Goal: Task Accomplishment & Management: Use online tool/utility

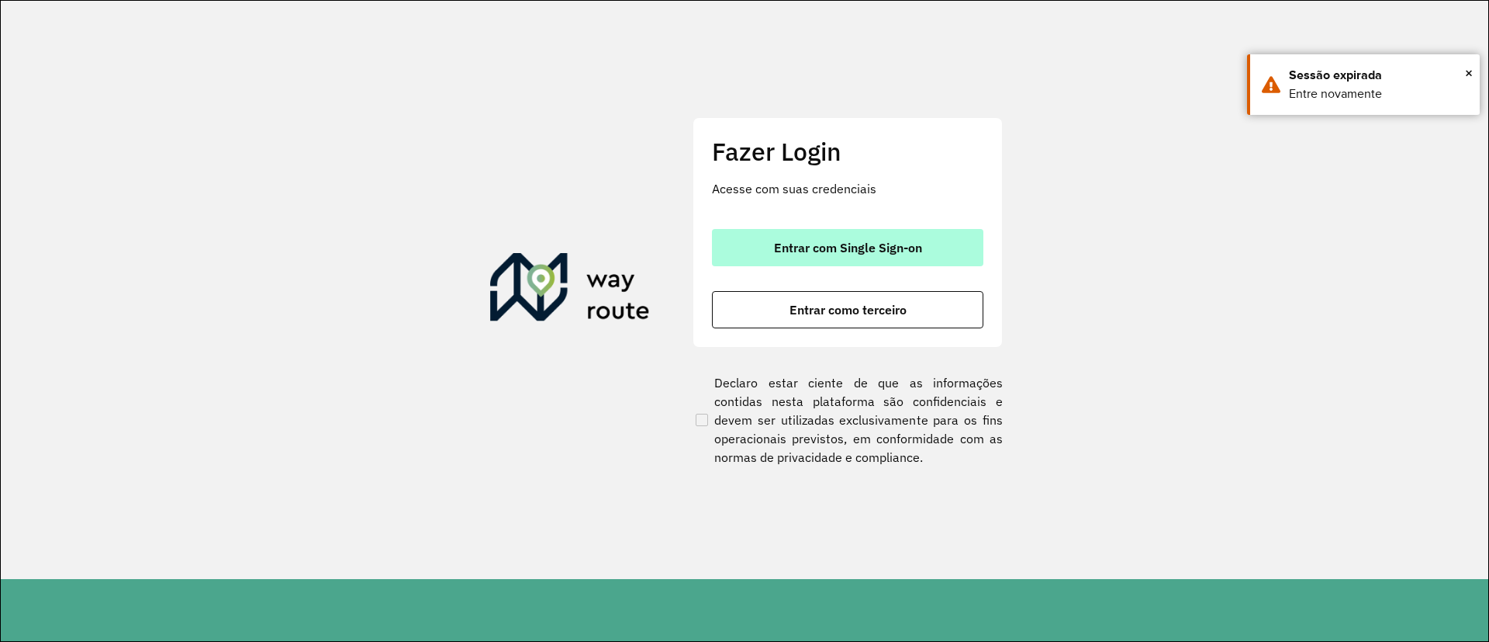
click at [807, 231] on button "Entrar com Single Sign-on" at bounding box center [848, 247] width 272 height 37
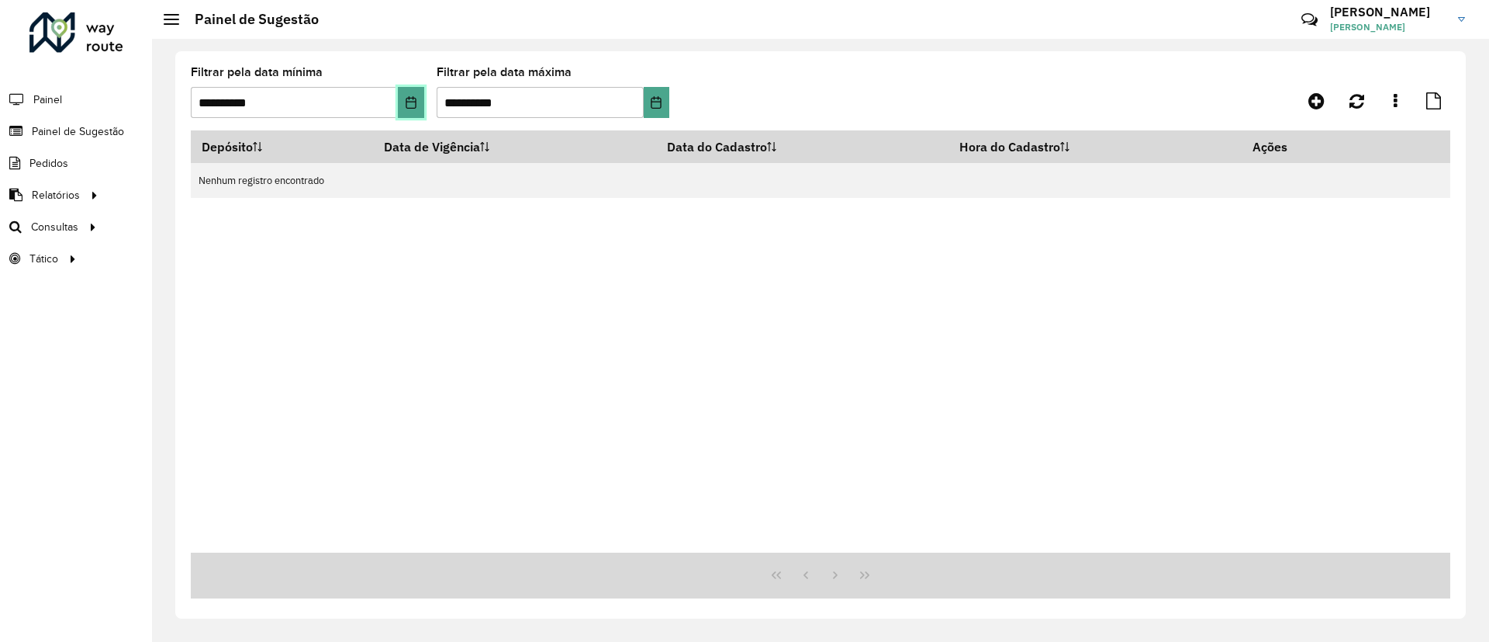
click at [406, 87] on button "Choose Date" at bounding box center [411, 102] width 26 height 31
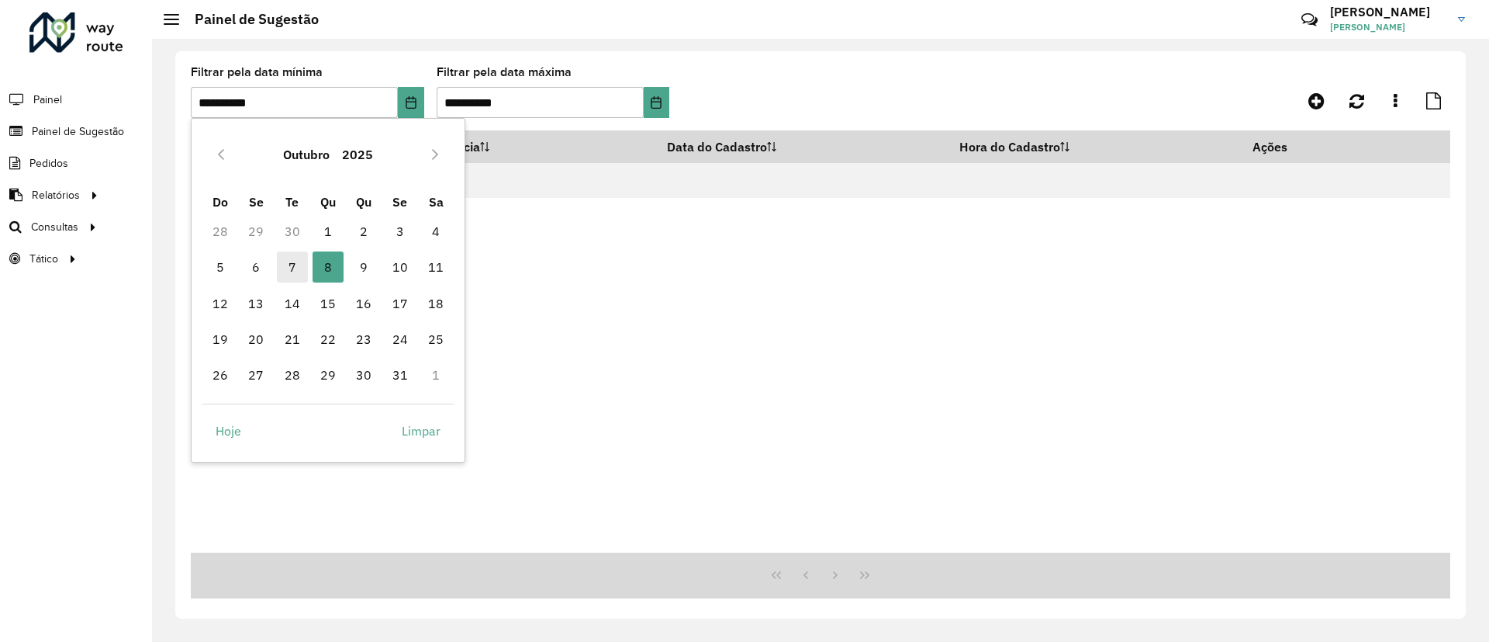
click at [292, 265] on span "7" at bounding box center [292, 266] width 31 height 31
type input "**********"
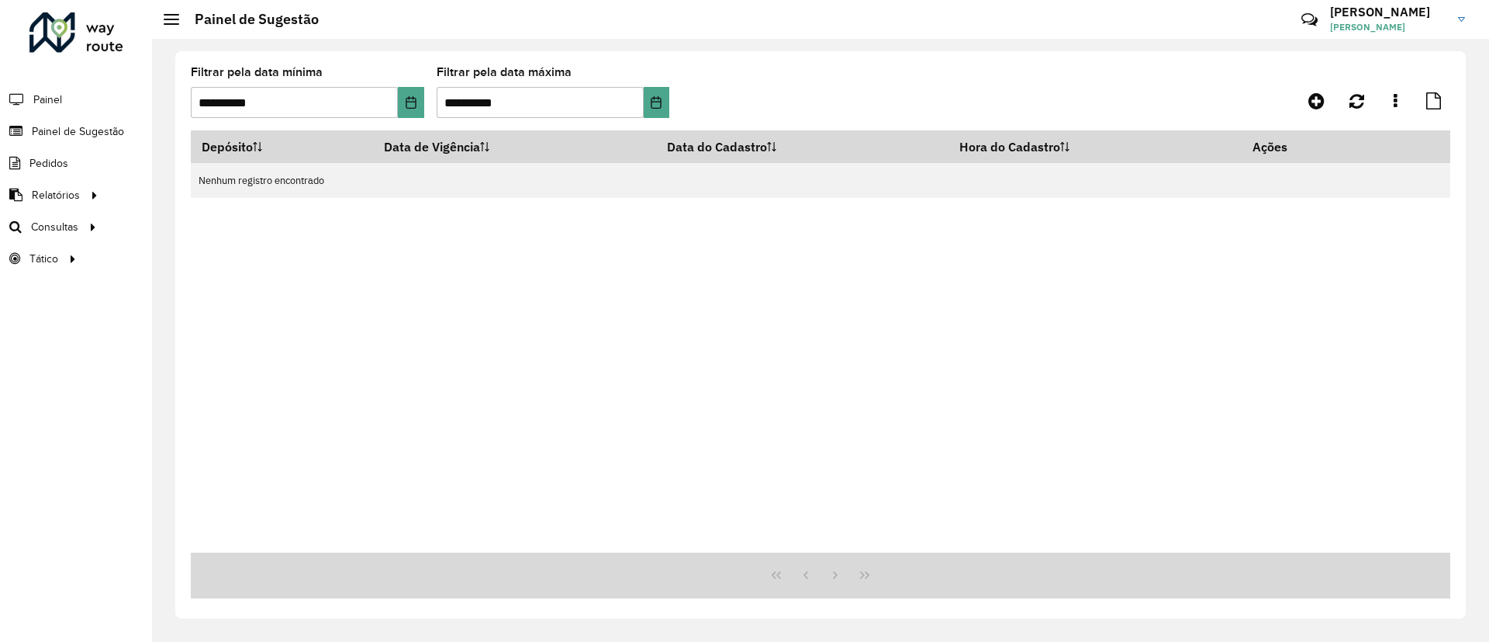
click at [292, 265] on div "Depósito Data de Vigência Data do Cadastro Hora do Cadastro Ações Nenhum regist…" at bounding box center [821, 341] width 1260 height 422
click at [192, 219] on span "Roteirização" at bounding box center [207, 227] width 63 height 16
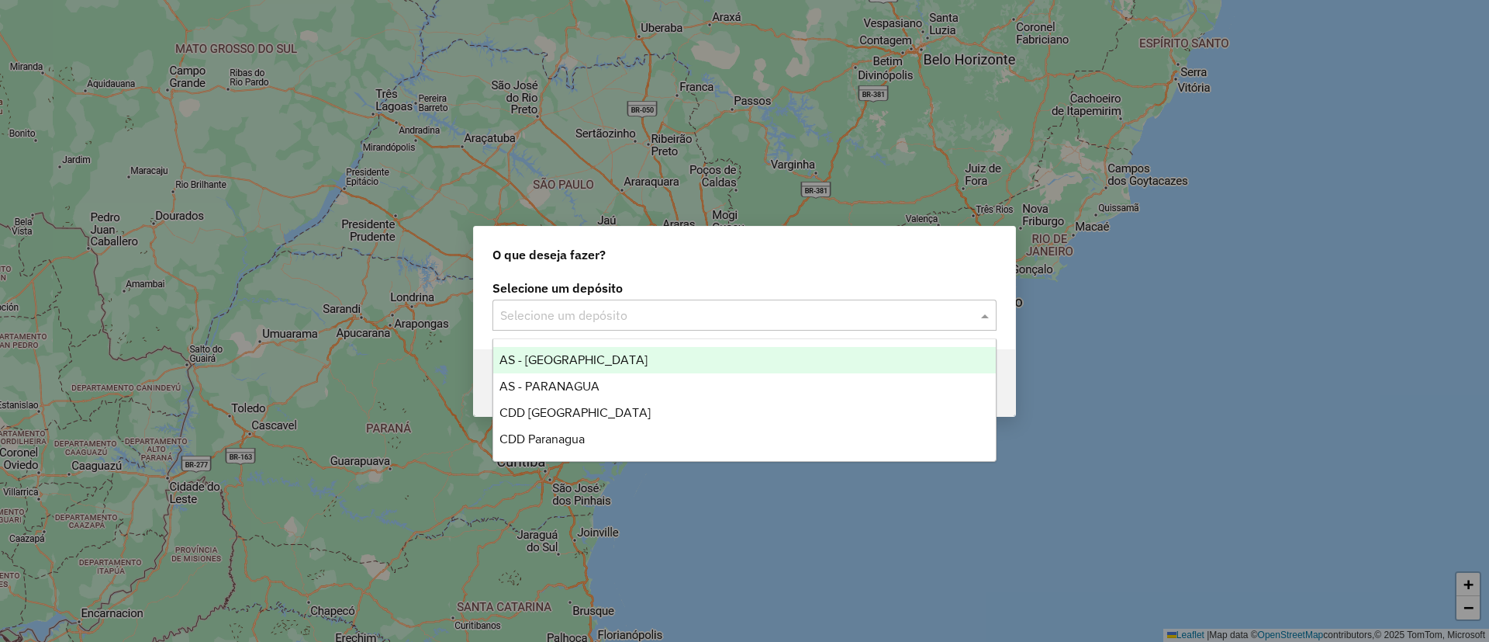
click at [633, 310] on input "text" at bounding box center [729, 315] width 458 height 19
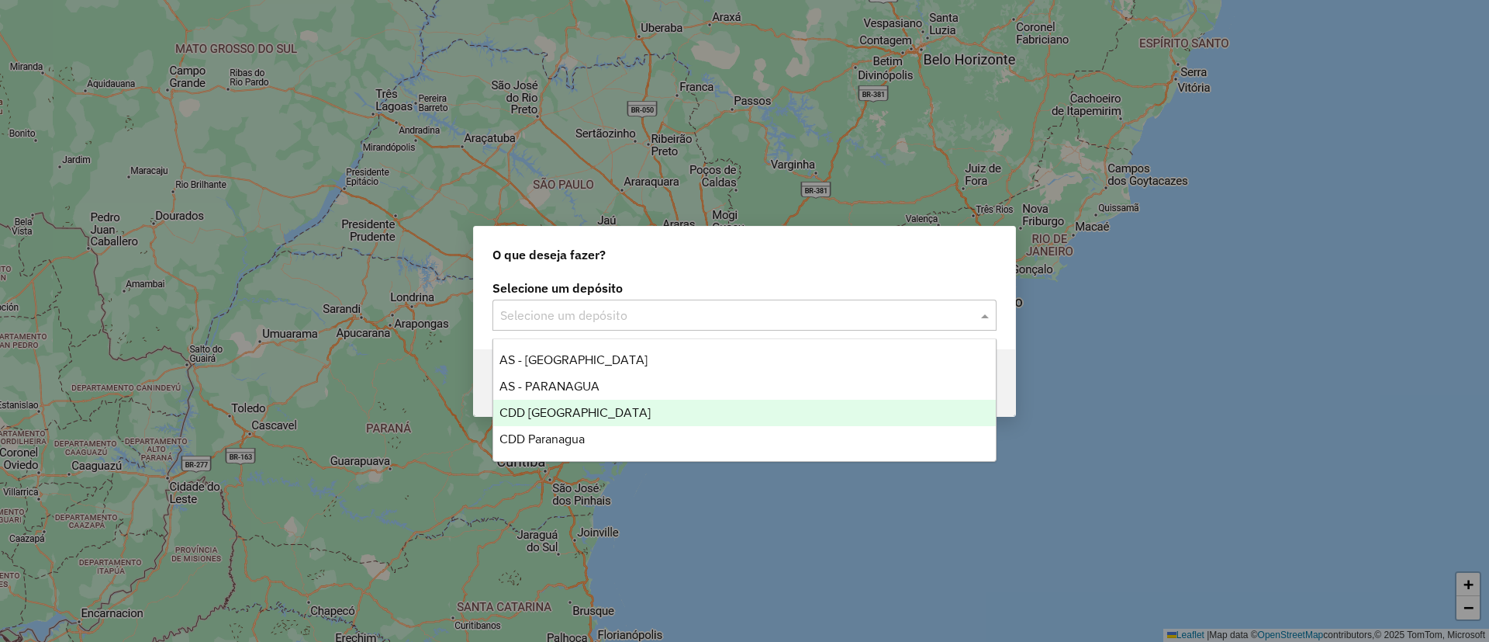
click at [589, 411] on div "CDD [GEOGRAPHIC_DATA]" at bounding box center [744, 413] width 503 height 26
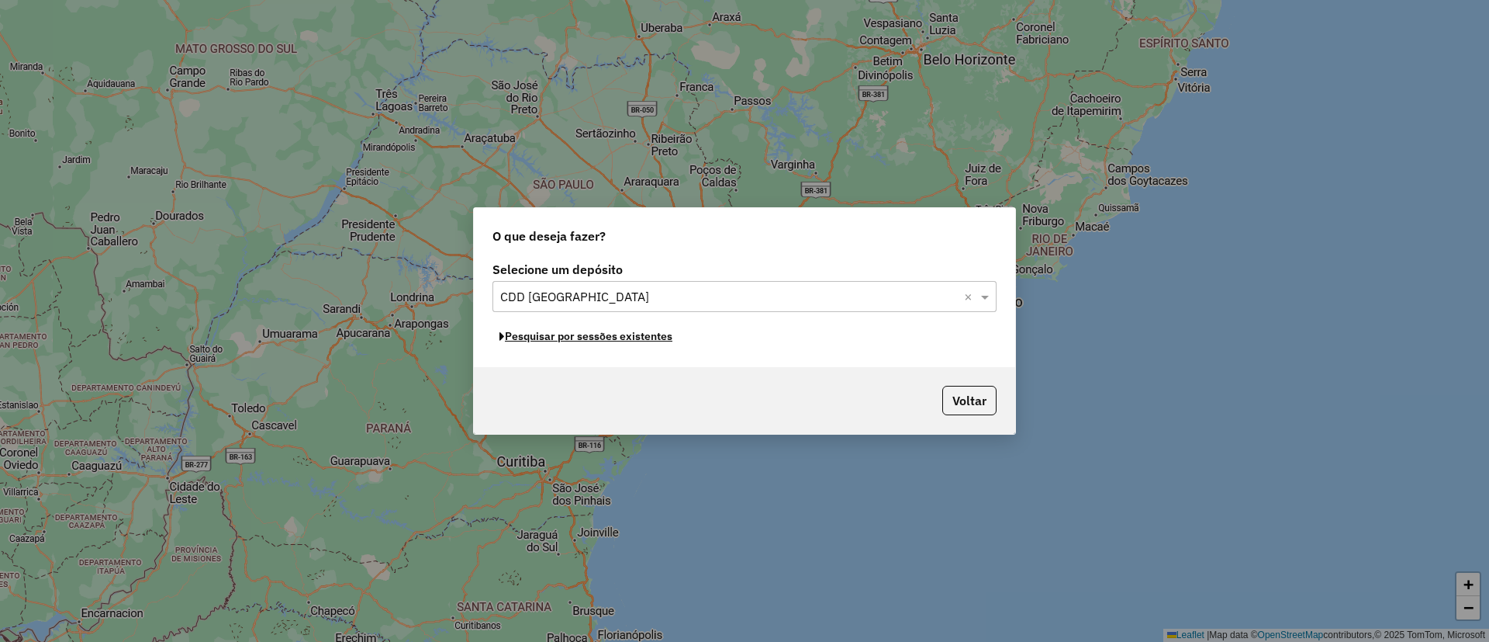
click at [533, 342] on button "Pesquisar por sessões existentes" at bounding box center [586, 336] width 187 height 24
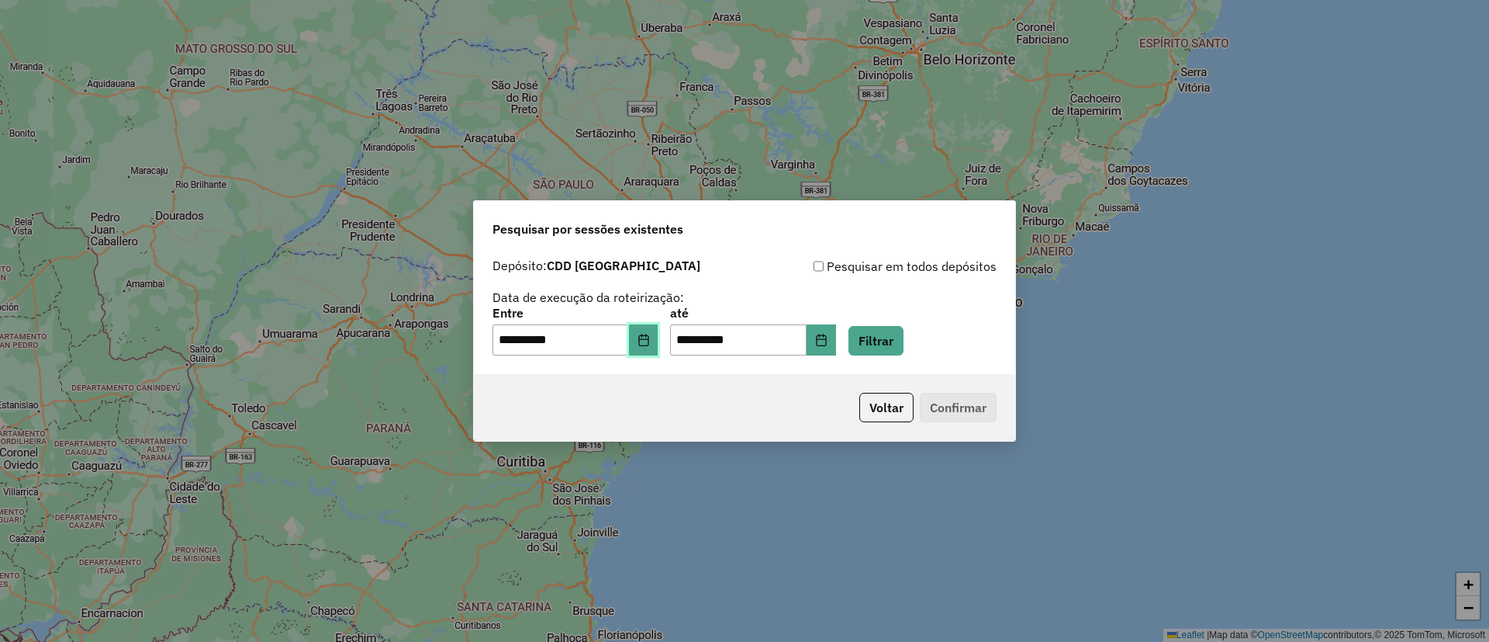
click at [649, 340] on icon "Choose Date" at bounding box center [644, 340] width 12 height 12
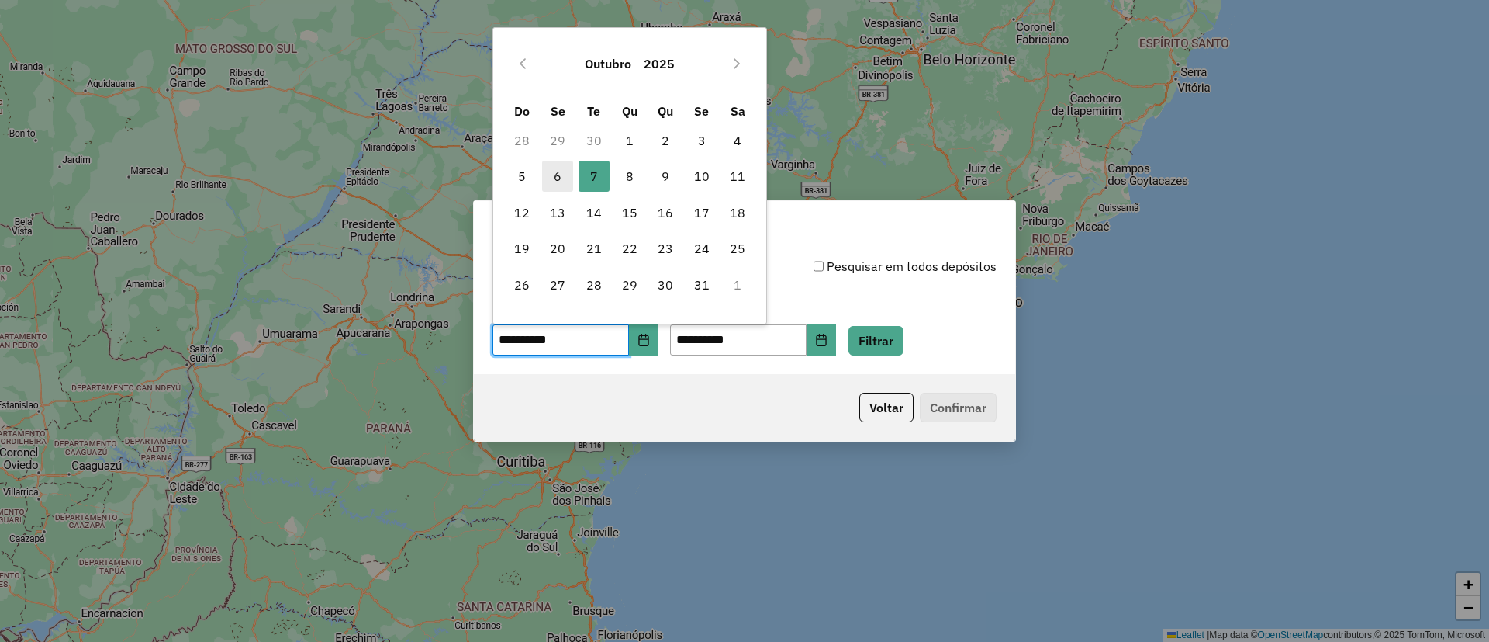
drag, startPoint x: 559, startPoint y: 172, endPoint x: 558, endPoint y: 189, distance: 17.1
click at [559, 172] on span "6" at bounding box center [557, 176] width 31 height 31
type input "**********"
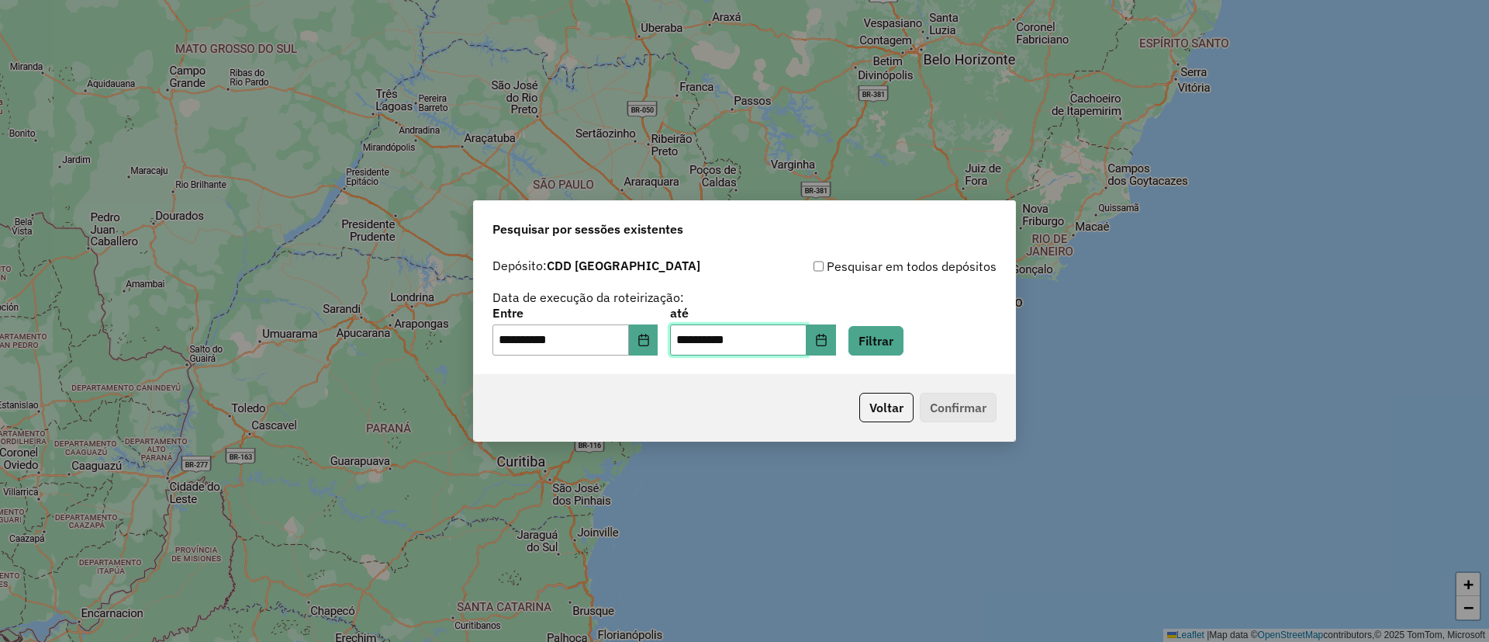
click at [807, 341] on input "**********" at bounding box center [738, 339] width 137 height 31
click at [828, 336] on icon "Choose Date" at bounding box center [821, 340] width 12 height 12
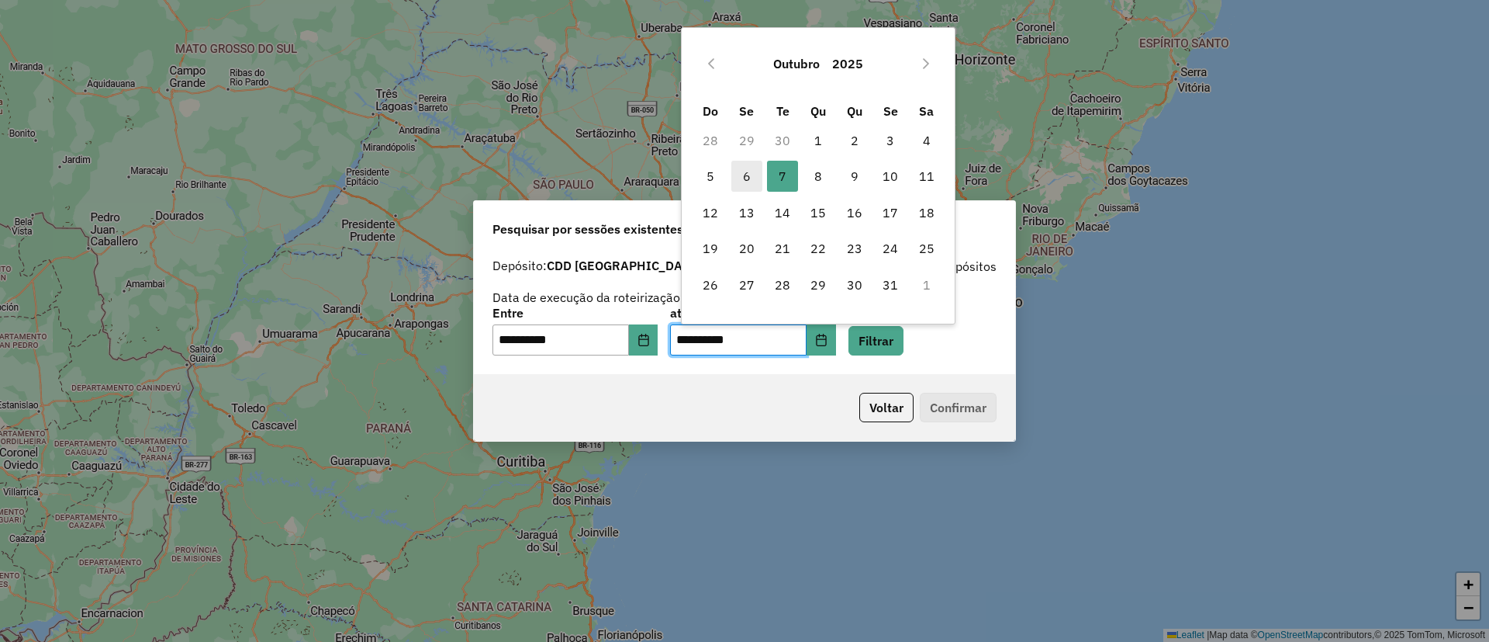
click at [759, 175] on span "6" at bounding box center [747, 176] width 31 height 31
type input "**********"
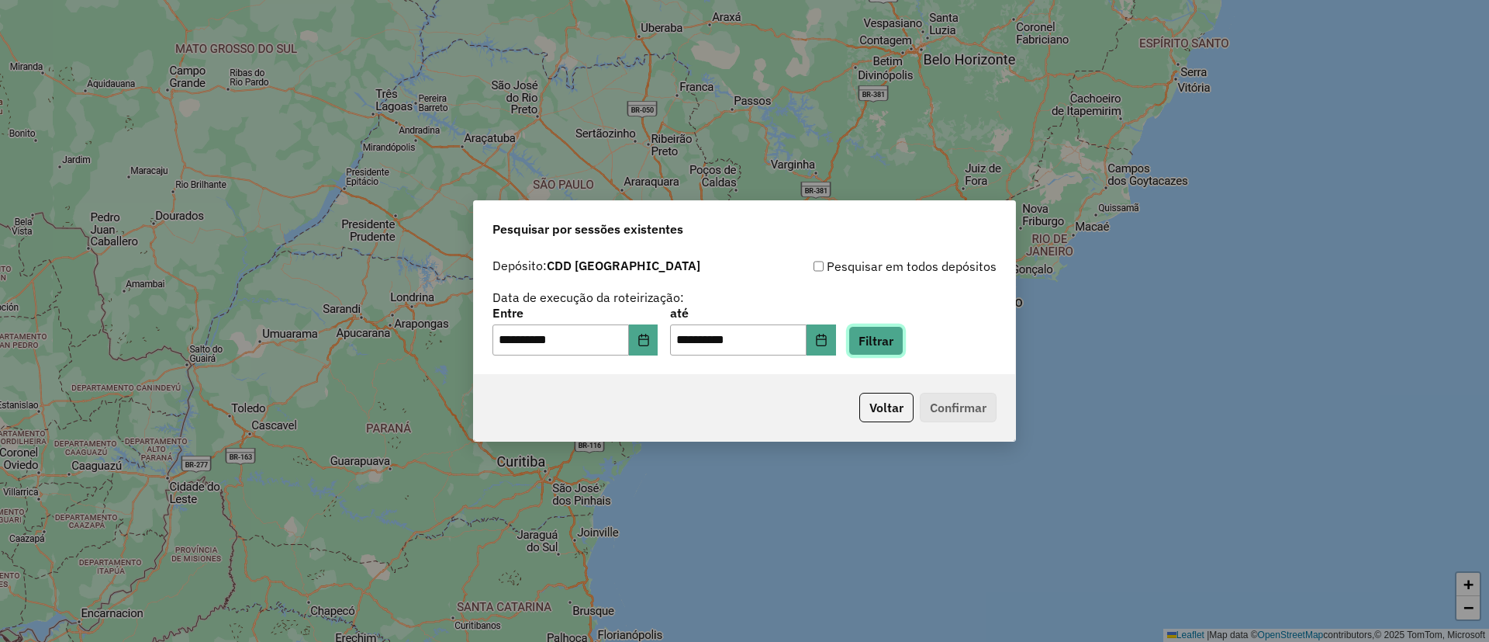
click at [894, 334] on button "Filtrar" at bounding box center [876, 340] width 55 height 29
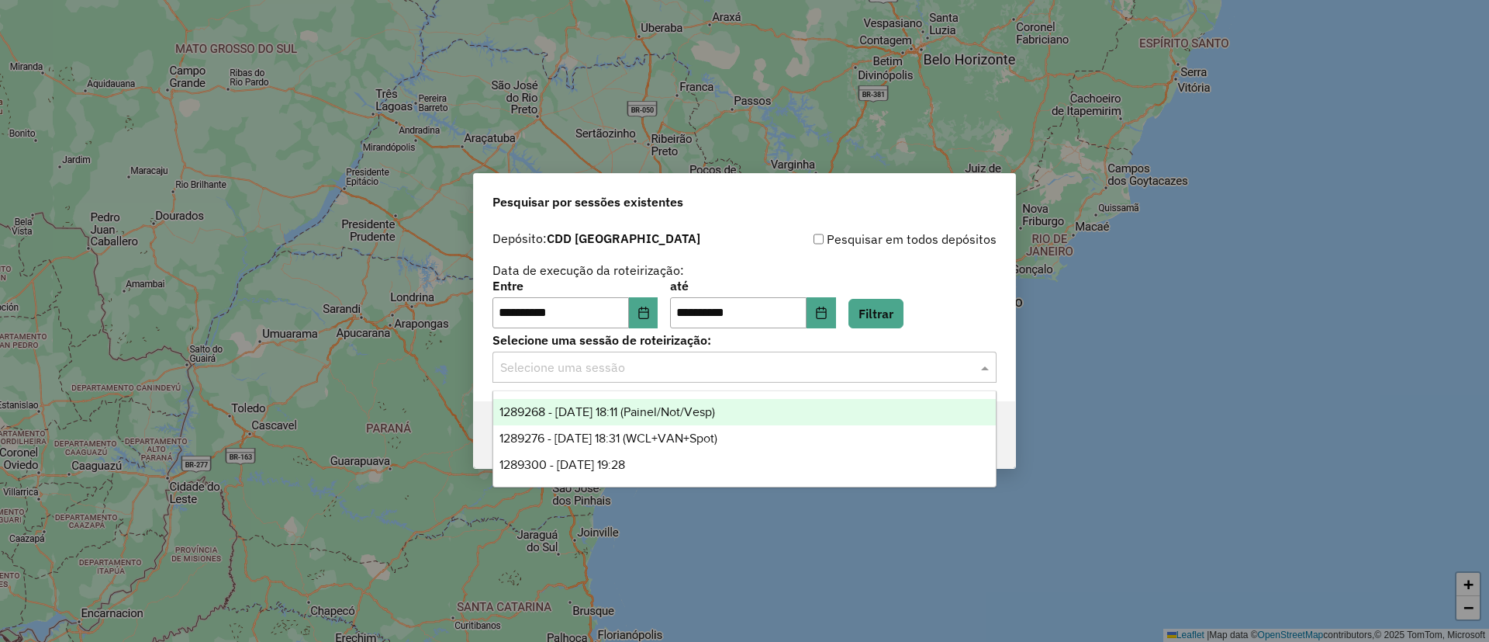
click at [616, 366] on input "text" at bounding box center [729, 367] width 458 height 19
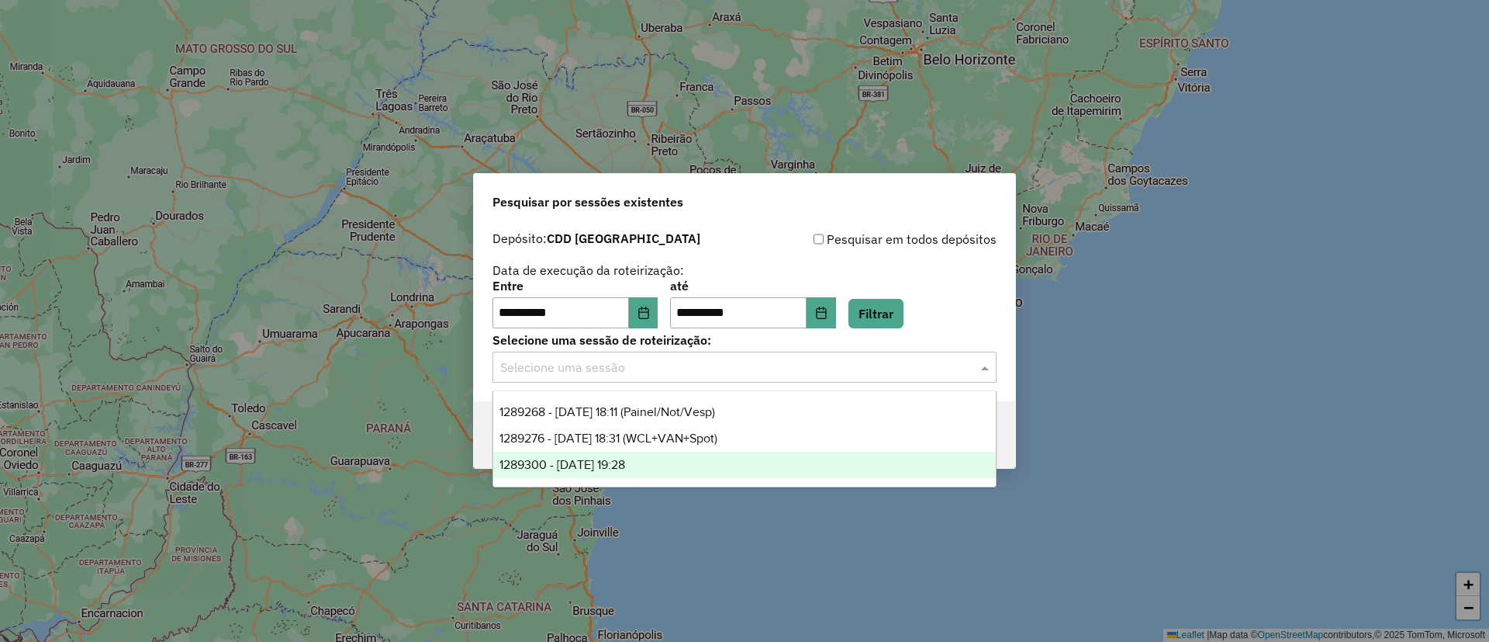
click at [607, 462] on span "1289300 - 06/10/2025 19:28" at bounding box center [563, 464] width 126 height 13
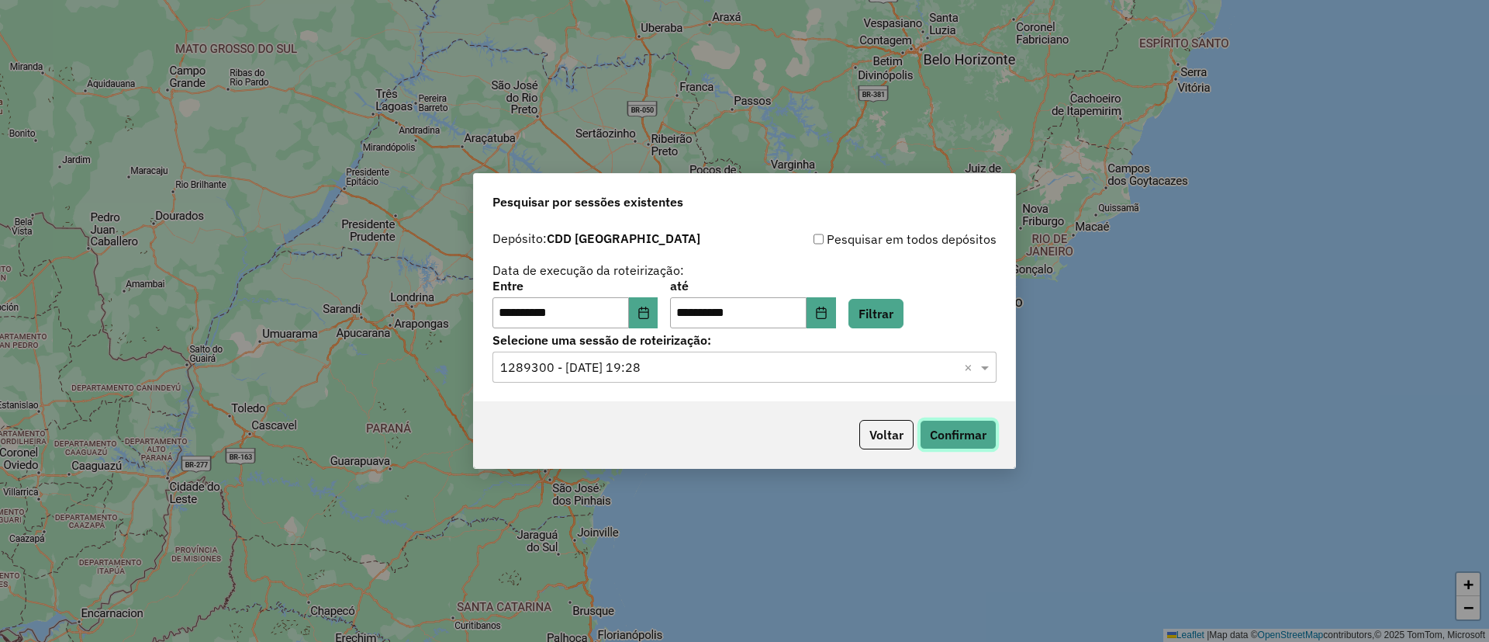
click at [934, 431] on button "Confirmar" at bounding box center [958, 434] width 77 height 29
click at [659, 305] on button "Choose Date" at bounding box center [643, 312] width 29 height 31
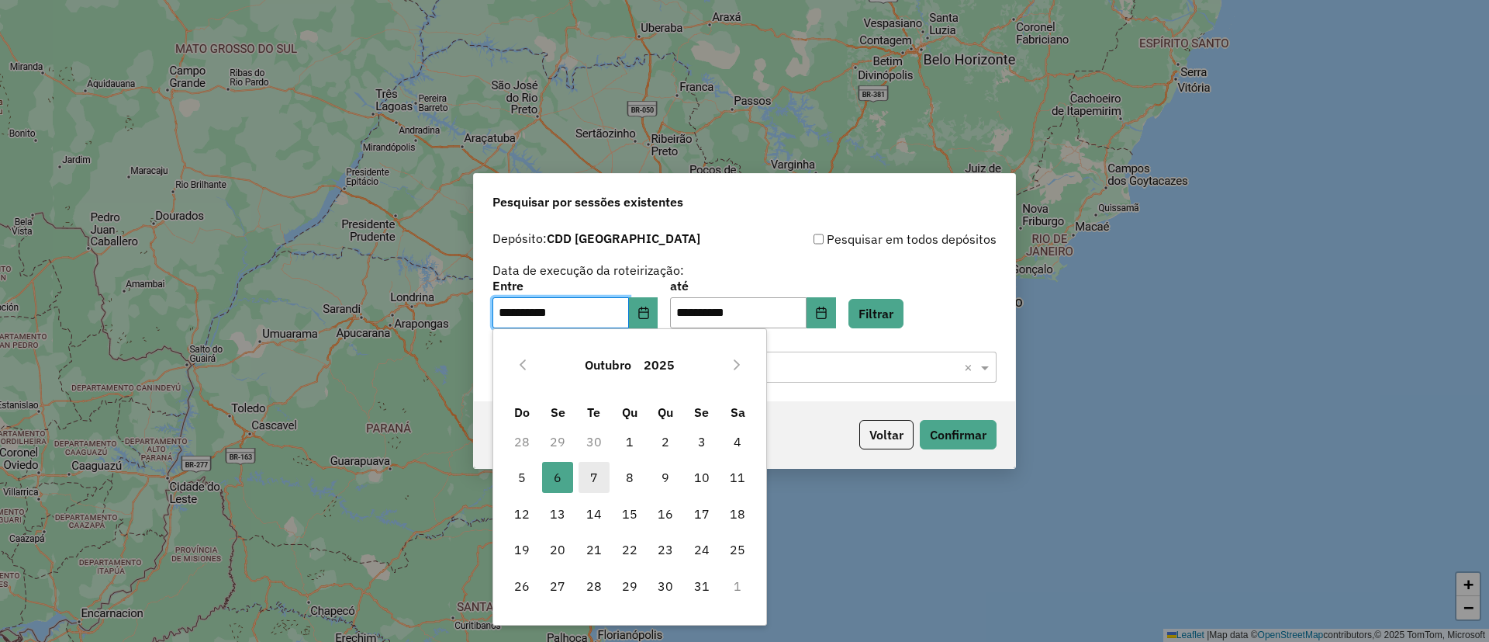
click at [586, 468] on span "7" at bounding box center [594, 477] width 31 height 31
type input "**********"
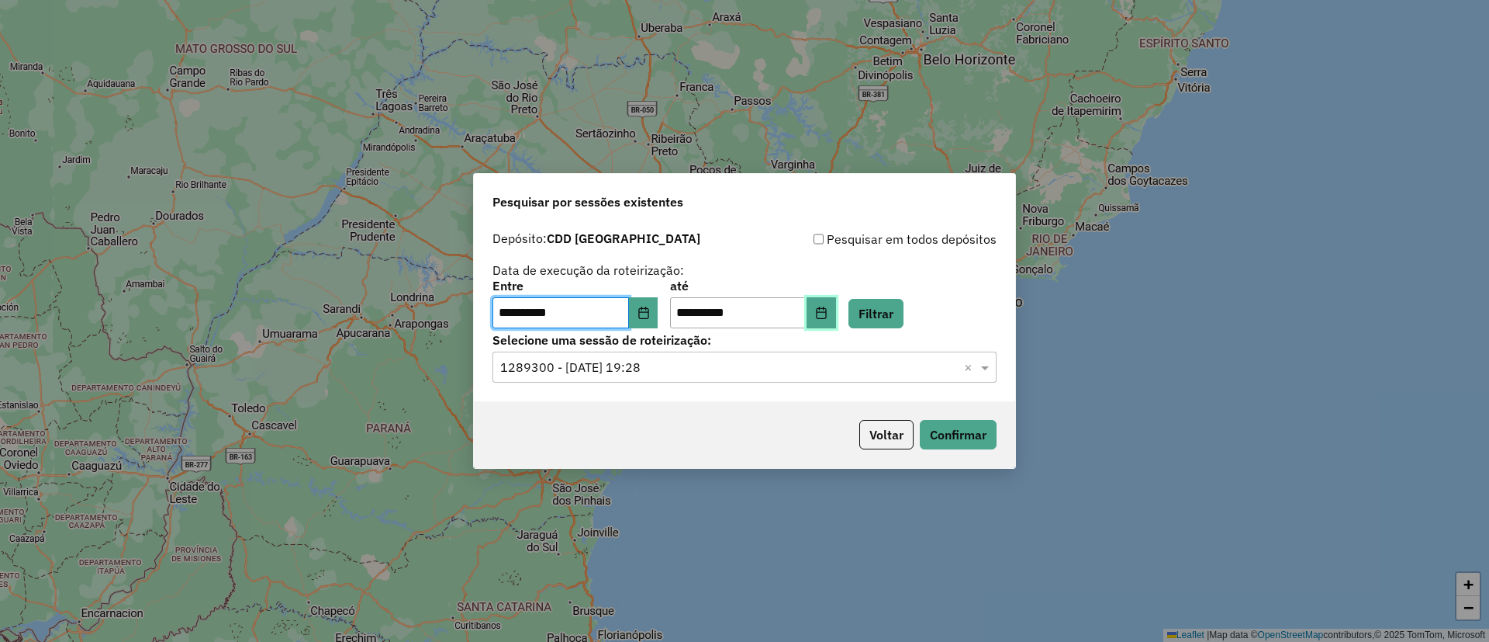
click at [831, 320] on button "Choose Date" at bounding box center [821, 312] width 29 height 31
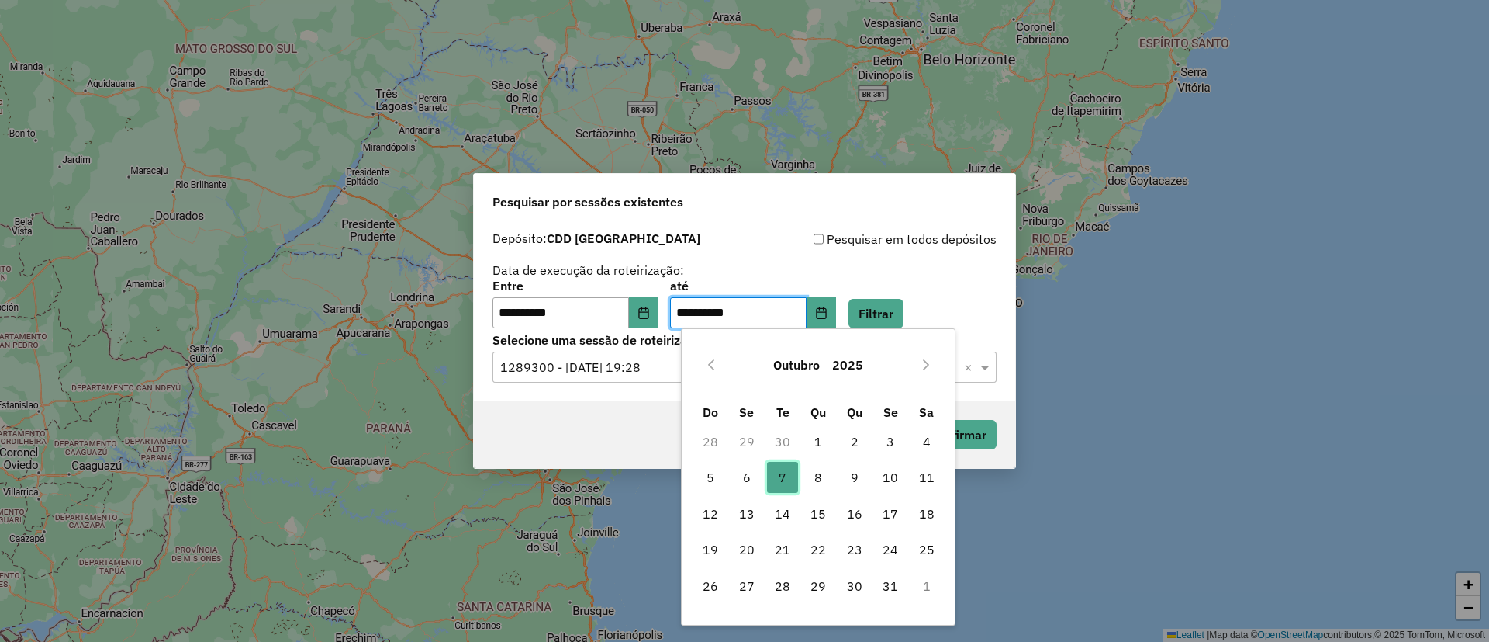
click at [787, 473] on span "7" at bounding box center [782, 477] width 31 height 31
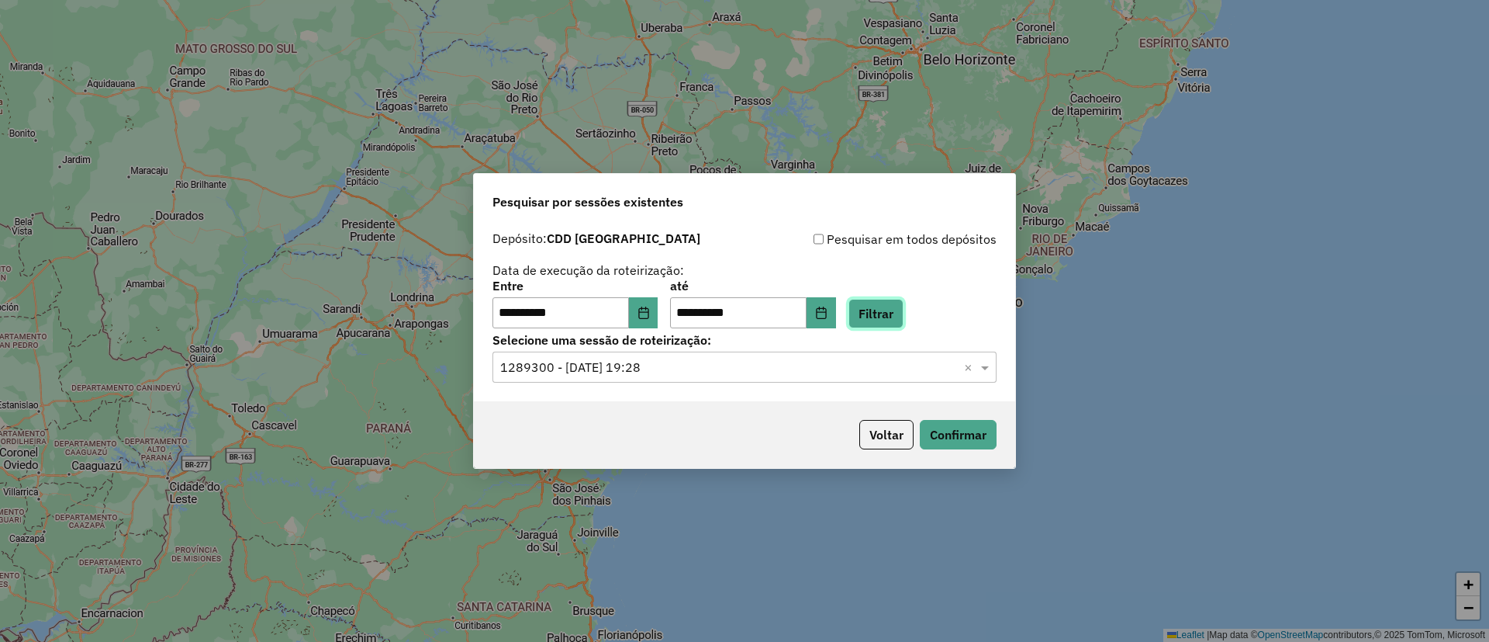
click at [904, 317] on button "Filtrar" at bounding box center [876, 313] width 55 height 29
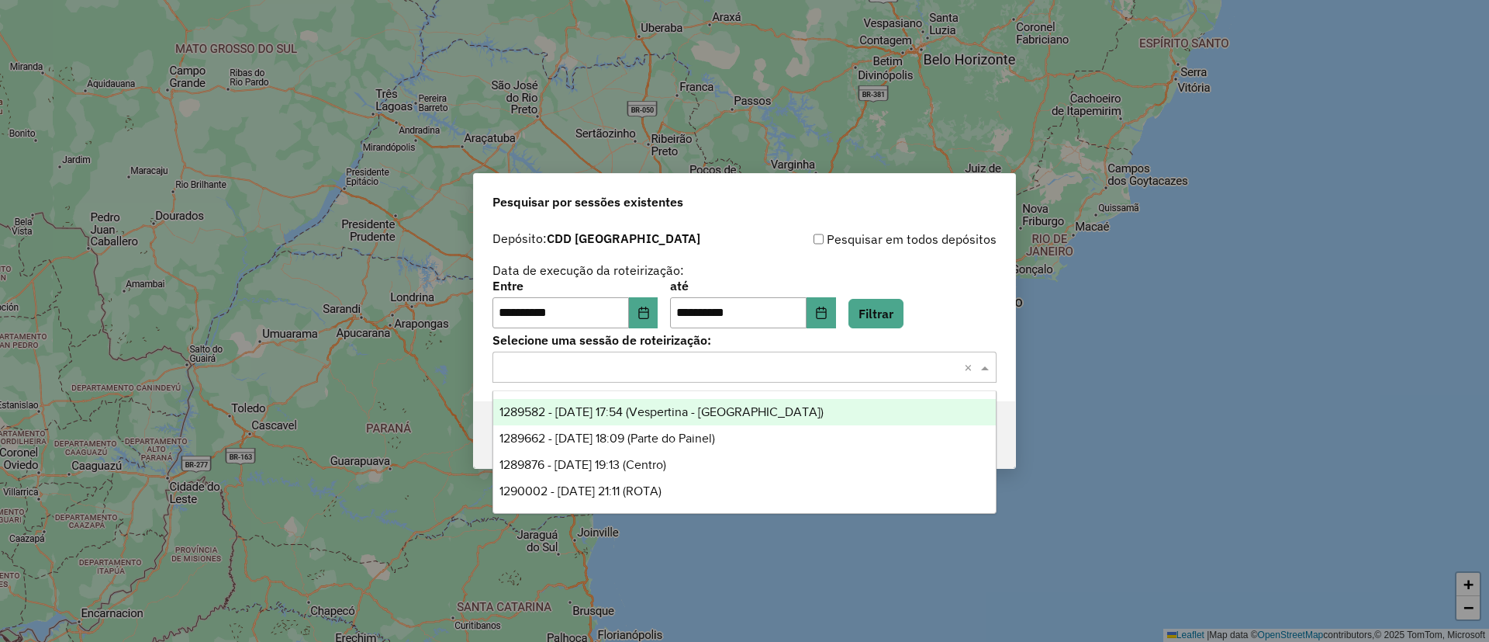
click at [674, 353] on div "Selecione uma sessão × ×" at bounding box center [745, 366] width 504 height 31
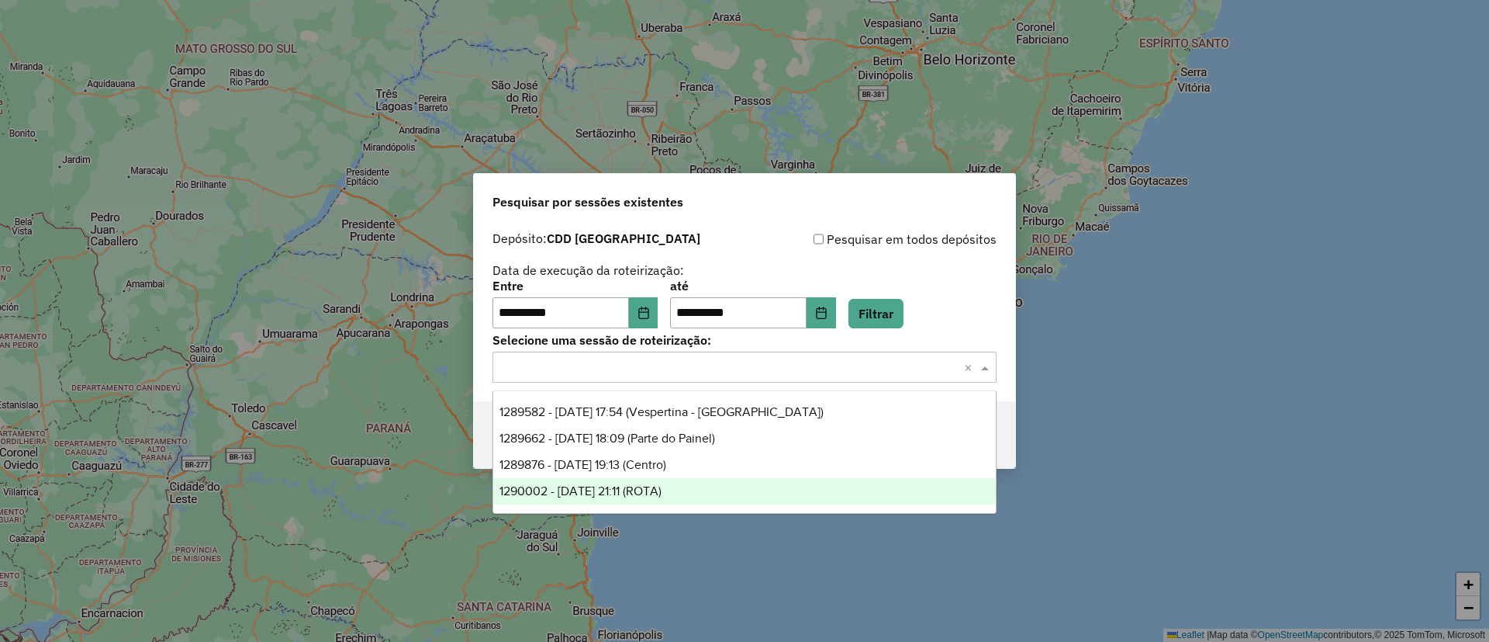
click at [721, 485] on div "1290002 - 07/10/2025 21:11 (ROTA)" at bounding box center [744, 491] width 503 height 26
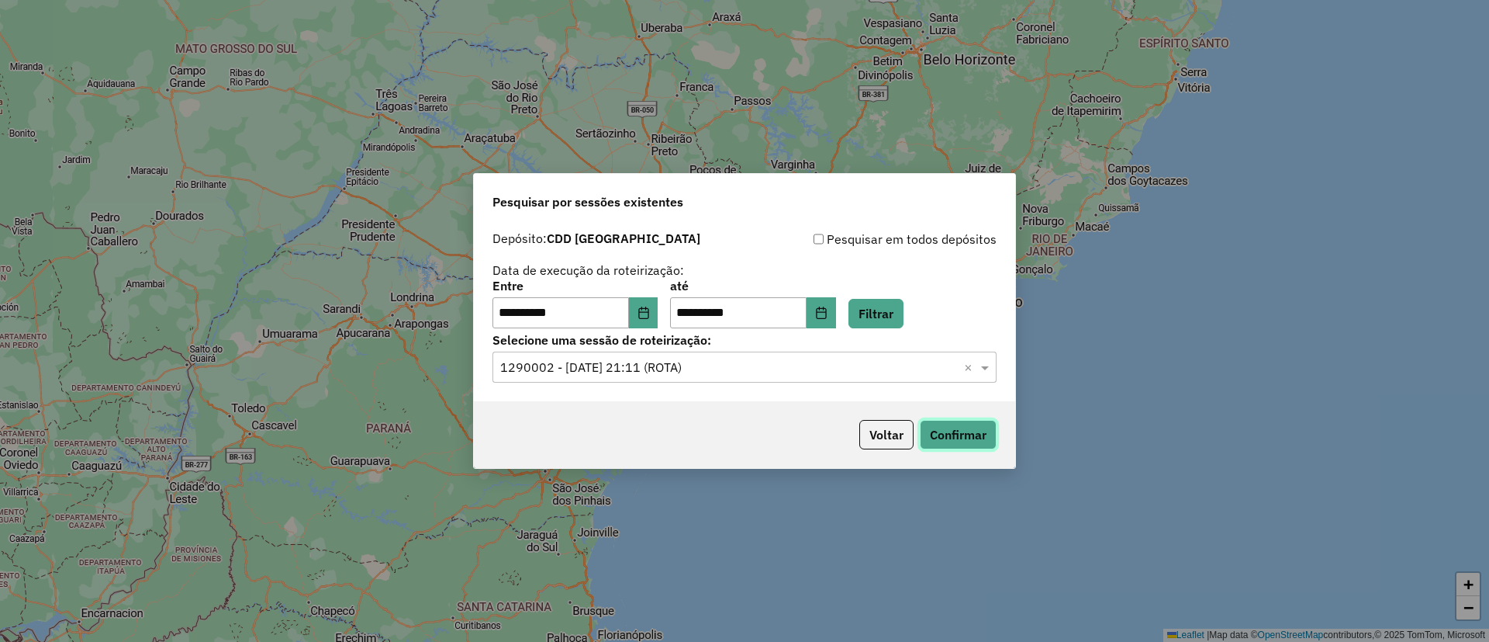
click at [955, 440] on button "Confirmar" at bounding box center [958, 434] width 77 height 29
click at [669, 301] on div "**********" at bounding box center [745, 304] width 504 height 48
click at [658, 304] on button "Choose Date" at bounding box center [643, 312] width 29 height 31
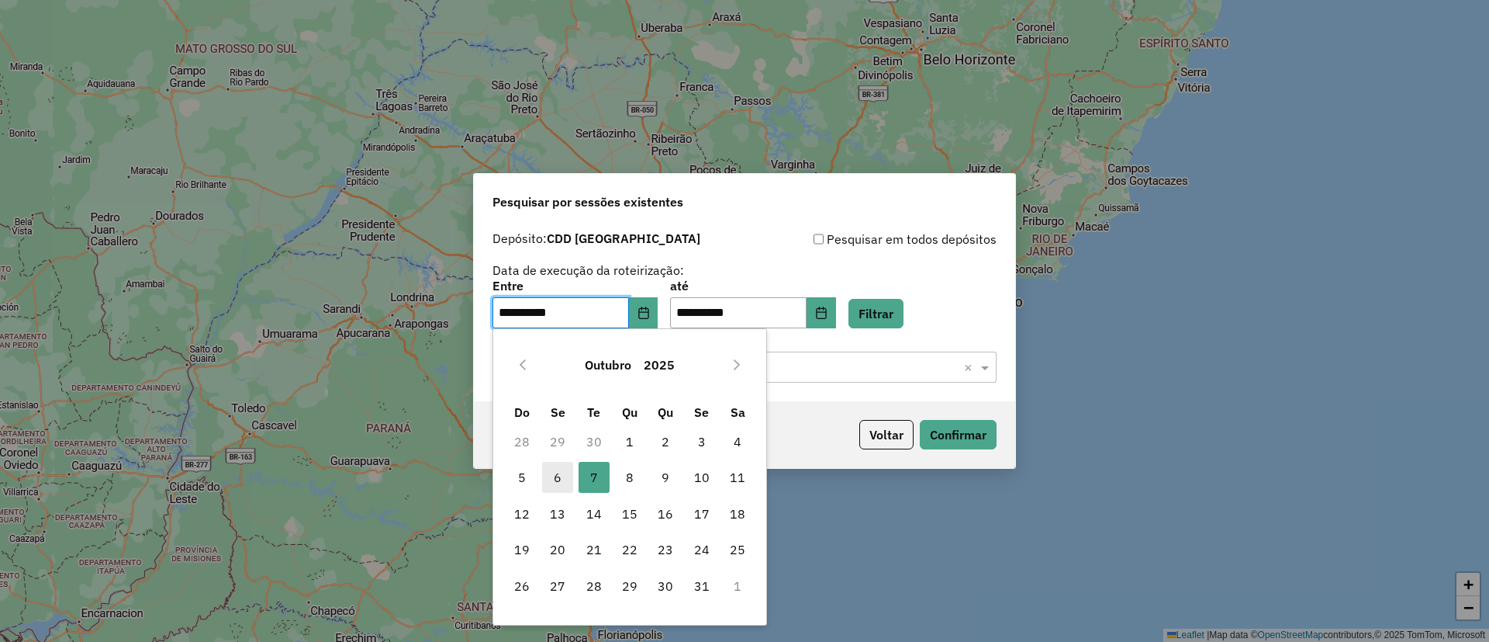
click at [557, 478] on span "6" at bounding box center [557, 477] width 31 height 31
type input "**********"
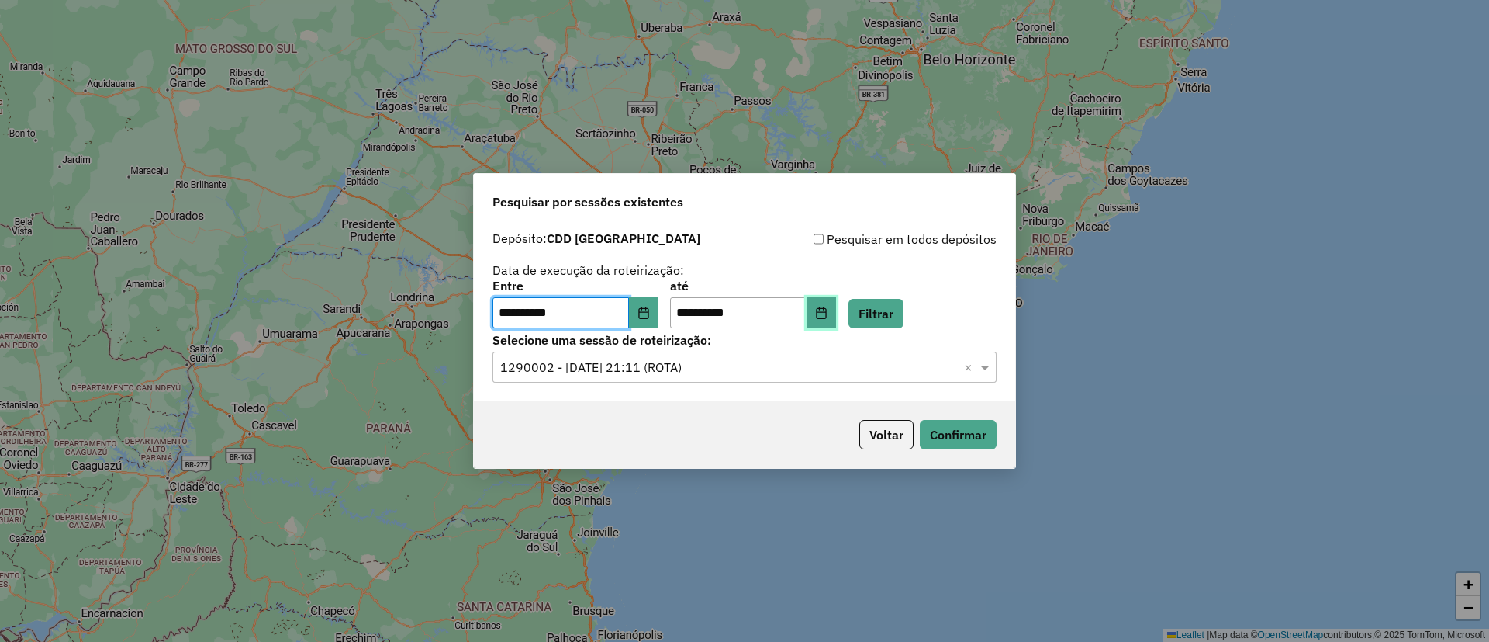
click at [836, 325] on button "Choose Date" at bounding box center [821, 312] width 29 height 31
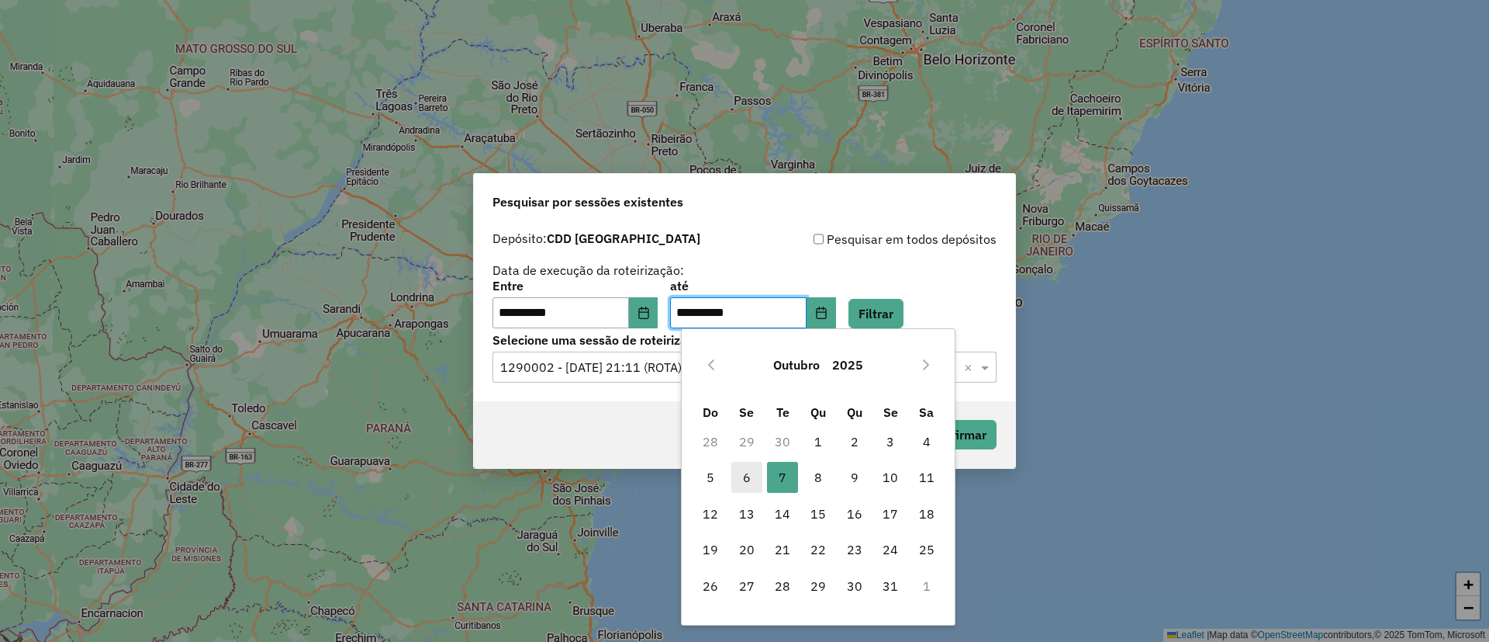
click at [745, 480] on span "6" at bounding box center [747, 477] width 31 height 31
type input "**********"
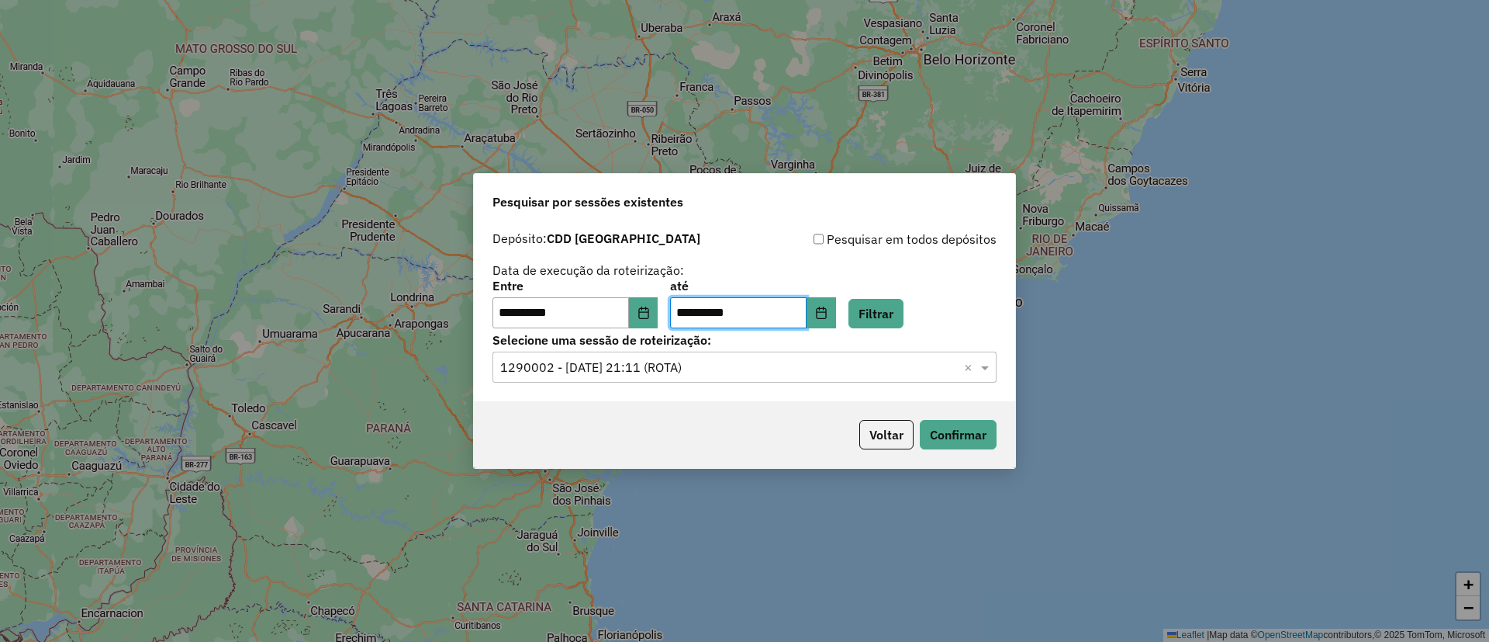
click at [676, 379] on div "Selecione uma sessão × 1290002 - 07/10/2025 21:11 (ROTA) ×" at bounding box center [745, 366] width 504 height 31
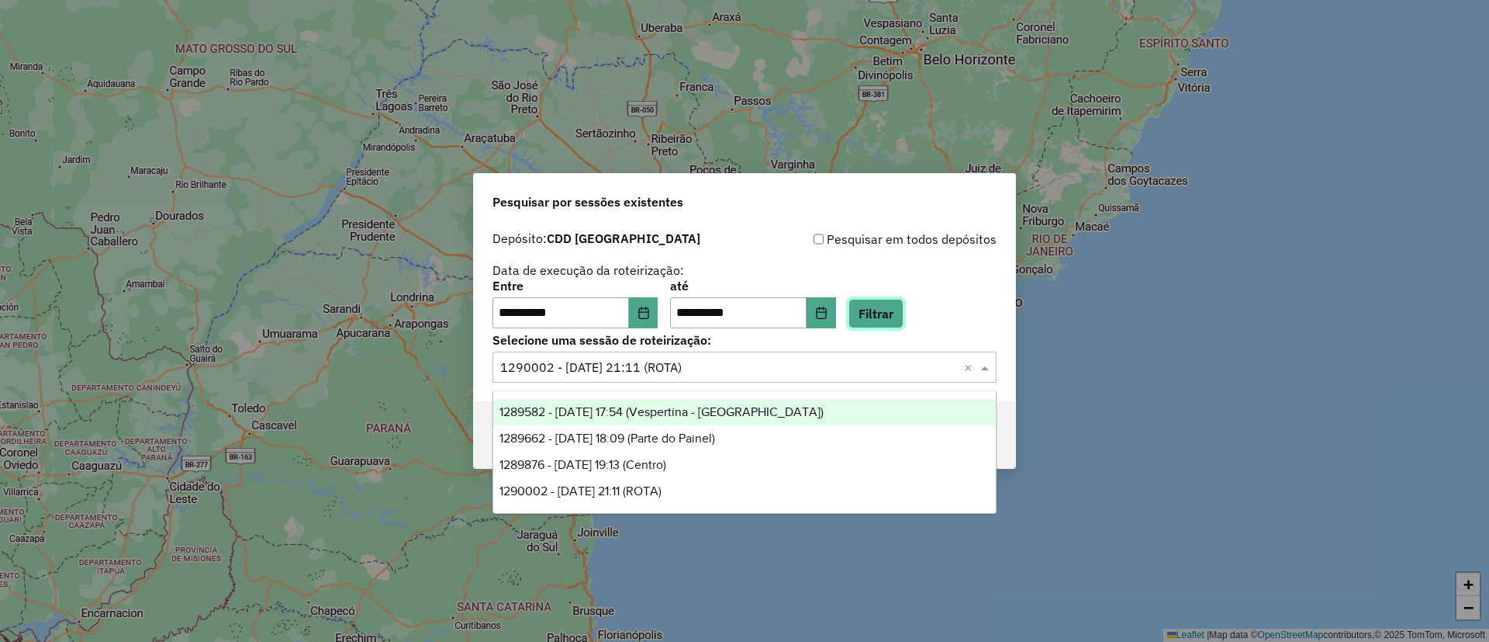
click at [898, 318] on button "Filtrar" at bounding box center [876, 313] width 55 height 29
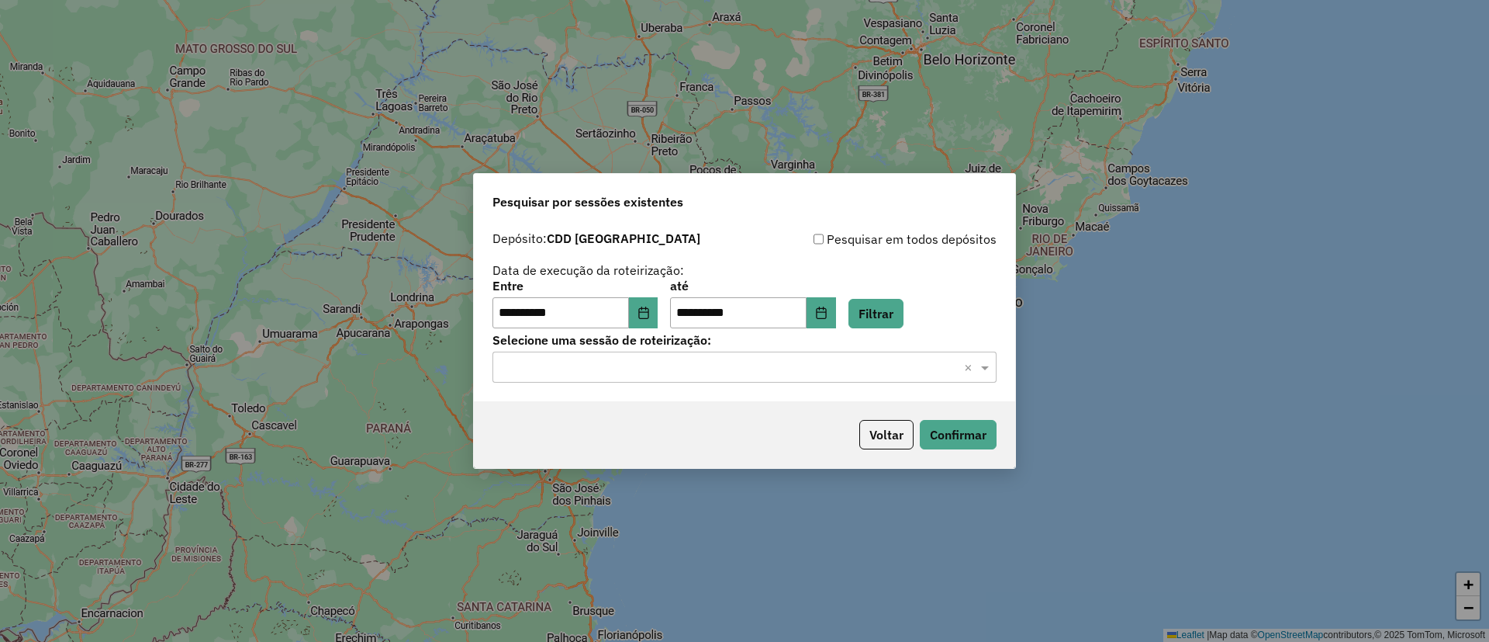
click at [711, 367] on input "text" at bounding box center [729, 367] width 458 height 19
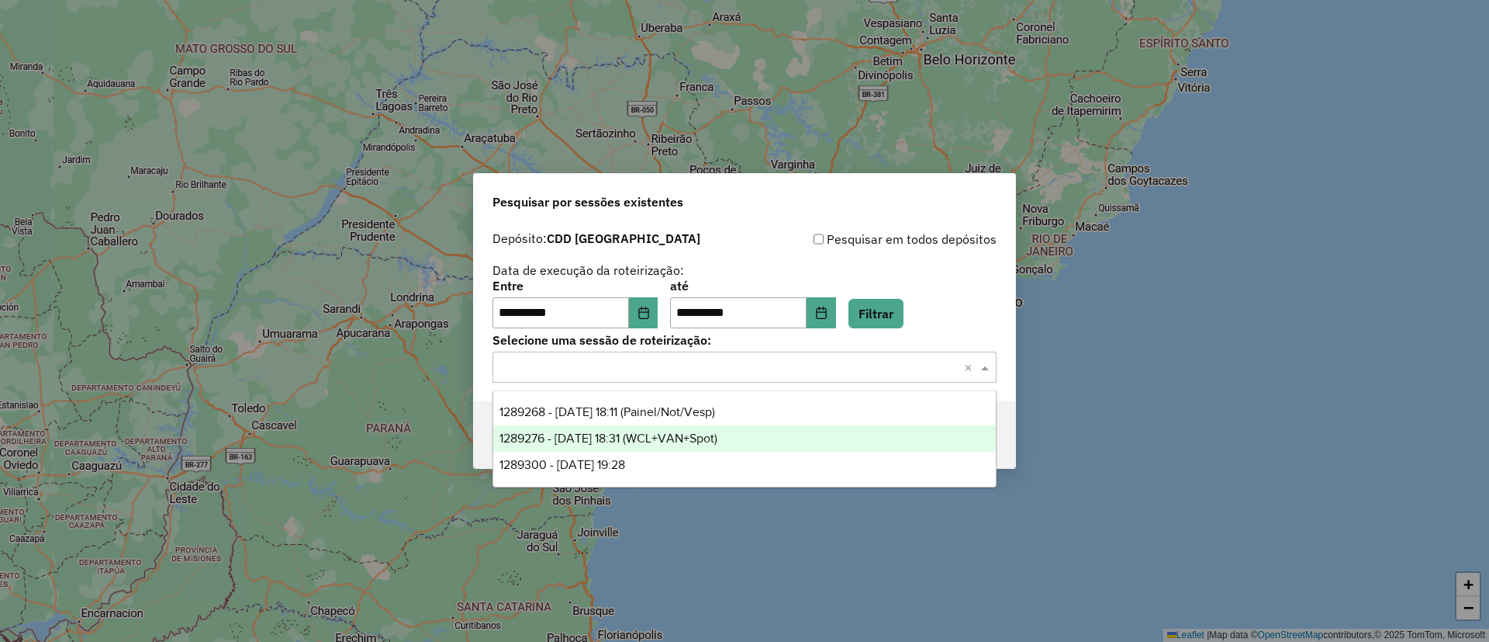
click at [732, 425] on div "1289276 - 06/10/2025 18:31 (WCL+VAN+Spot)" at bounding box center [744, 438] width 503 height 26
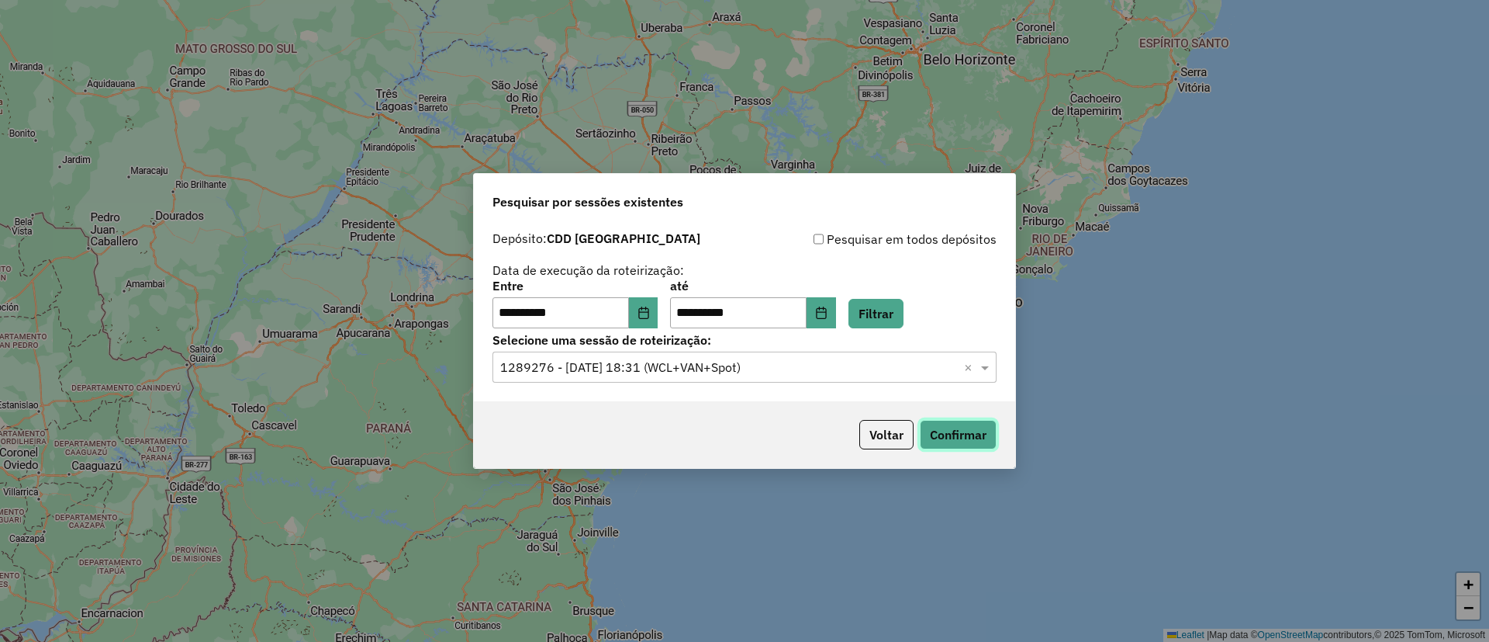
click at [964, 434] on button "Confirmar" at bounding box center [958, 434] width 77 height 29
click at [979, 442] on button "Confirmar" at bounding box center [958, 434] width 77 height 29
drag, startPoint x: 626, startPoint y: 316, endPoint x: 642, endPoint y: 303, distance: 20.5
click at [629, 311] on input "**********" at bounding box center [561, 312] width 137 height 31
click at [648, 303] on button "Choose Date" at bounding box center [643, 312] width 29 height 31
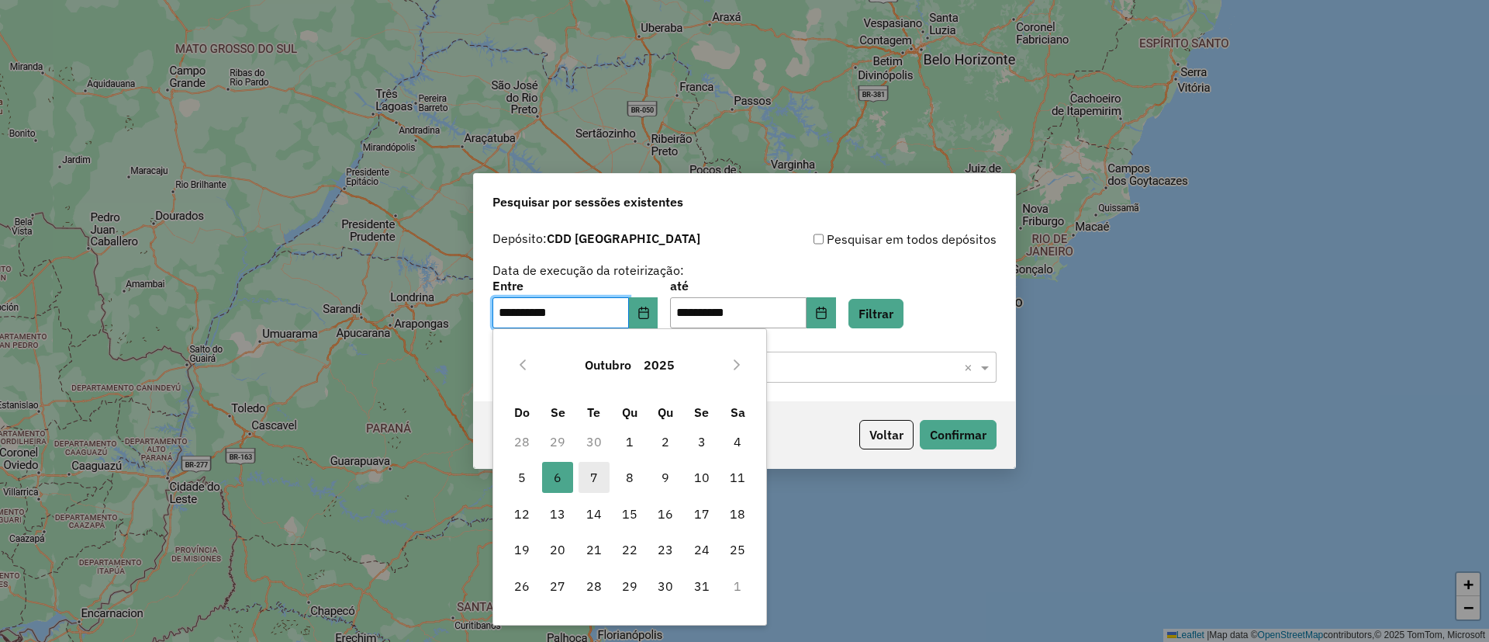
click at [593, 475] on span "7" at bounding box center [594, 477] width 31 height 31
type input "**********"
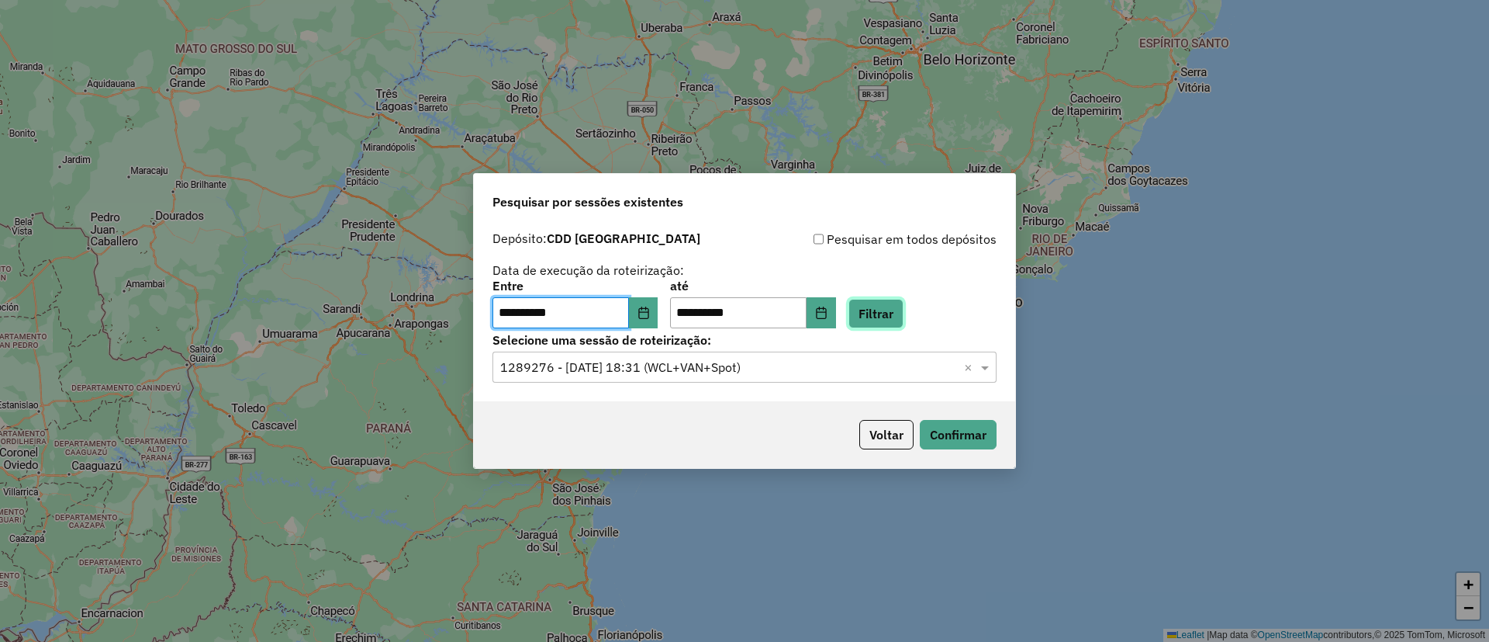
click at [894, 310] on button "Filtrar" at bounding box center [876, 313] width 55 height 29
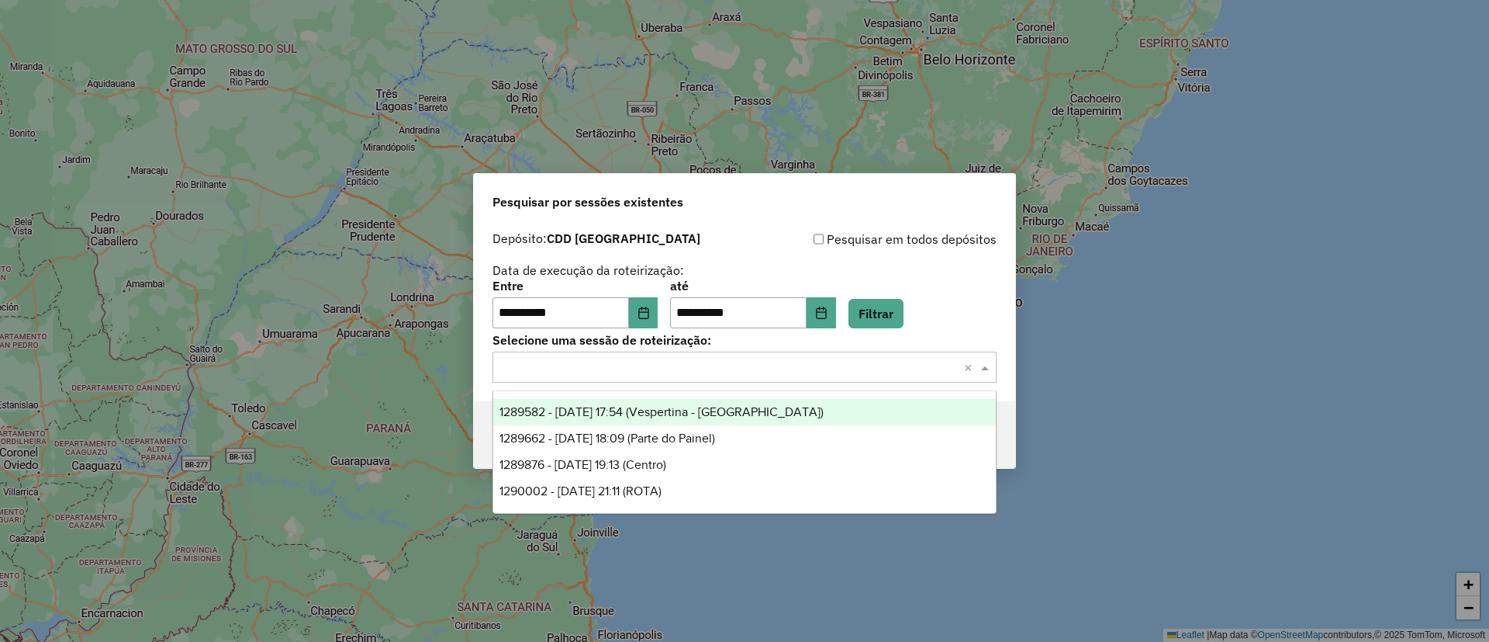
click at [600, 377] on div "Selecione uma sessão × ×" at bounding box center [745, 366] width 504 height 31
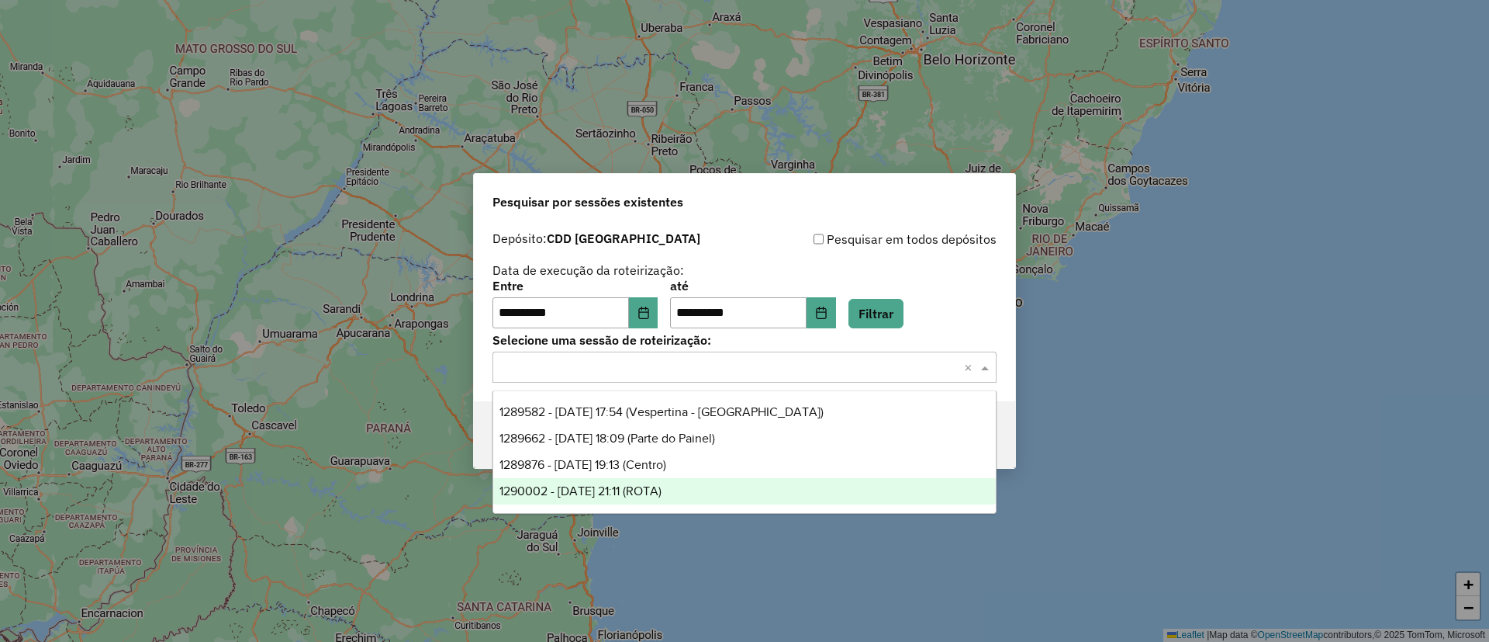
click at [755, 485] on div "1290002 - 07/10/2025 21:11 (ROTA)" at bounding box center [744, 491] width 503 height 26
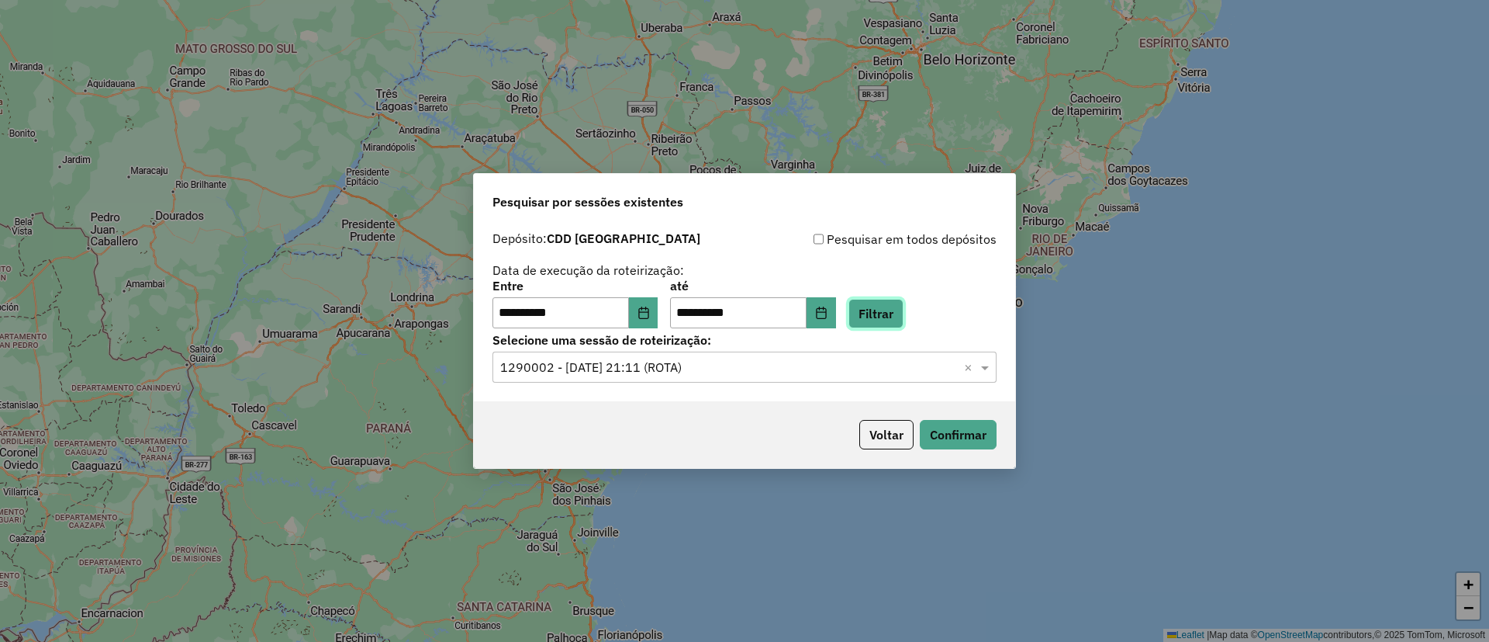
drag, startPoint x: 894, startPoint y: 316, endPoint x: 877, endPoint y: 339, distance: 29.3
click at [893, 317] on button "Filtrar" at bounding box center [876, 313] width 55 height 29
click at [951, 434] on button "Confirmar" at bounding box center [958, 434] width 77 height 29
click at [964, 430] on button "Confirmar" at bounding box center [958, 434] width 77 height 29
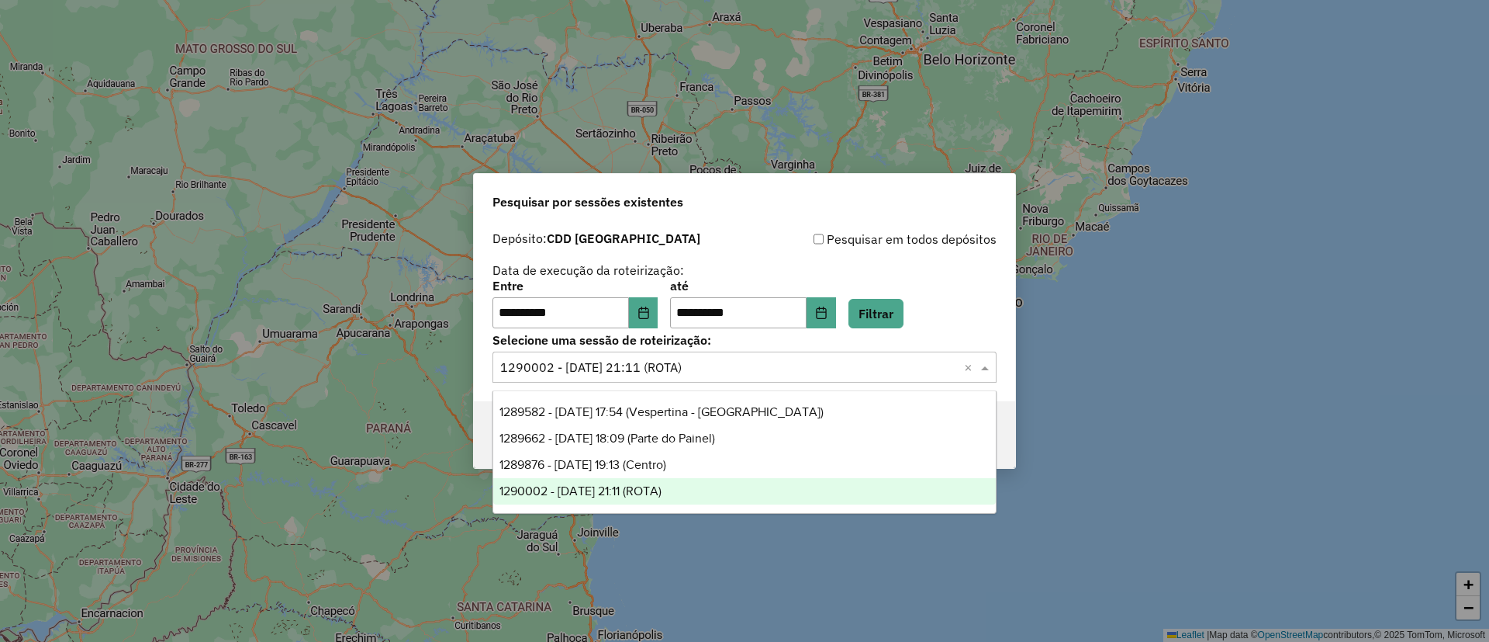
click at [724, 379] on div "Selecione uma sessão × 1290002 - 07/10/2025 21:11 (ROTA) ×" at bounding box center [745, 366] width 504 height 31
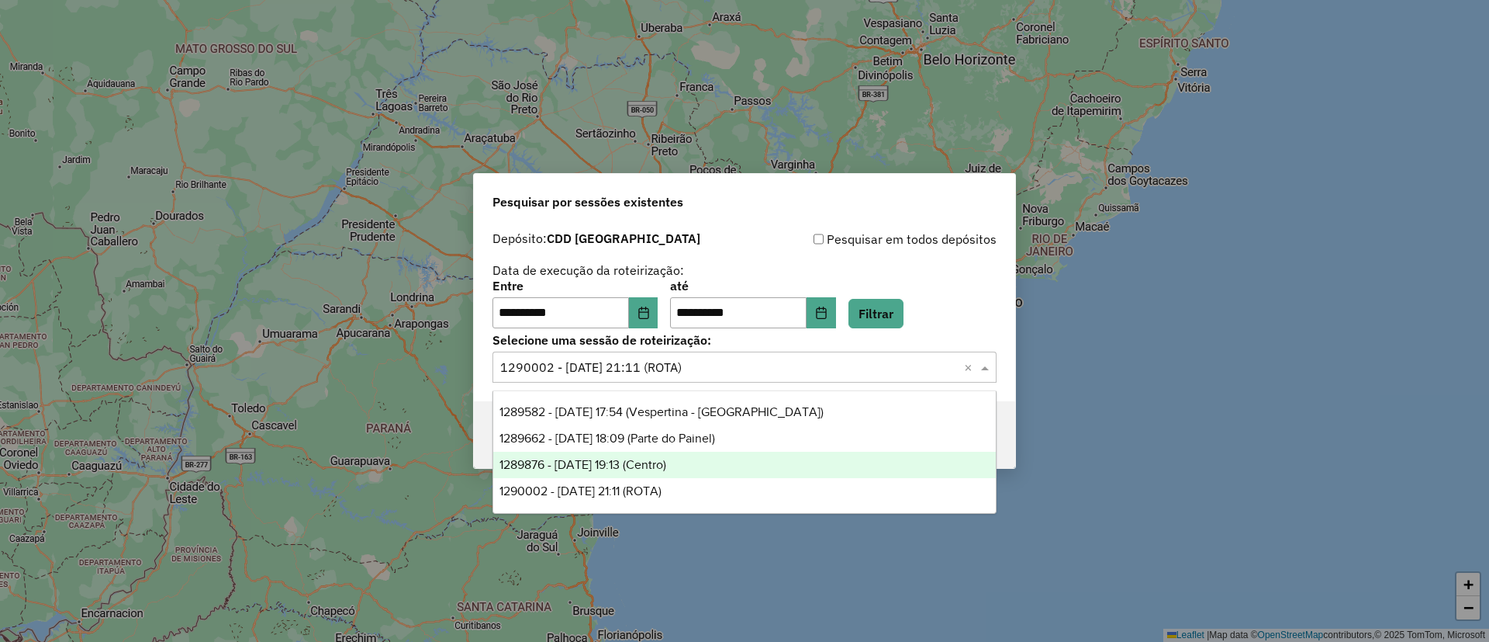
click at [733, 462] on div "1289876 - 07/10/2025 19:13 (Centro)" at bounding box center [744, 464] width 503 height 26
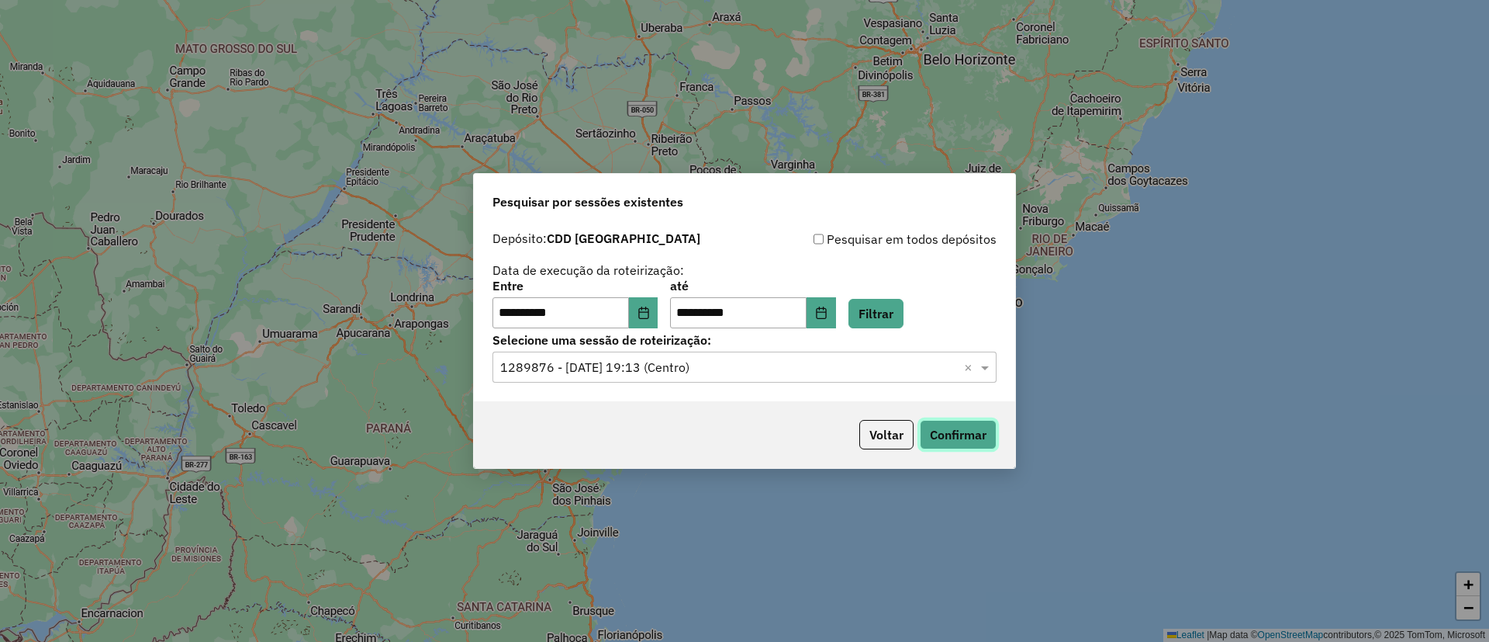
click at [944, 427] on button "Confirmar" at bounding box center [958, 434] width 77 height 29
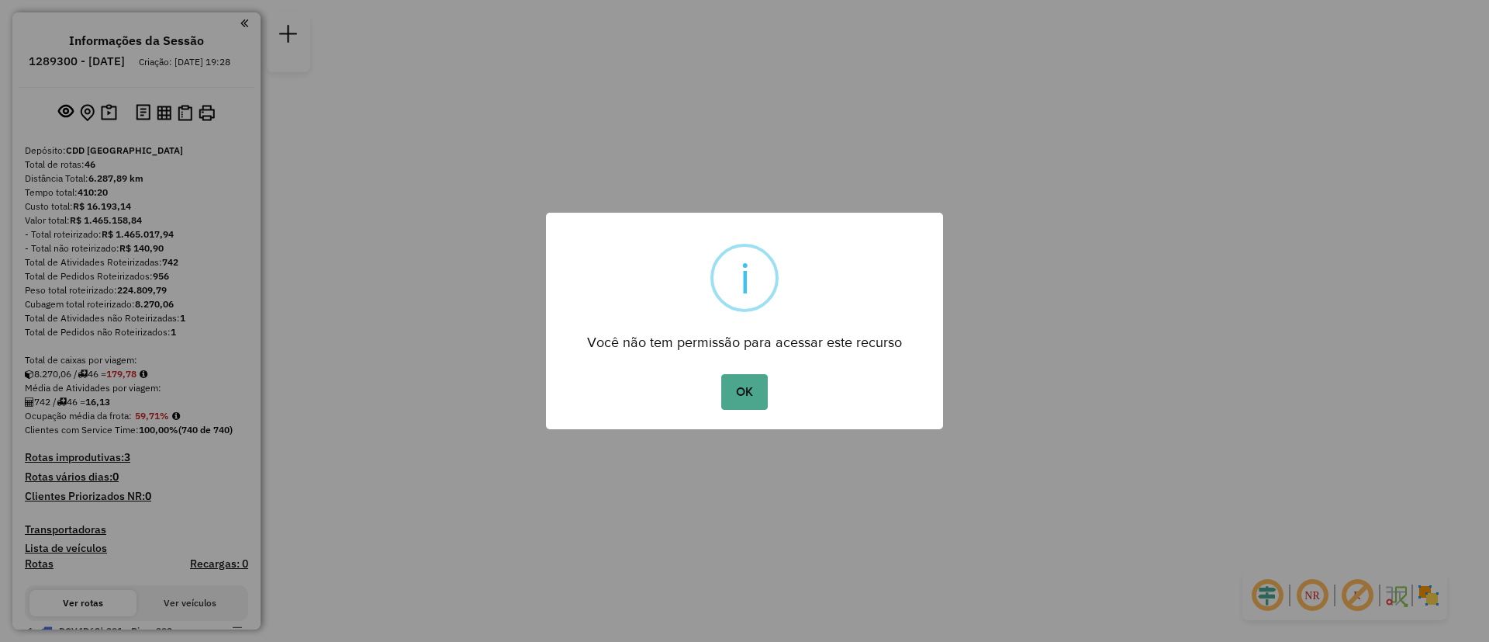
drag, startPoint x: 738, startPoint y: 392, endPoint x: 711, endPoint y: 397, distance: 26.9
click at [738, 392] on button "OK" at bounding box center [744, 392] width 46 height 36
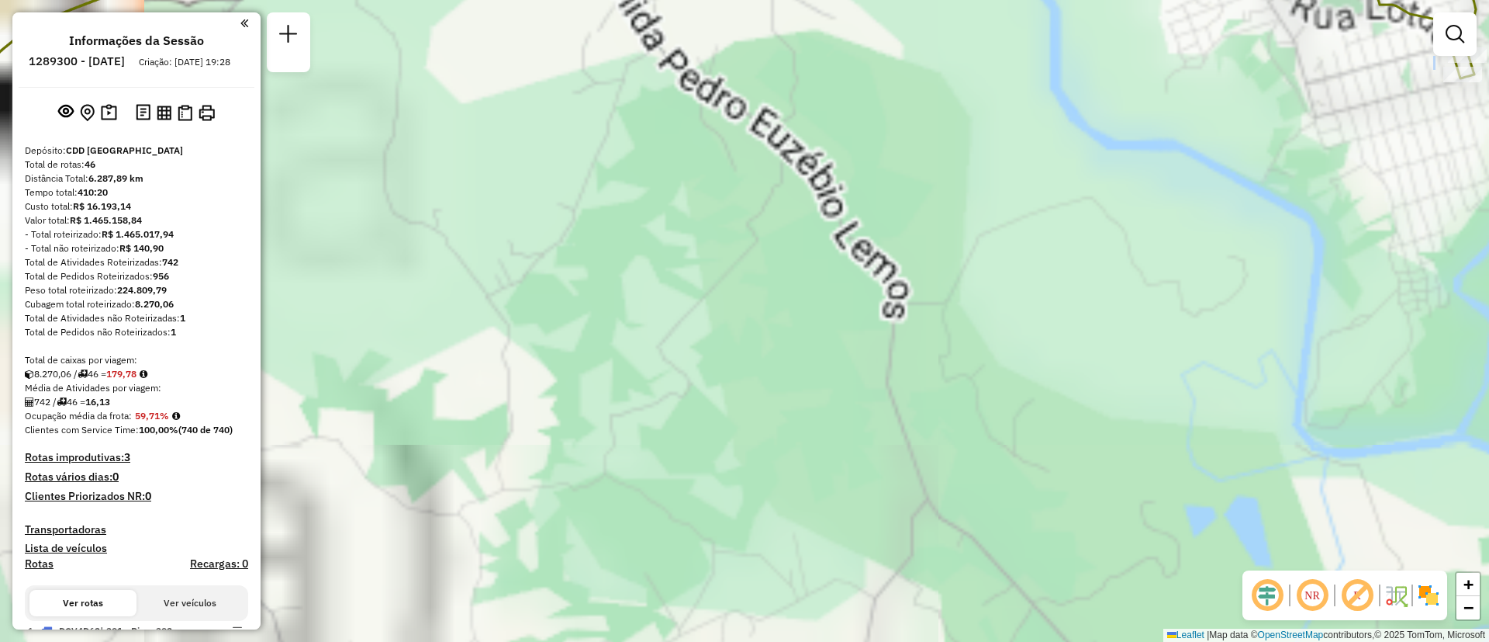
drag, startPoint x: 759, startPoint y: 351, endPoint x: 355, endPoint y: 502, distance: 432.0
click at [355, 502] on div "Janela de atendimento Grade de atendimento Capacidade Transportadoras Veículos …" at bounding box center [744, 321] width 1489 height 642
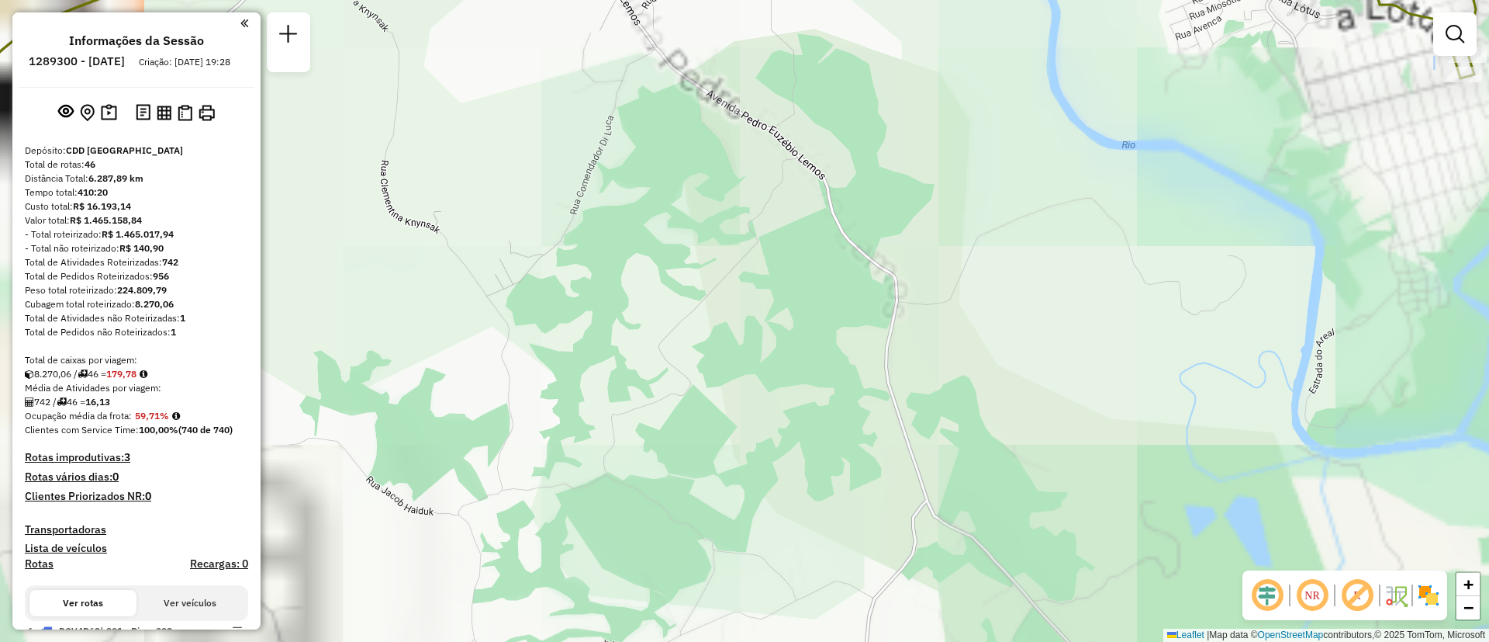
drag, startPoint x: 877, startPoint y: 300, endPoint x: 447, endPoint y: 463, distance: 460.3
click at [432, 478] on div "Janela de atendimento Grade de atendimento Capacidade Transportadoras Veículos …" at bounding box center [744, 321] width 1489 height 642
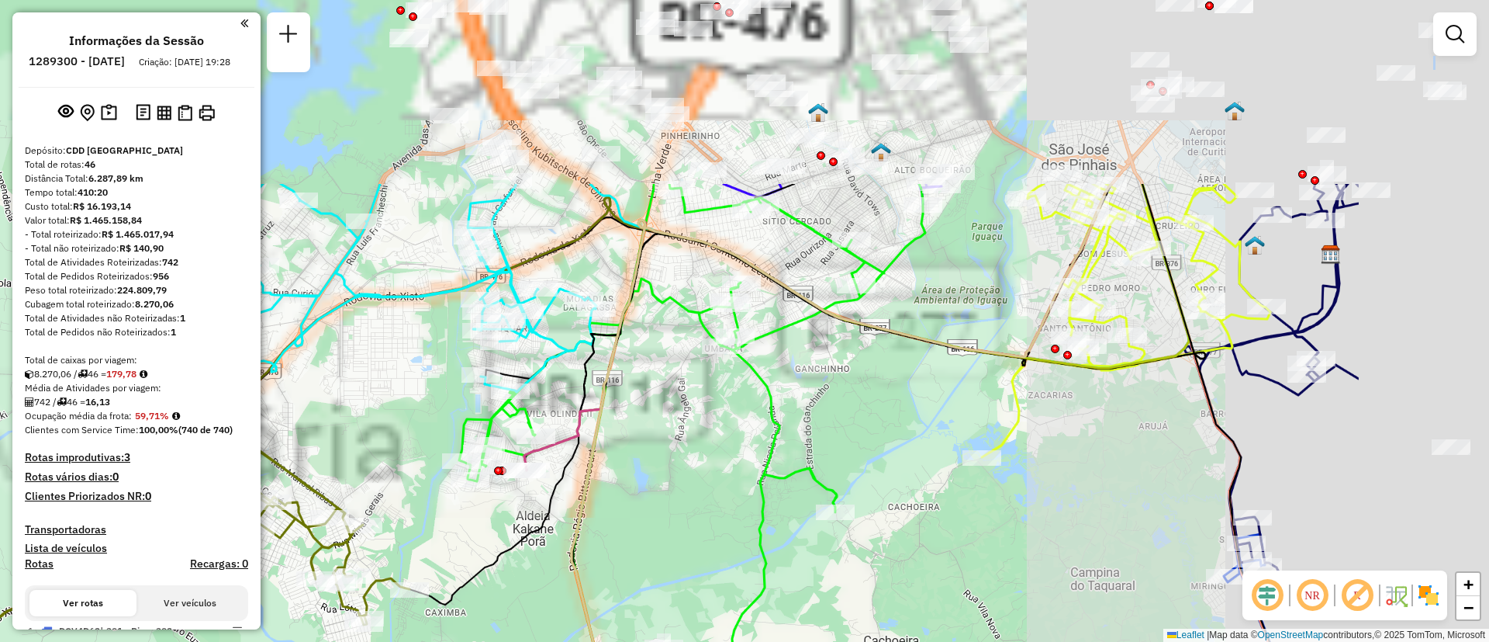
drag, startPoint x: 717, startPoint y: 377, endPoint x: 540, endPoint y: 536, distance: 237.8
click at [534, 543] on icon at bounding box center [761, 394] width 702 height 420
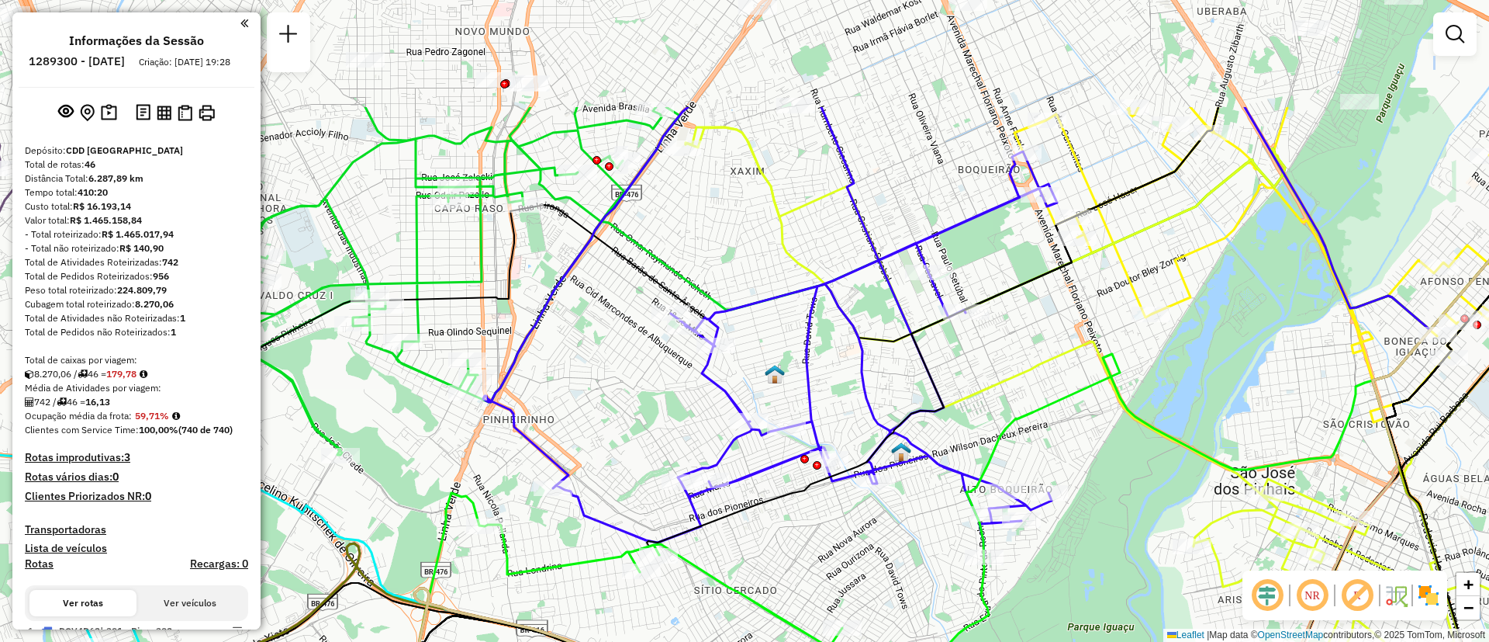
drag, startPoint x: 672, startPoint y: 257, endPoint x: 644, endPoint y: 403, distance: 149.3
click at [644, 403] on div "Rota 28 - Placa FJV3D18 02473257 - MILTON CESAR VENEZIA Rota 28 - Placa FJV3D18…" at bounding box center [744, 321] width 1489 height 642
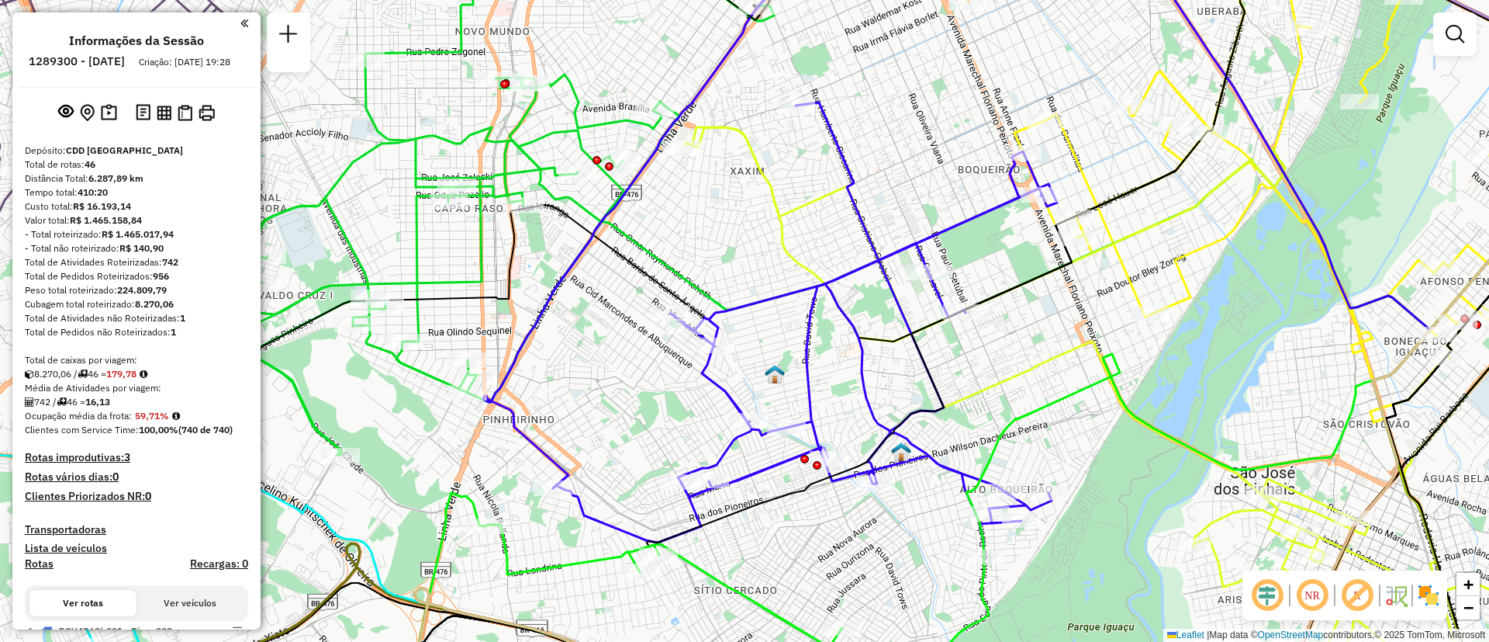
click at [774, 201] on icon at bounding box center [1152, 416] width 932 height 578
select select "**********"
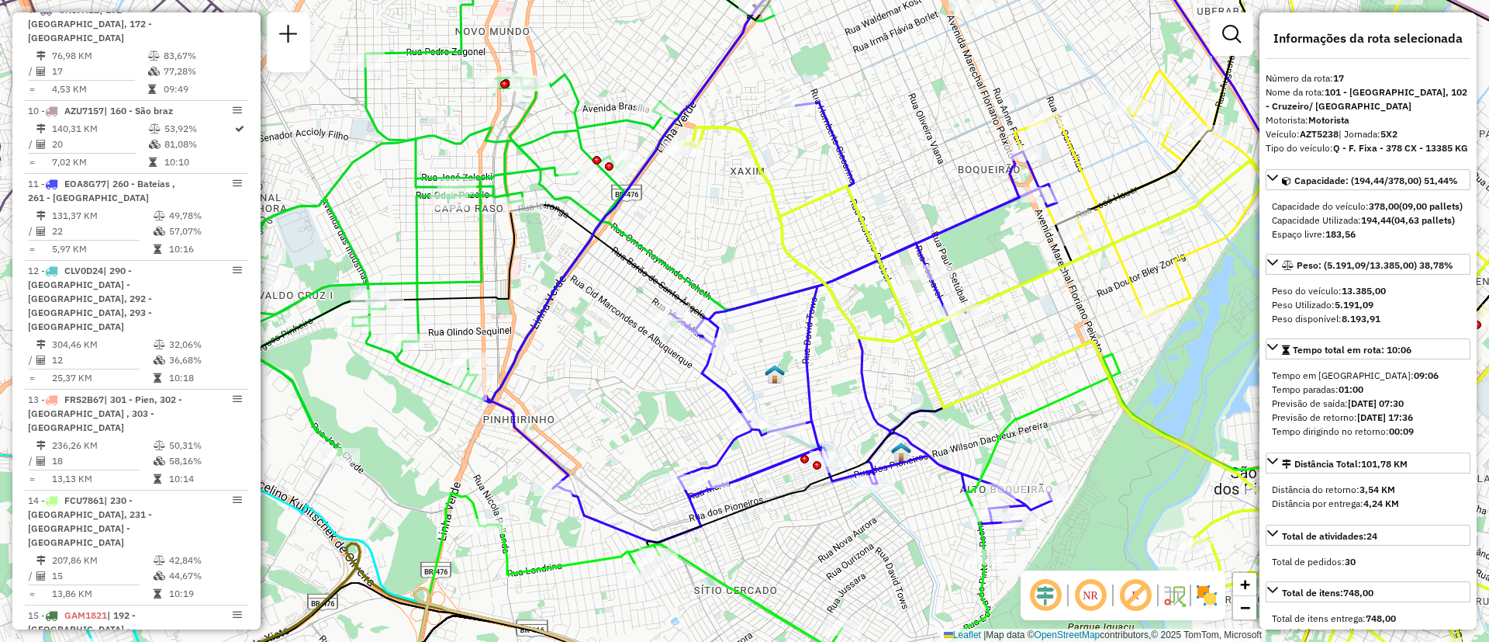
scroll to position [2110, 0]
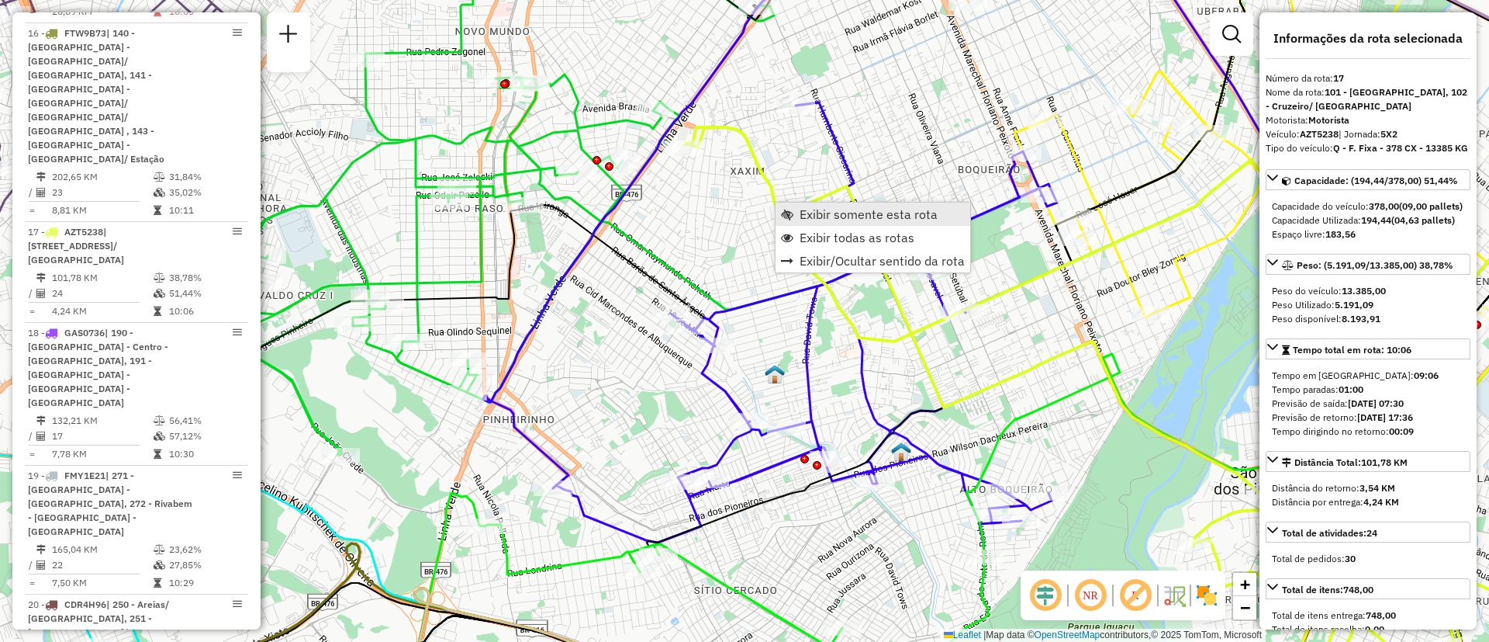
click at [841, 213] on span "Exibir somente esta rota" at bounding box center [869, 214] width 138 height 12
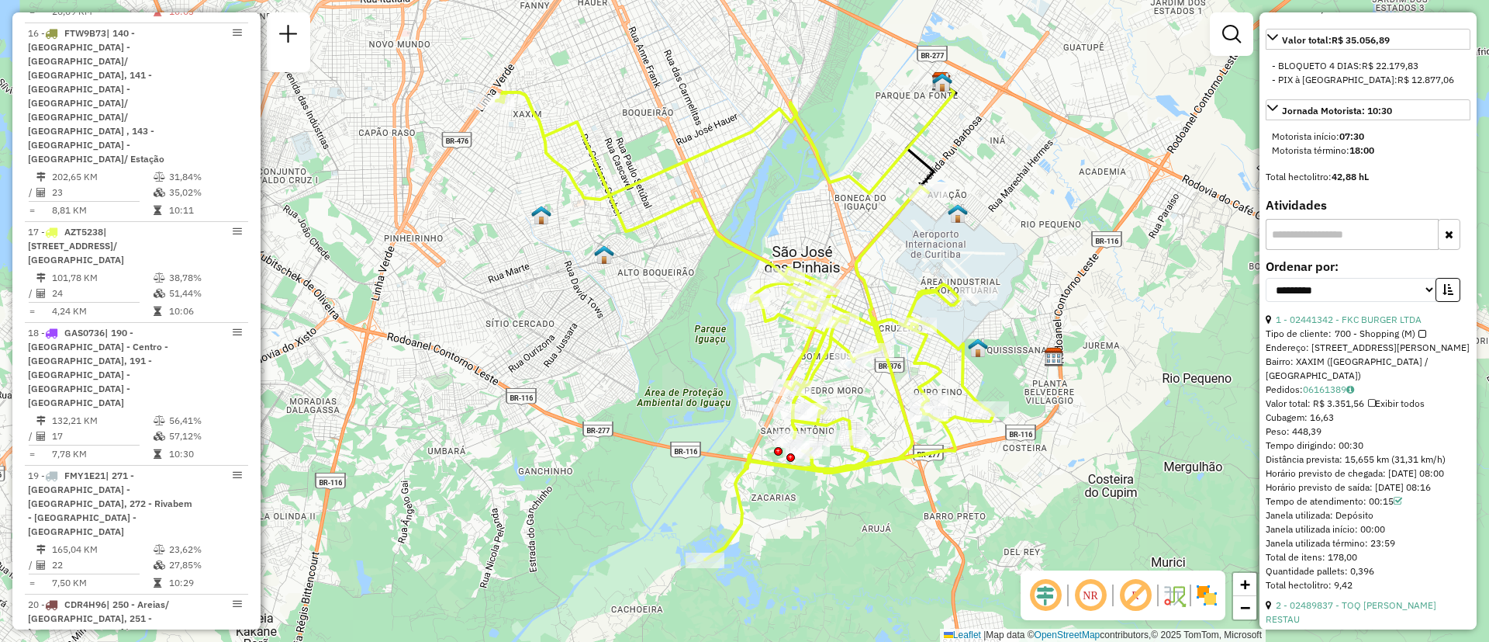
scroll to position [698, 0]
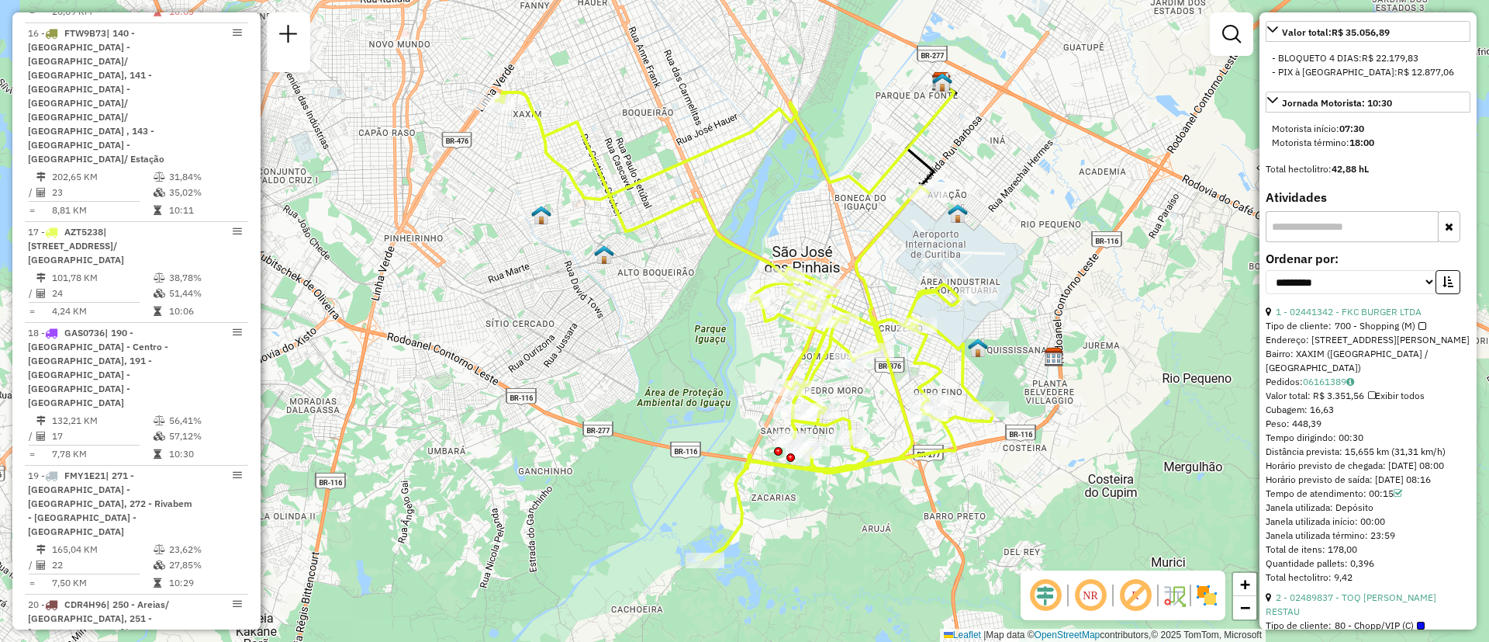
click at [880, 229] on icon at bounding box center [744, 325] width 497 height 467
click at [946, 265] on span "Exibir todas as rotas" at bounding box center [963, 265] width 115 height 12
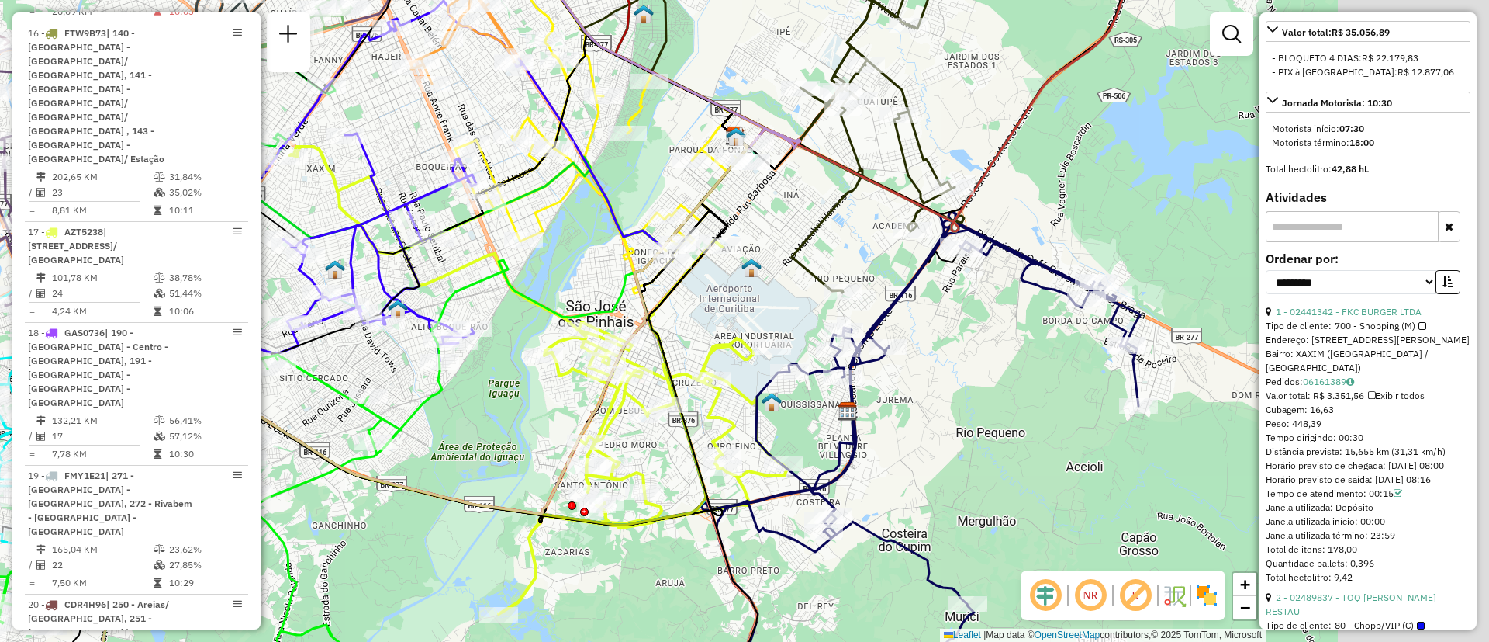
drag, startPoint x: 1150, startPoint y: 401, endPoint x: 975, endPoint y: 445, distance: 180.8
click at [975, 445] on div "Janela de atendimento Grade de atendimento Capacidade Transportadoras Veículos …" at bounding box center [744, 321] width 1489 height 642
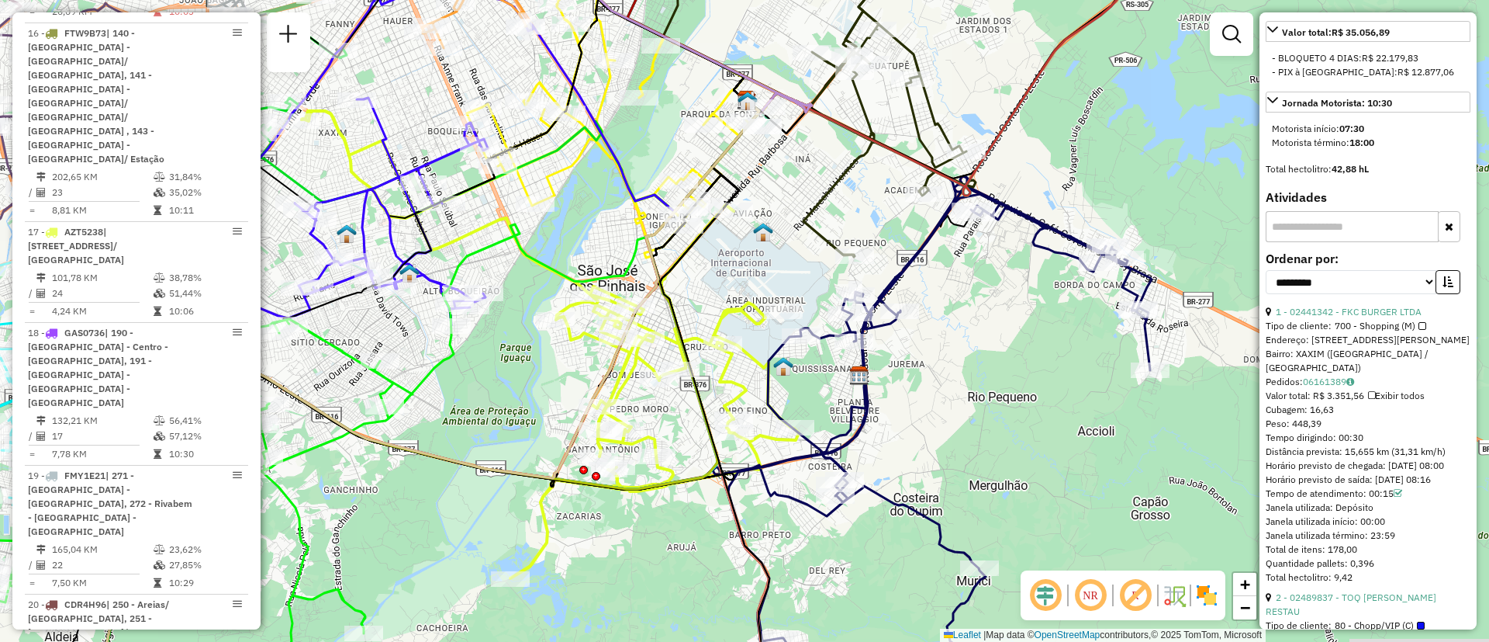
drag, startPoint x: 956, startPoint y: 448, endPoint x: 1005, endPoint y: 333, distance: 124.8
click at [981, 353] on div "Janela de atendimento Grade de atendimento Capacidade Transportadoras Veículos …" at bounding box center [744, 321] width 1489 height 642
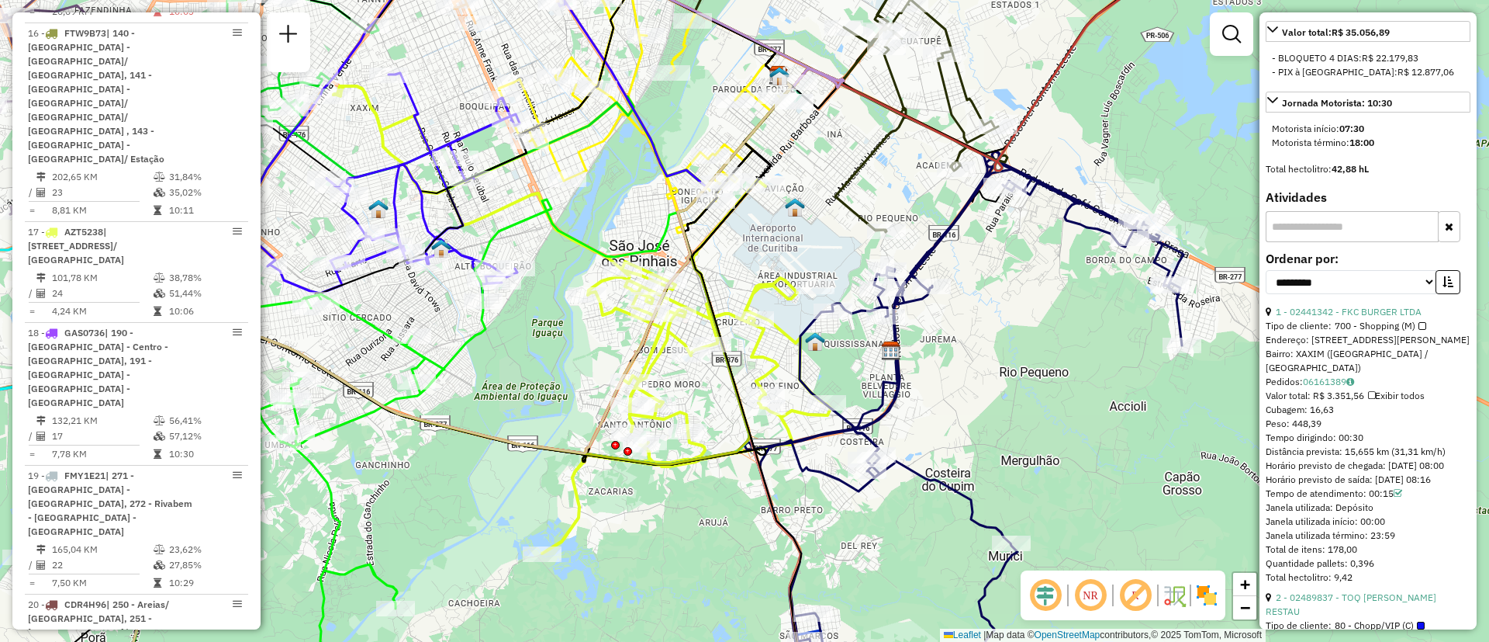
drag, startPoint x: 855, startPoint y: 559, endPoint x: 873, endPoint y: 595, distance: 40.6
click at [873, 595] on div "Janela de atendimento Grade de atendimento Capacidade Transportadoras Veículos …" at bounding box center [744, 321] width 1489 height 642
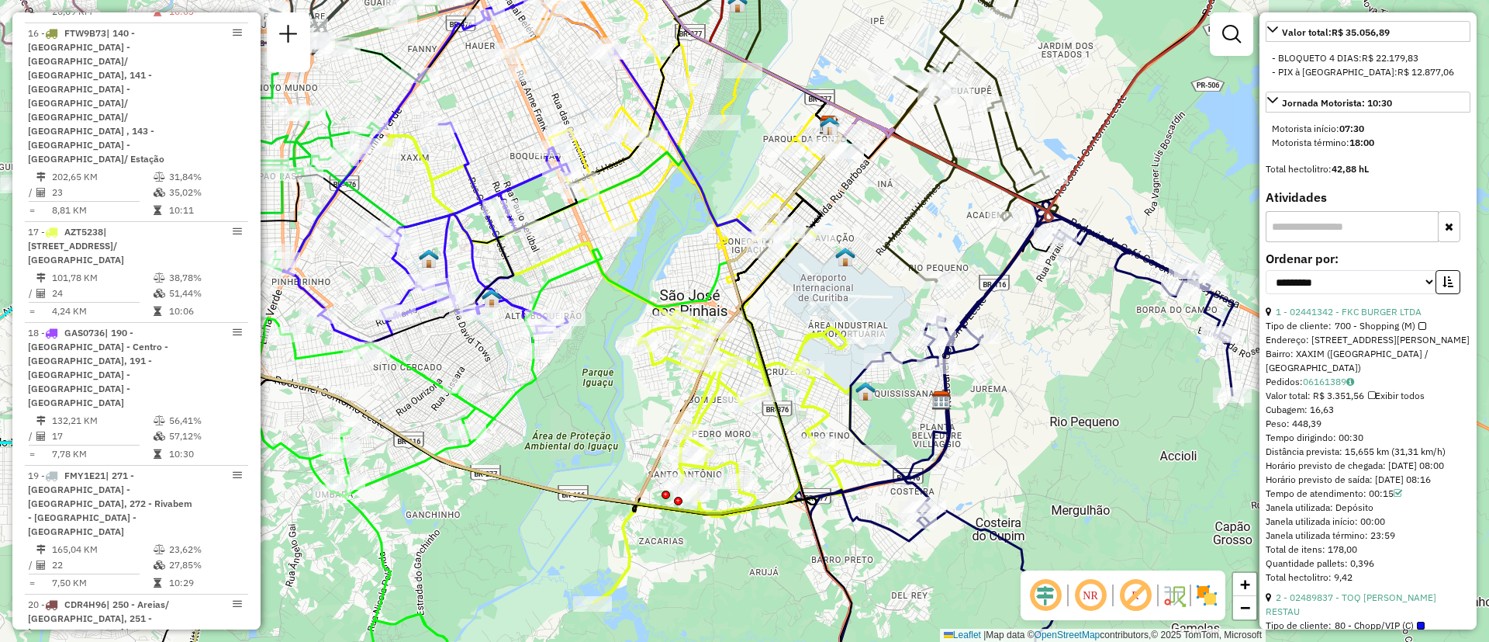
drag, startPoint x: 735, startPoint y: 542, endPoint x: 871, endPoint y: 598, distance: 147.5
click at [829, 620] on div "Janela de atendimento Grade de atendimento Capacidade Transportadoras Veículos …" at bounding box center [744, 321] width 1489 height 642
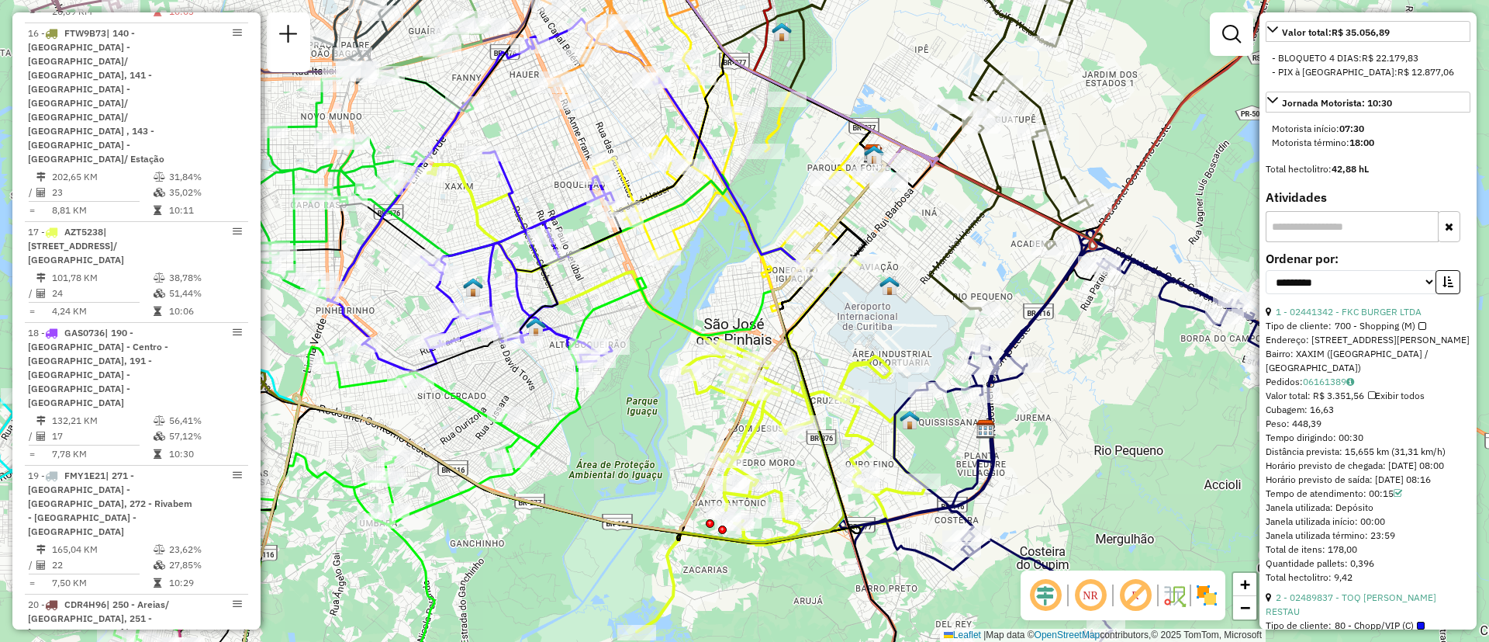
click at [851, 360] on icon at bounding box center [676, 397] width 497 height 467
click at [860, 368] on icon at bounding box center [676, 397] width 497 height 467
click at [898, 380] on span "Exibir somente esta rota" at bounding box center [955, 381] width 138 height 12
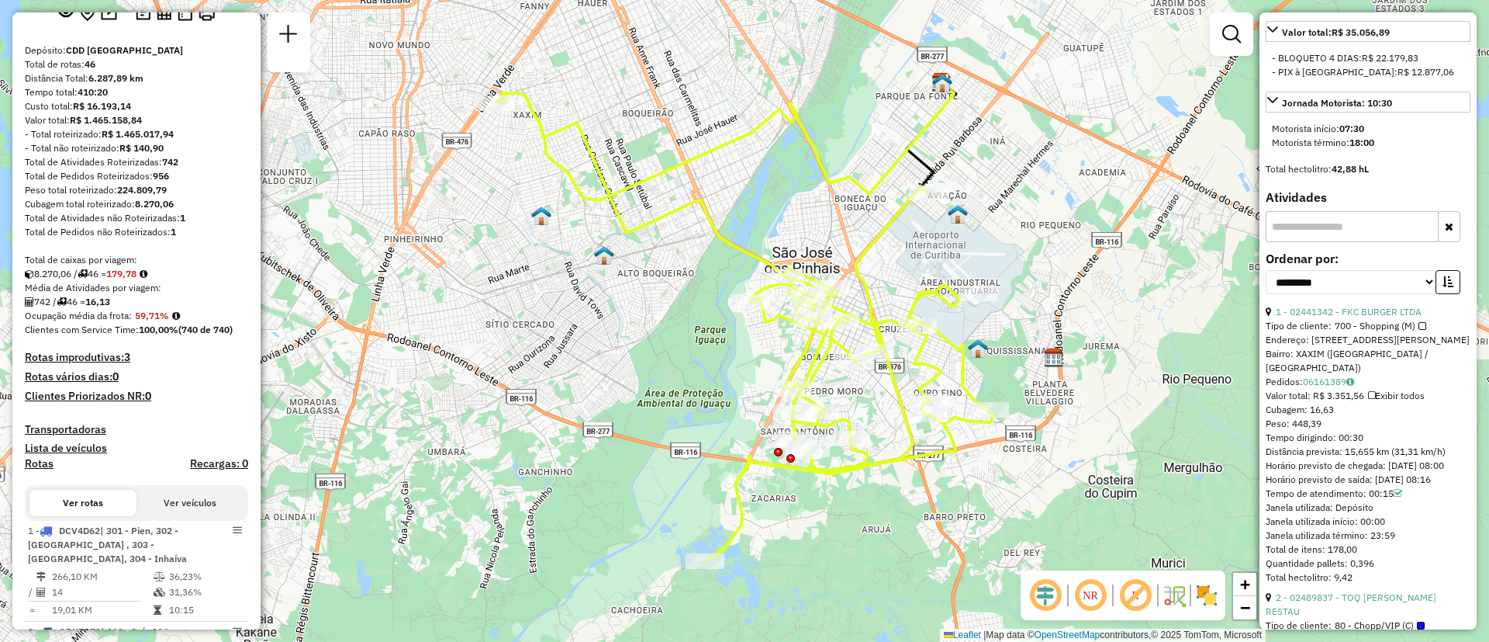
scroll to position [0, 0]
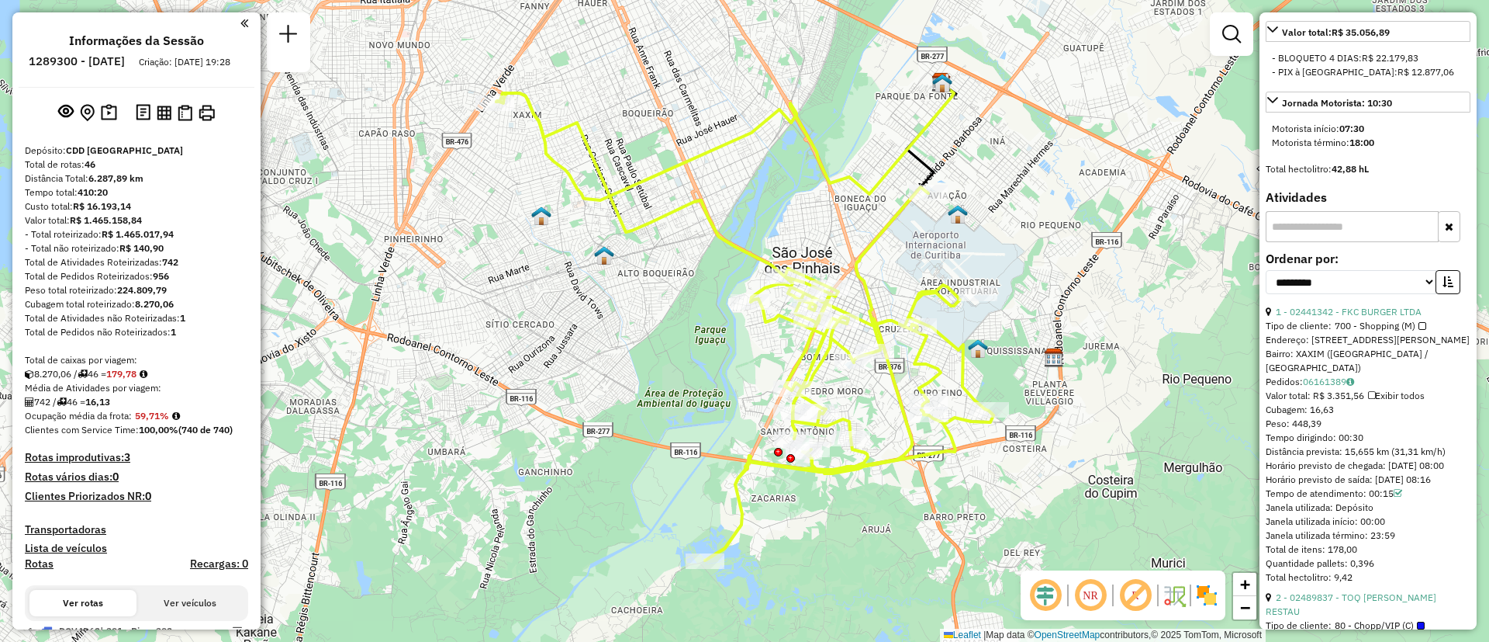
click at [92, 56] on h6 "1289300 - 06/10/2025" at bounding box center [77, 61] width 96 height 14
click at [92, 65] on h6 "1289300 - 06/10/2025" at bounding box center [77, 61] width 96 height 14
click at [89, 62] on h6 "1289300 - 06/10/2025" at bounding box center [77, 61] width 96 height 14
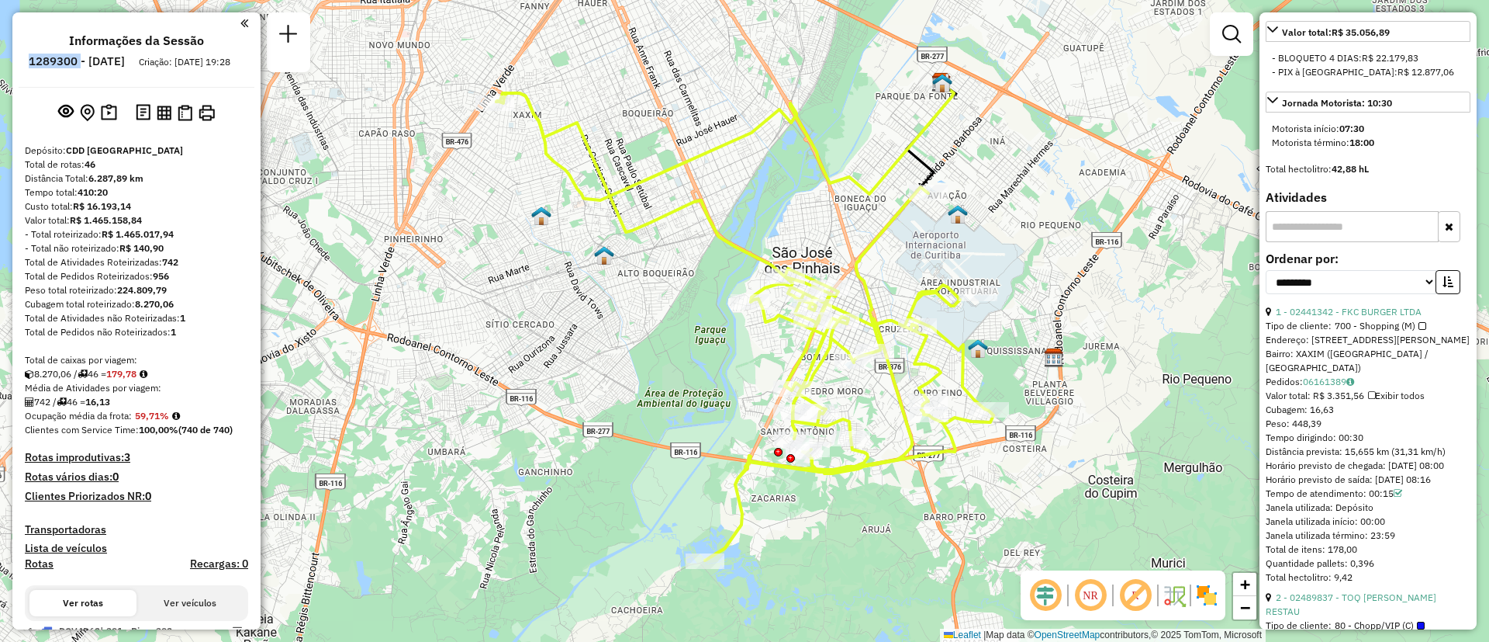
click at [89, 62] on h6 "1289300 - 06/10/2025" at bounding box center [77, 61] width 96 height 14
copy h6 "1289300"
click at [148, 157] on div "Depósito: CDD Curitiba" at bounding box center [136, 151] width 223 height 14
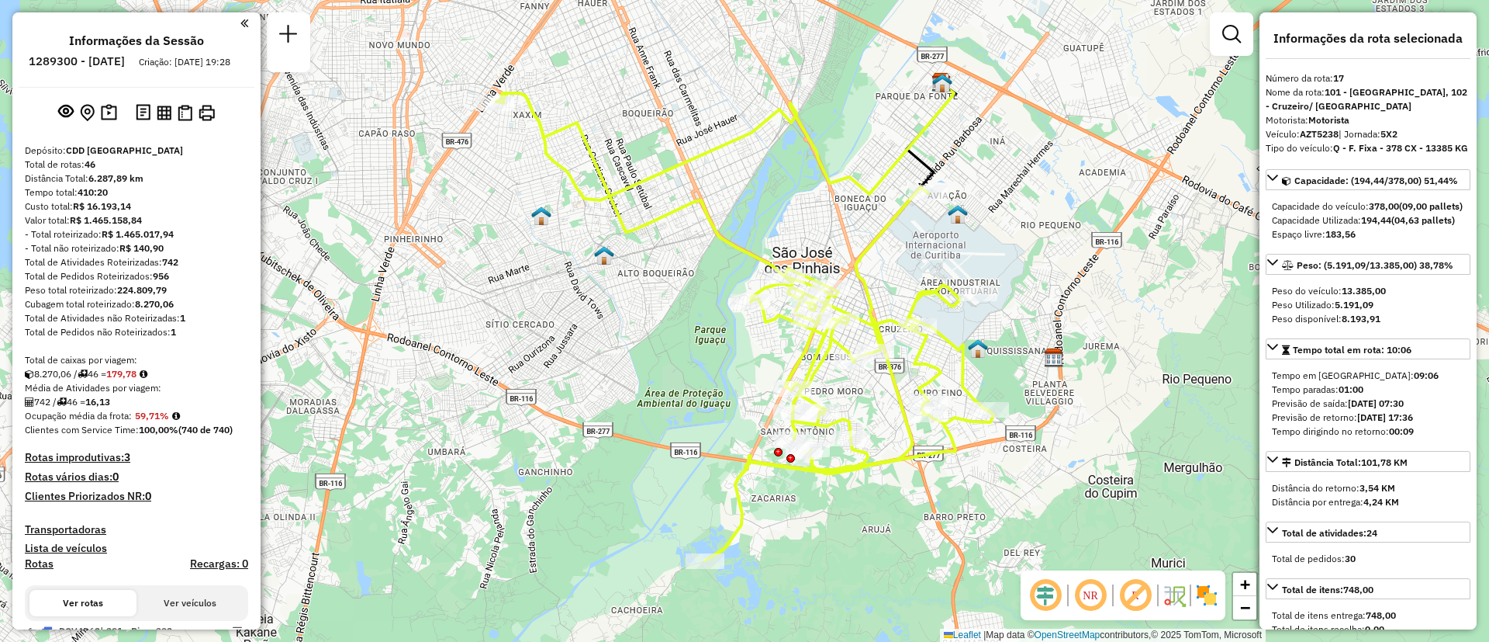
click at [1075, 256] on div "Janela de atendimento Grade de atendimento Capacidade Transportadoras Veículos …" at bounding box center [744, 321] width 1489 height 642
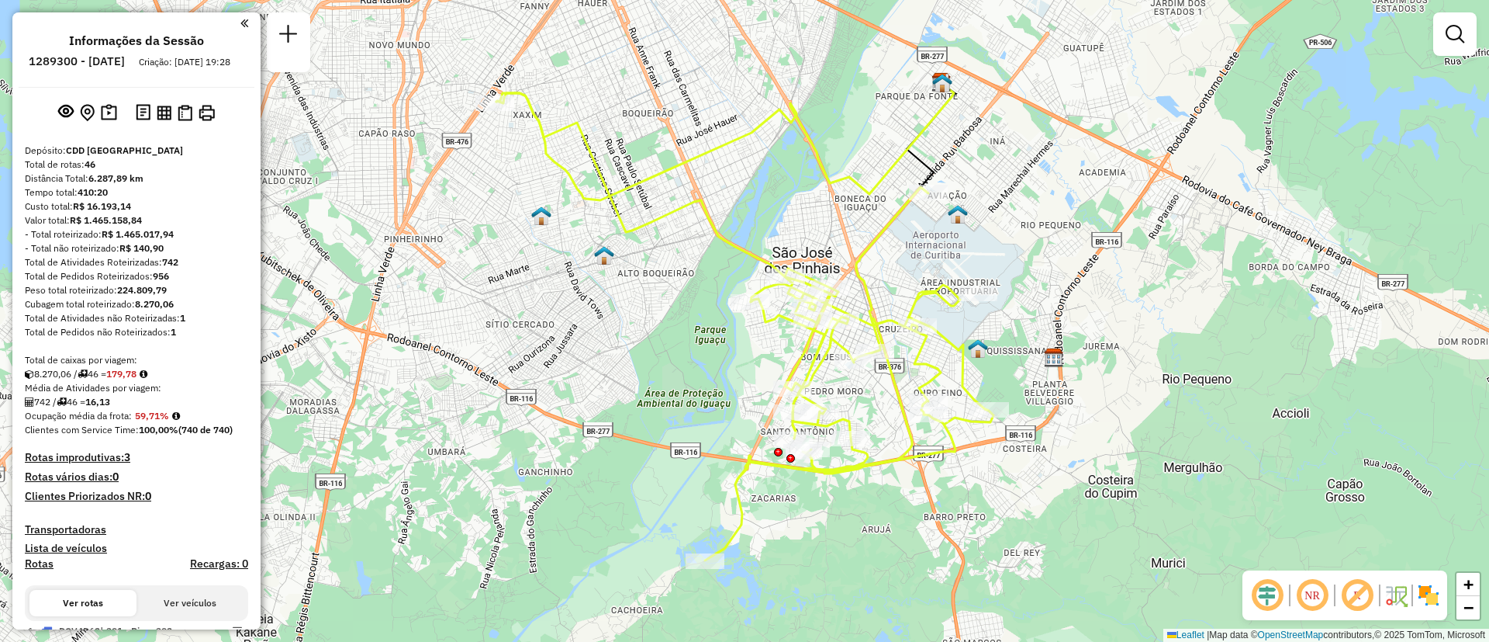
click at [1095, 273] on div "Janela de atendimento Grade de atendimento Capacidade Transportadoras Veículos …" at bounding box center [744, 321] width 1489 height 642
click at [541, 117] on icon at bounding box center [744, 326] width 497 height 467
select select "**********"
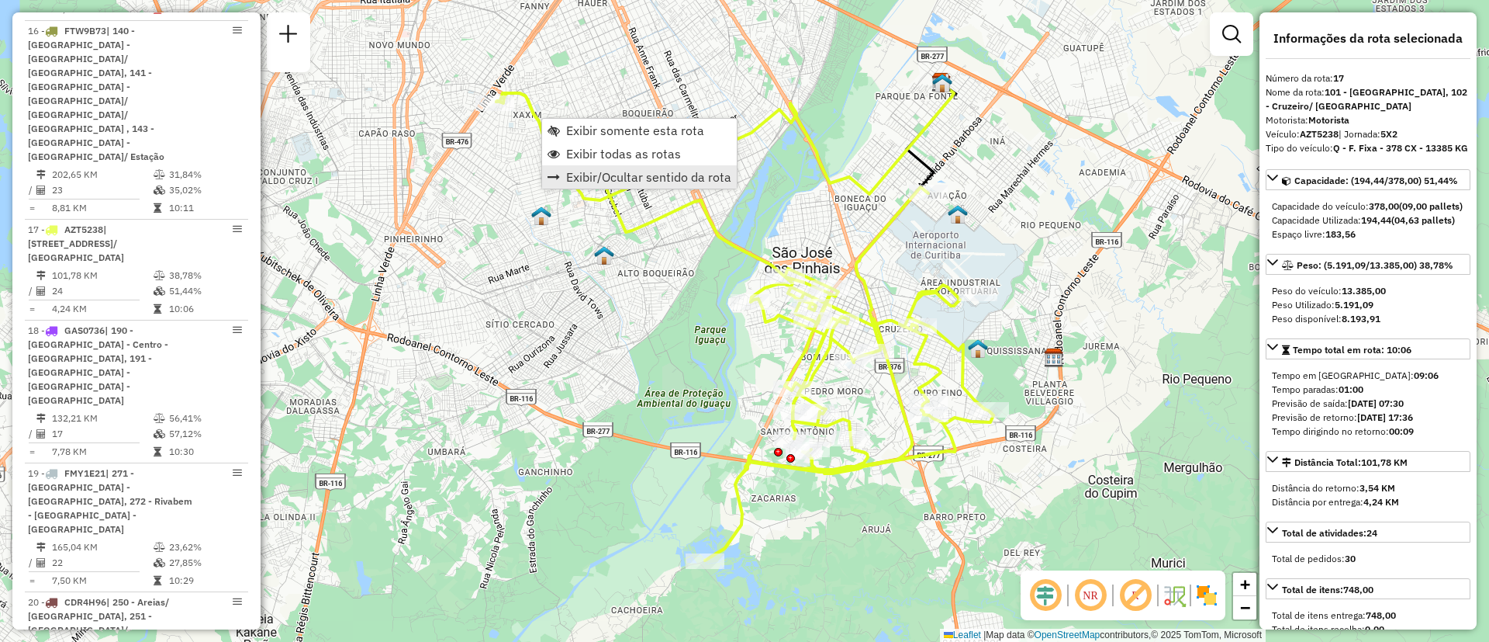
scroll to position [2110, 0]
click at [649, 153] on span "Exibir todas as rotas" at bounding box center [623, 153] width 115 height 12
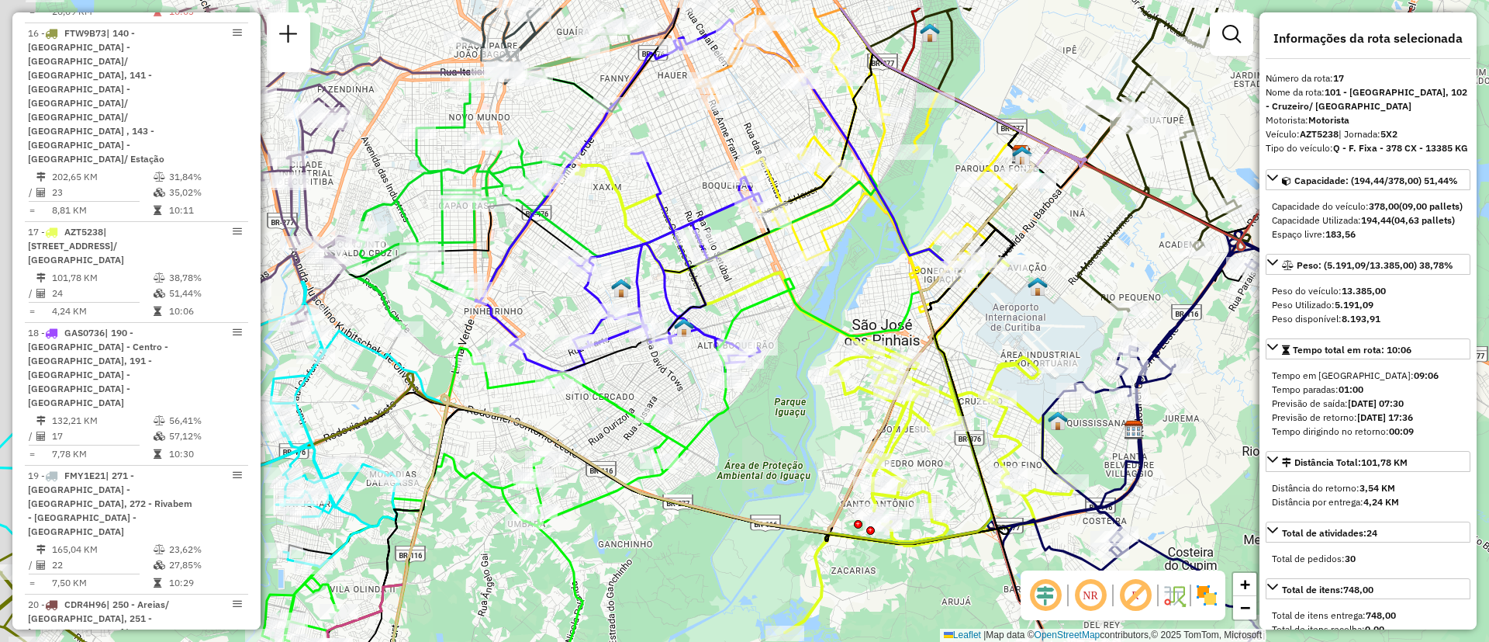
drag, startPoint x: 521, startPoint y: 153, endPoint x: 604, endPoint y: 227, distance: 110.9
click at [604, 227] on div "Janela de atendimento Grade de atendimento Capacidade Transportadoras Veículos …" at bounding box center [744, 321] width 1489 height 642
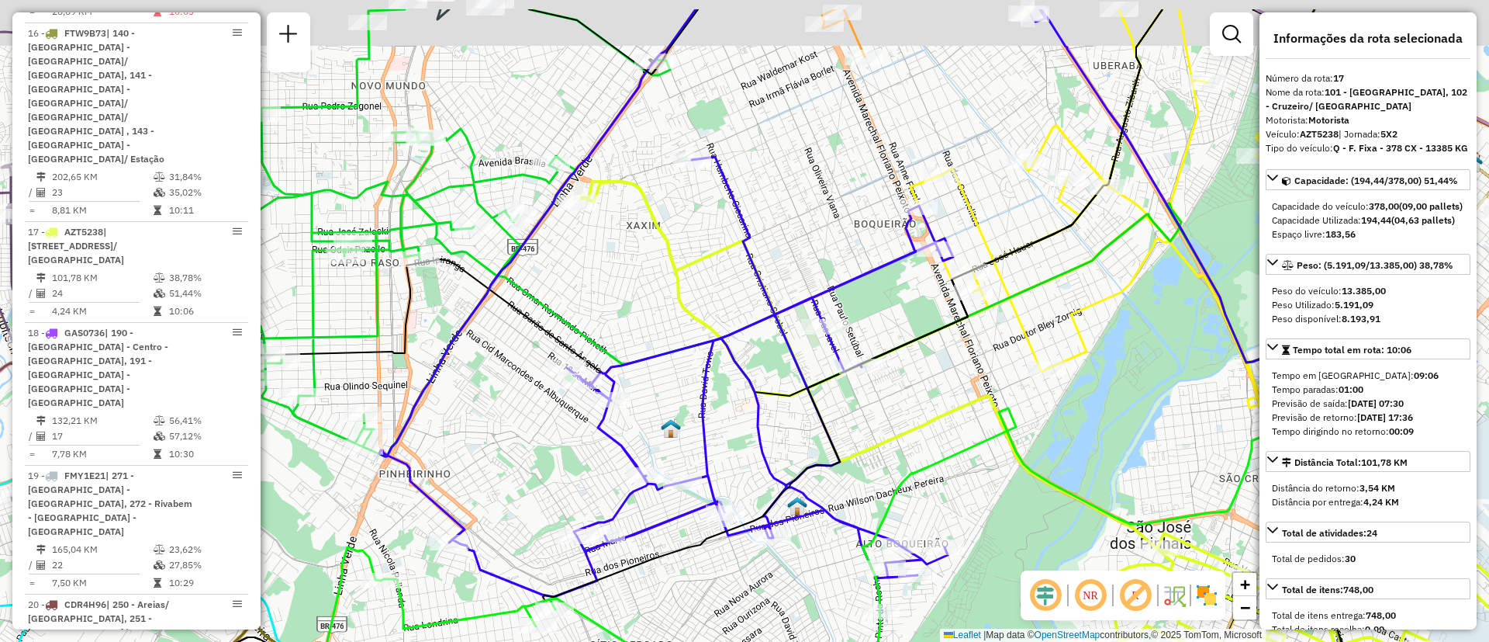
drag, startPoint x: 608, startPoint y: 195, endPoint x: 646, endPoint y: 272, distance: 85.7
click at [646, 272] on div "Janela de atendimento Grade de atendimento Capacidade Transportadoras Veículos …" at bounding box center [744, 321] width 1489 height 642
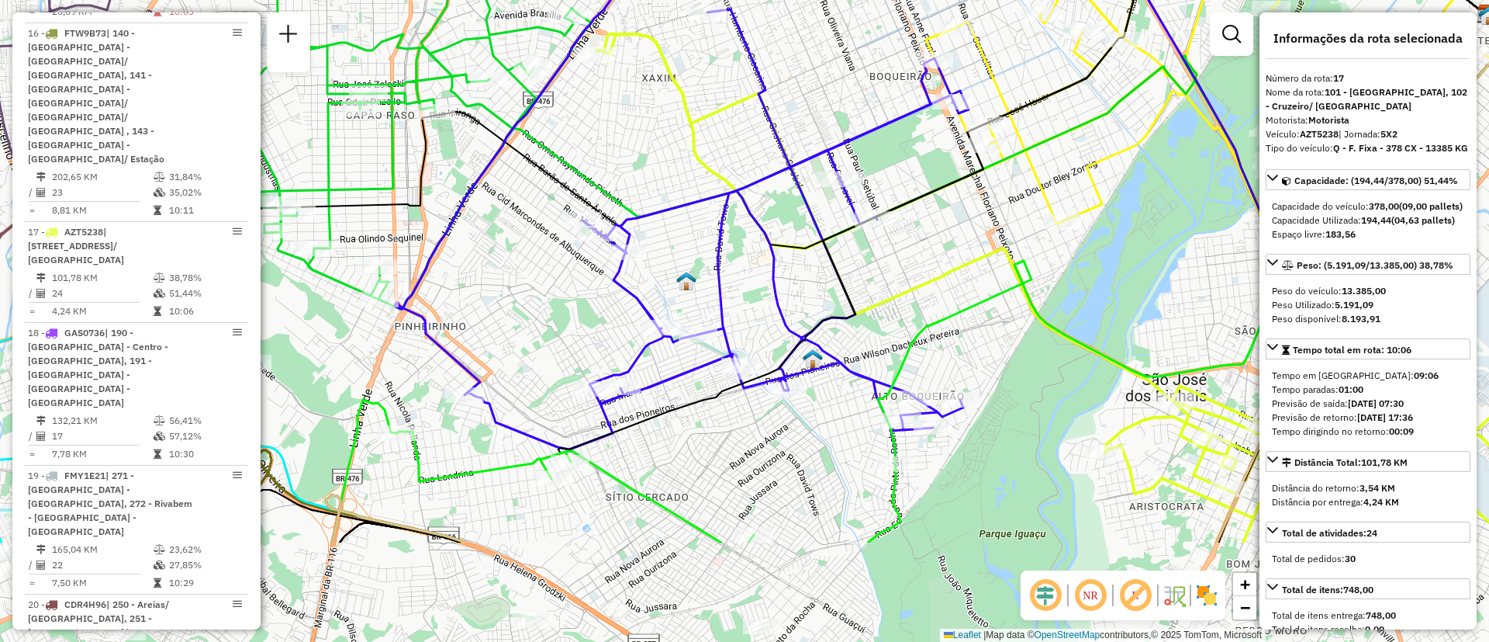
drag, startPoint x: 659, startPoint y: 252, endPoint x: 661, endPoint y: 126, distance: 125.7
click at [661, 126] on div "Janela de atendimento Grade de atendimento Capacidade Transportadoras Veículos …" at bounding box center [744, 321] width 1489 height 642
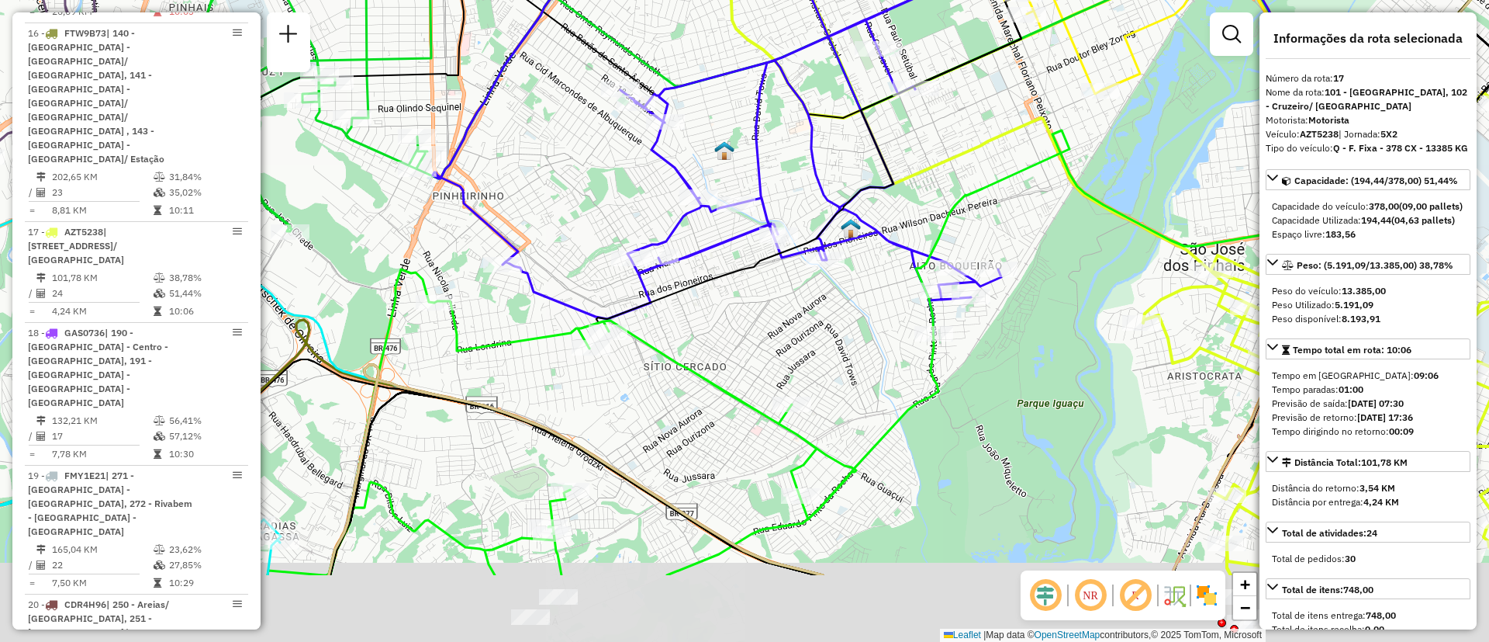
drag, startPoint x: 569, startPoint y: 319, endPoint x: 607, endPoint y: 189, distance: 135.8
click at [607, 189] on div "Janela de atendimento Grade de atendimento Capacidade Transportadoras Veículos …" at bounding box center [744, 321] width 1489 height 642
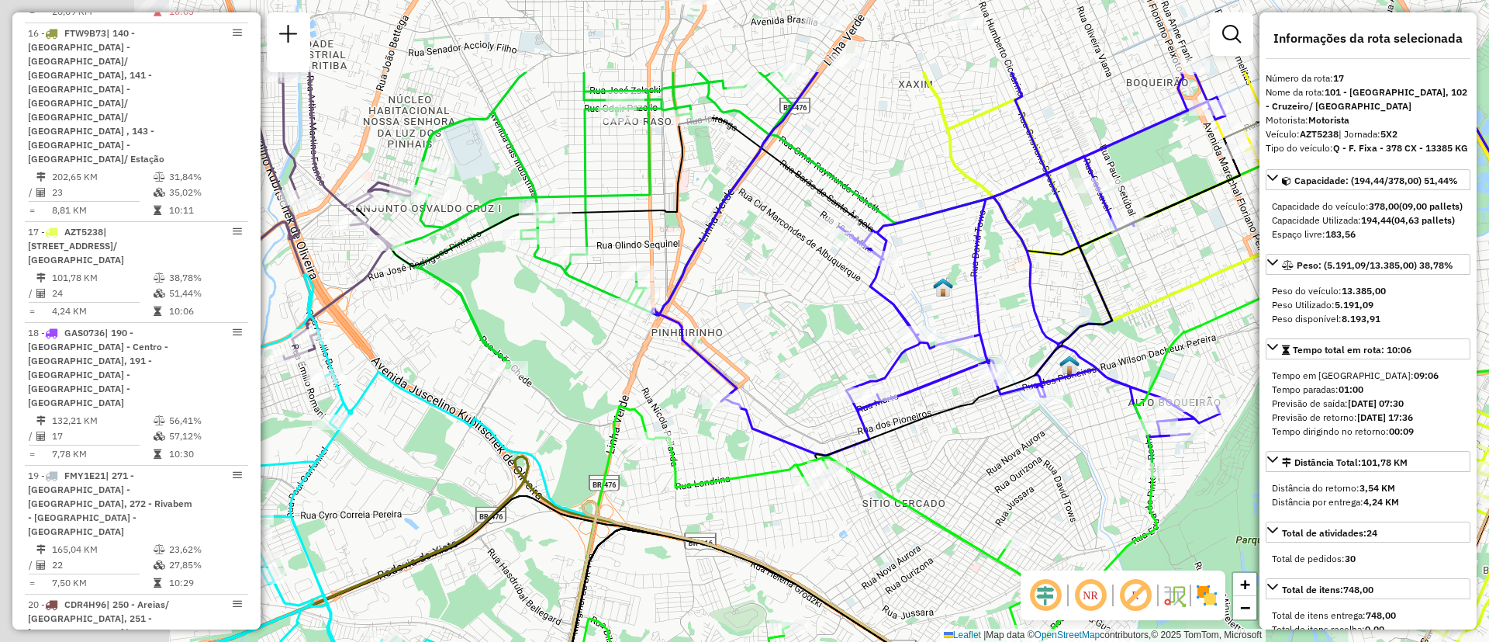
drag, startPoint x: 540, startPoint y: 181, endPoint x: 774, endPoint y: 330, distance: 277.6
click at [774, 330] on div "Janela de atendimento Grade de atendimento Capacidade Transportadoras Veículos …" at bounding box center [744, 321] width 1489 height 642
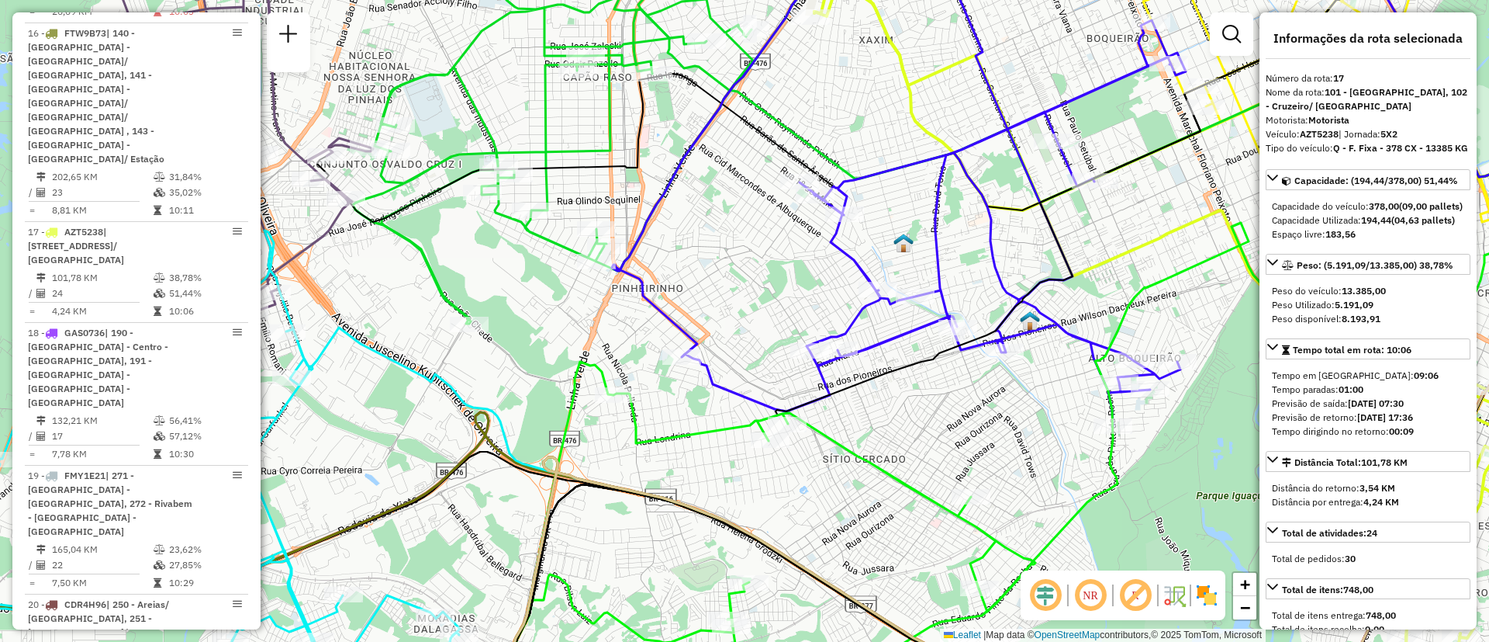
drag, startPoint x: 813, startPoint y: 380, endPoint x: 768, endPoint y: 313, distance: 80.5
click at [756, 332] on div "Janela de atendimento Grade de atendimento Capacidade Transportadoras Veículos …" at bounding box center [744, 321] width 1489 height 642
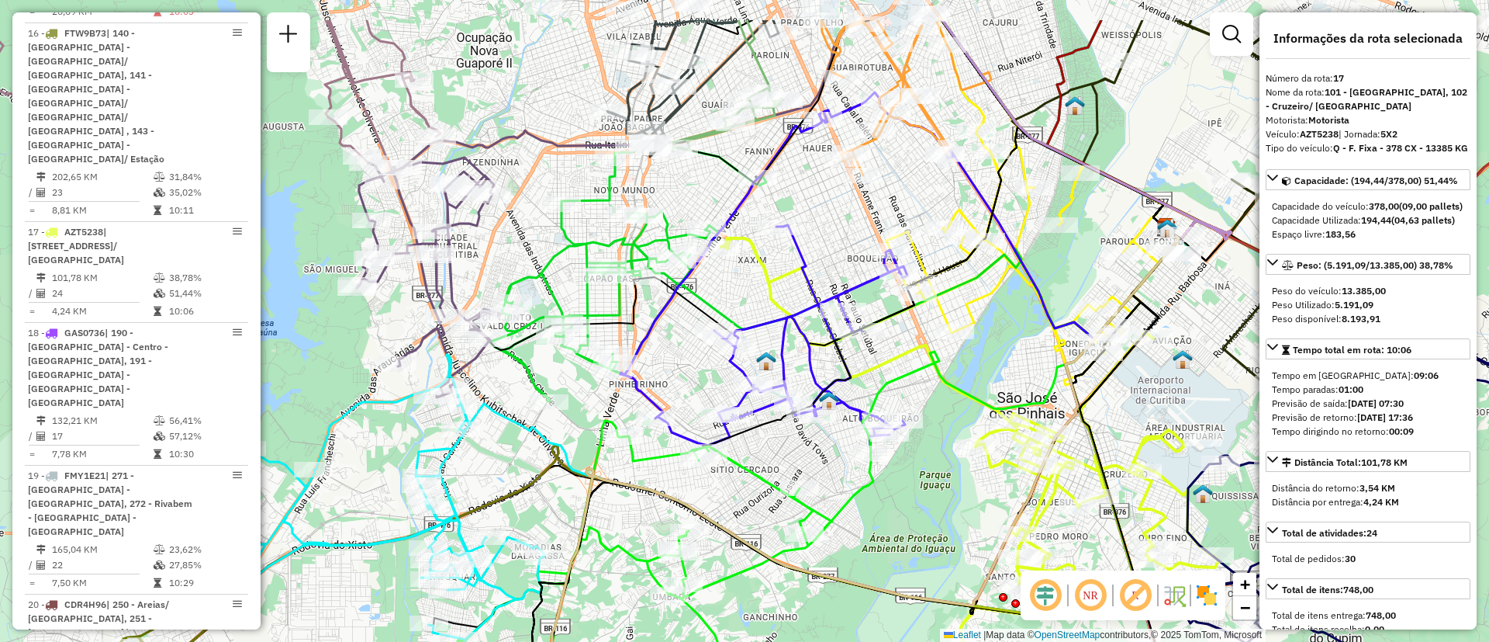
drag, startPoint x: 984, startPoint y: 272, endPoint x: 916, endPoint y: 357, distance: 108.2
click at [916, 357] on icon at bounding box center [969, 471] width 497 height 467
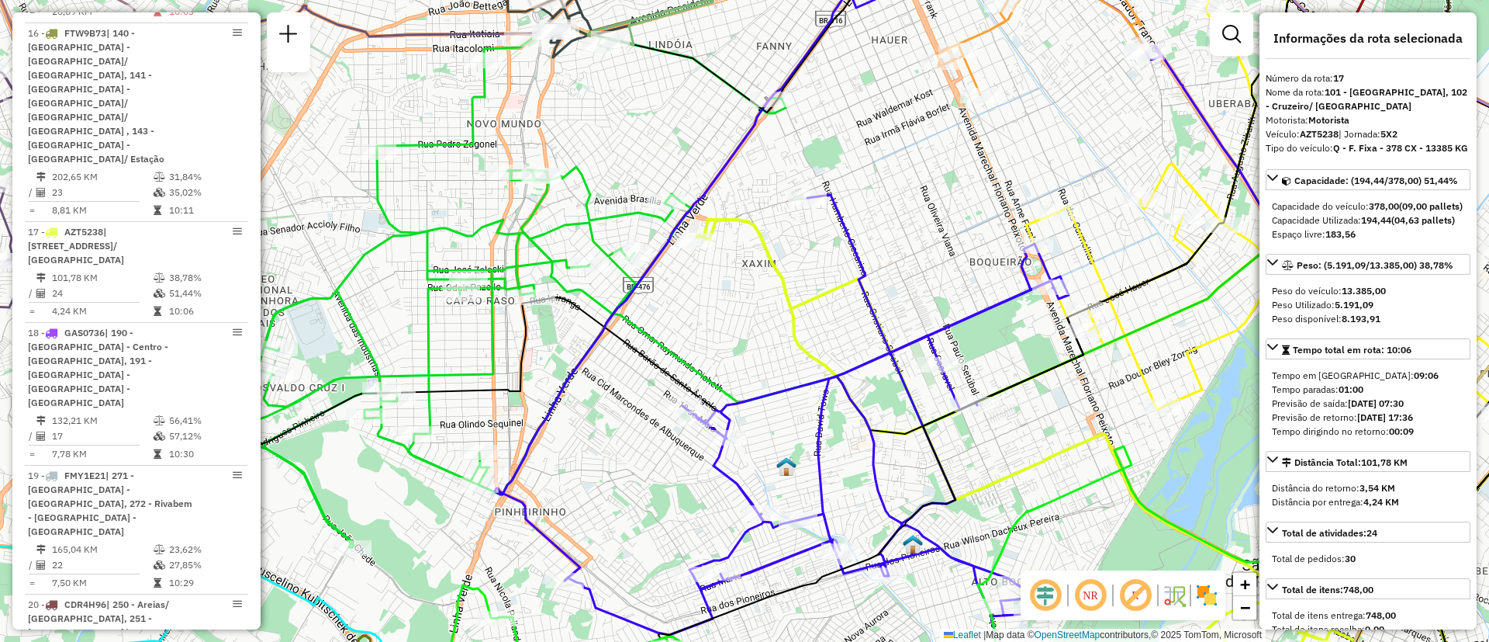
drag, startPoint x: 792, startPoint y: 301, endPoint x: 758, endPoint y: 330, distance: 44.6
click at [758, 330] on div "Janela de atendimento Grade de atendimento Capacidade Transportadoras Veículos …" at bounding box center [744, 321] width 1489 height 642
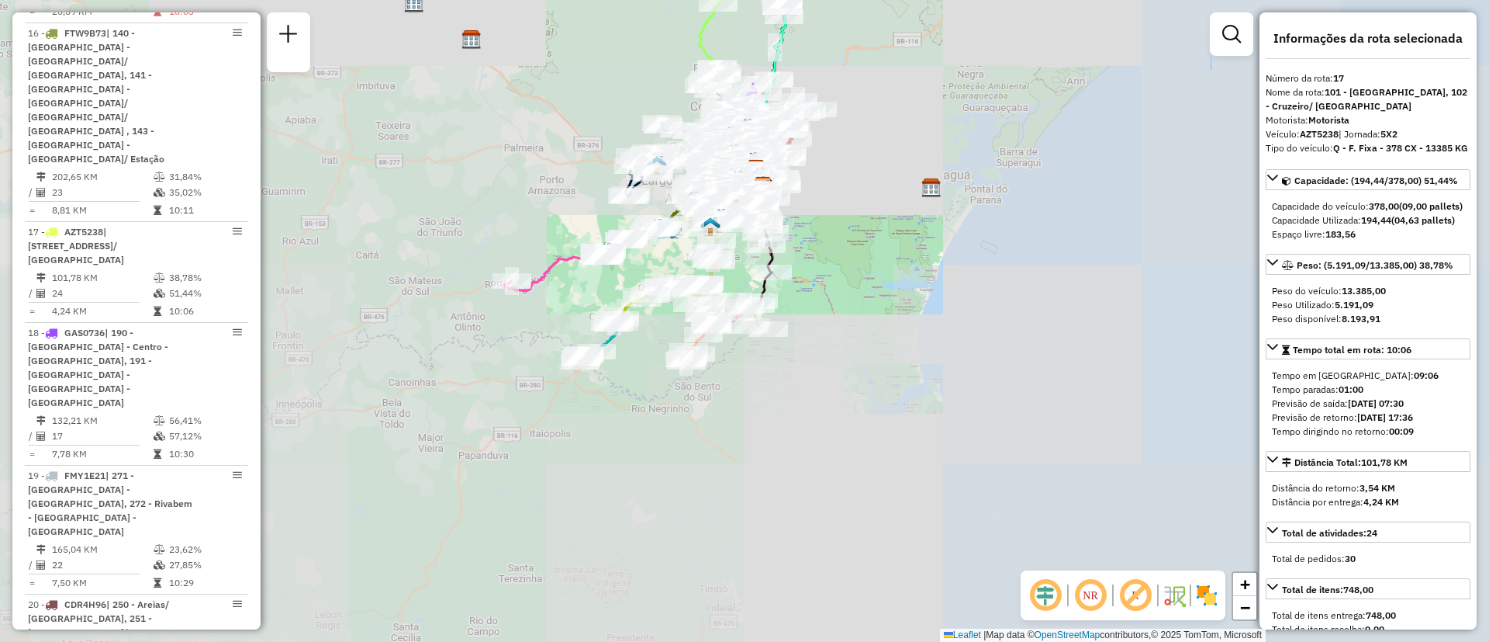
drag, startPoint x: 712, startPoint y: 171, endPoint x: 640, endPoint y: 455, distance: 292.9
click at [568, 528] on div "Janela de atendimento Grade de atendimento Capacidade Transportadoras Veículos …" at bounding box center [744, 321] width 1489 height 642
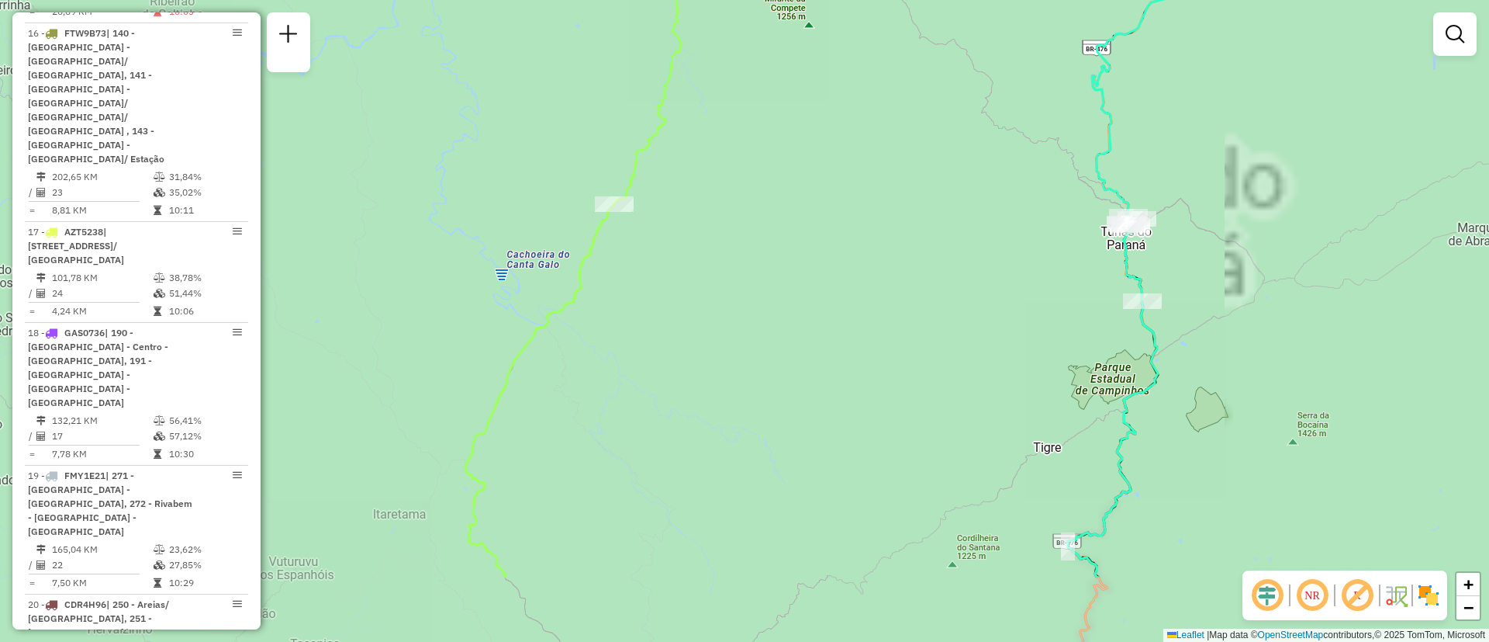
drag, startPoint x: 747, startPoint y: 365, endPoint x: 772, endPoint y: 85, distance: 280.4
click at [772, 85] on div "Rota 23 - Placa GIB9B33 02440064 - CHURRASCARIA TABORDA Rota 1 - Placa DCV4D62 …" at bounding box center [744, 321] width 1489 height 642
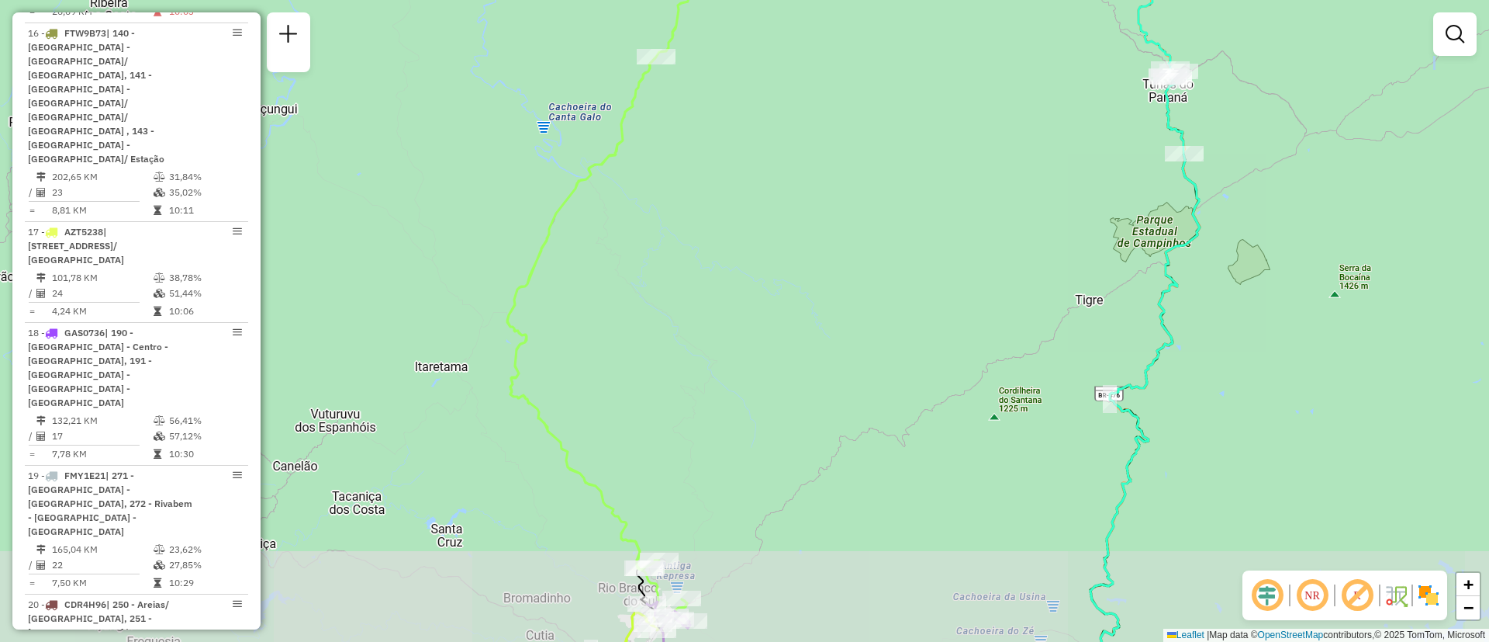
drag, startPoint x: 666, startPoint y: 320, endPoint x: 824, endPoint y: 85, distance: 282.3
click at [824, 85] on div "Rota 23 - Placa GIB9B33 02440064 - CHURRASCARIA TABORDA Rota 1 - Placa DCV4D62 …" at bounding box center [744, 321] width 1489 height 642
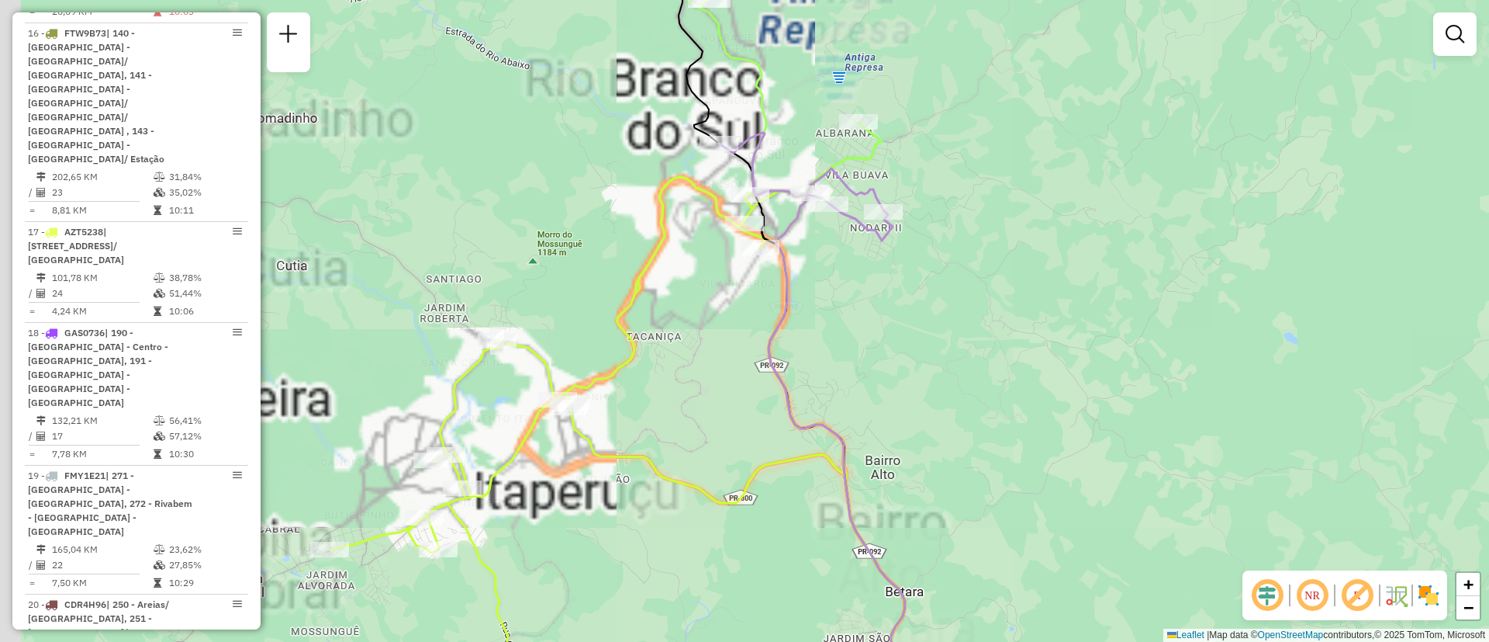
drag, startPoint x: 792, startPoint y: 310, endPoint x: 870, endPoint y: 280, distance: 84.0
click at [870, 280] on div "Rota 23 - Placa GIB9B33 02440064 - CHURRASCARIA TABORDA Rota 1 - Placa DCV4D62 …" at bounding box center [744, 321] width 1489 height 642
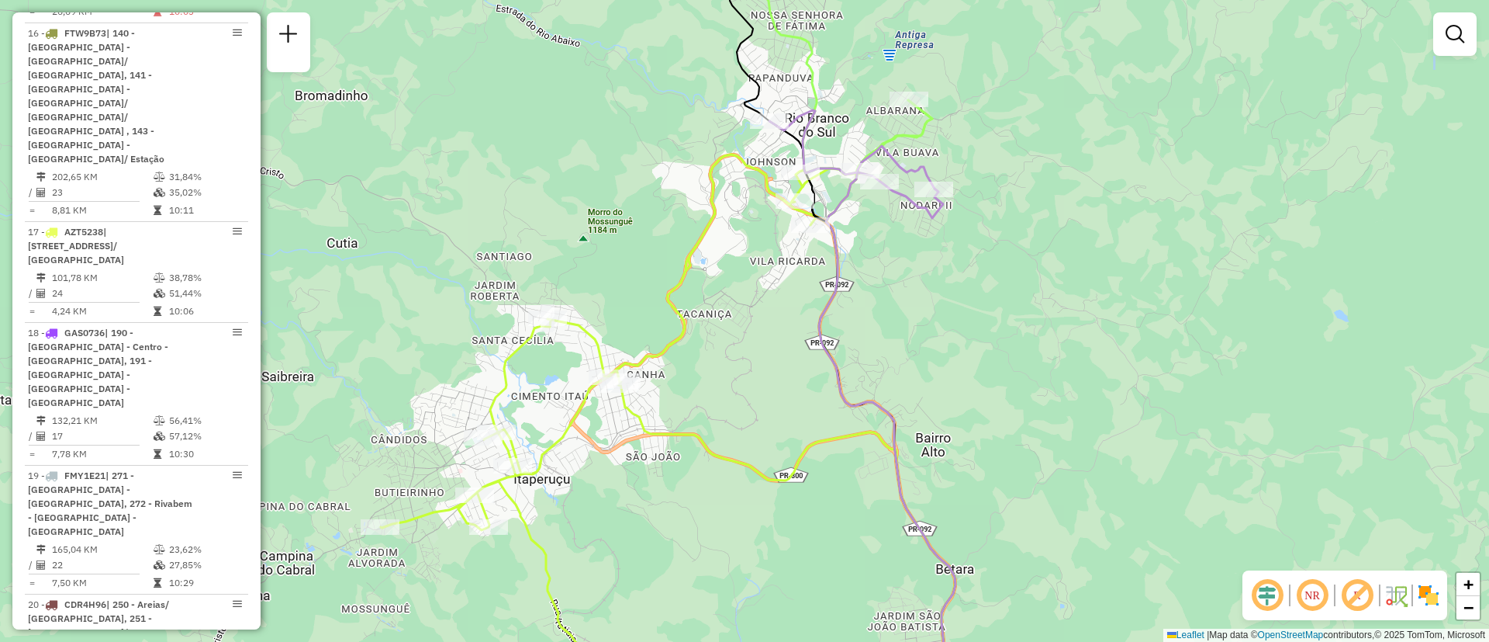
click at [584, 336] on icon at bounding box center [631, 419] width 500 height 531
select select "**********"
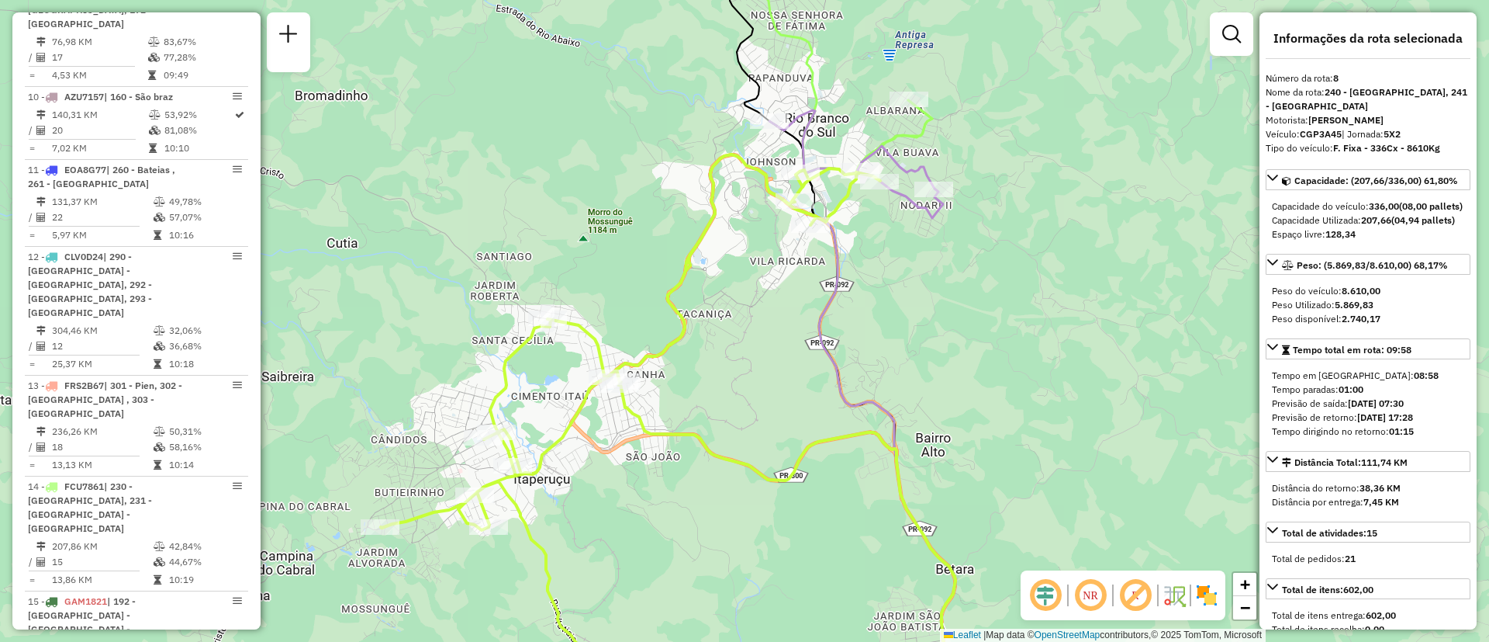
scroll to position [1258, 0]
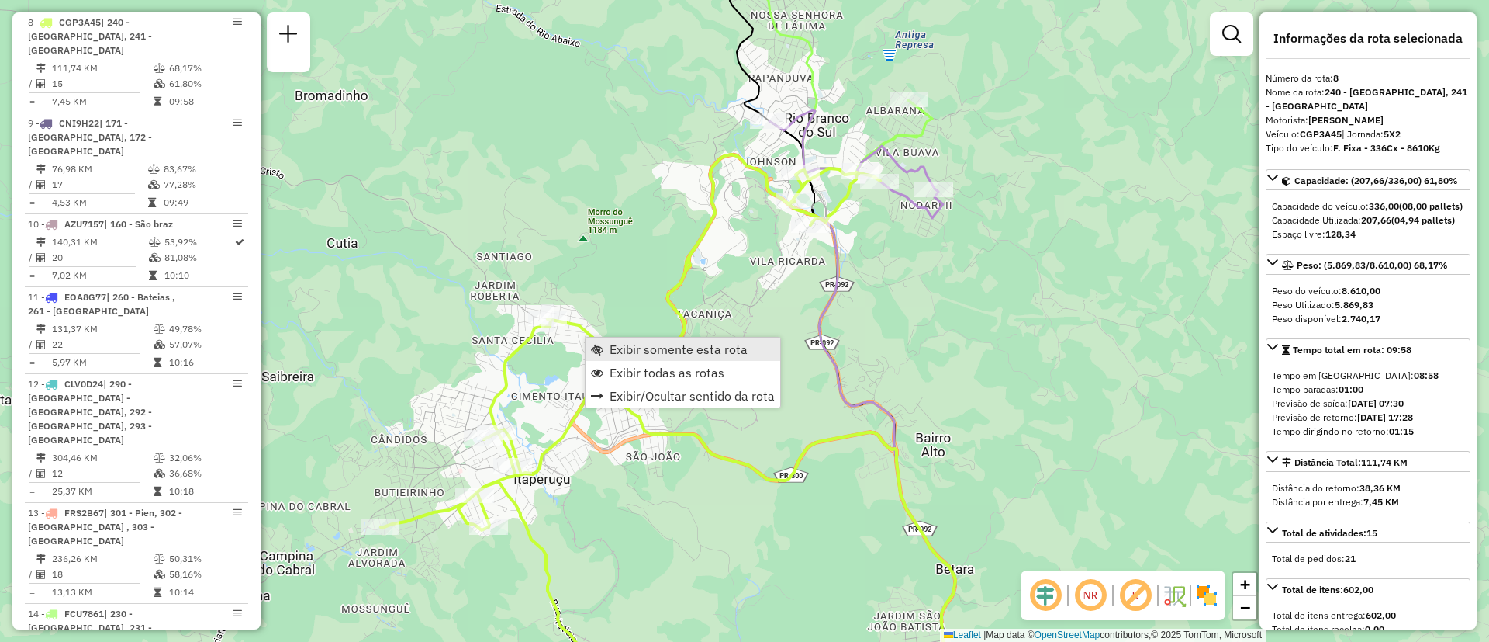
click at [717, 358] on link "Exibir somente esta rota" at bounding box center [683, 348] width 195 height 23
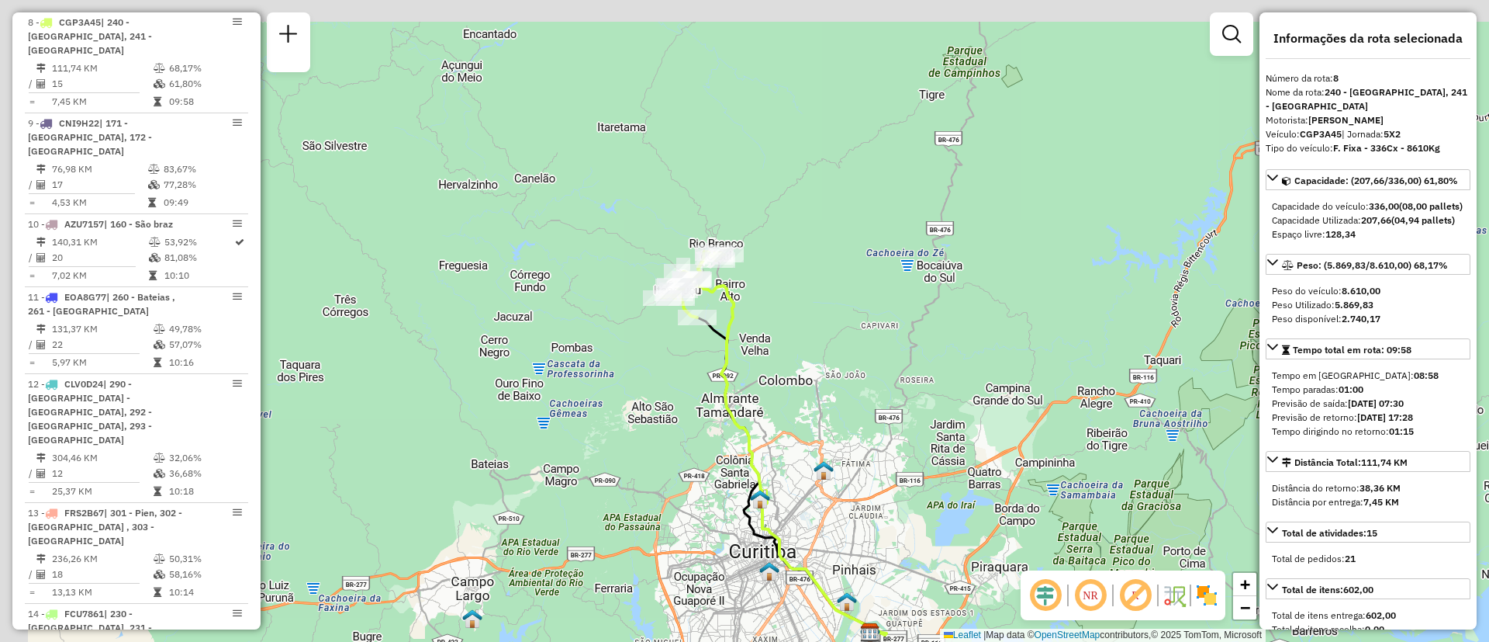
drag, startPoint x: 788, startPoint y: 296, endPoint x: 798, endPoint y: 369, distance: 74.4
click at [798, 369] on div "Janela de atendimento Grade de atendimento Capacidade Transportadoras Veículos …" at bounding box center [744, 321] width 1489 height 642
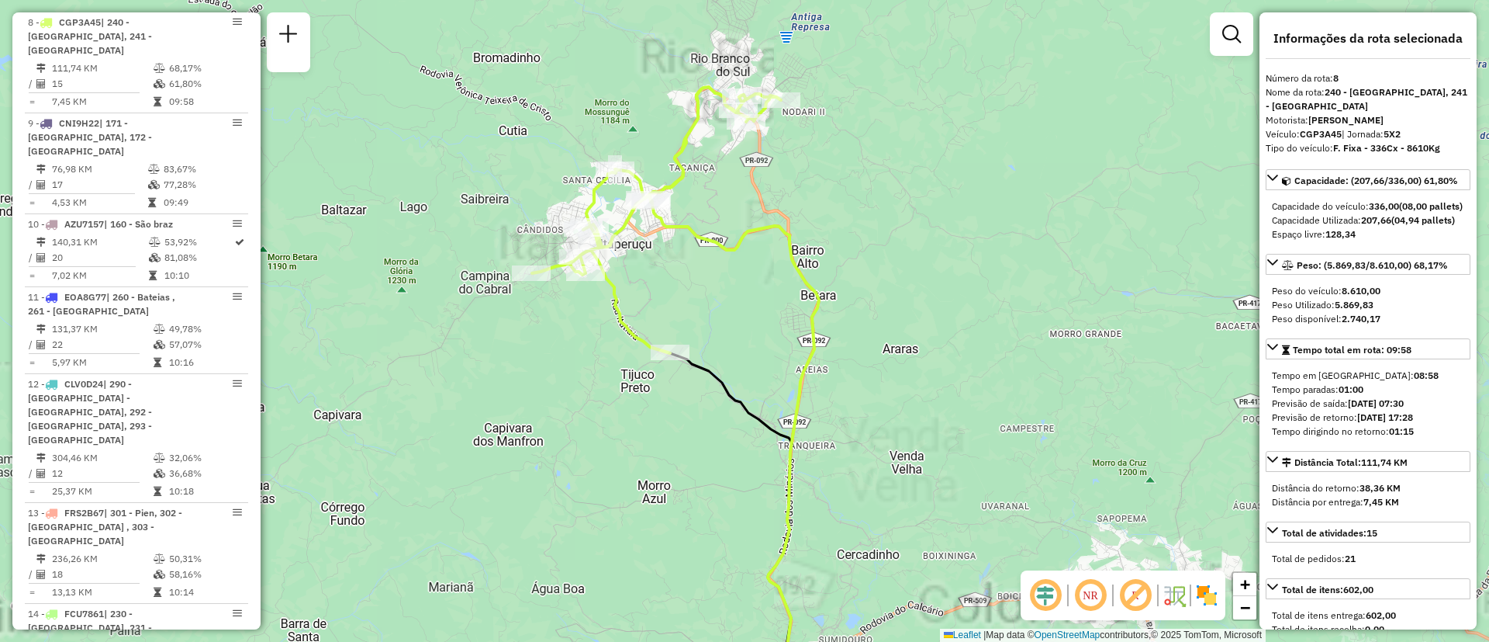
drag, startPoint x: 728, startPoint y: 275, endPoint x: 739, endPoint y: 368, distance: 93.6
click at [739, 368] on div "Janela de atendimento Grade de atendimento Capacidade Transportadoras Veículos …" at bounding box center [744, 321] width 1489 height 642
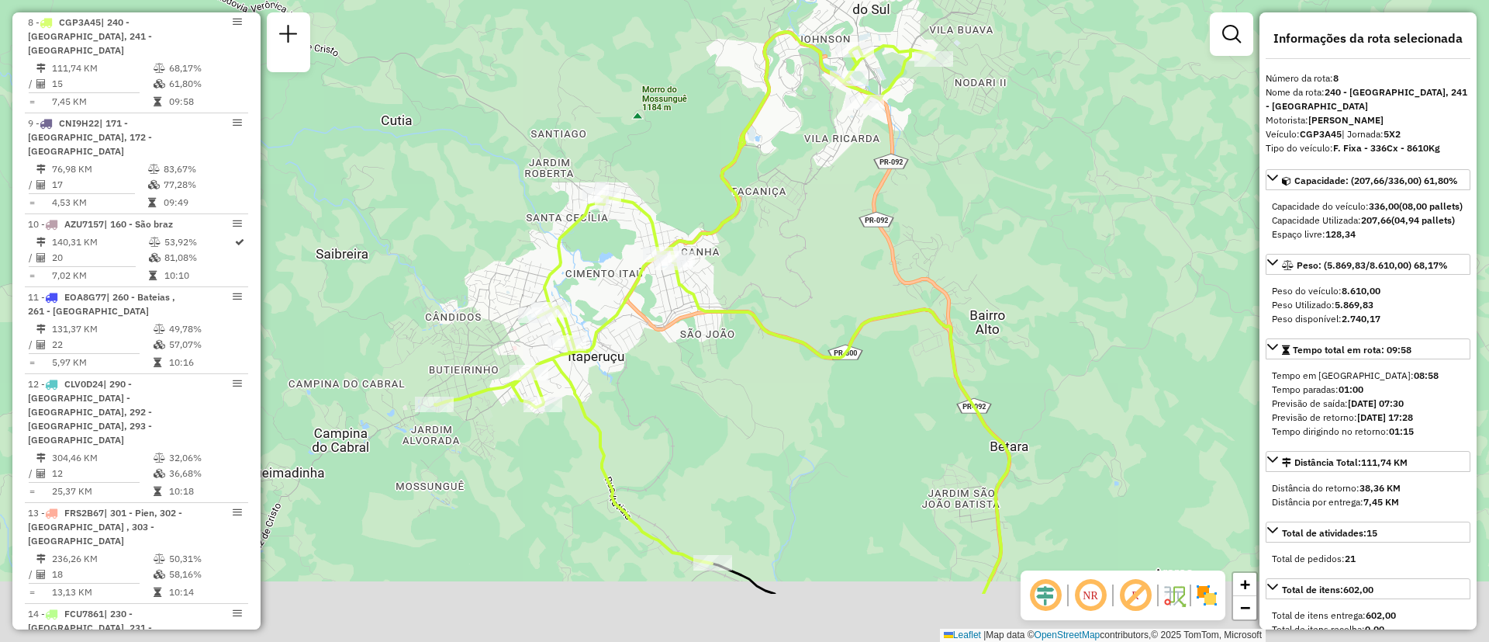
drag, startPoint x: 741, startPoint y: 306, endPoint x: 795, endPoint y: 226, distance: 97.2
click at [797, 221] on div "Janela de atendimento Grade de atendimento Capacidade Transportadoras Veículos …" at bounding box center [744, 321] width 1489 height 642
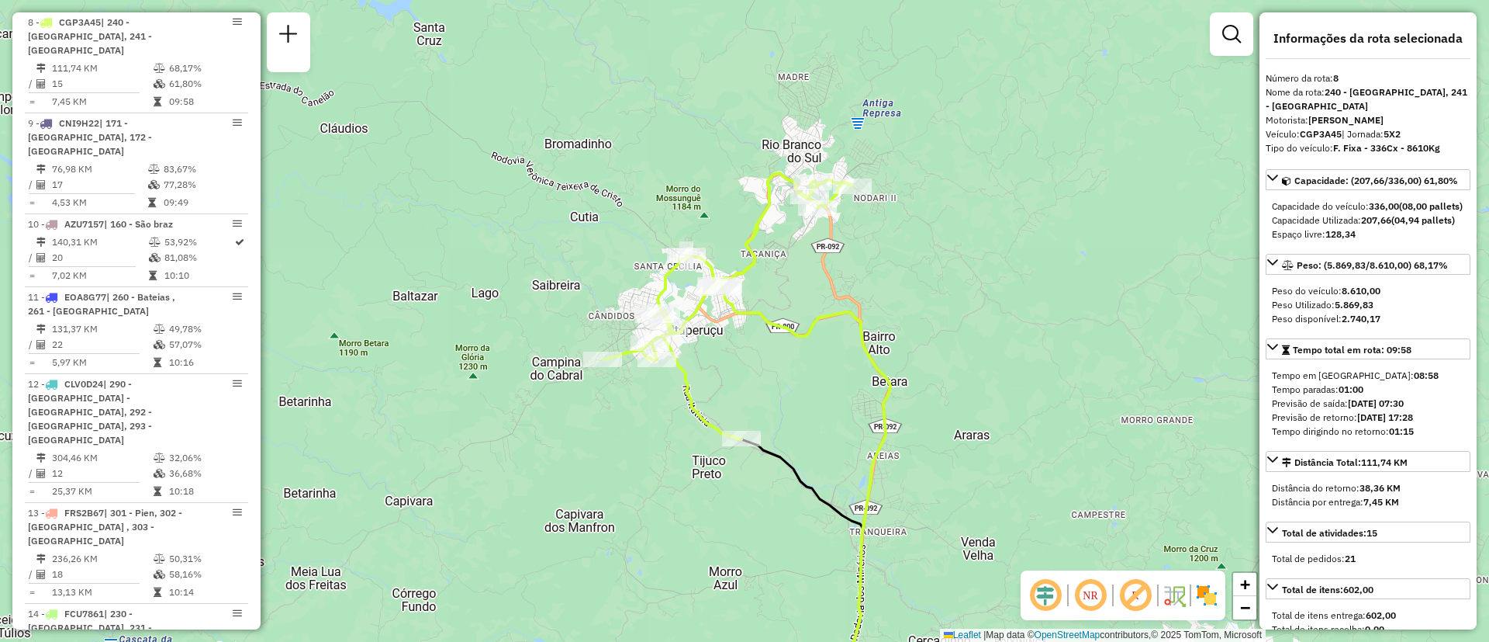
click at [752, 237] on icon at bounding box center [728, 306] width 249 height 266
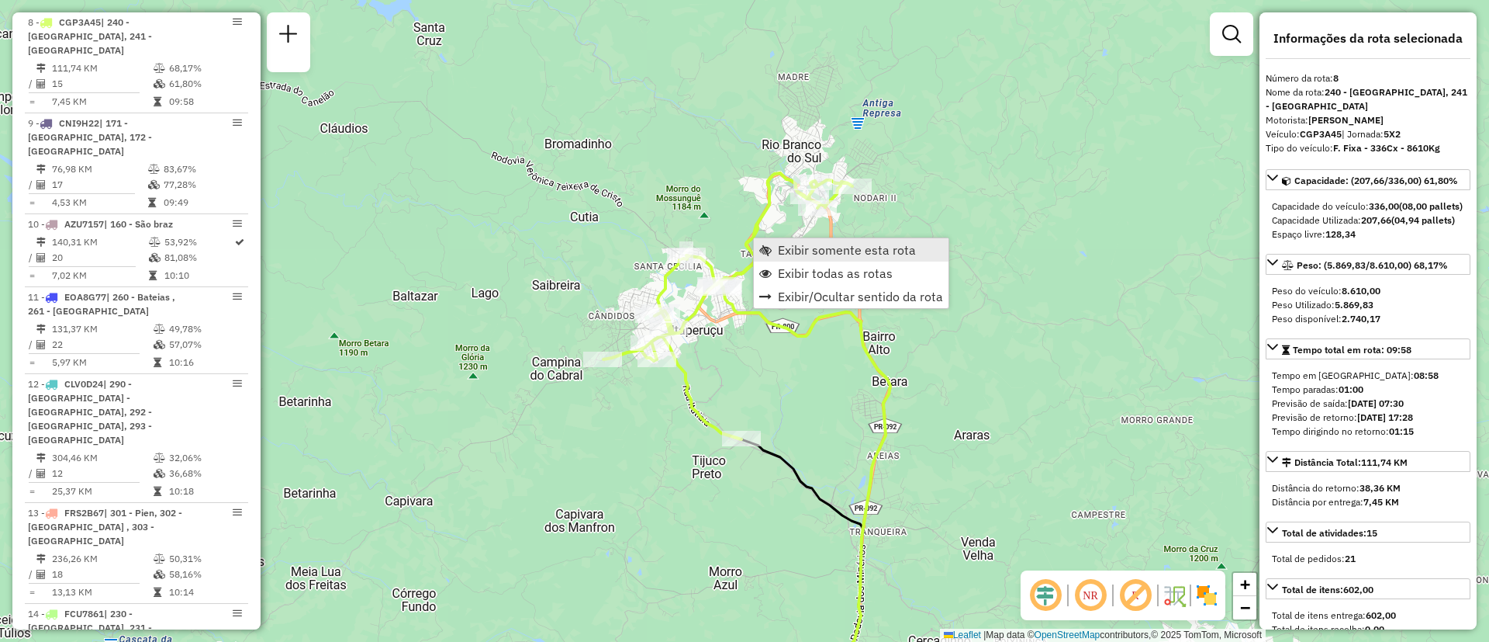
click at [801, 258] on link "Exibir somente esta rota" at bounding box center [851, 249] width 195 height 23
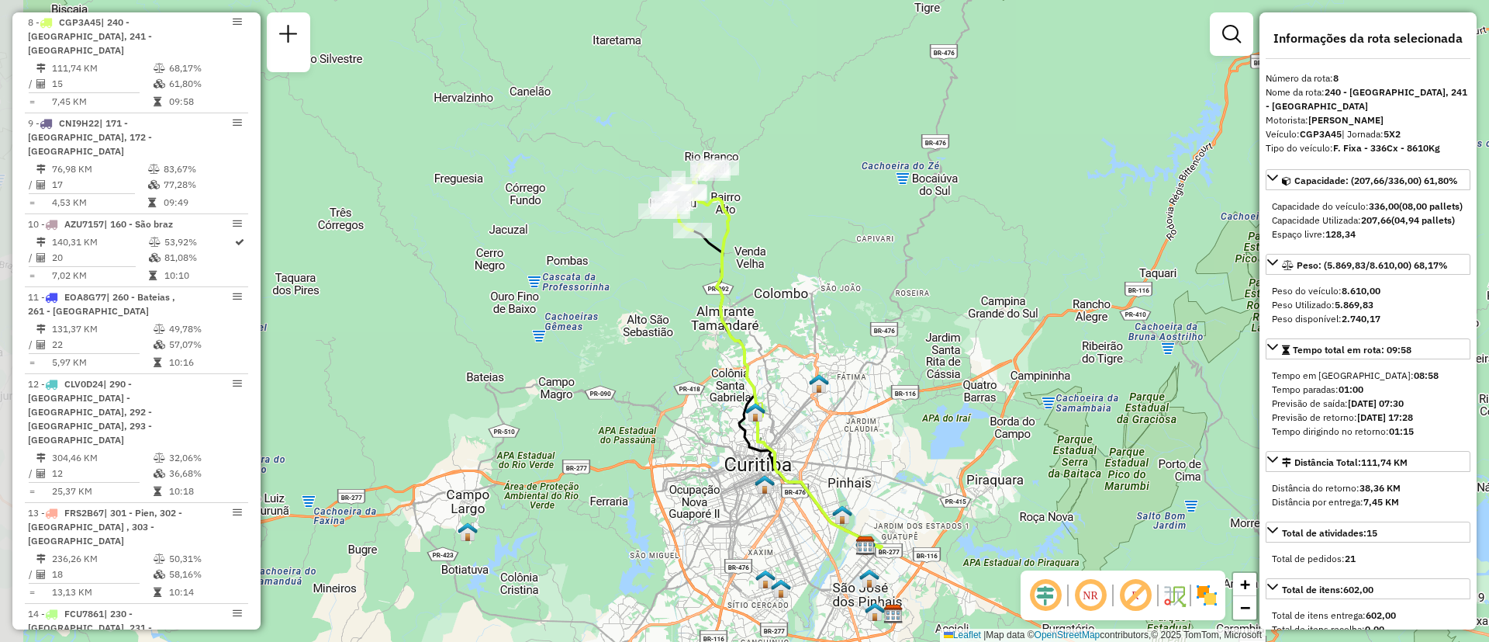
drag, startPoint x: 708, startPoint y: 220, endPoint x: 753, endPoint y: 300, distance: 91.7
click at [753, 300] on icon at bounding box center [779, 387] width 173 height 315
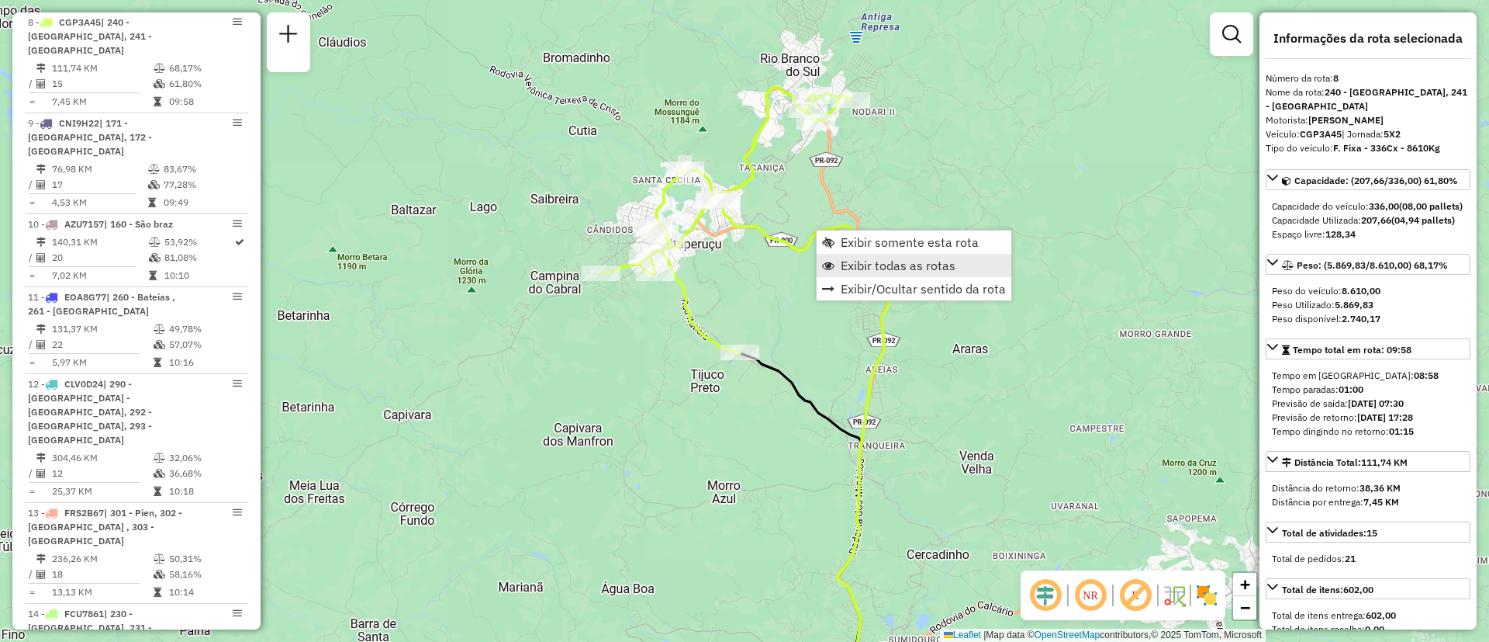
click at [878, 270] on span "Exibir todas as rotas" at bounding box center [898, 265] width 115 height 12
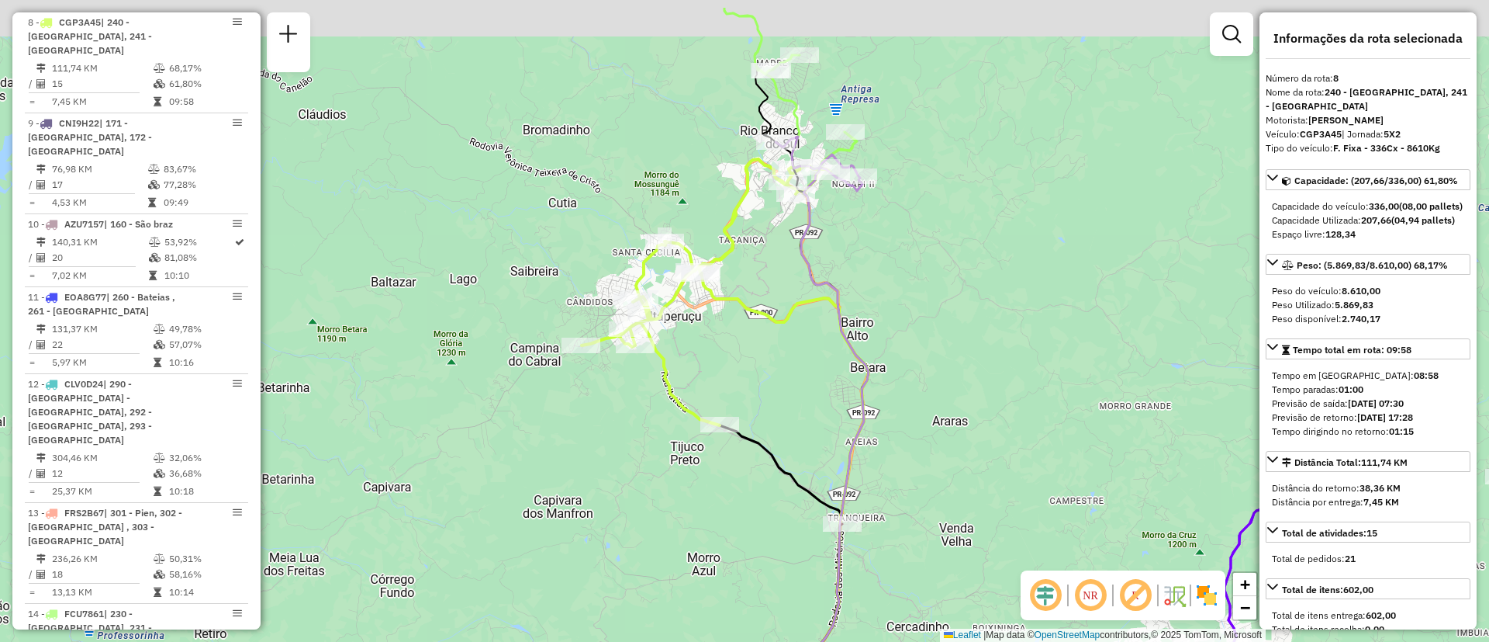
drag, startPoint x: 919, startPoint y: 272, endPoint x: 905, endPoint y: 299, distance: 31.6
click at [905, 299] on div "Janela de atendimento Grade de atendimento Capacidade Transportadoras Veículos …" at bounding box center [744, 321] width 1489 height 642
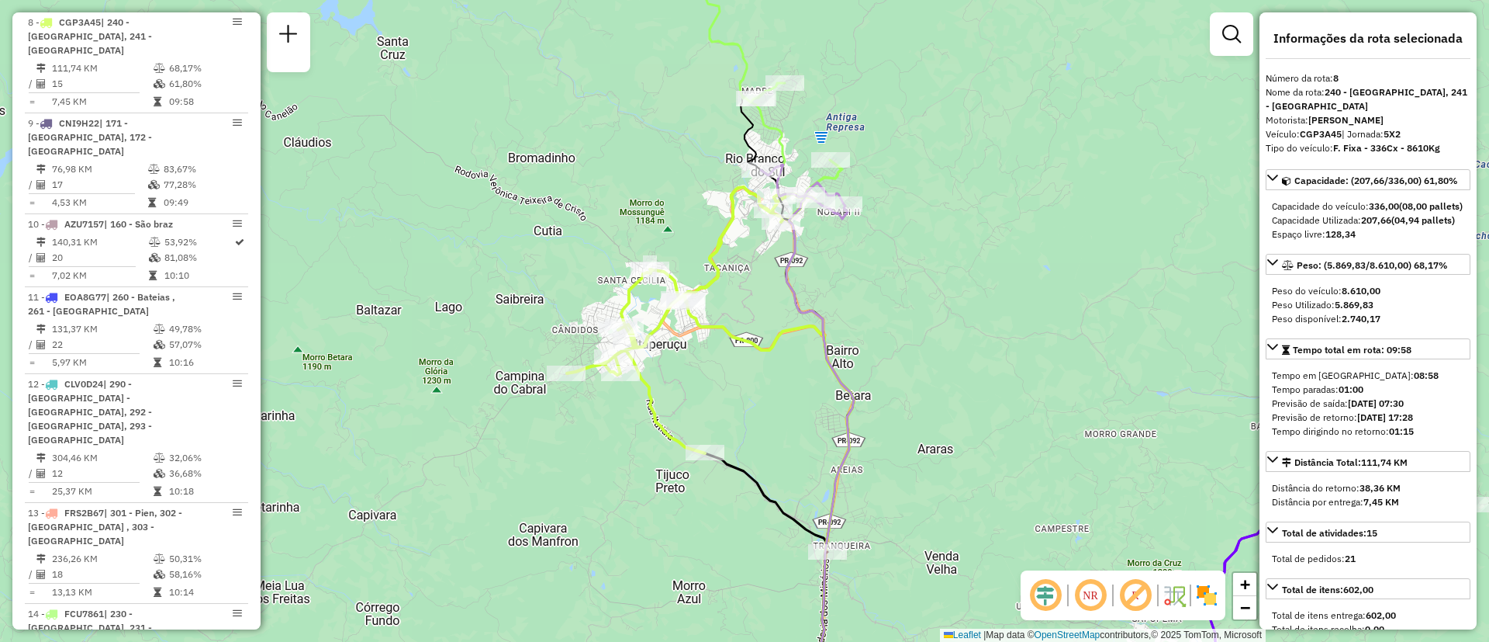
click at [795, 265] on icon at bounding box center [820, 450] width 67 height 510
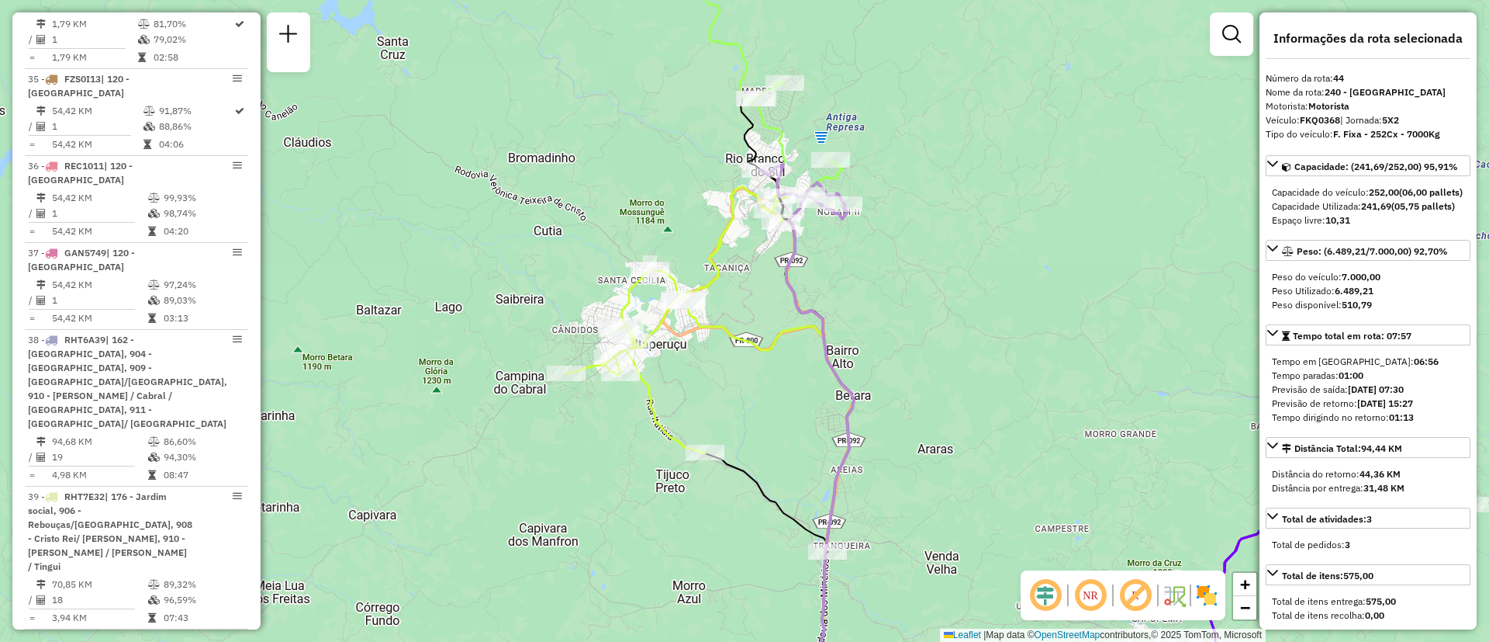
scroll to position [4691, 0]
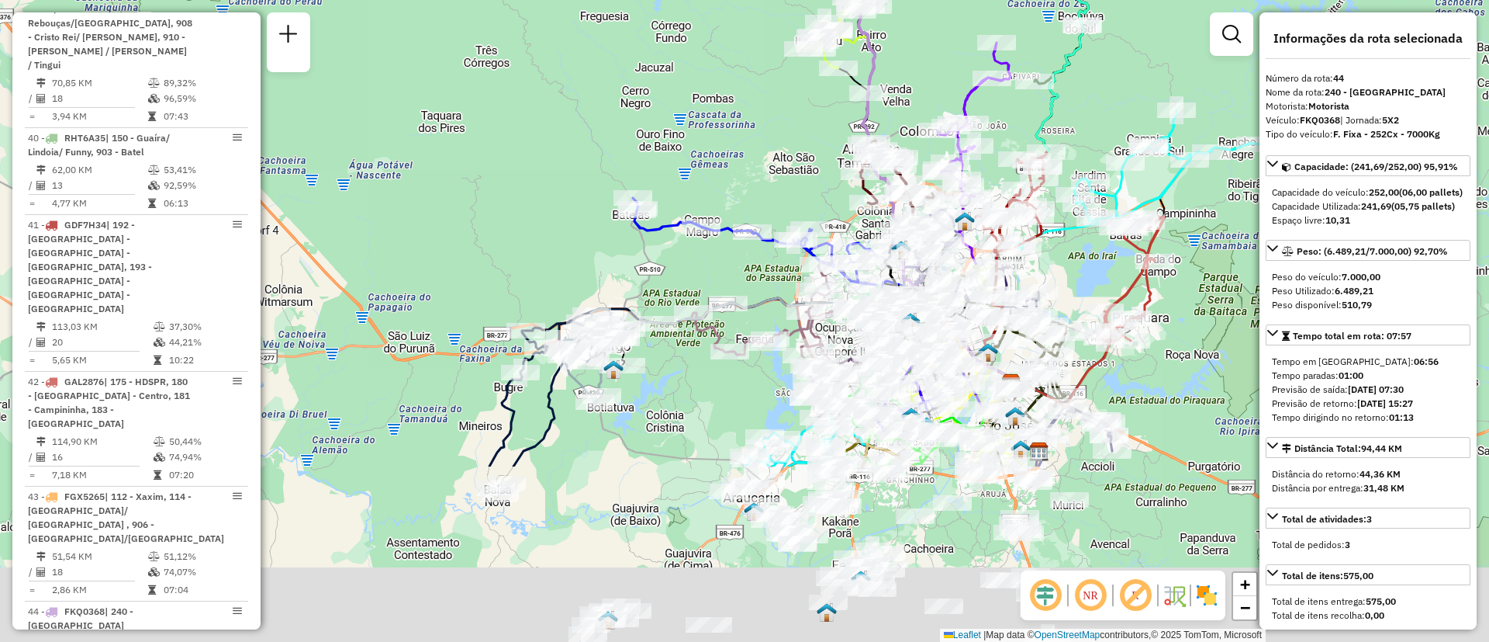
drag, startPoint x: 564, startPoint y: 474, endPoint x: 707, endPoint y: 99, distance: 400.9
click at [704, 103] on div "Janela de atendimento Grade de atendimento Capacidade Transportadoras Veículos …" at bounding box center [744, 321] width 1489 height 642
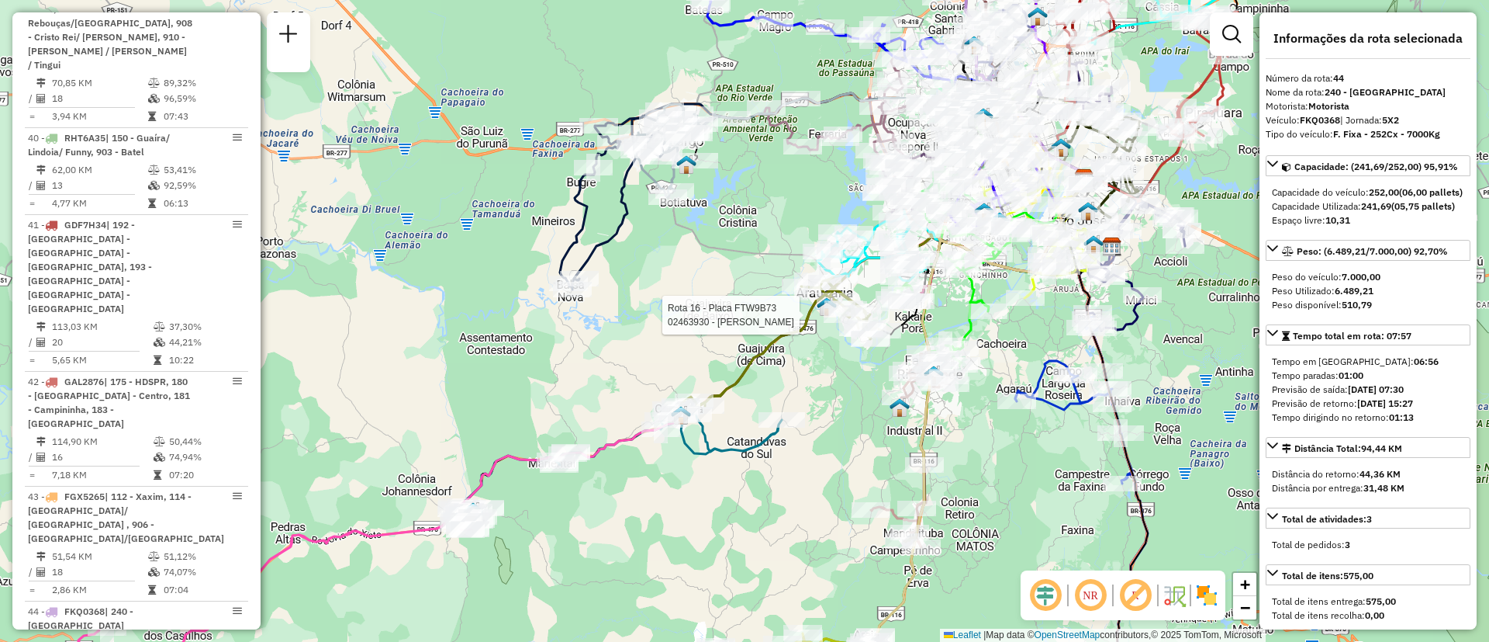
drag, startPoint x: 831, startPoint y: 323, endPoint x: 584, endPoint y: 420, distance: 265.3
click at [824, 323] on div at bounding box center [843, 315] width 39 height 16
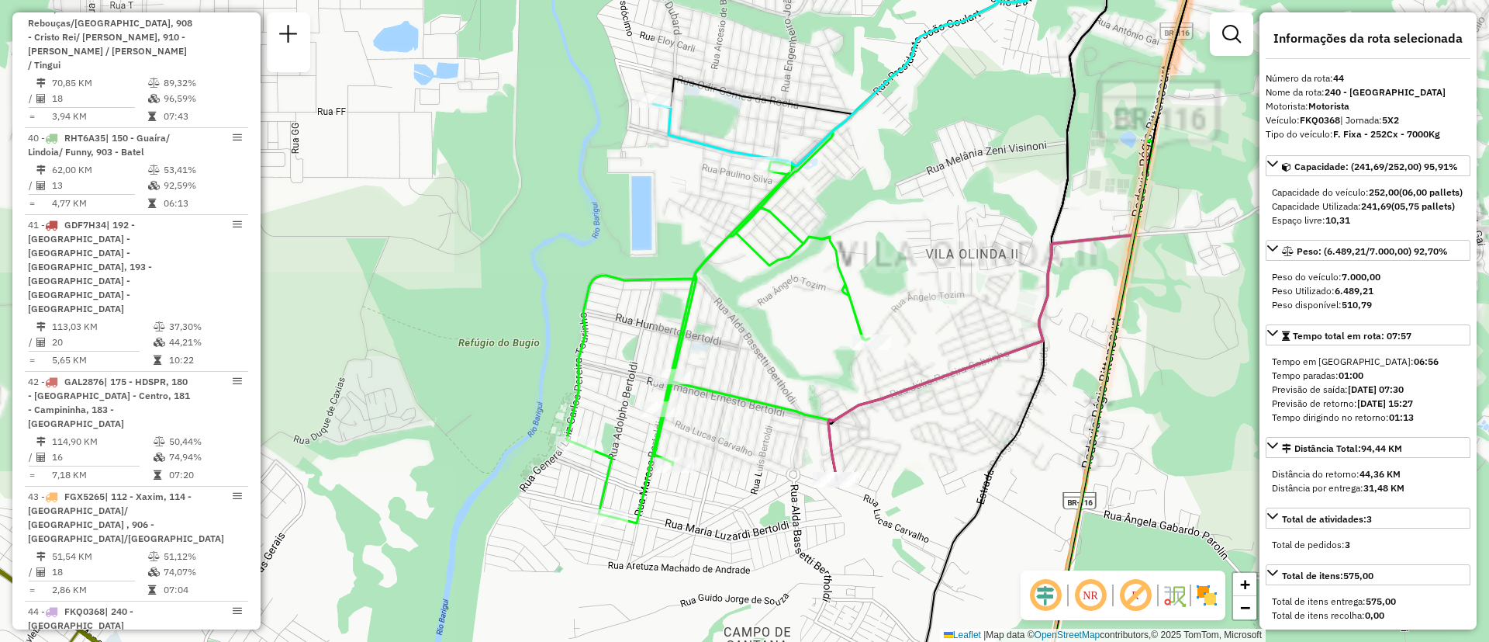
click at [933, 376] on icon at bounding box center [1014, 208] width 373 height 544
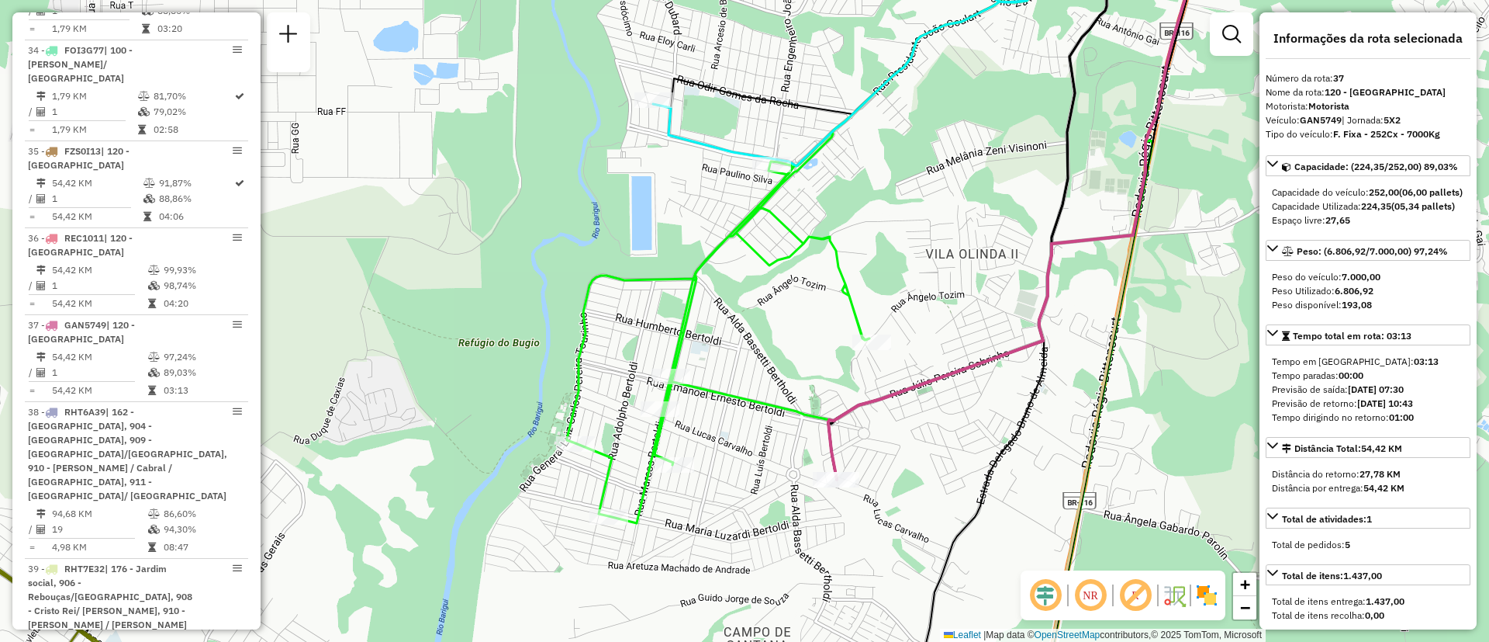
scroll to position [3973, 0]
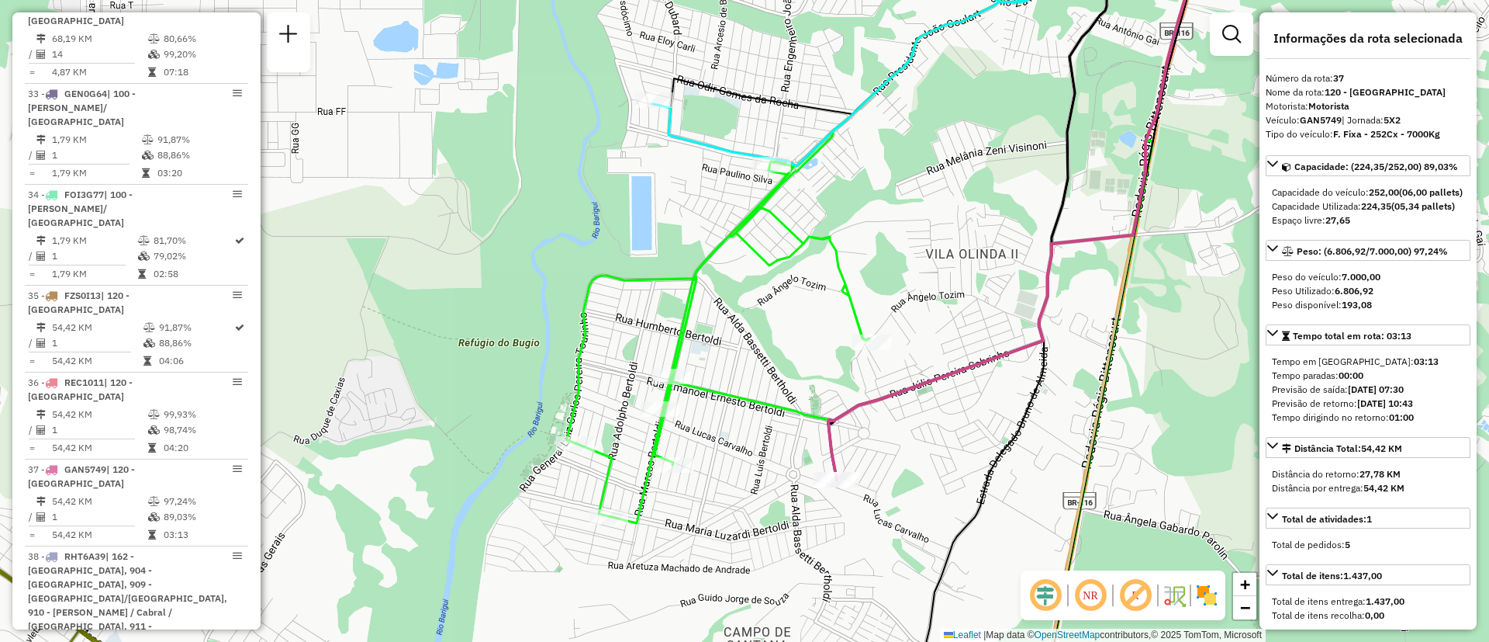
click at [934, 376] on icon at bounding box center [1014, 208] width 373 height 544
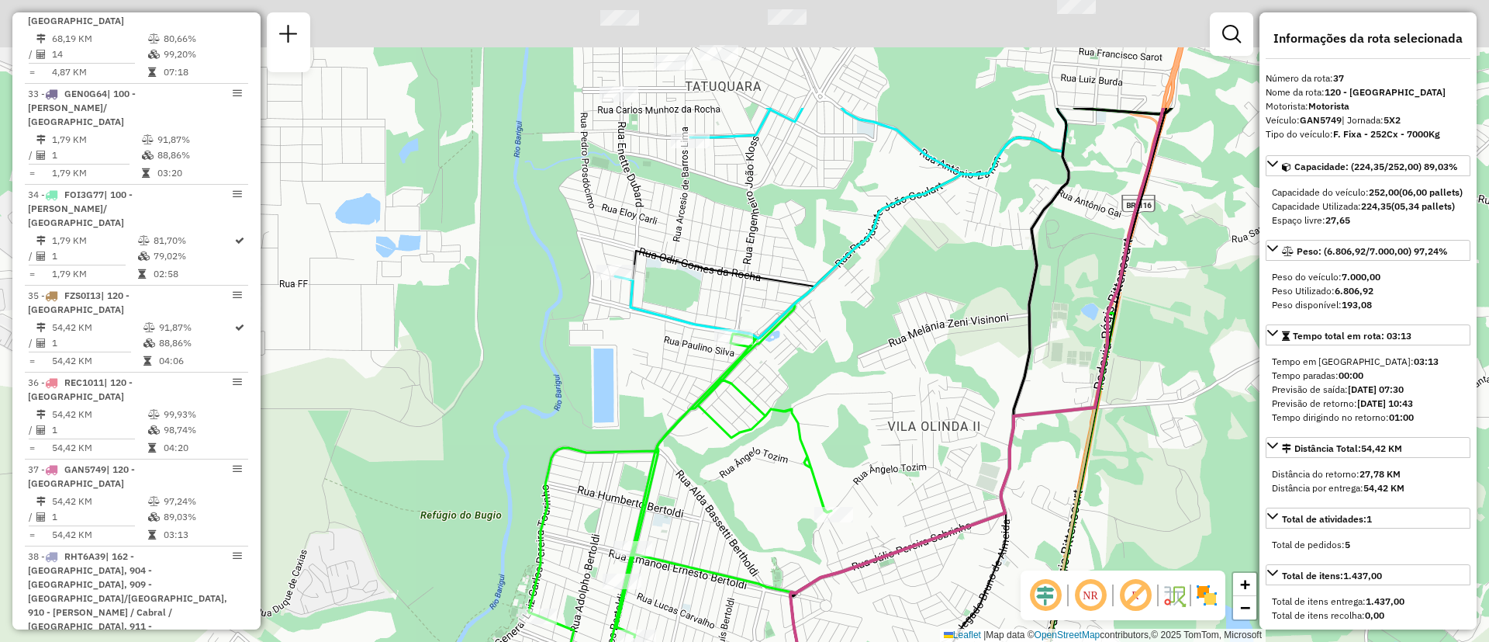
drag, startPoint x: 907, startPoint y: 272, endPoint x: 858, endPoint y: 456, distance: 191.0
click at [860, 495] on div "Janela de atendimento Grade de atendimento Capacidade Transportadoras Veículos …" at bounding box center [744, 321] width 1489 height 642
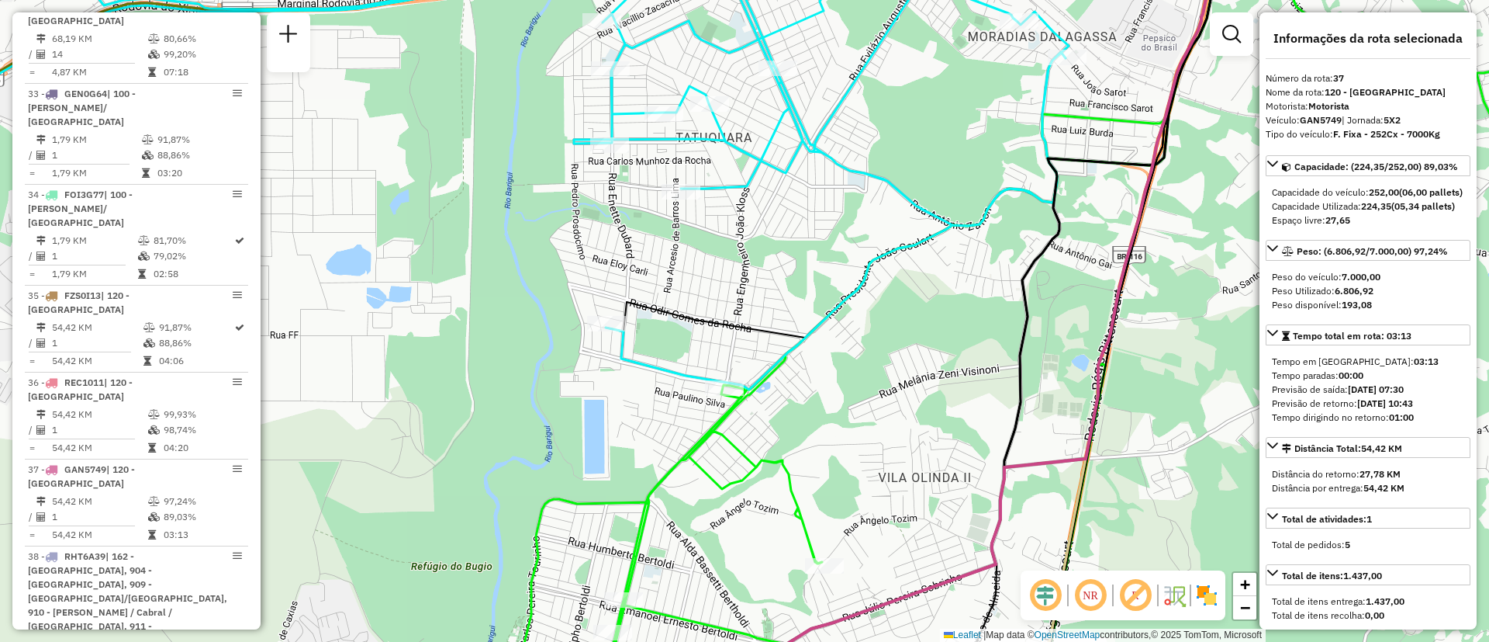
click at [778, 370] on icon at bounding box center [460, 163] width 1218 height 454
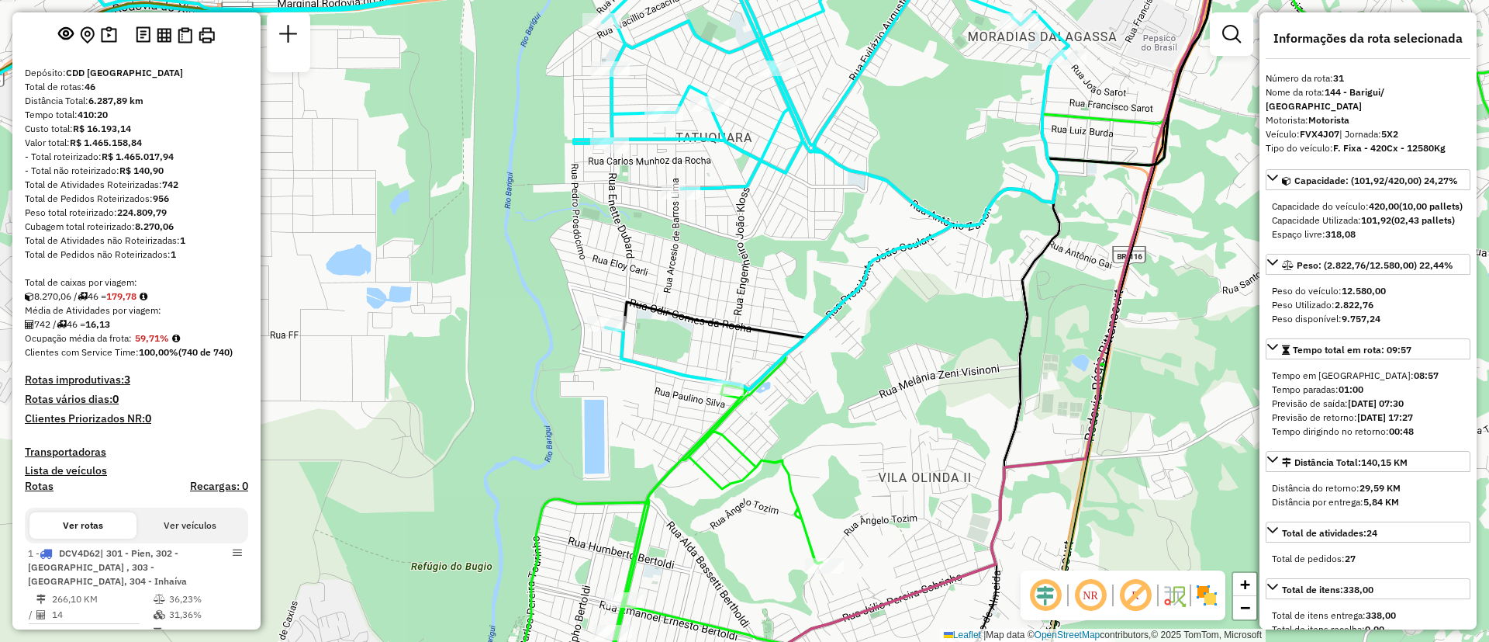
scroll to position [0, 0]
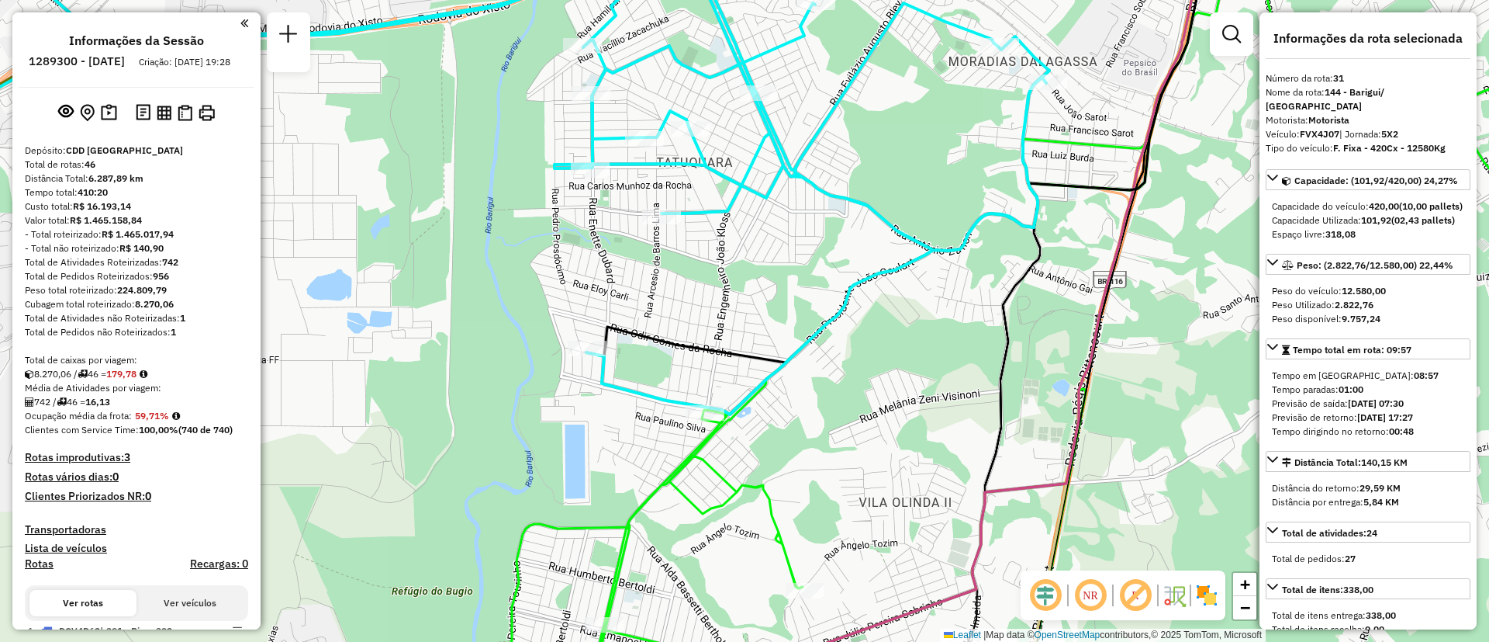
drag, startPoint x: 808, startPoint y: 234, endPoint x: 644, endPoint y: 502, distance: 313.7
click at [644, 503] on div "Janela de atendimento Grade de atendimento Capacidade Transportadoras Veículos …" at bounding box center [744, 321] width 1489 height 642
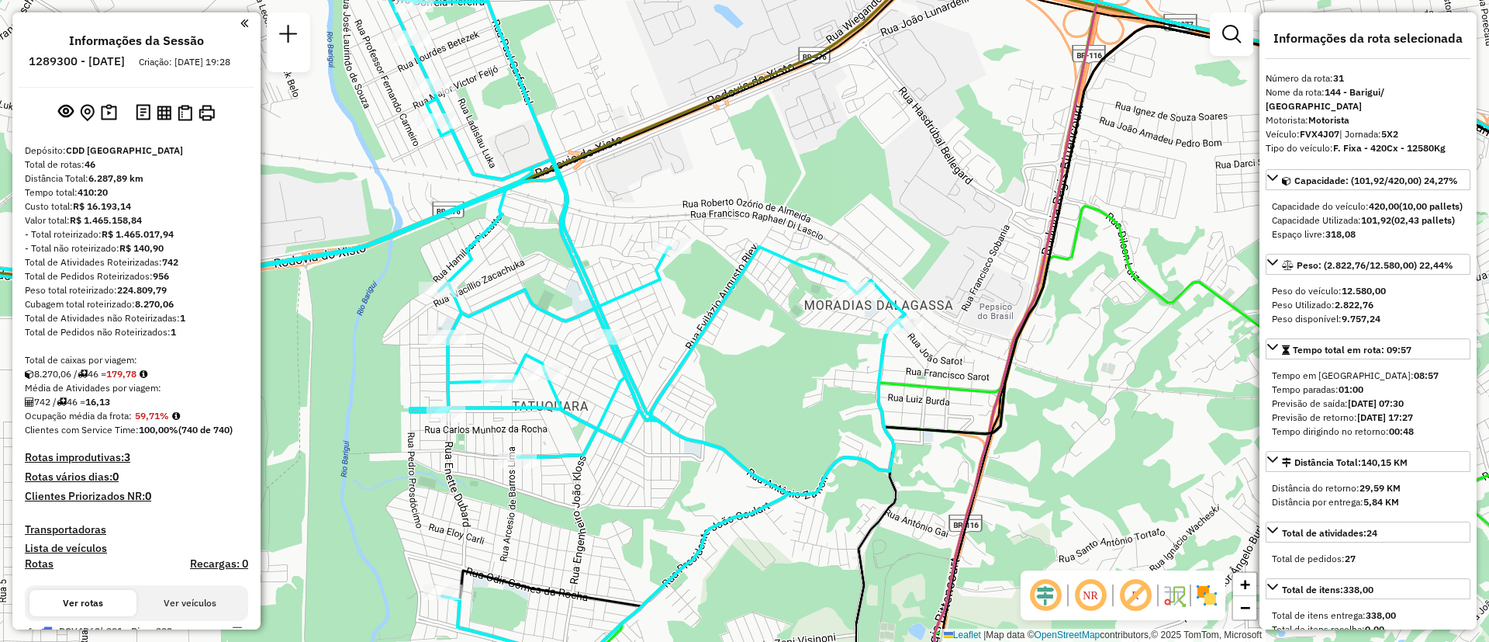
click at [701, 326] on icon at bounding box center [378, 297] width 1054 height 722
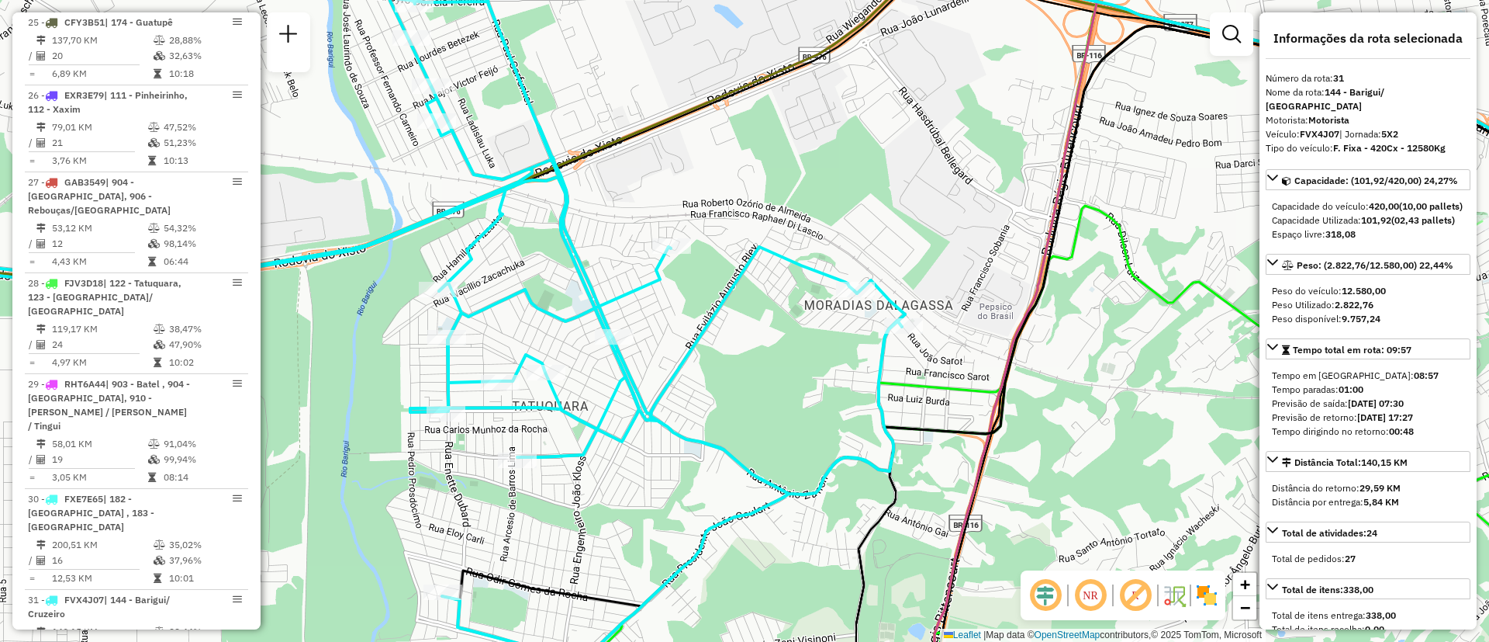
scroll to position [3452, 0]
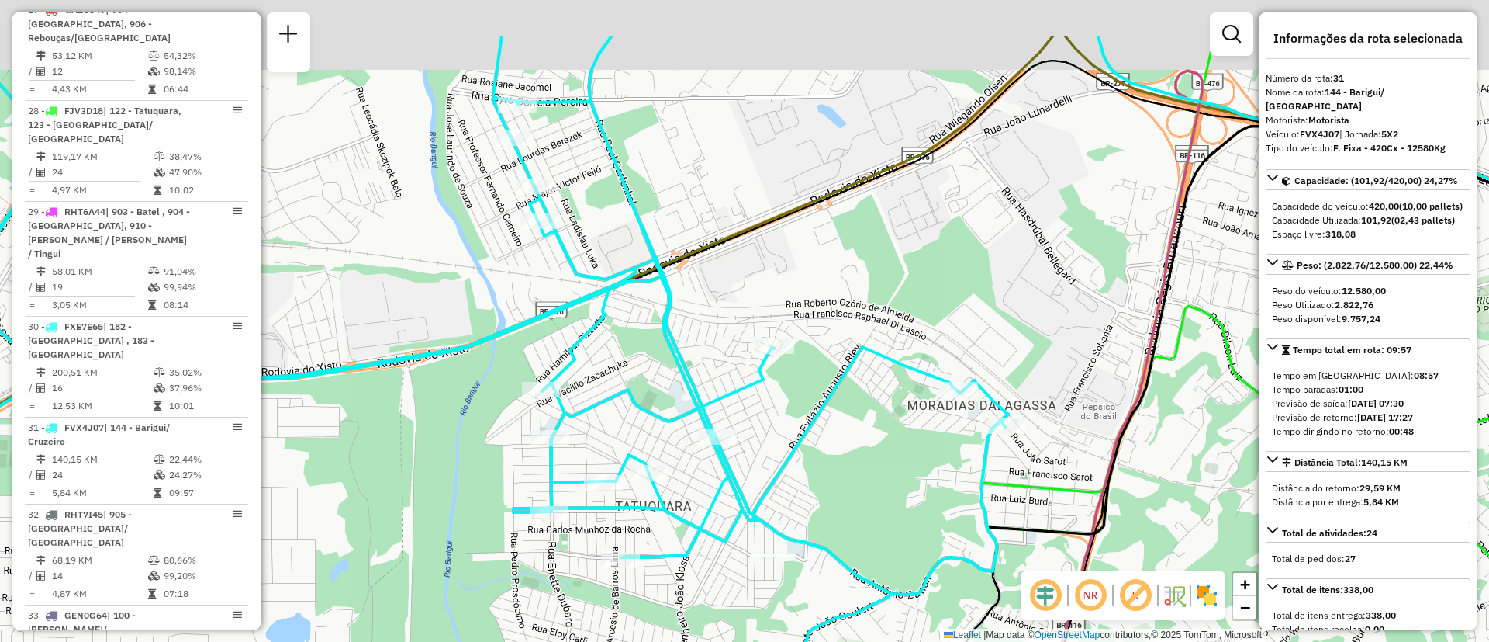
drag, startPoint x: 728, startPoint y: 379, endPoint x: 790, endPoint y: 434, distance: 83.0
click at [794, 438] on div "Rota 31 - Placa FVX4J07 02429502 - MERCADO PINHEIRO Janela de atendimento Grade…" at bounding box center [744, 321] width 1489 height 642
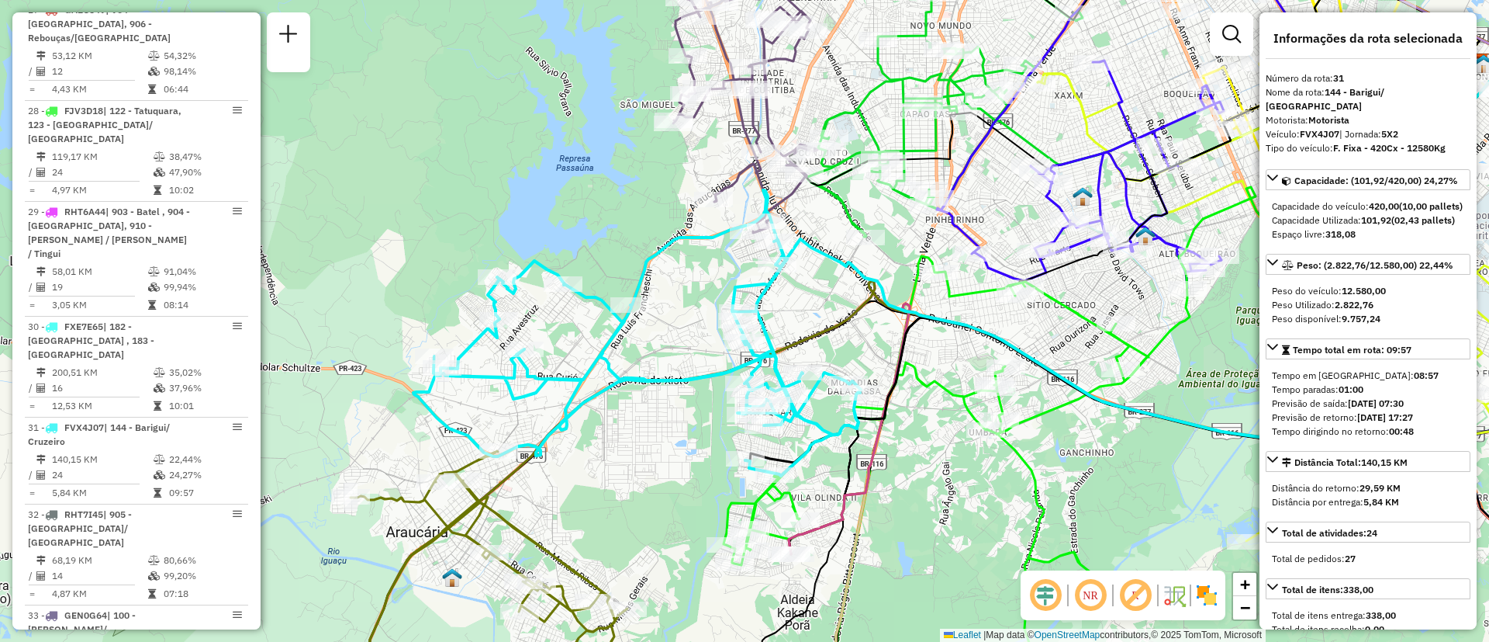
drag, startPoint x: 884, startPoint y: 342, endPoint x: 944, endPoint y: 199, distance: 155.7
click at [944, 199] on div "Janela de atendimento Grade de atendimento Capacidade Transportadoras Veículos …" at bounding box center [744, 321] width 1489 height 642
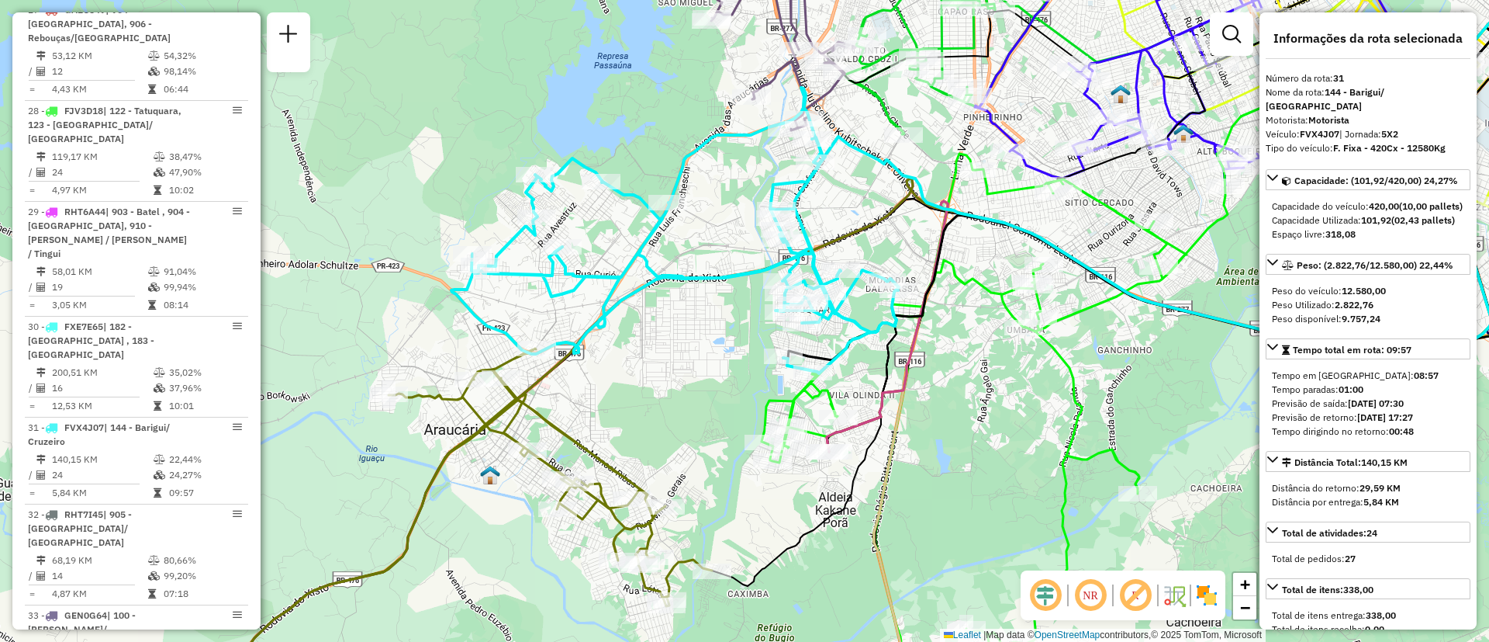
drag, startPoint x: 732, startPoint y: 308, endPoint x: 622, endPoint y: 437, distance: 169.5
click at [622, 437] on div "Janela de atendimento Grade de atendimento Capacidade Transportadoras Veículos …" at bounding box center [744, 321] width 1489 height 642
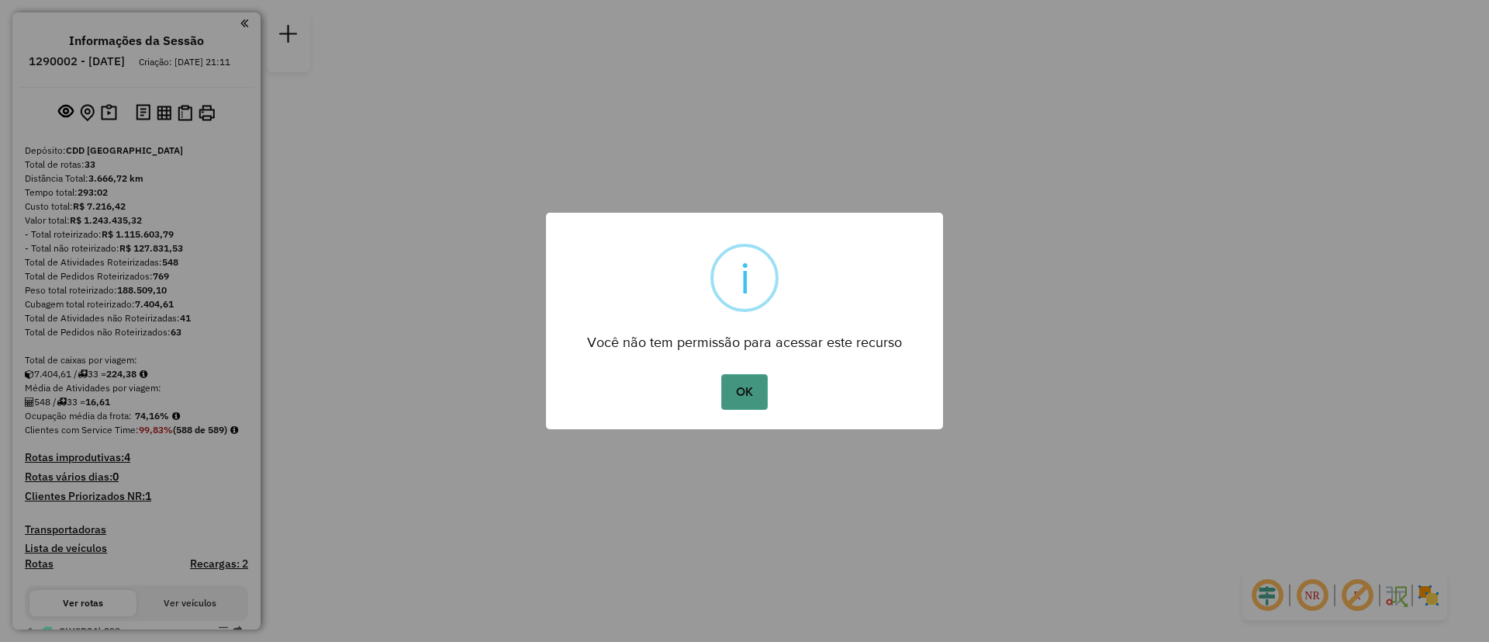
click at [741, 384] on button "OK" at bounding box center [744, 392] width 46 height 36
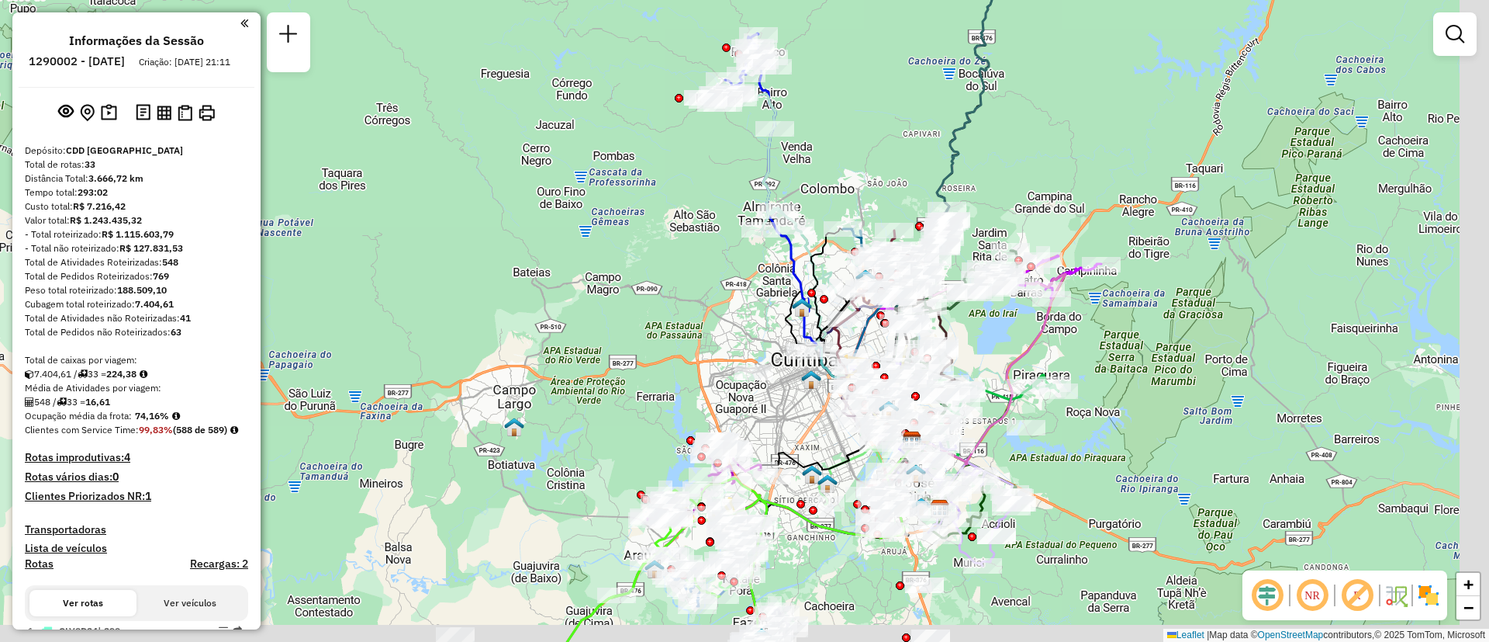
drag, startPoint x: 873, startPoint y: 350, endPoint x: 637, endPoint y: 271, distance: 249.5
click at [637, 271] on div "Janela de atendimento Grade de atendimento Capacidade Transportadoras Veículos …" at bounding box center [744, 321] width 1489 height 642
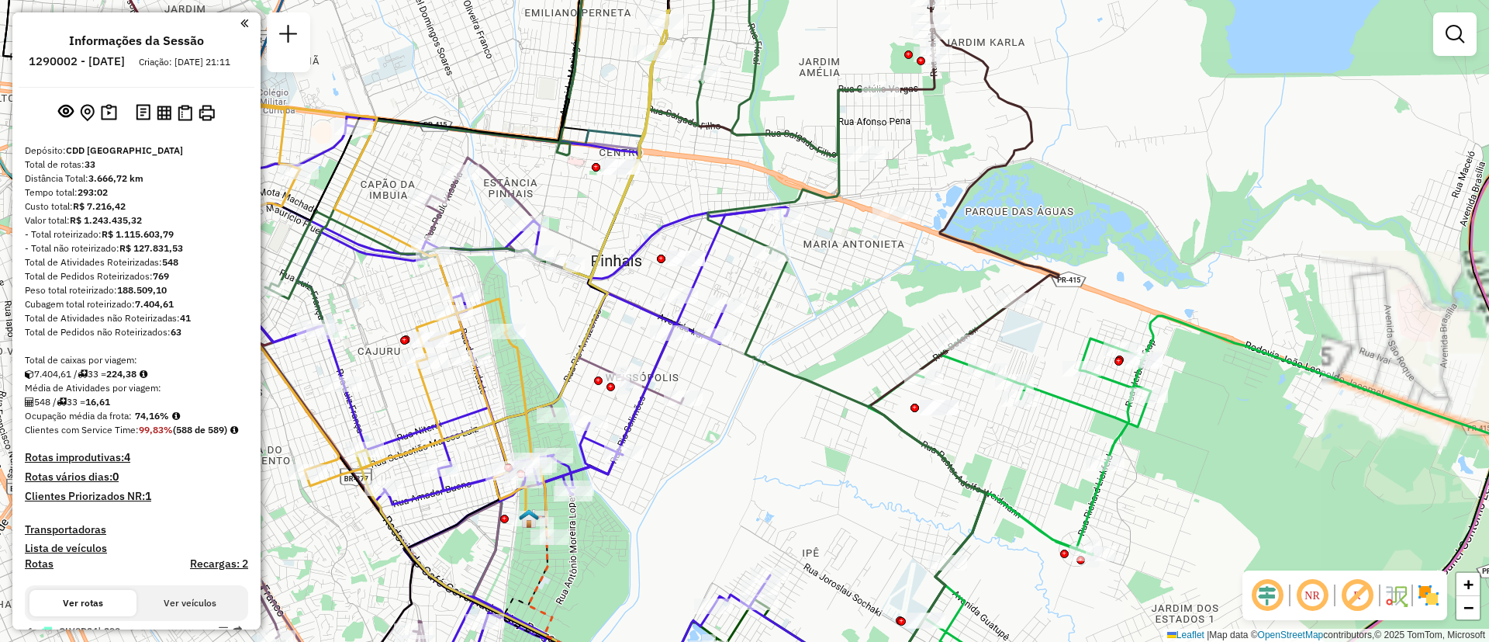
drag, startPoint x: 730, startPoint y: 397, endPoint x: 732, endPoint y: 368, distance: 29.5
click at [732, 368] on div "Janela de atendimento Grade de atendimento Capacidade Transportadoras Veículos …" at bounding box center [744, 321] width 1489 height 642
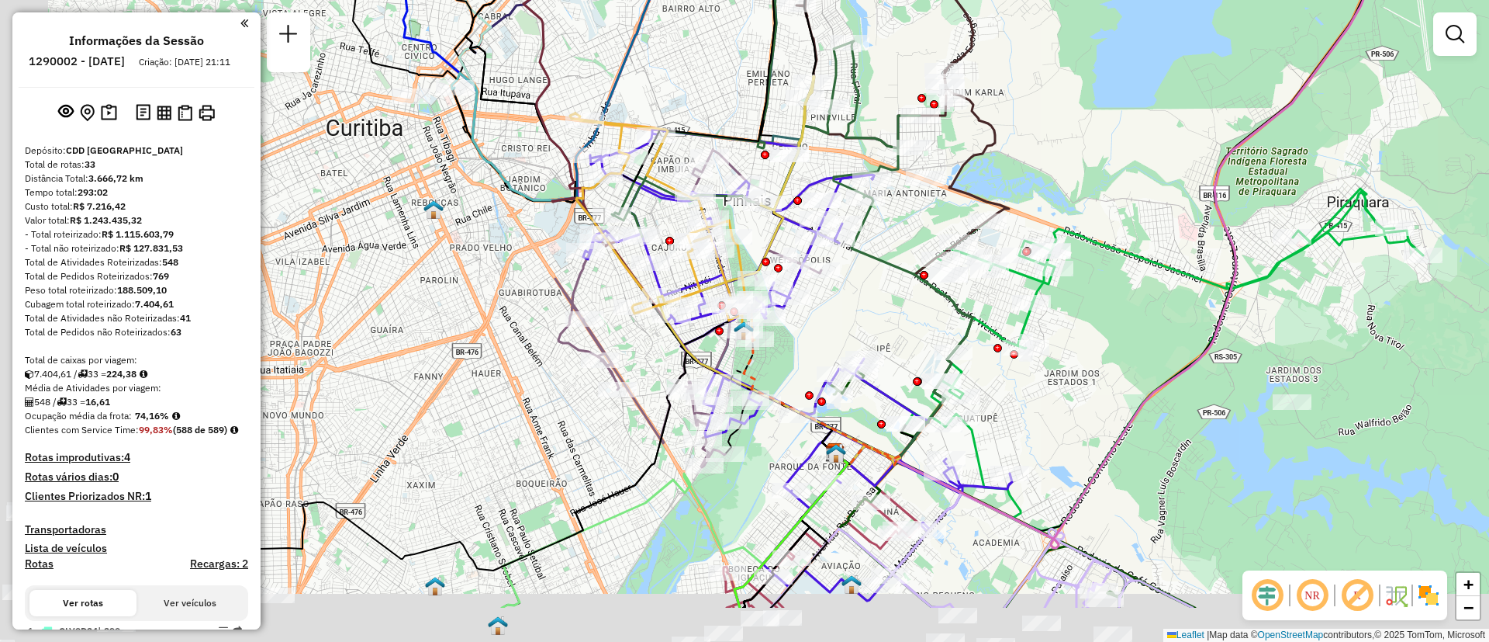
drag, startPoint x: 752, startPoint y: 393, endPoint x: 865, endPoint y: 296, distance: 148.6
click at [865, 296] on div "Janela de atendimento Grade de atendimento Capacidade Transportadoras Veículos …" at bounding box center [744, 321] width 1489 height 642
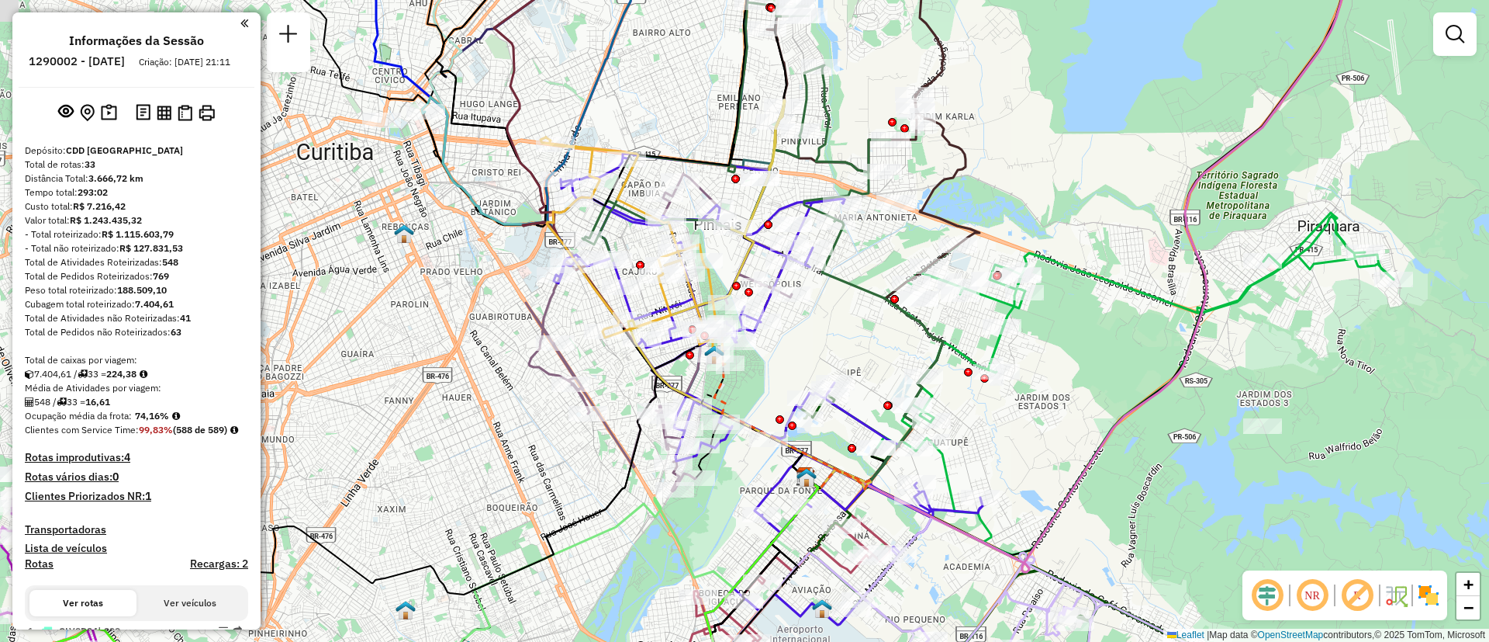
drag, startPoint x: 841, startPoint y: 315, endPoint x: 745, endPoint y: 378, distance: 114.9
click at [745, 378] on div "Janela de atendimento Grade de atendimento Capacidade Transportadoras Veículos …" at bounding box center [744, 321] width 1489 height 642
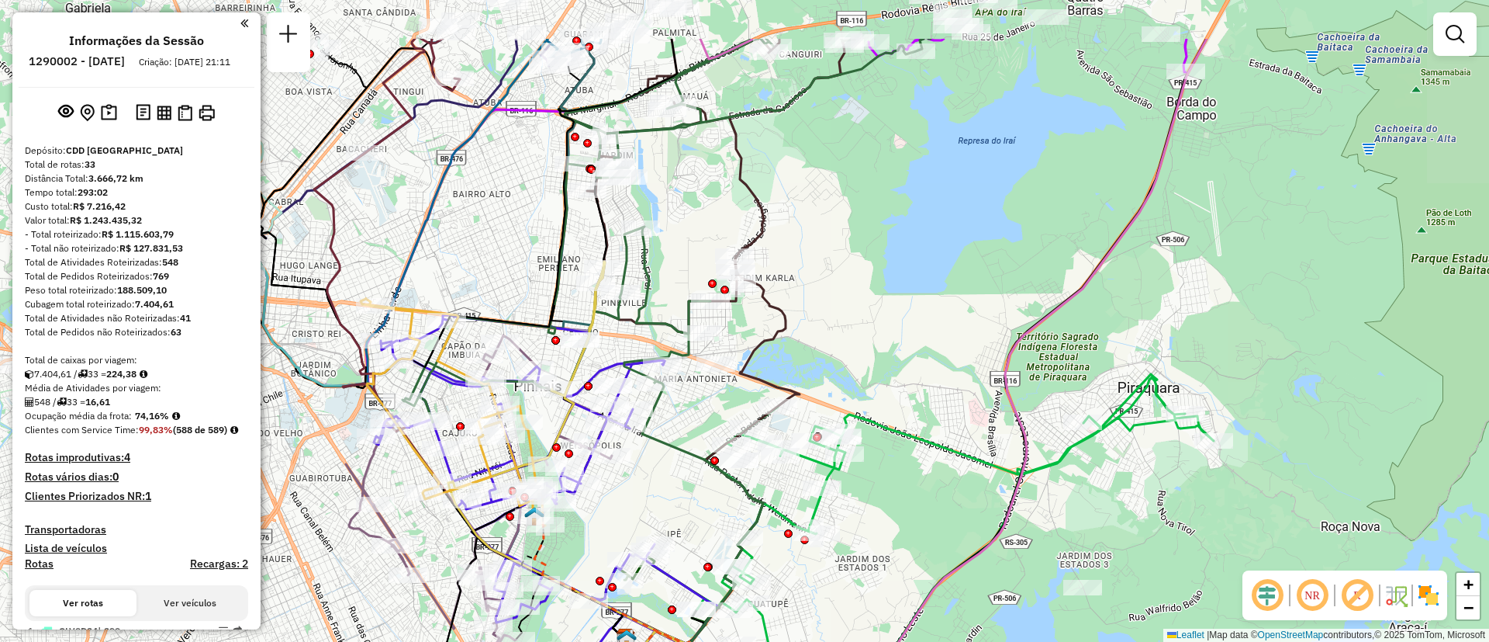
drag, startPoint x: 969, startPoint y: 187, endPoint x: 880, endPoint y: 289, distance: 135.2
click at [880, 289] on div "Janela de atendimento Grade de atendimento Capacidade Transportadoras Veículos …" at bounding box center [744, 321] width 1489 height 642
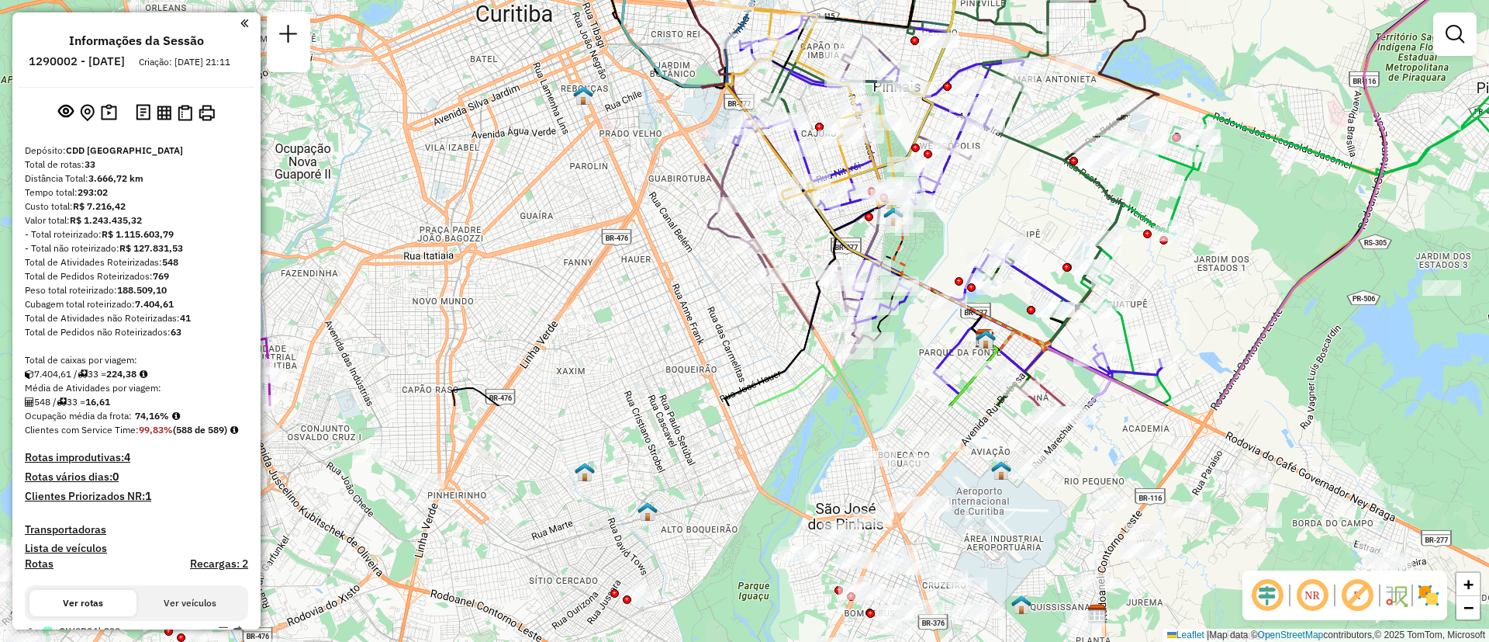
drag, startPoint x: 853, startPoint y: 326, endPoint x: 1212, endPoint y: 23, distance: 470.2
click at [1212, 23] on div "Janela de atendimento Grade de atendimento Capacidade Transportadoras Veículos …" at bounding box center [744, 321] width 1489 height 642
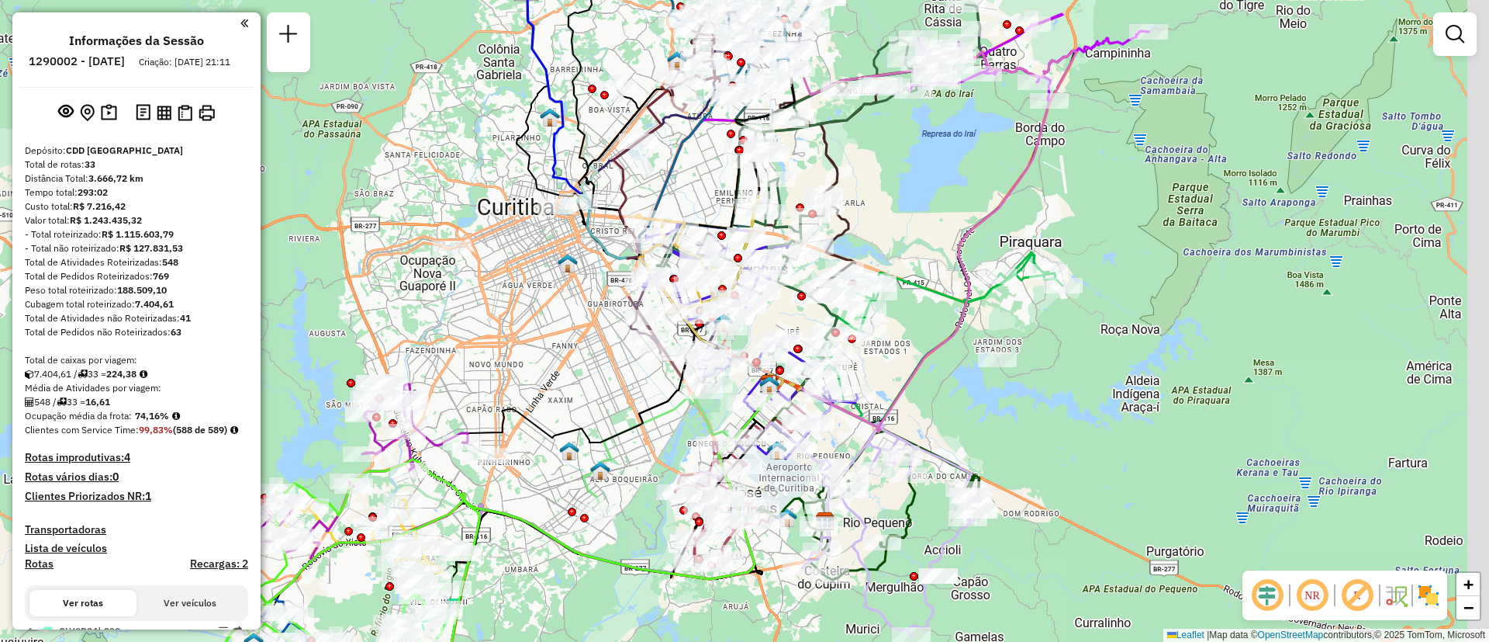
drag, startPoint x: 848, startPoint y: 339, endPoint x: 666, endPoint y: 469, distance: 224.1
click at [666, 469] on div "Janela de atendimento Grade de atendimento Capacidade Transportadoras Veículos …" at bounding box center [744, 321] width 1489 height 642
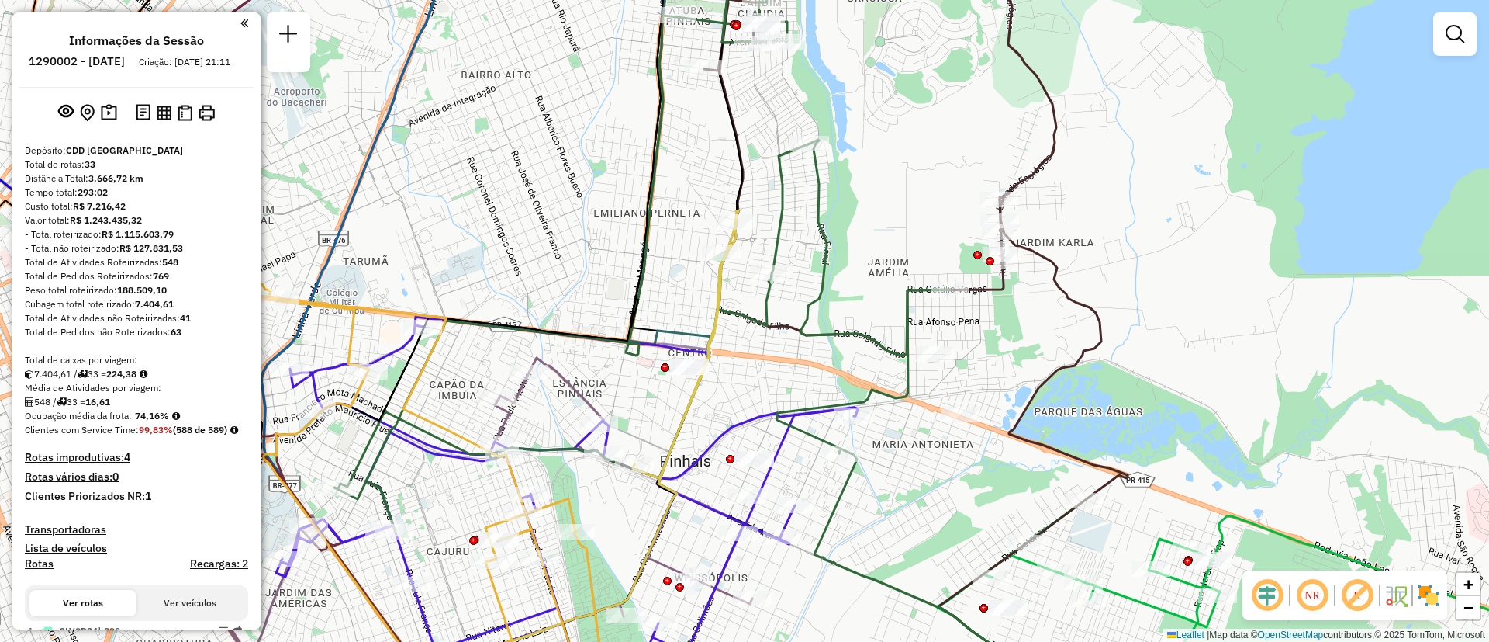
click at [647, 255] on icon at bounding box center [470, 321] width 412 height 770
select select "**********"
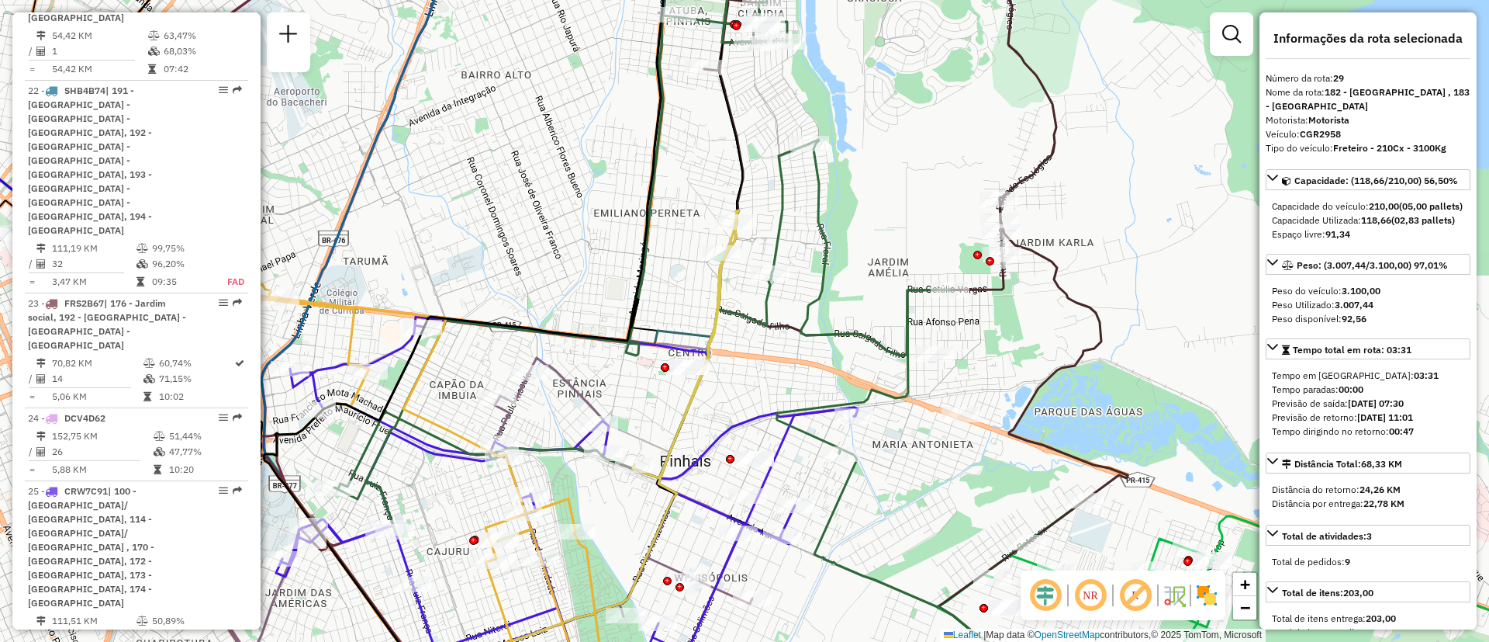
scroll to position [3306, 0]
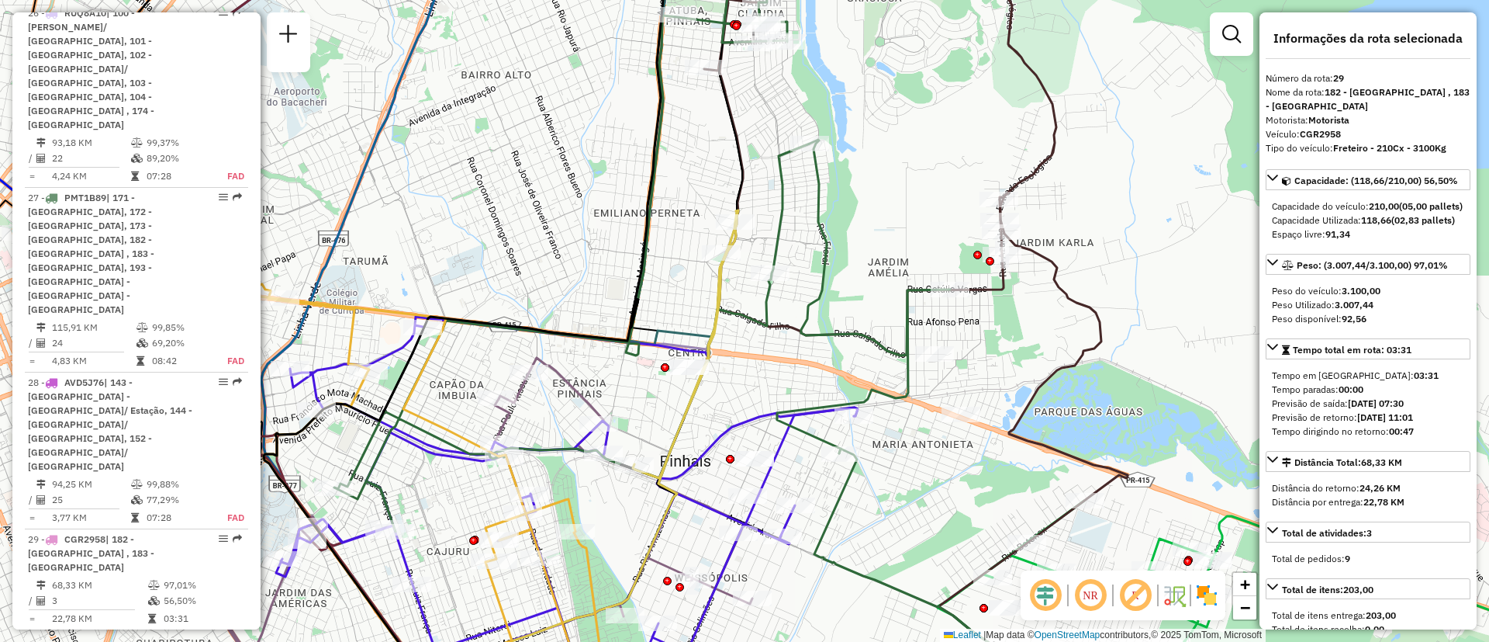
click at [780, 233] on icon at bounding box center [642, 234] width 616 height 596
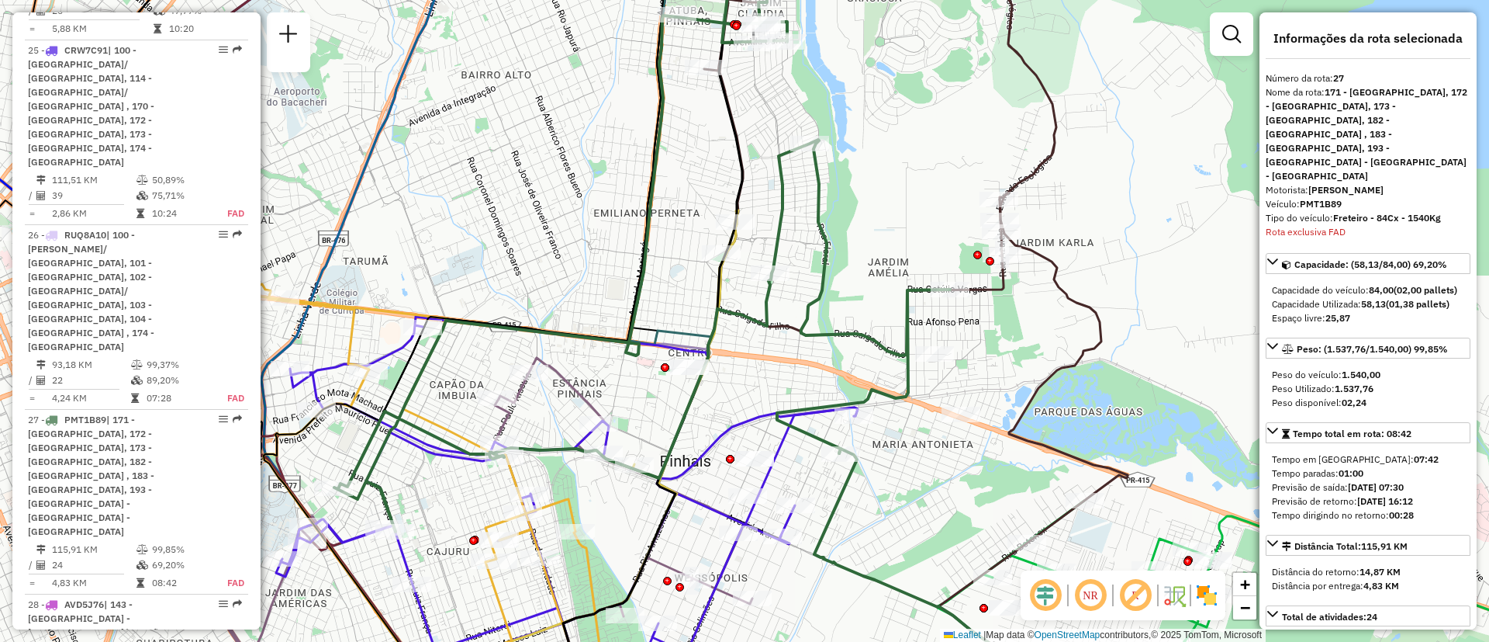
scroll to position [3077, 0]
click at [721, 438] on icon at bounding box center [567, 511] width 582 height 389
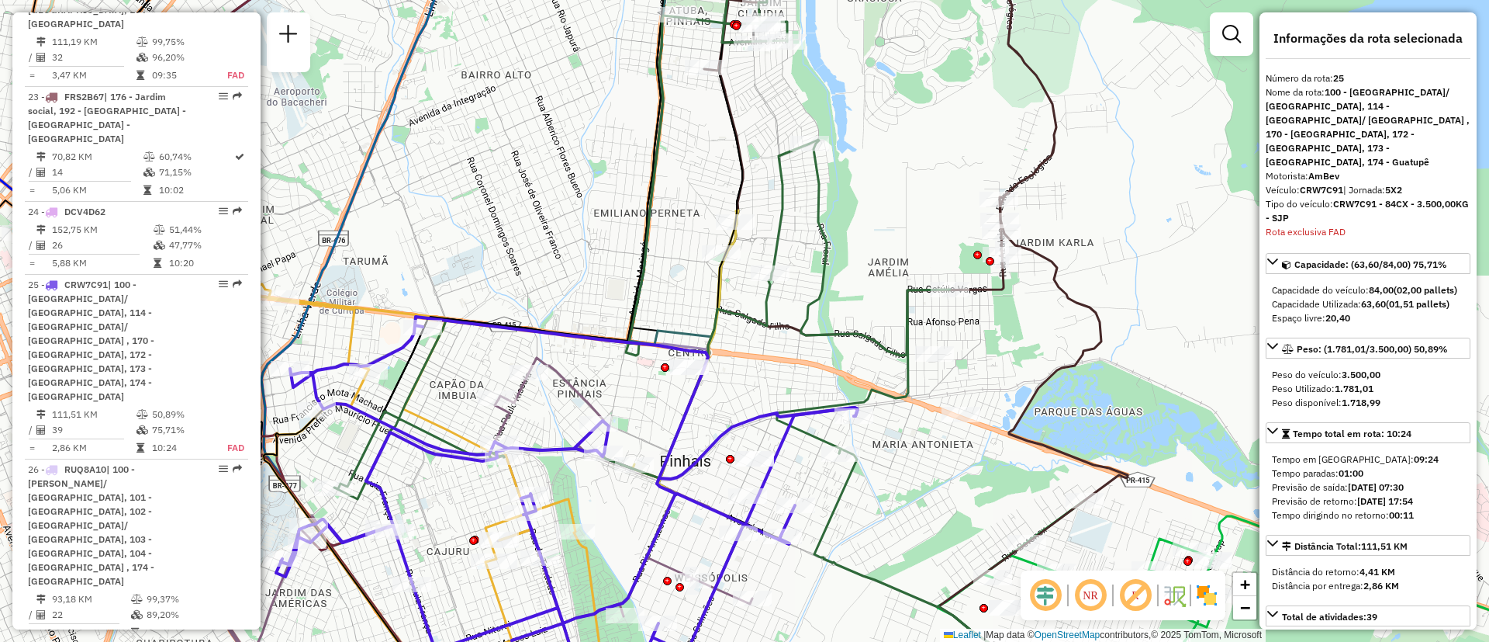
scroll to position [2819, 0]
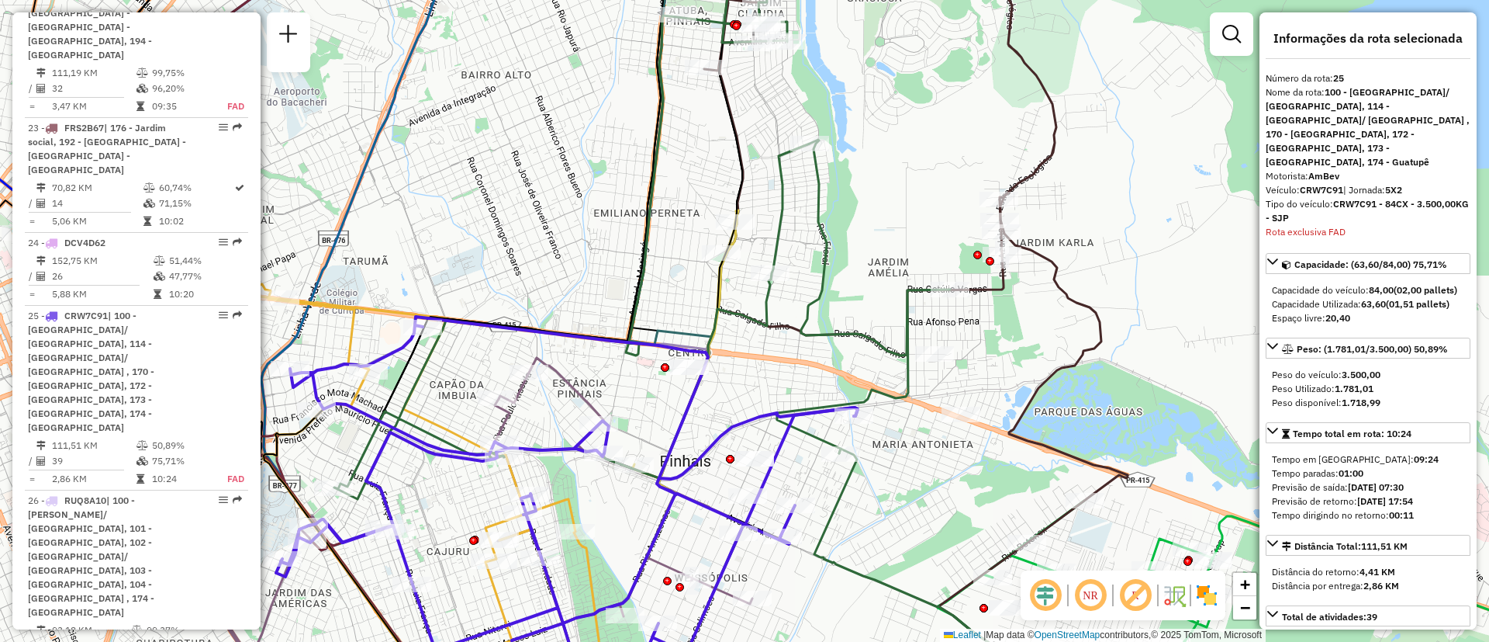
click at [582, 396] on icon at bounding box center [505, 532] width 570 height 348
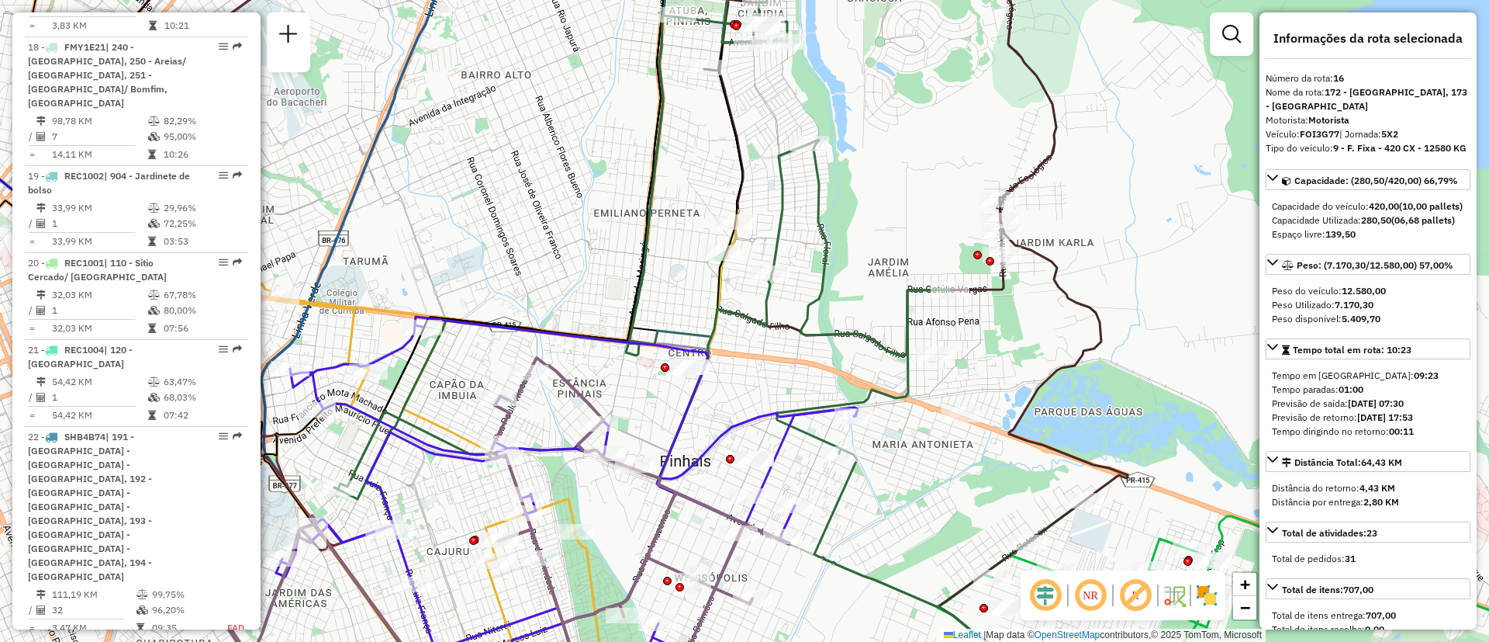
scroll to position [1953, 0]
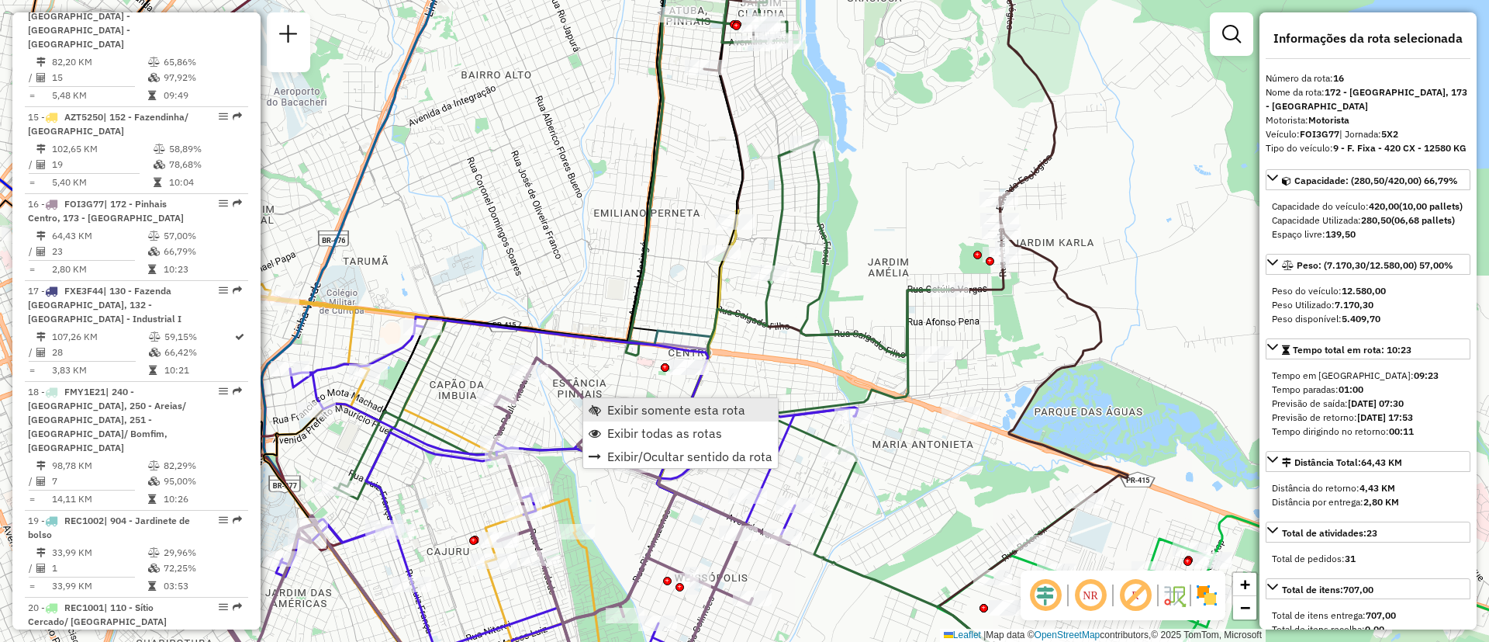
click at [623, 408] on span "Exibir somente esta rota" at bounding box center [676, 409] width 138 height 12
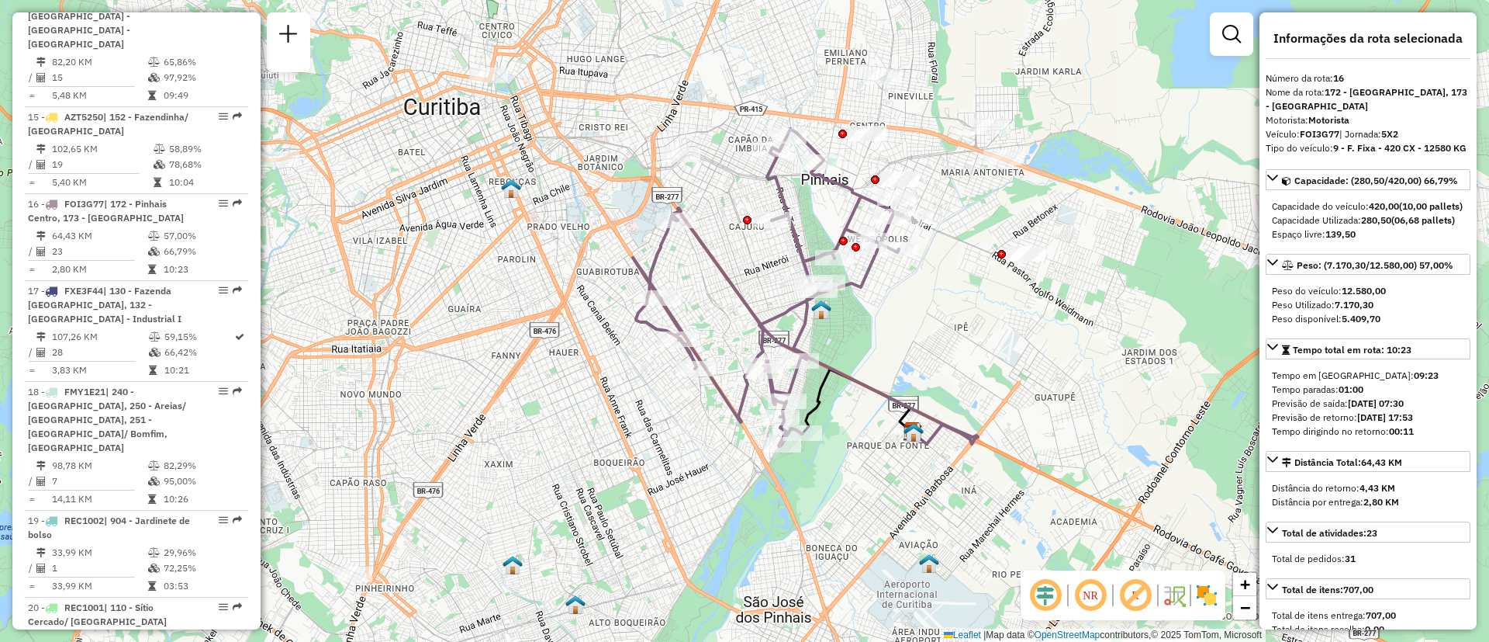
drag, startPoint x: 916, startPoint y: 273, endPoint x: 863, endPoint y: 321, distance: 71.4
click at [863, 321] on div "Janela de atendimento Grade de atendimento Capacidade Transportadoras Veículos …" at bounding box center [744, 321] width 1489 height 642
click at [781, 329] on span "Exibir todas as rotas" at bounding box center [826, 333] width 115 height 12
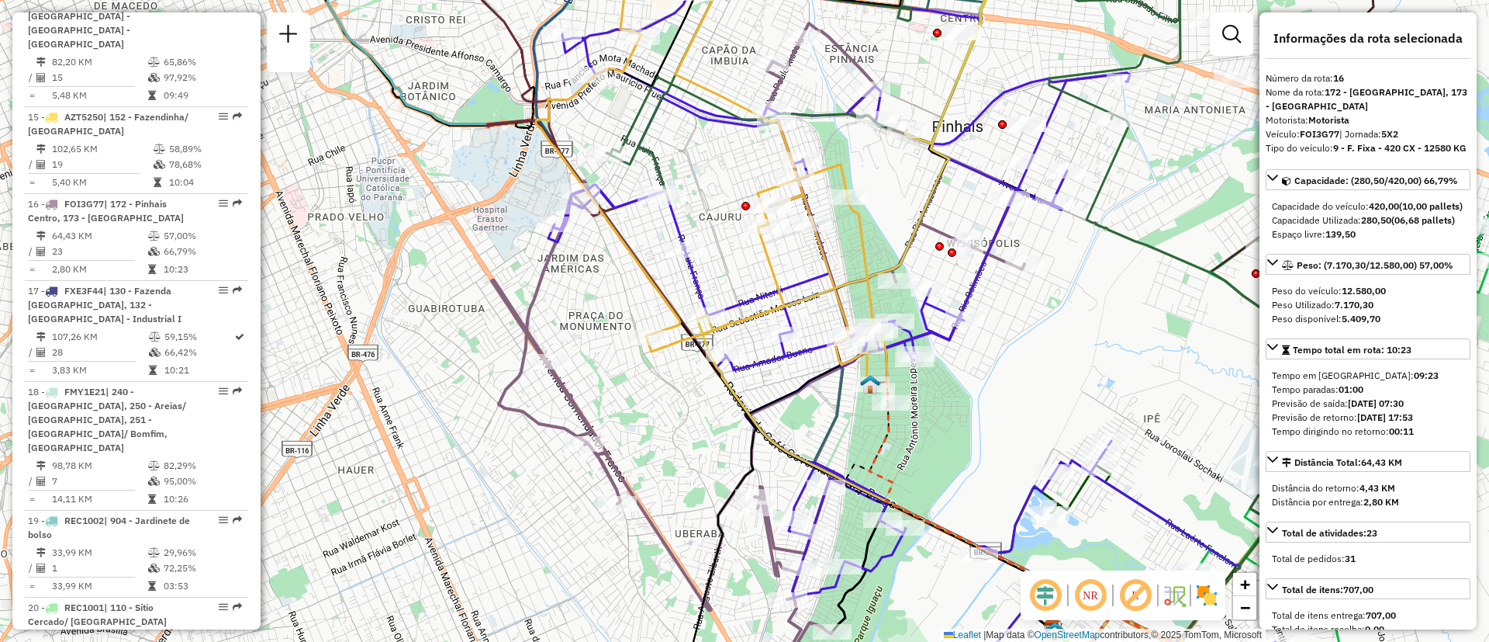
click at [693, 269] on icon at bounding box center [977, 343] width 859 height 723
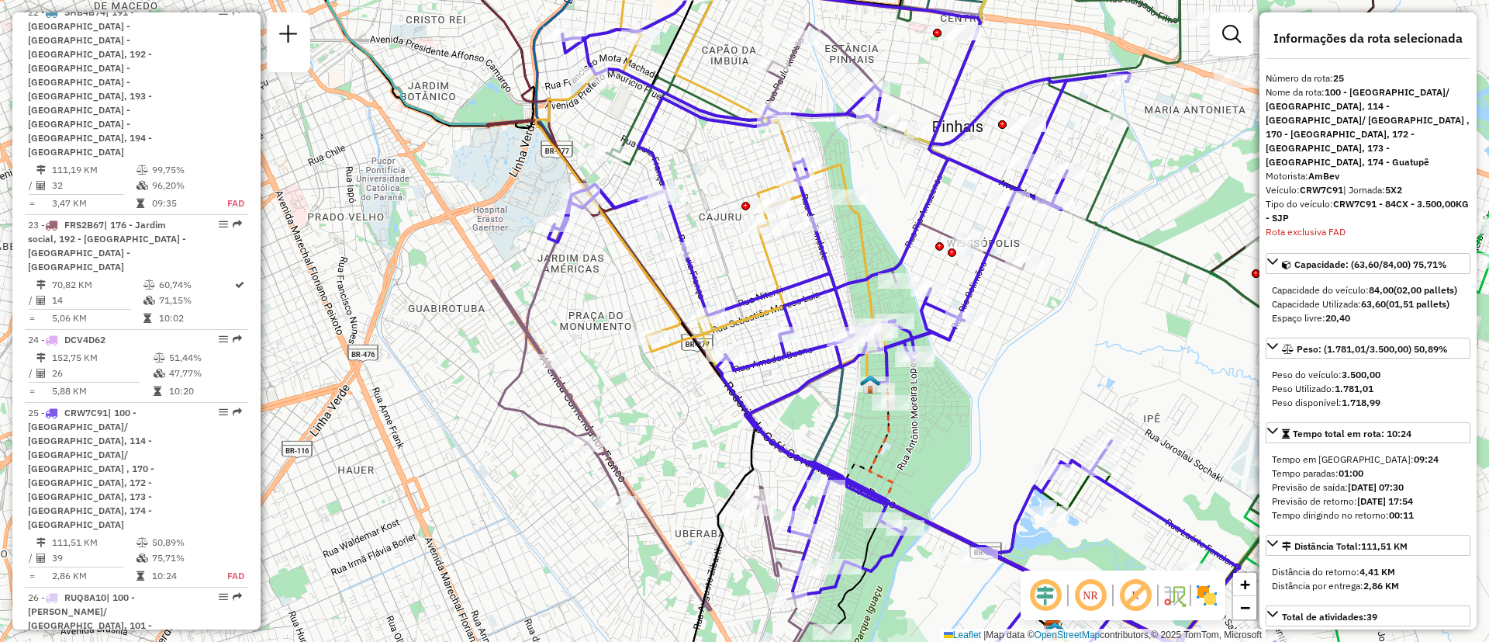
scroll to position [2819, 0]
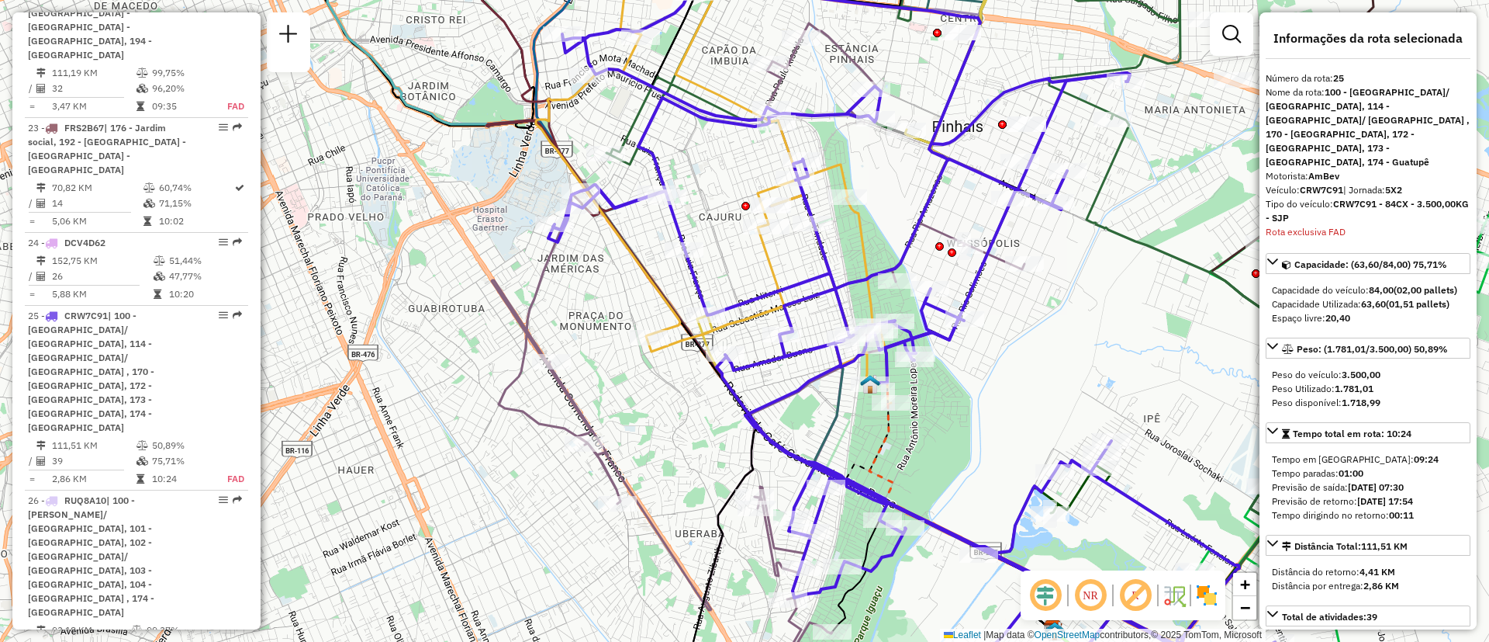
click at [773, 258] on icon at bounding box center [707, 177] width 368 height 454
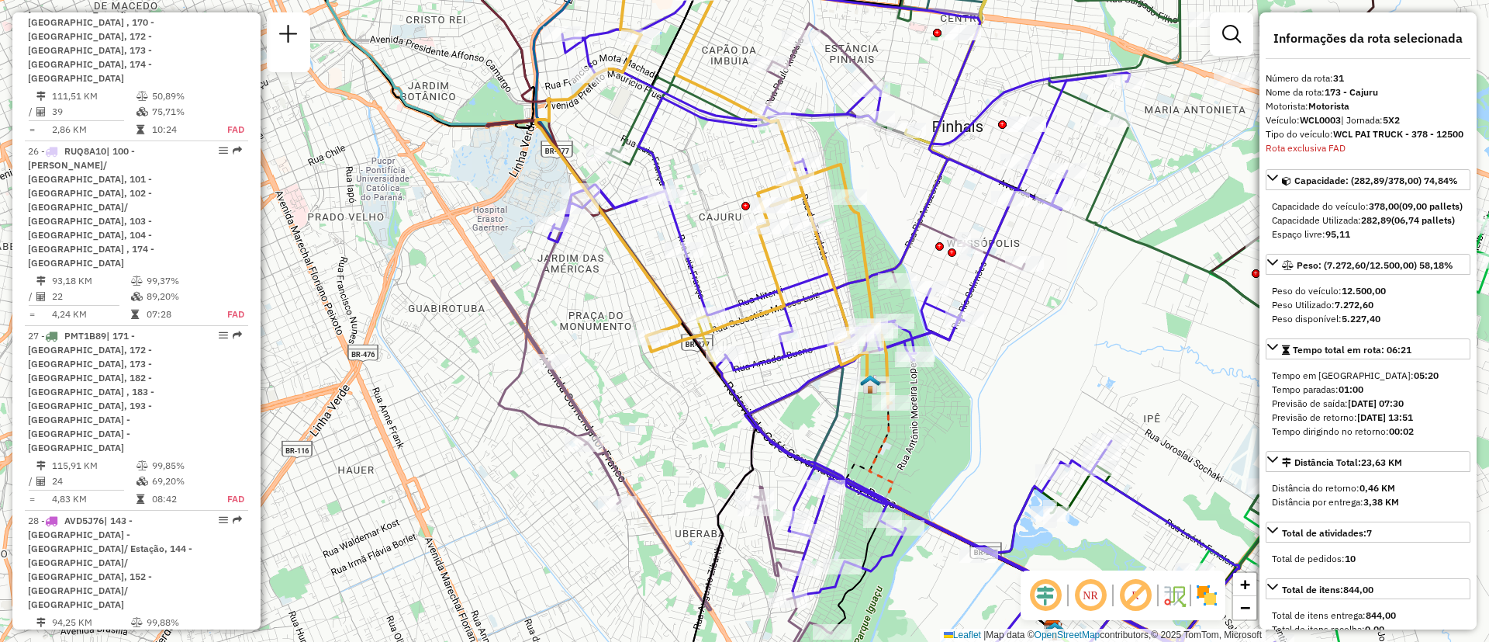
scroll to position [3437, 0]
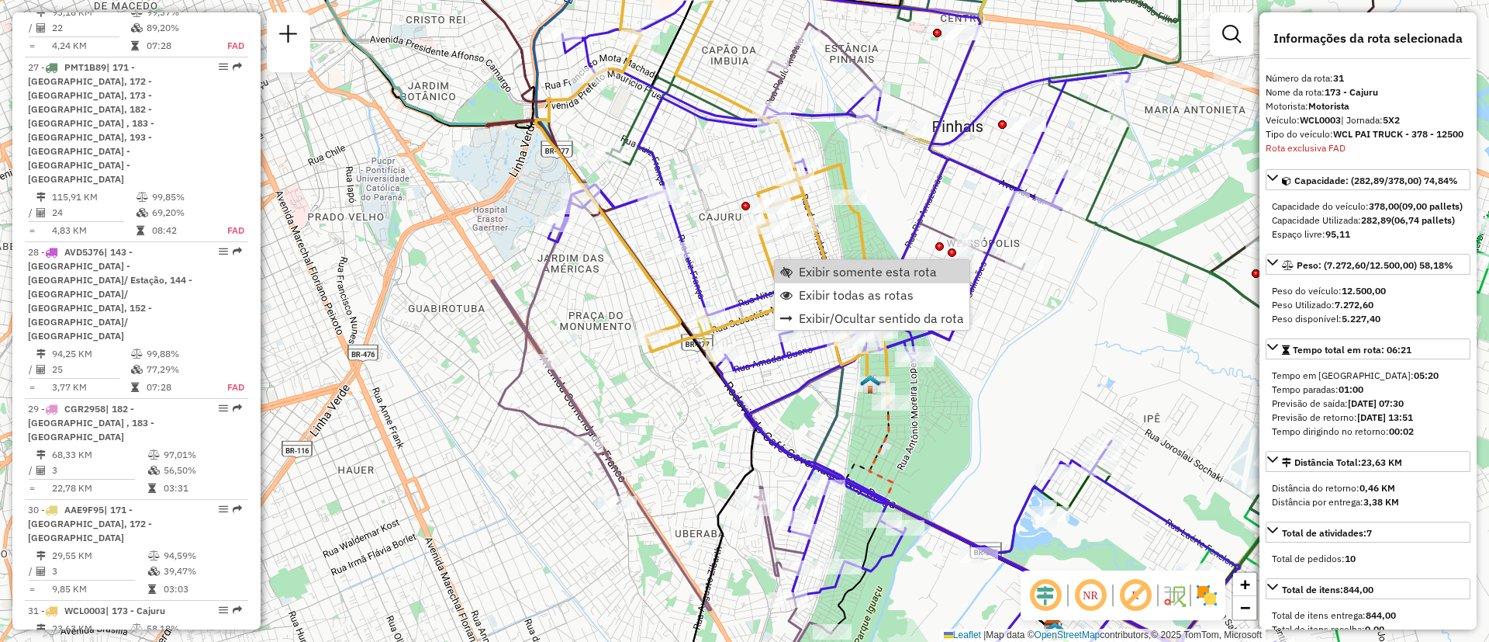
click at [790, 272] on span "Exibir somente esta rota" at bounding box center [786, 271] width 12 height 12
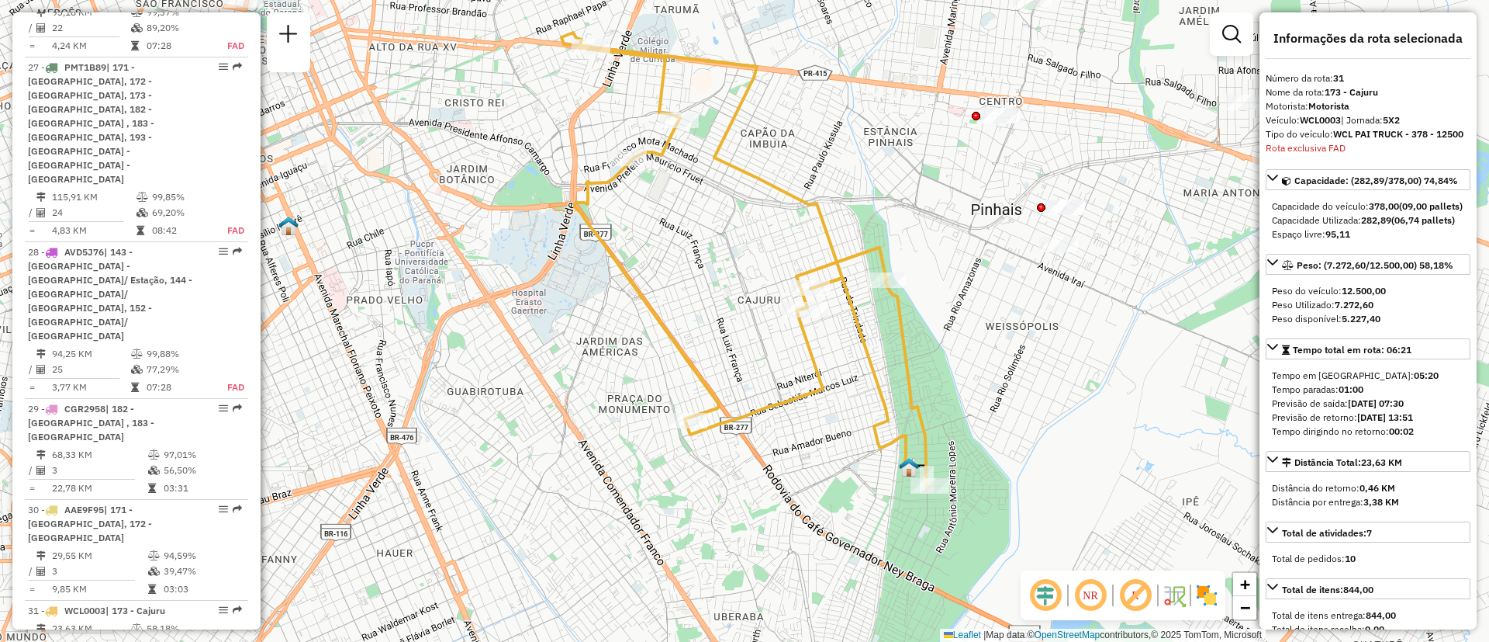
drag, startPoint x: 711, startPoint y: 275, endPoint x: 711, endPoint y: 213, distance: 61.3
click at [711, 213] on div "Janela de atendimento Grade de atendimento Capacidade Transportadoras Veículos …" at bounding box center [744, 321] width 1489 height 642
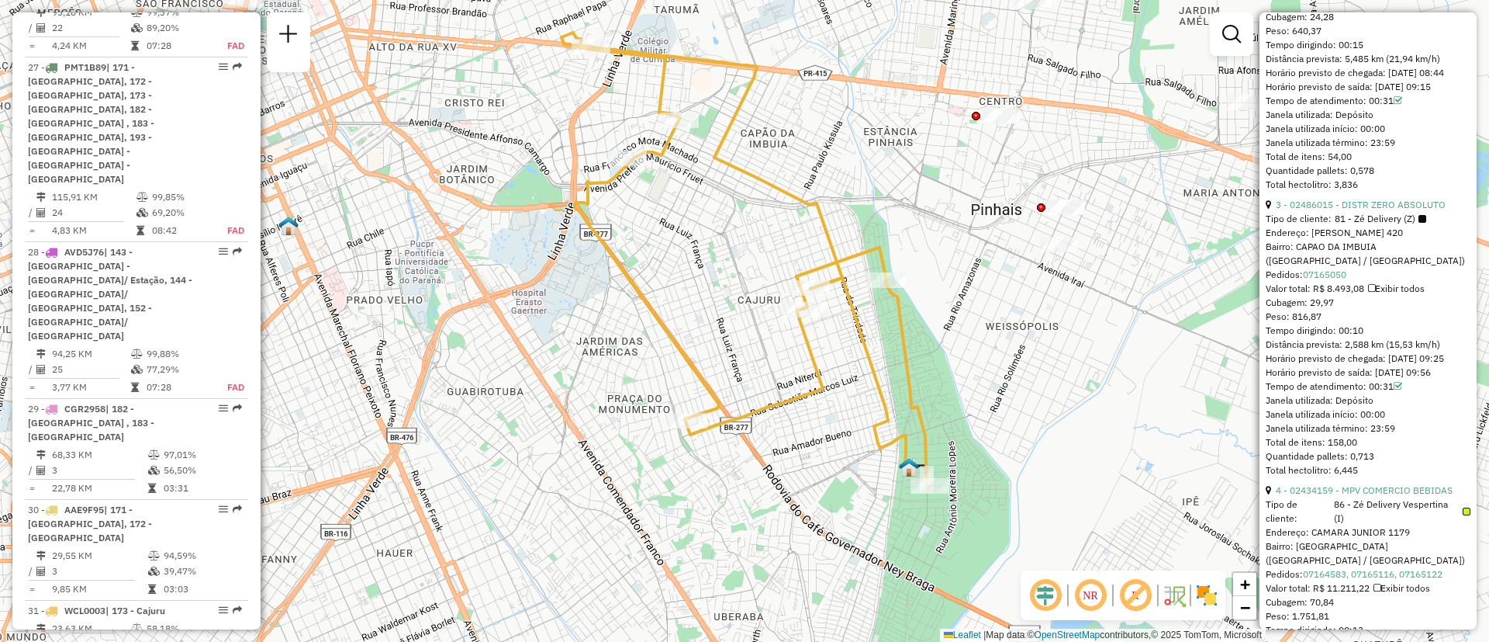
scroll to position [1396, 0]
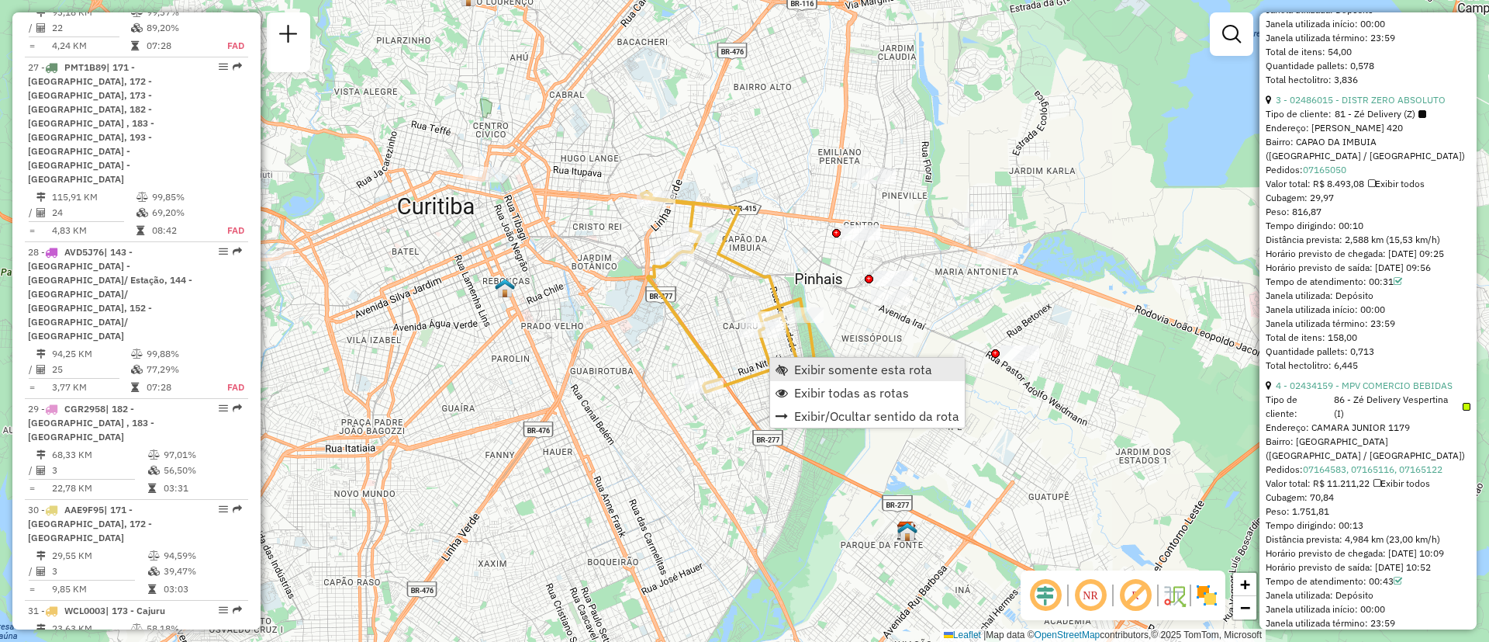
click at [810, 368] on span "Exibir somente esta rota" at bounding box center [863, 369] width 138 height 12
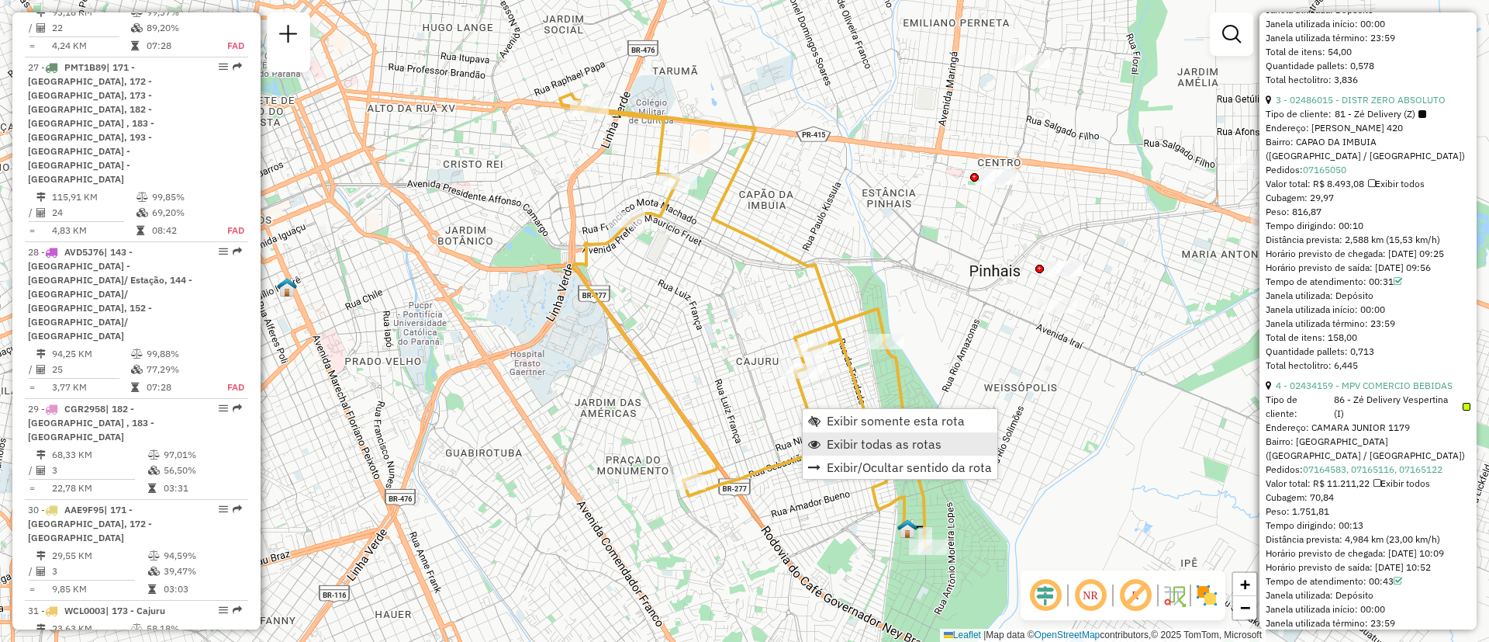
click at [842, 448] on span "Exibir todas as rotas" at bounding box center [884, 444] width 115 height 12
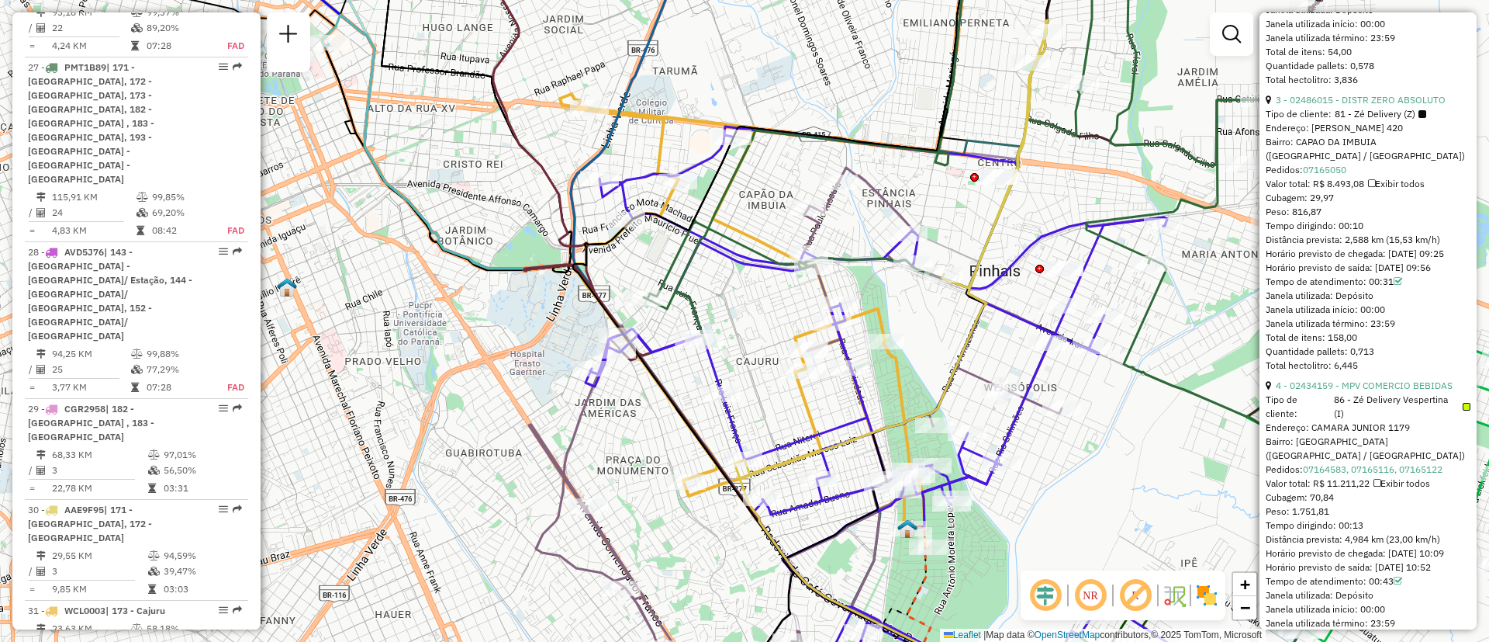
click at [713, 375] on icon at bounding box center [926, 415] width 680 height 579
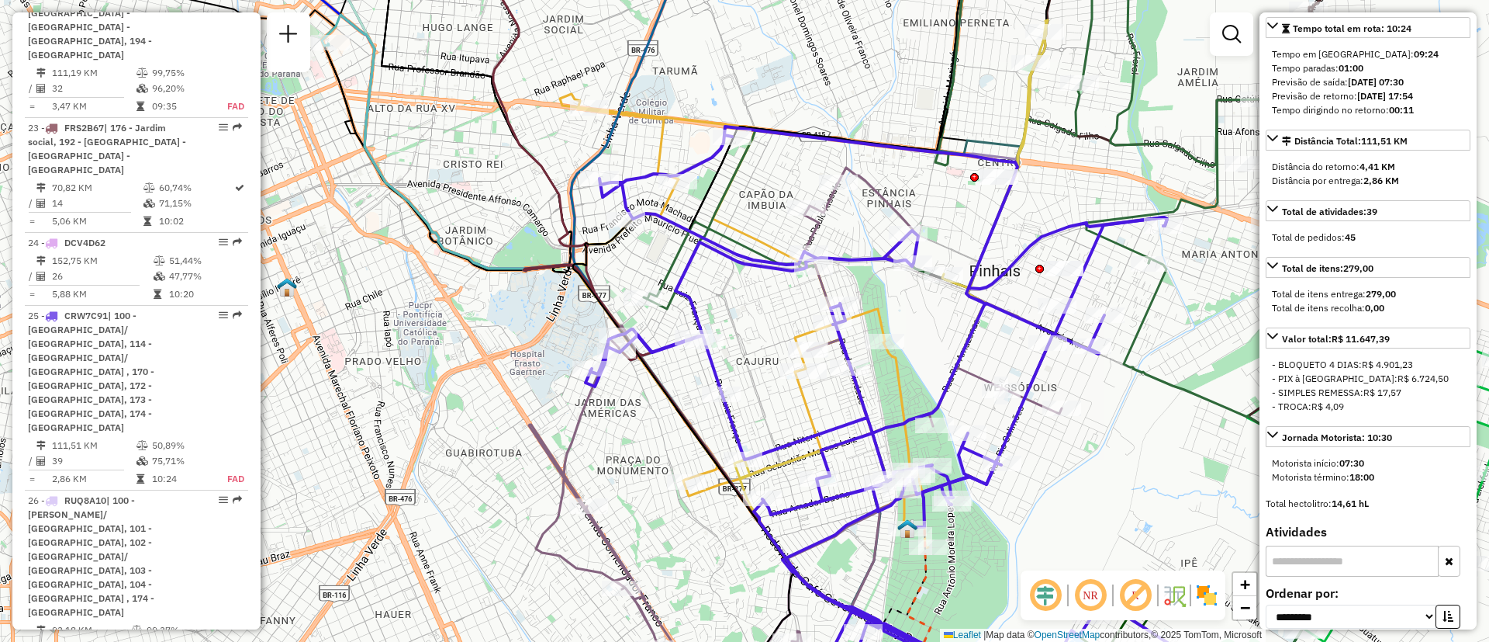
scroll to position [0, 0]
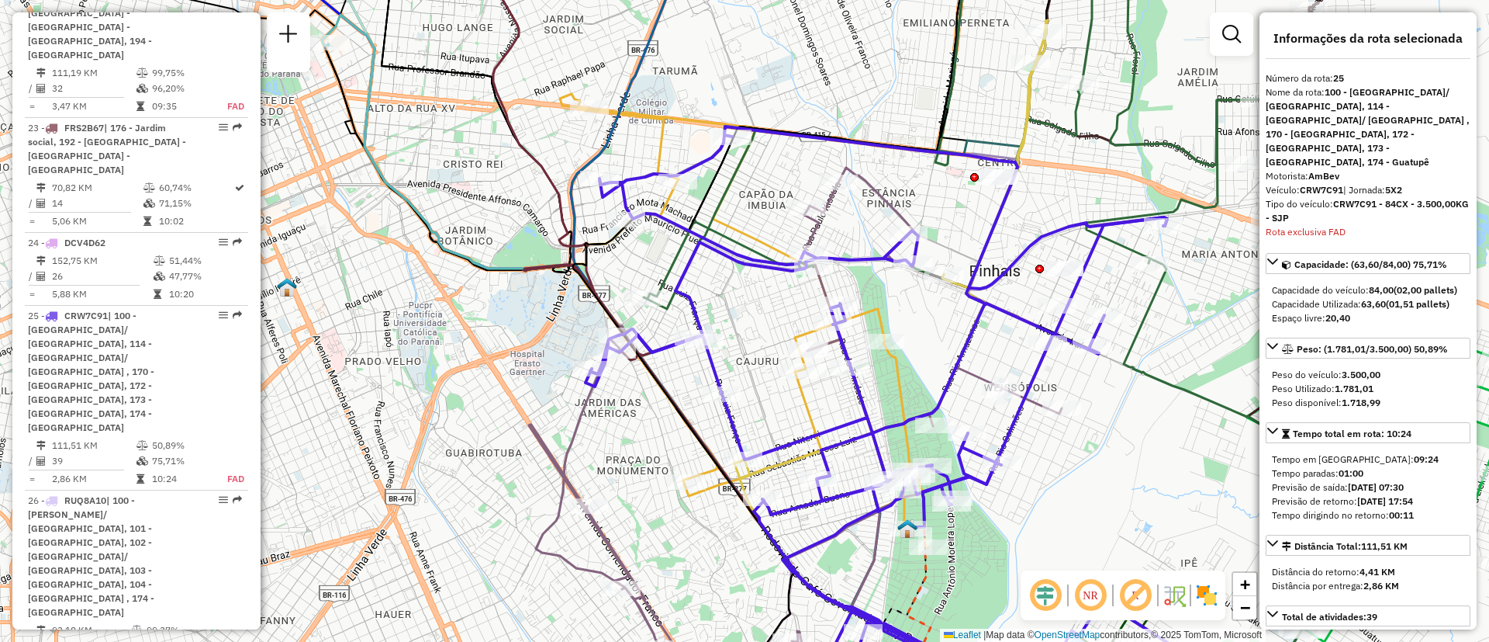
drag, startPoint x: 1313, startPoint y: 166, endPoint x: 1344, endPoint y: 162, distance: 30.5
click at [1344, 183] on div "Veículo: CRW7C91 | Jornada: 5X2" at bounding box center [1368, 190] width 205 height 14
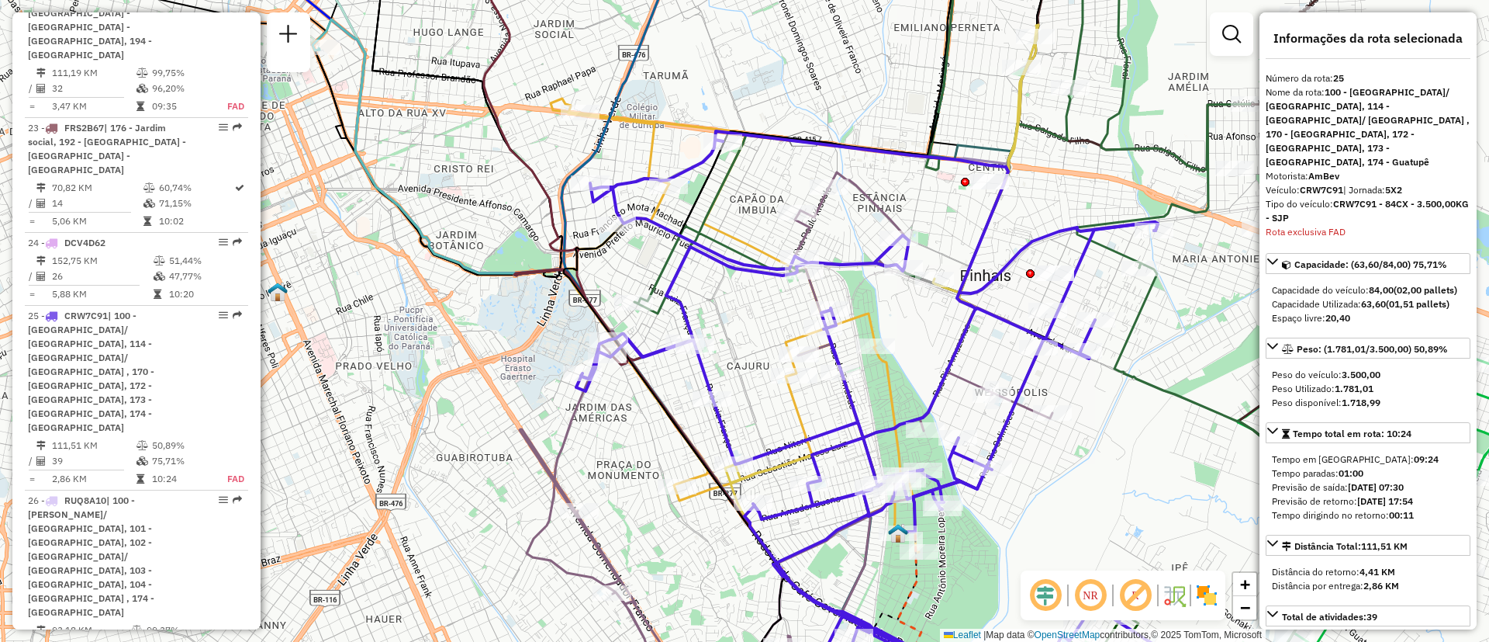
drag, startPoint x: 900, startPoint y: 309, endPoint x: 842, endPoint y: 324, distance: 59.5
click at [842, 324] on div "Janela de atendimento Grade de atendimento Capacidade Transportadoras Veículos …" at bounding box center [744, 321] width 1489 height 642
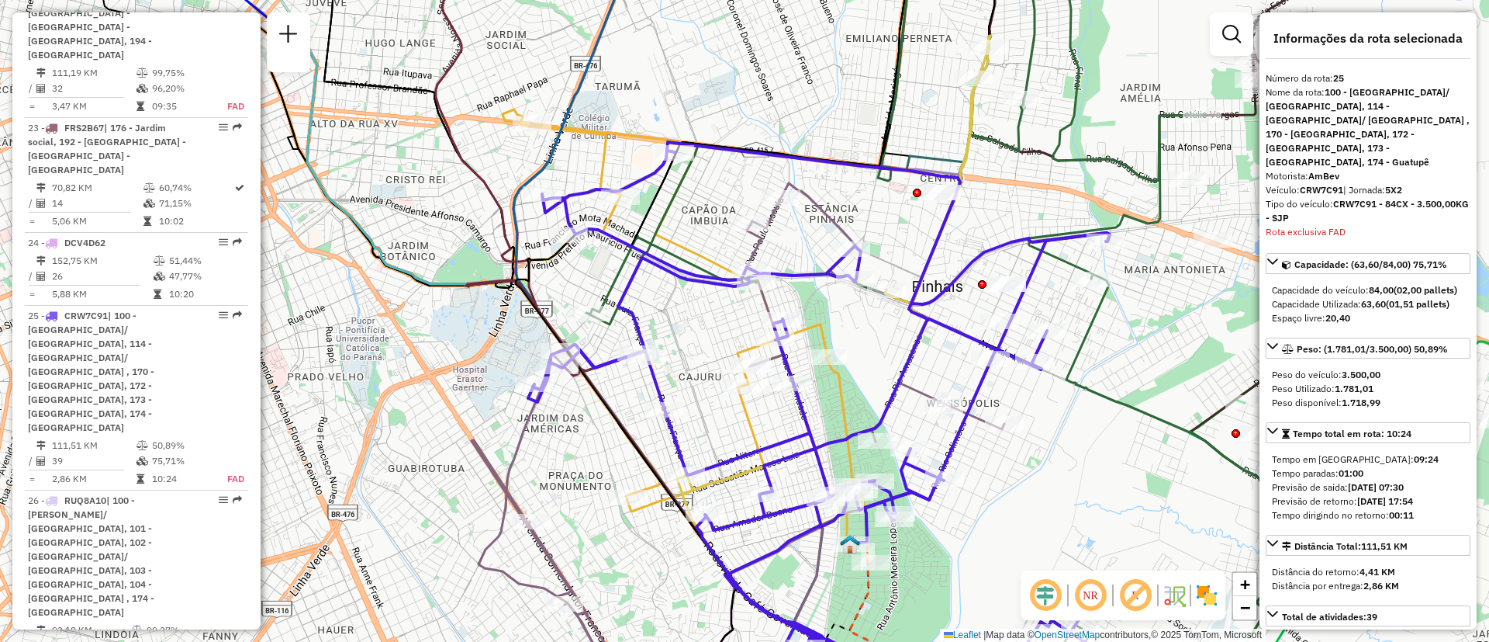
click at [832, 225] on icon at bounding box center [757, 444] width 570 height 522
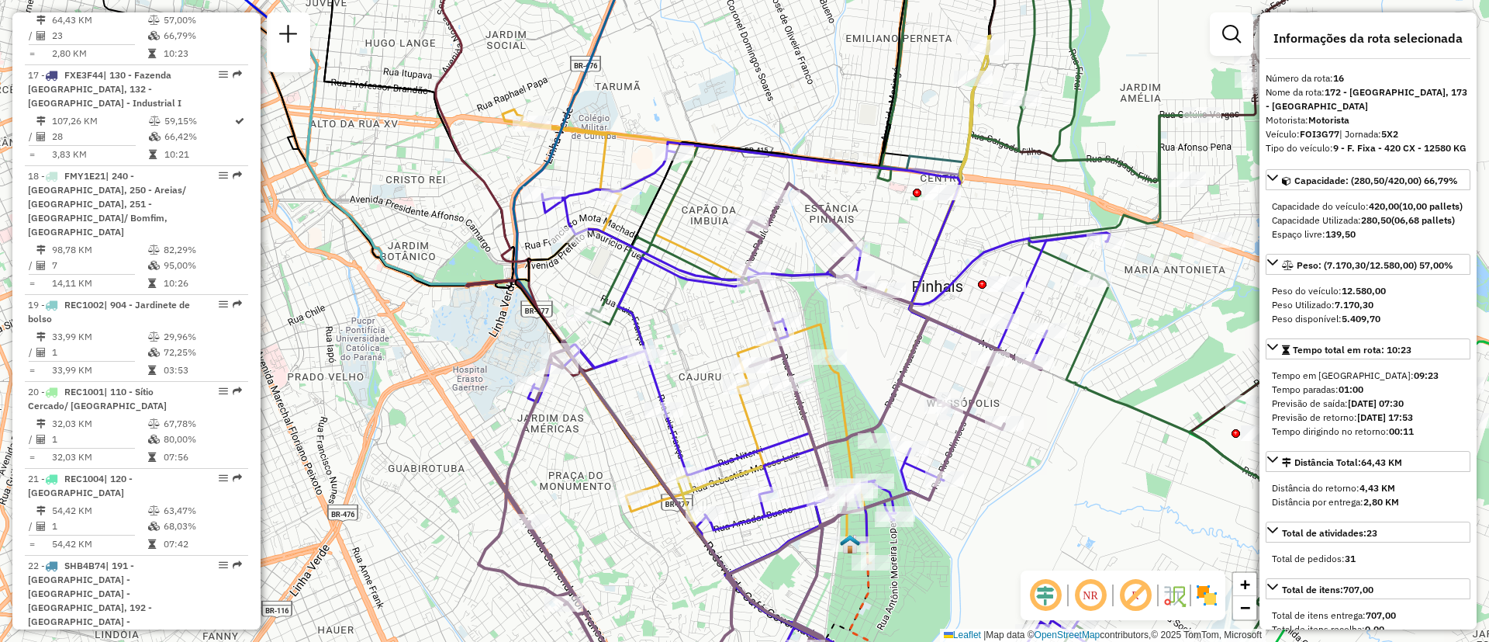
scroll to position [1953, 0]
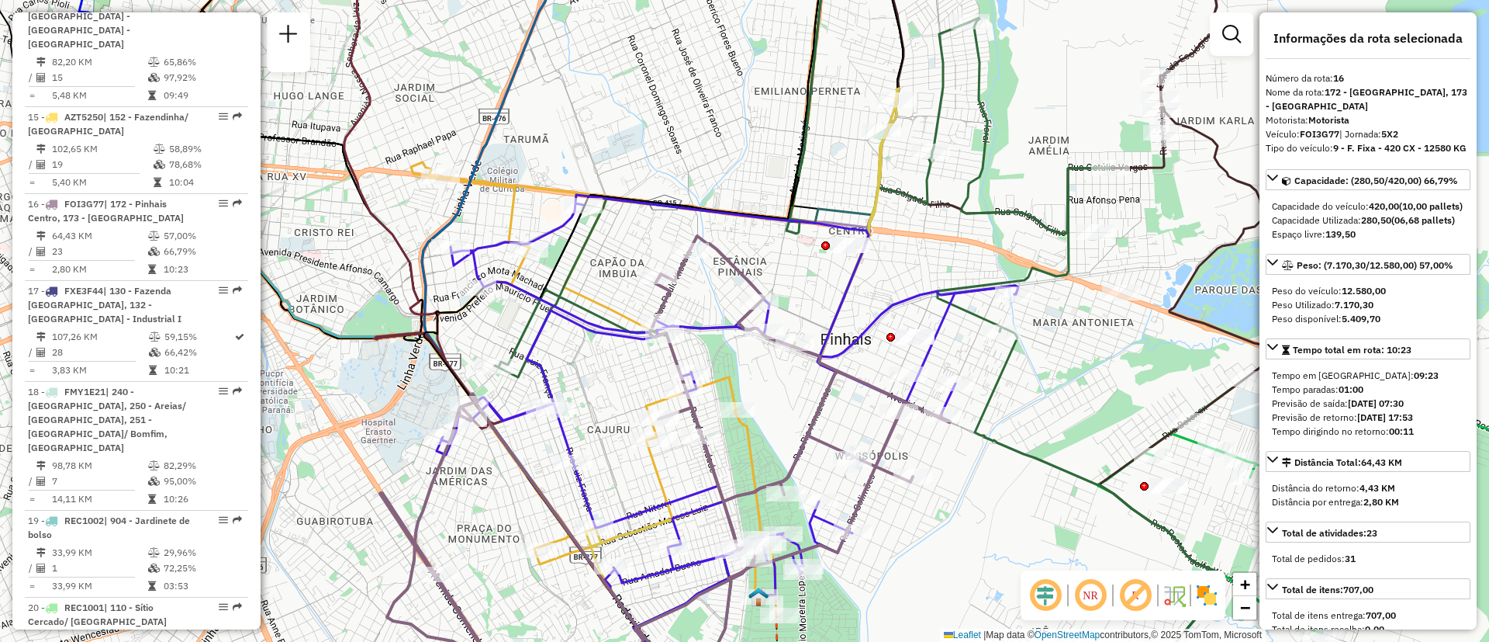
drag, startPoint x: 944, startPoint y: 223, endPoint x: 848, endPoint y: 278, distance: 110.5
click at [848, 278] on icon at bounding box center [764, 476] width 655 height 563
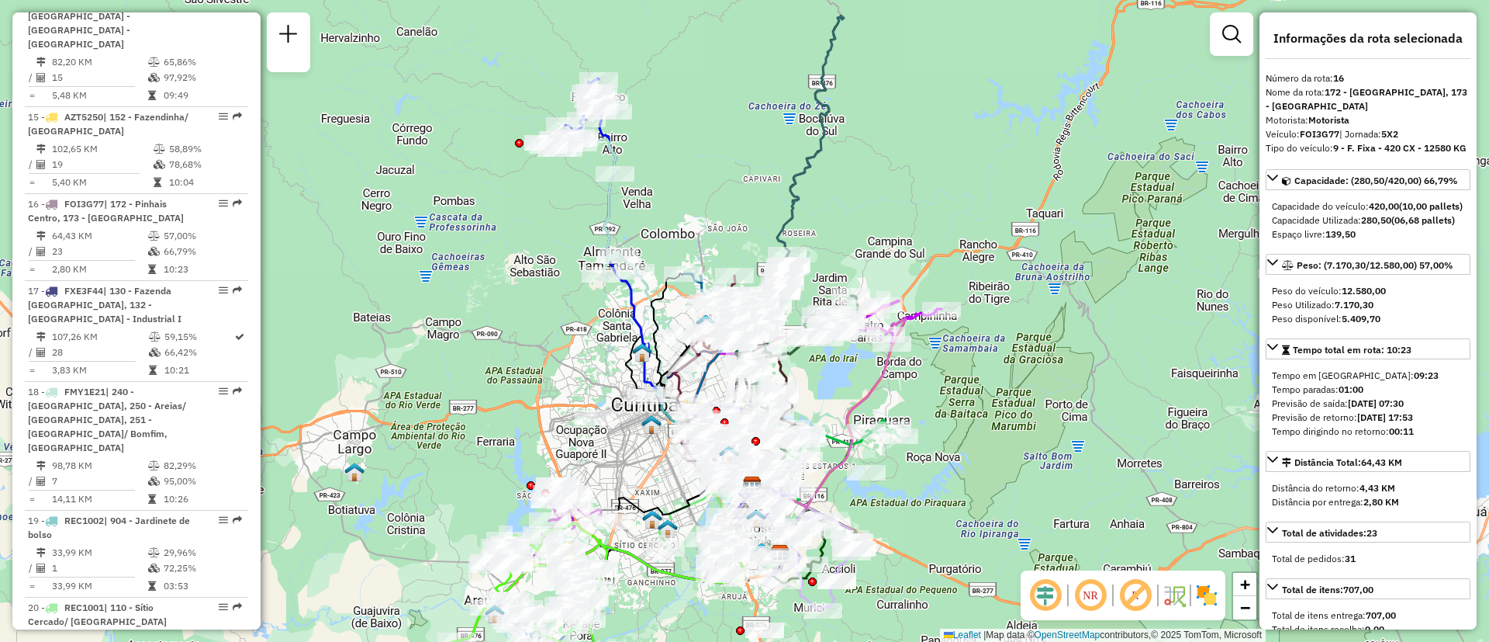
drag, startPoint x: 643, startPoint y: 279, endPoint x: 611, endPoint y: 320, distance: 51.9
click at [611, 320] on div "Janela de atendimento Grade de atendimento Capacidade Transportadoras Veículos …" at bounding box center [744, 321] width 1489 height 642
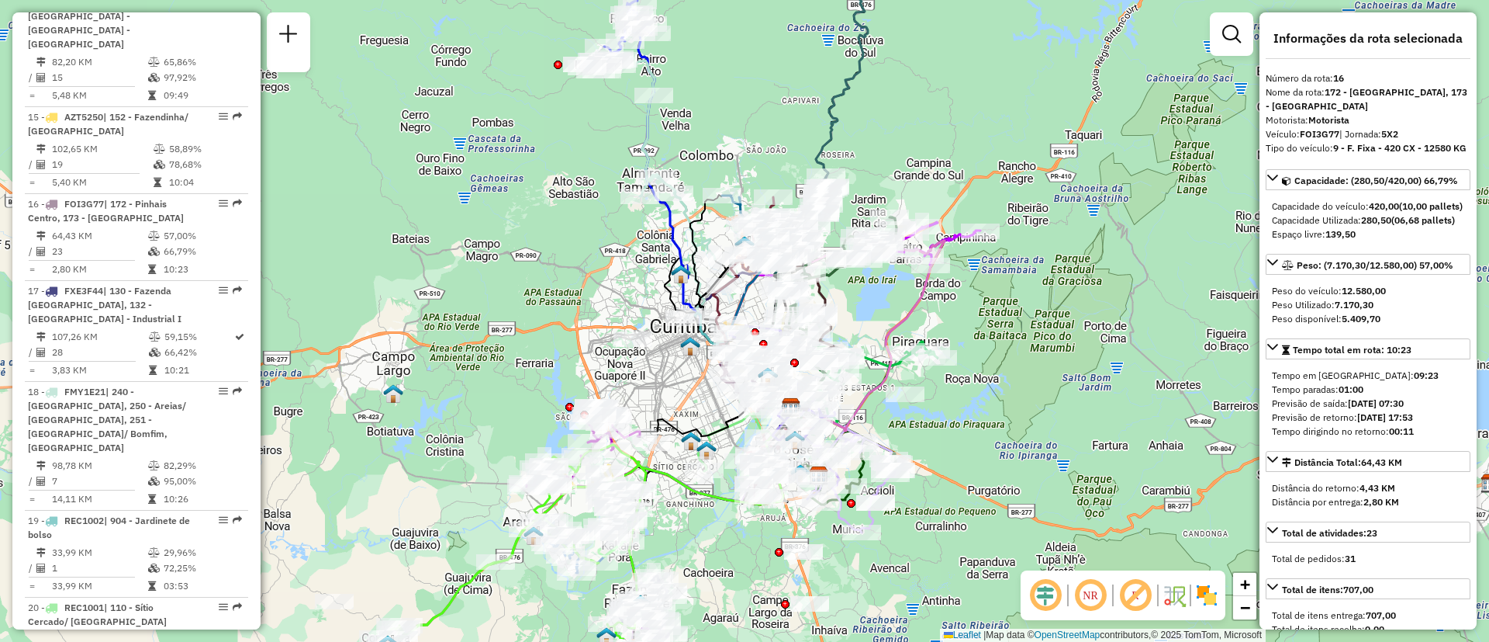
drag, startPoint x: 597, startPoint y: 433, endPoint x: 729, endPoint y: 268, distance: 211.3
click at [729, 268] on div "Janela de atendimento Grade de atendimento Capacidade Transportadoras Veículos …" at bounding box center [744, 321] width 1489 height 642
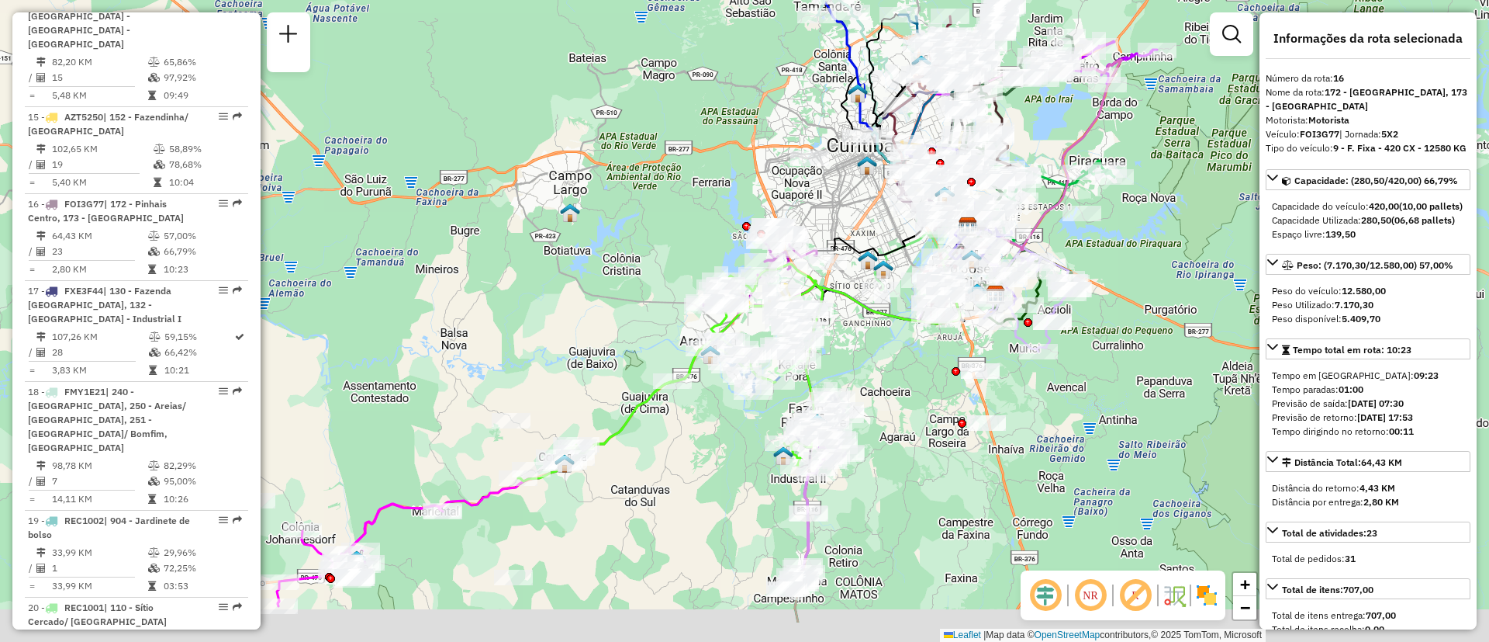
drag, startPoint x: 839, startPoint y: 322, endPoint x: 946, endPoint y: 217, distance: 149.2
click at [946, 217] on div "Rota 11 - Placa FJV3D18 02433458 - DISTRIBUIDORA MARIA Rota 21 - Placa REC1004 …" at bounding box center [744, 321] width 1489 height 642
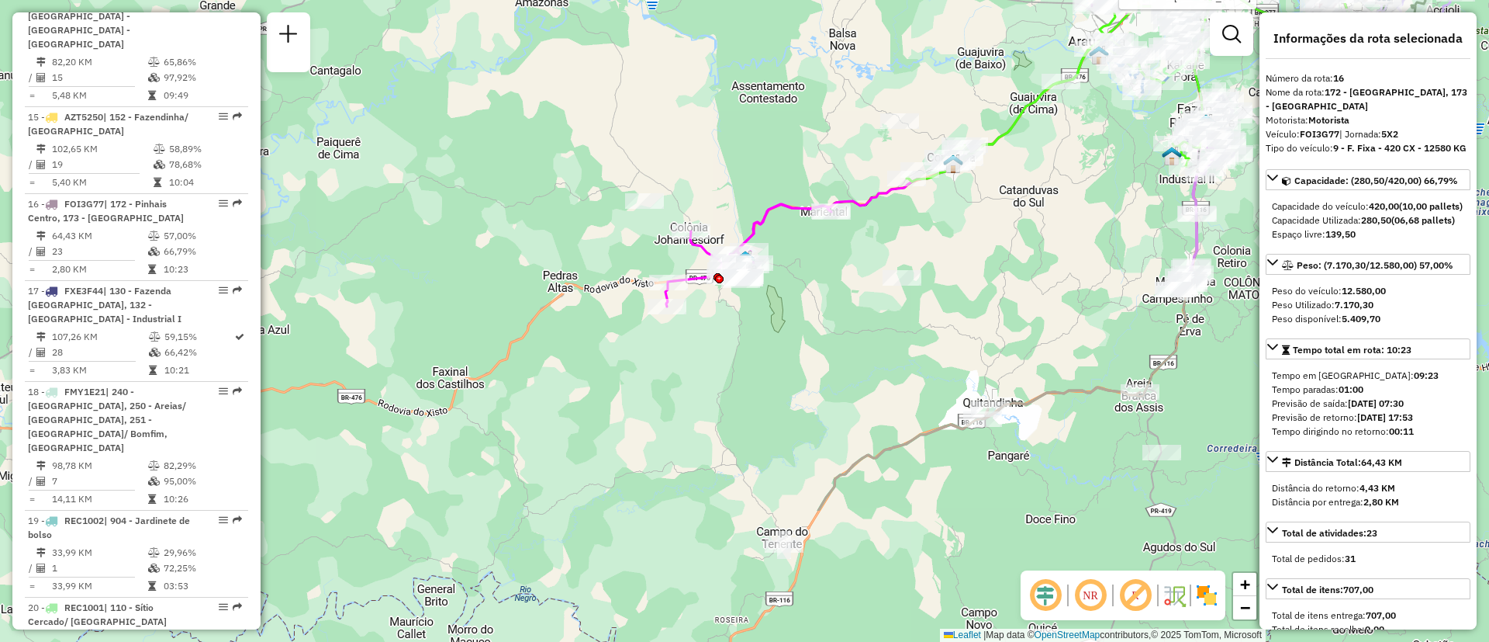
drag, startPoint x: 878, startPoint y: 269, endPoint x: 874, endPoint y: 122, distance: 147.4
click at [874, 122] on div "Rota 20 - Placa REC1001 02434209 - MERCADO FRISON Janela de atendimento Grade d…" at bounding box center [744, 321] width 1489 height 642
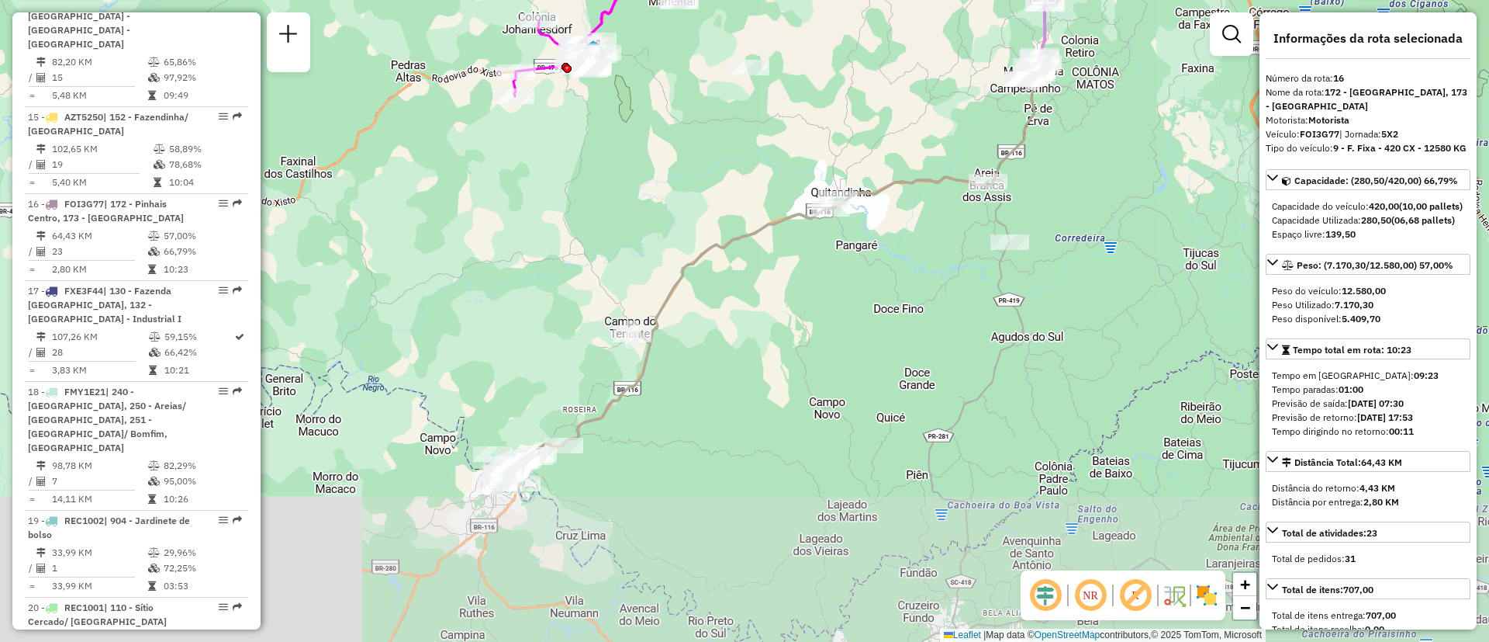
drag, startPoint x: 1026, startPoint y: 282, endPoint x: 978, endPoint y: 137, distance: 152.6
click at [978, 137] on div "Rota 20 - Placa REC1001 02434209 - MERCADO FRISON Janela de atendimento Grade d…" at bounding box center [744, 321] width 1489 height 642
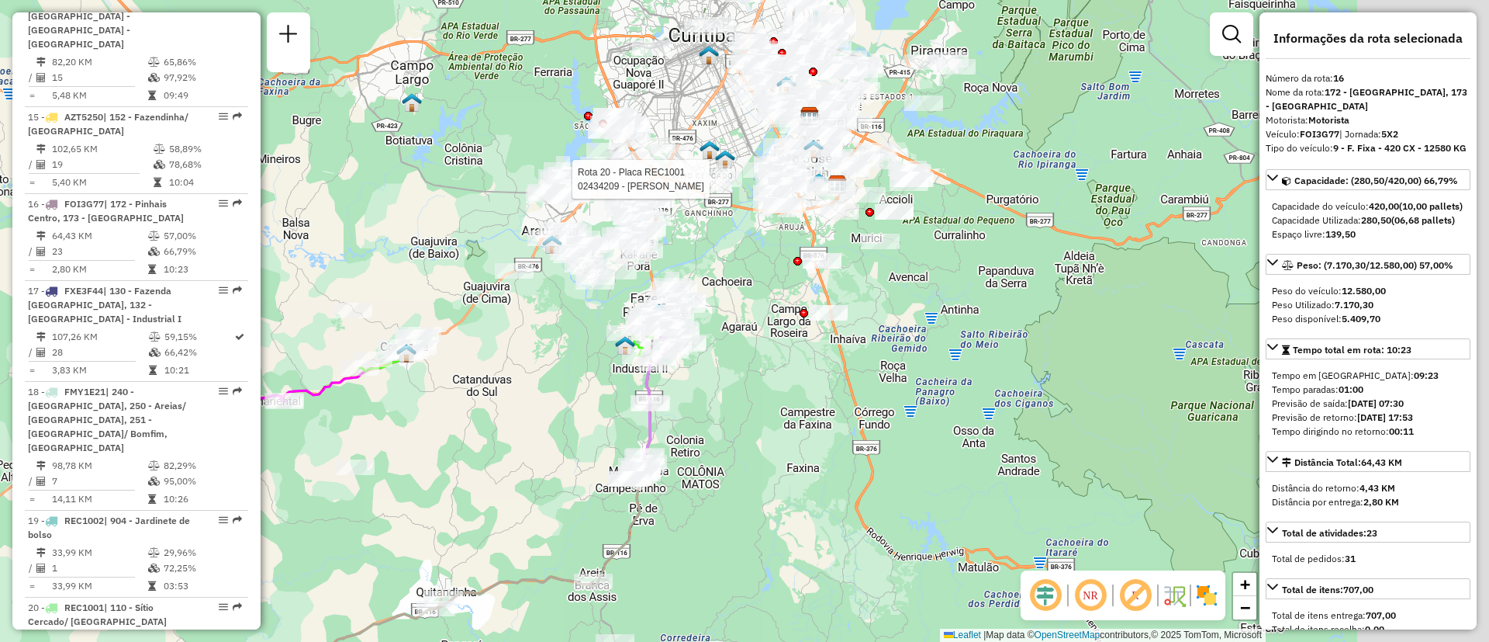
drag, startPoint x: 858, startPoint y: 185, endPoint x: 528, endPoint y: 499, distance: 455.4
click at [467, 559] on div "Rota 20 - Placa REC1001 02434209 - MERCADO FRISON Janela de atendimento Grade d…" at bounding box center [744, 321] width 1489 height 642
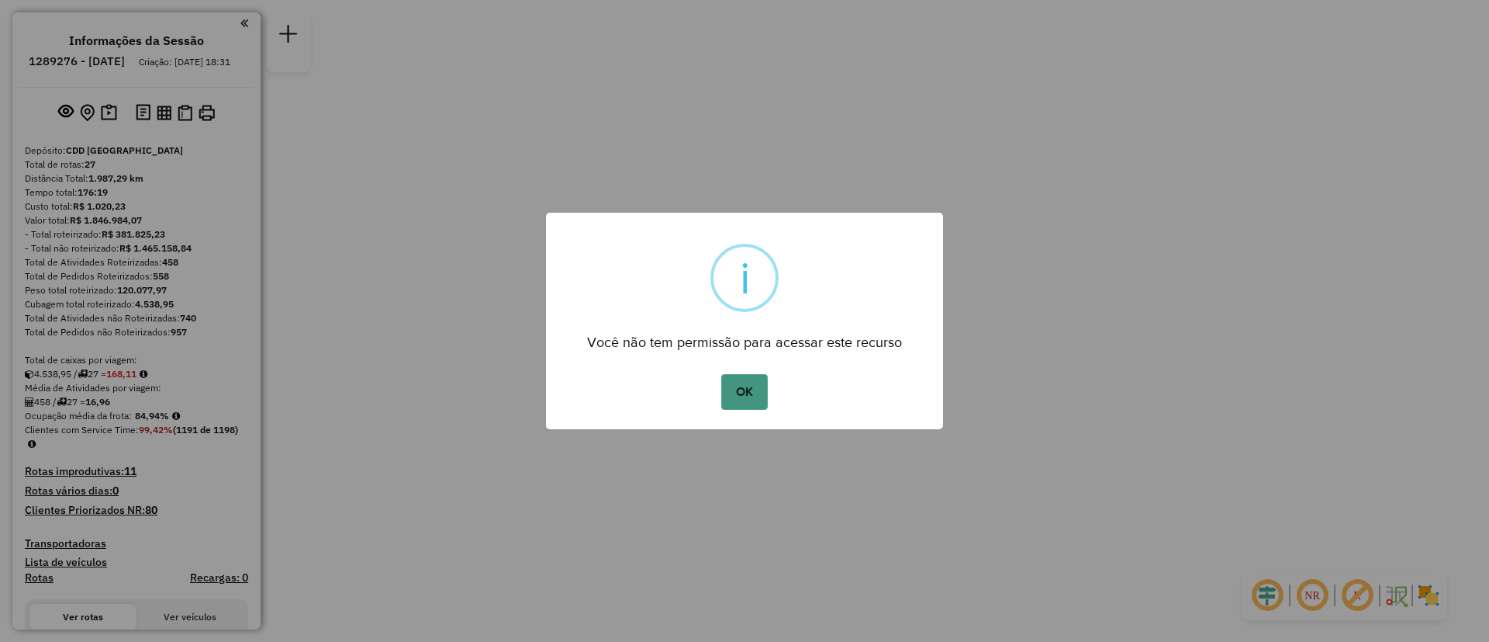
click at [746, 381] on button "OK" at bounding box center [744, 392] width 46 height 36
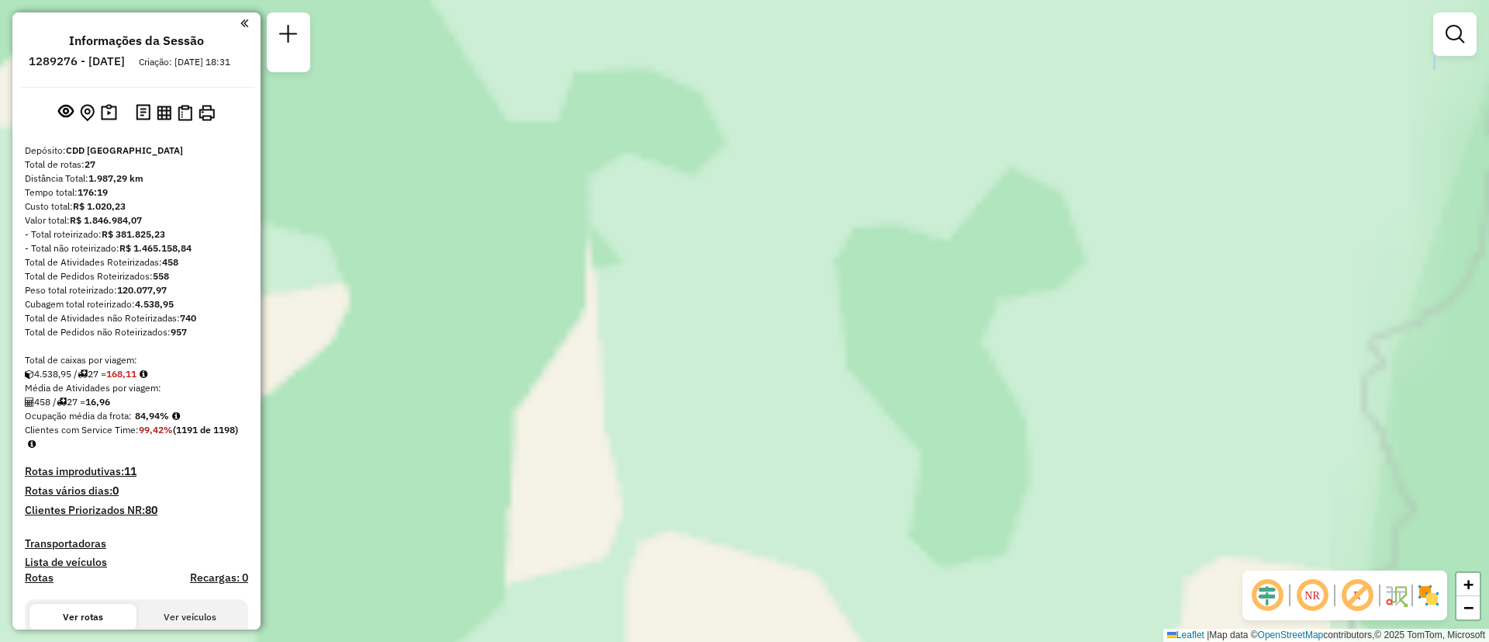
drag, startPoint x: 1019, startPoint y: 299, endPoint x: 614, endPoint y: 557, distance: 479.9
click at [548, 635] on div "Janela de atendimento Grade de atendimento Capacidade Transportadoras Veículos …" at bounding box center [744, 321] width 1489 height 642
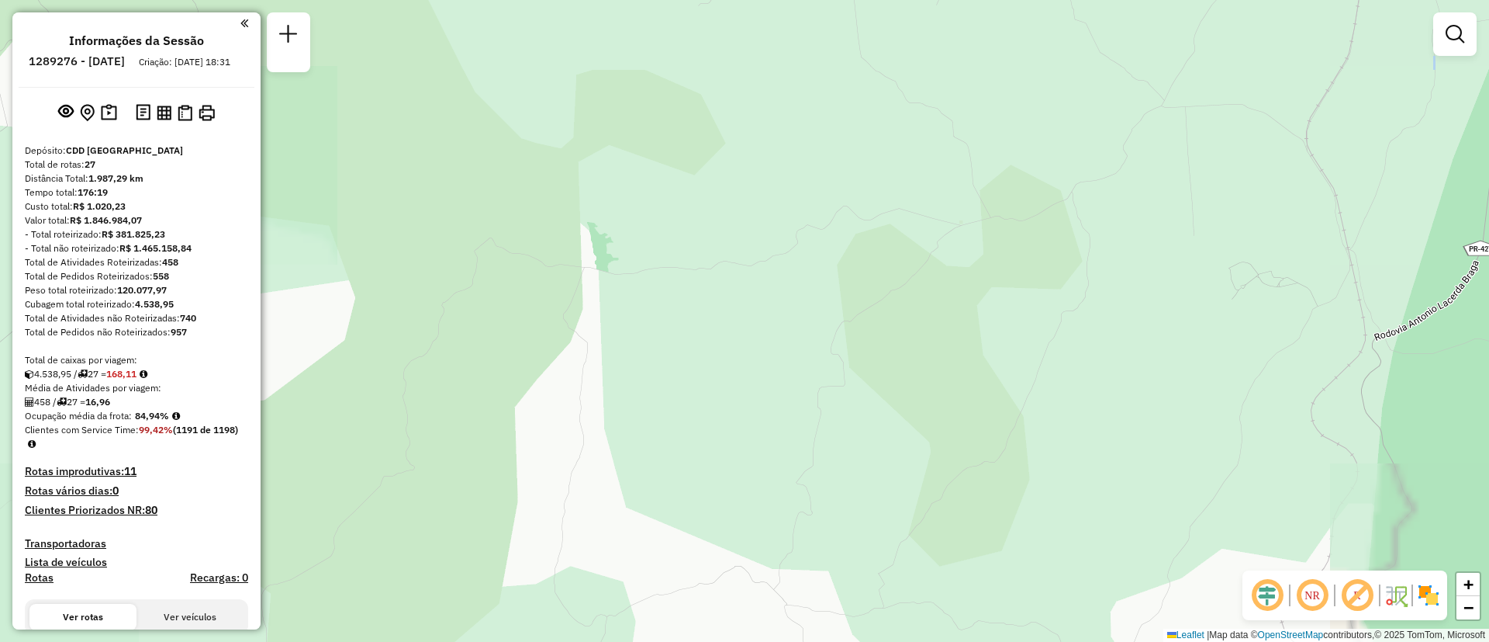
drag, startPoint x: 1030, startPoint y: 240, endPoint x: 600, endPoint y: 460, distance: 483.6
click at [600, 460] on div "Janela de atendimento Grade de atendimento Capacidade Transportadoras Veículos …" at bounding box center [744, 321] width 1489 height 642
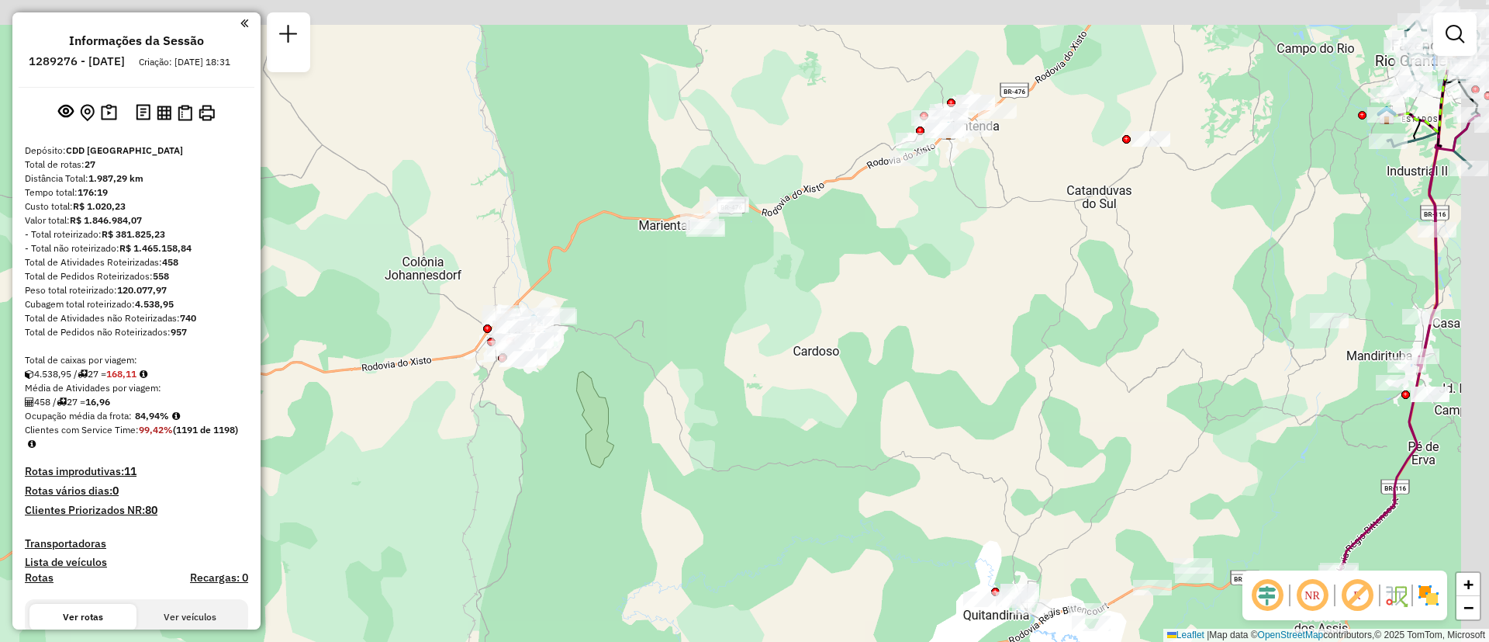
drag, startPoint x: 835, startPoint y: 325, endPoint x: 513, endPoint y: 534, distance: 384.7
click at [513, 534] on div "Janela de atendimento Grade de atendimento Capacidade Transportadoras Veículos …" at bounding box center [744, 321] width 1489 height 642
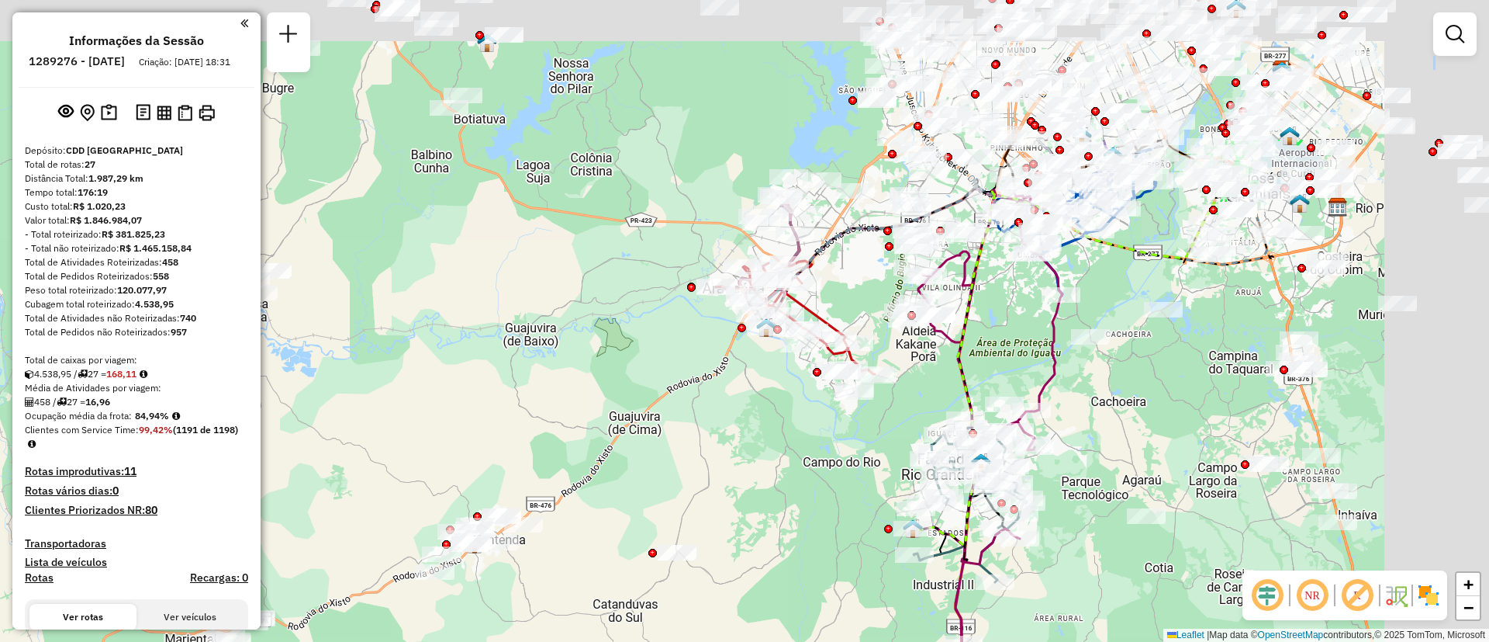
drag, startPoint x: 822, startPoint y: 404, endPoint x: 818, endPoint y: 374, distance: 30.5
click at [820, 407] on div "Janela de atendimento Grade de atendimento Capacidade Transportadoras Veículos …" at bounding box center [744, 321] width 1489 height 642
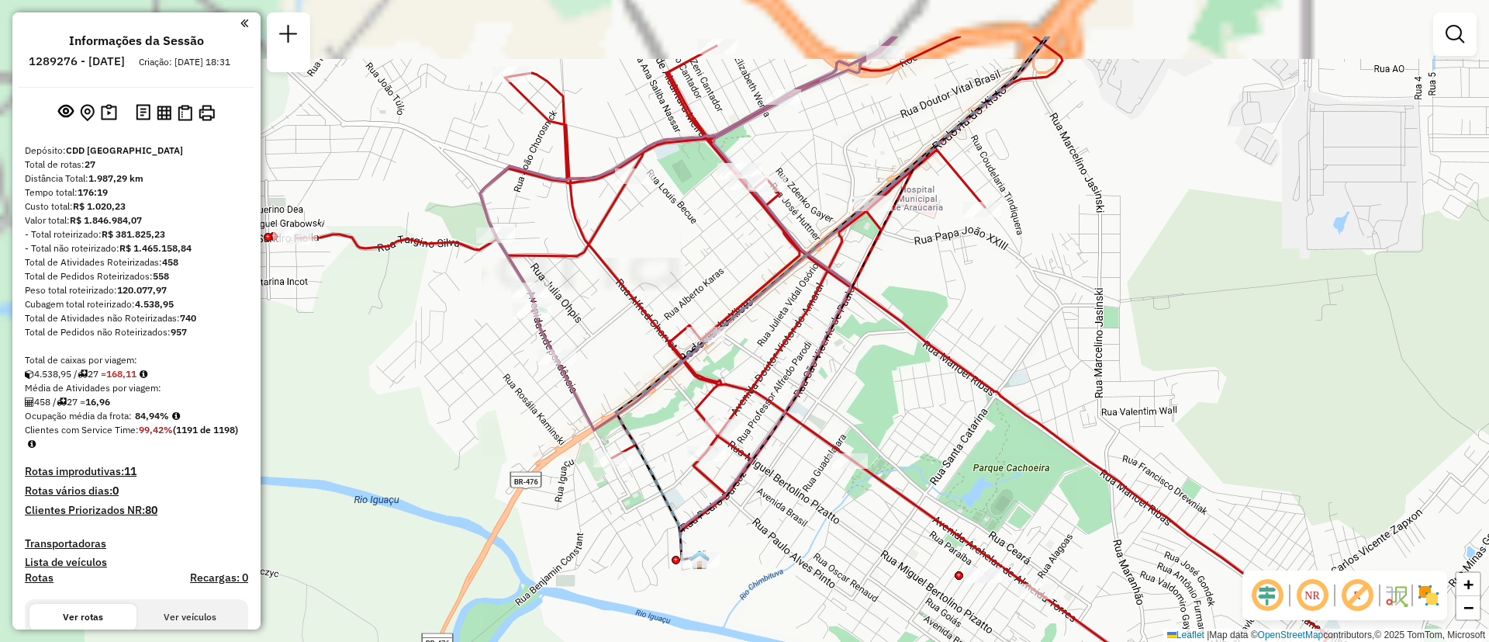
drag, startPoint x: 806, startPoint y: 429, endPoint x: 788, endPoint y: 420, distance: 19.8
click at [811, 438] on icon at bounding box center [836, 421] width 1081 height 770
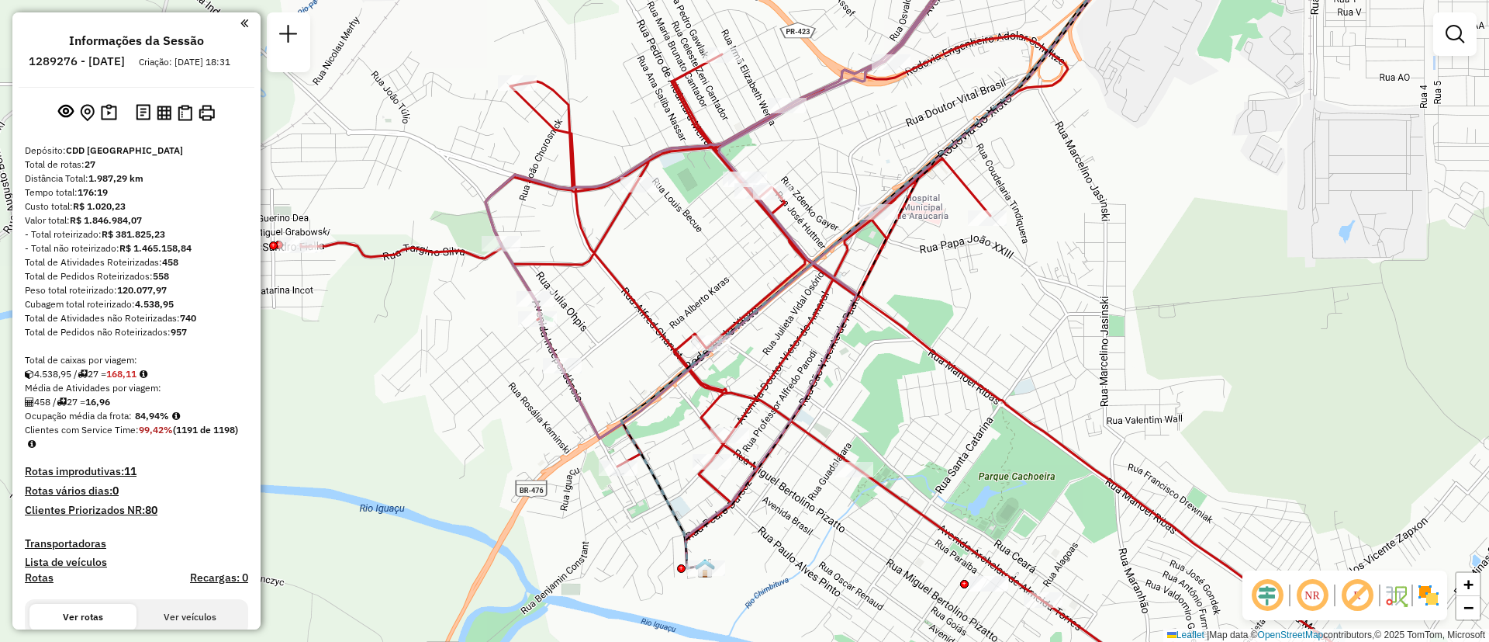
click at [579, 401] on icon at bounding box center [820, 187] width 669 height 503
select select "**********"
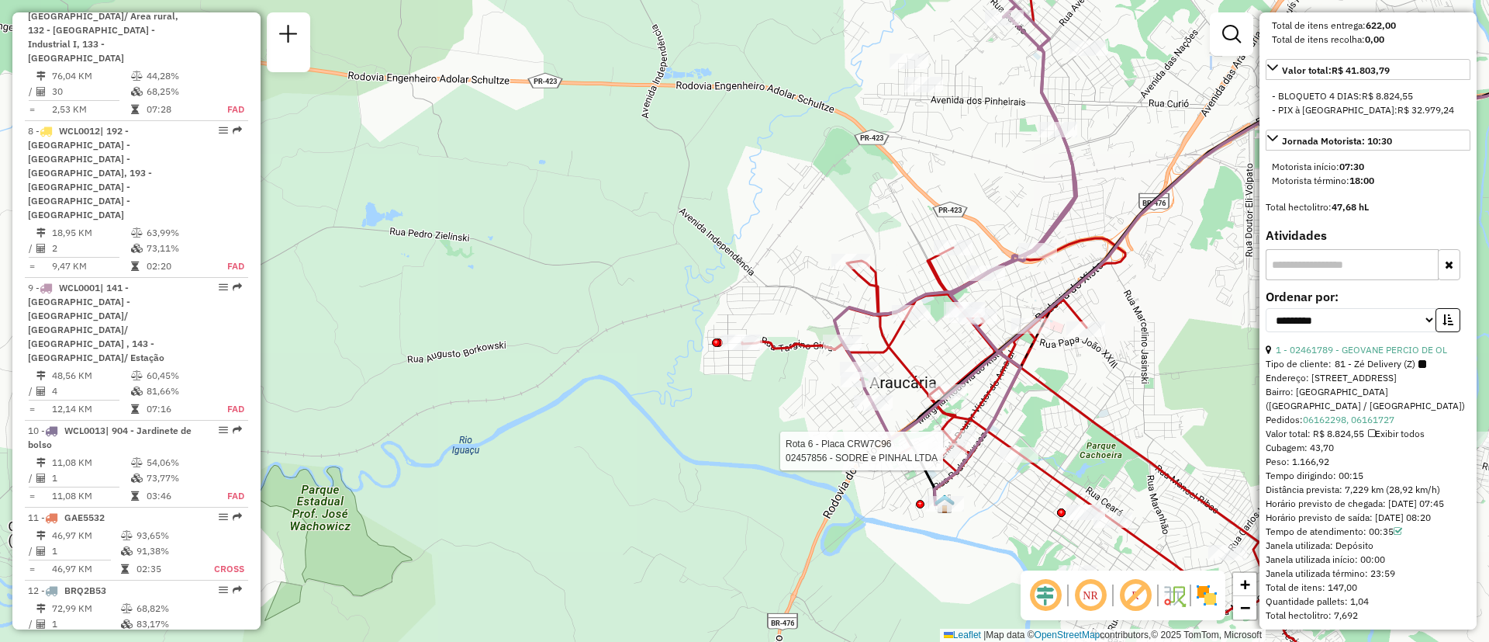
scroll to position [582, 0]
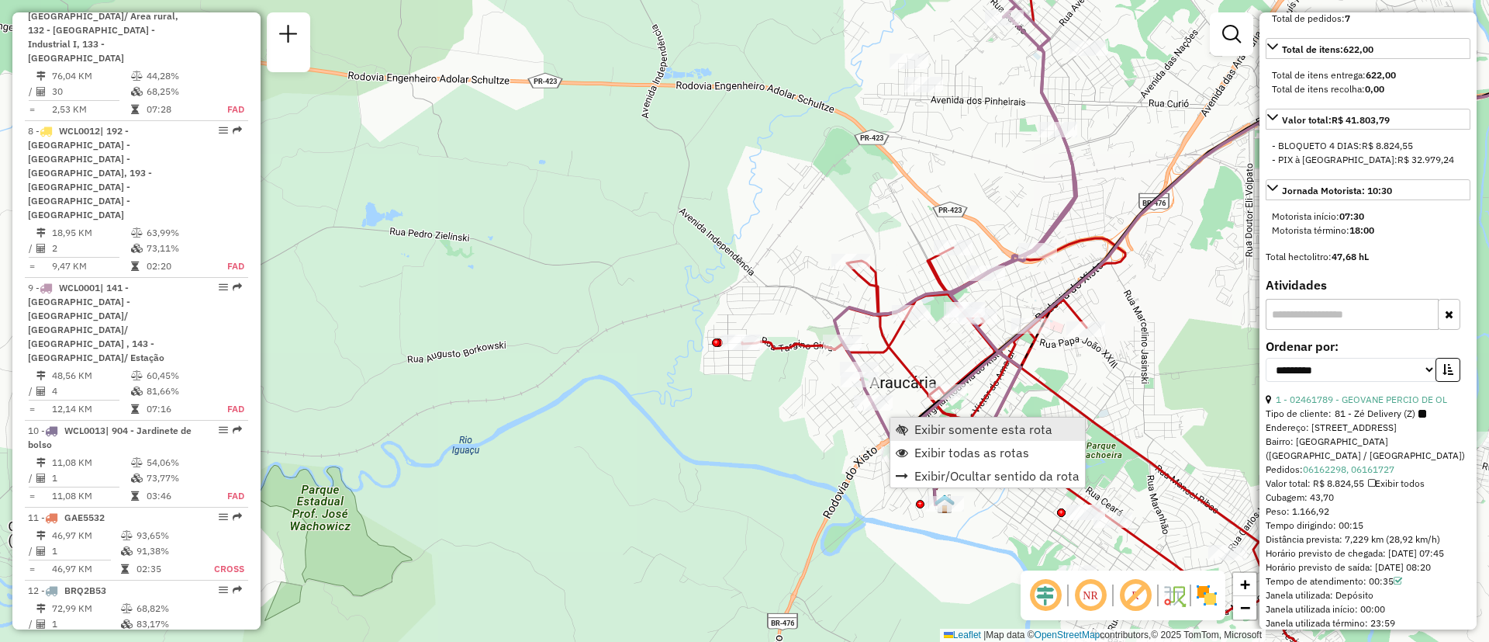
click at [956, 427] on span "Exibir somente esta rota" at bounding box center [984, 429] width 138 height 12
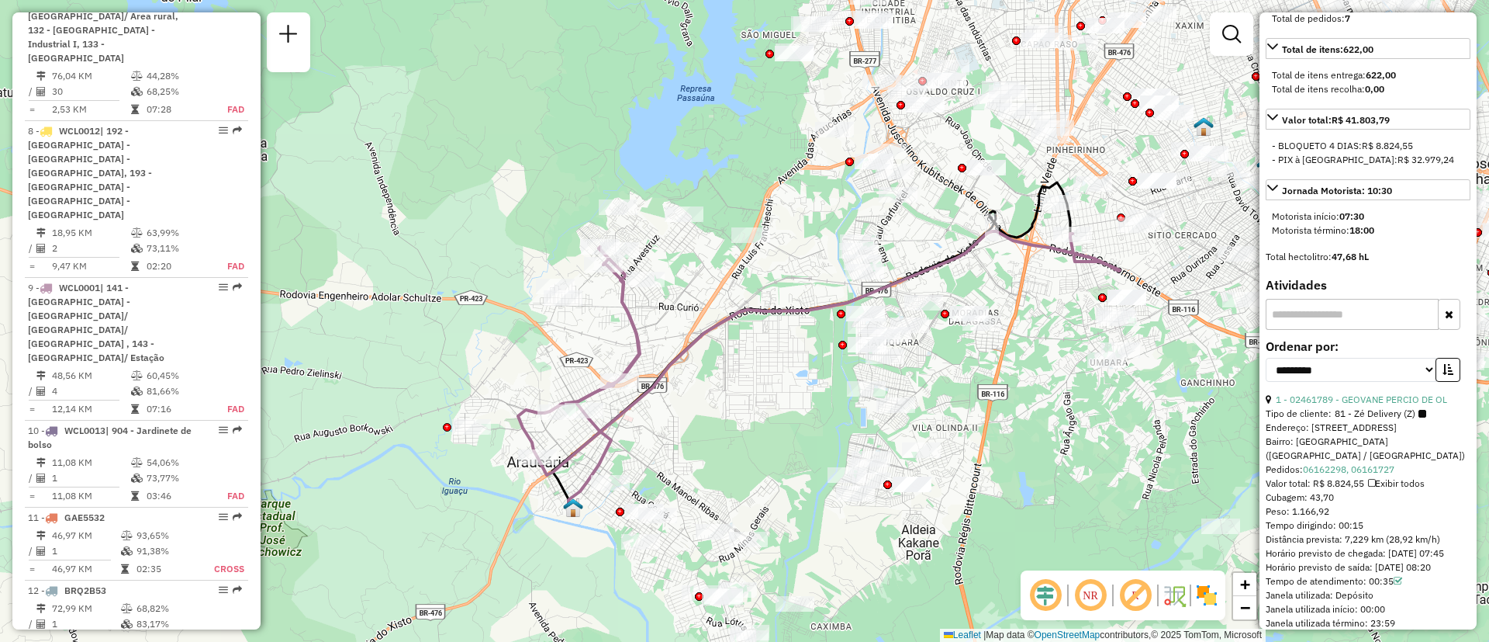
drag, startPoint x: 673, startPoint y: 433, endPoint x: 745, endPoint y: 457, distance: 76.8
click at [745, 457] on div "Janela de atendimento Grade de atendimento Capacidade Transportadoras Veículos …" at bounding box center [744, 321] width 1489 height 642
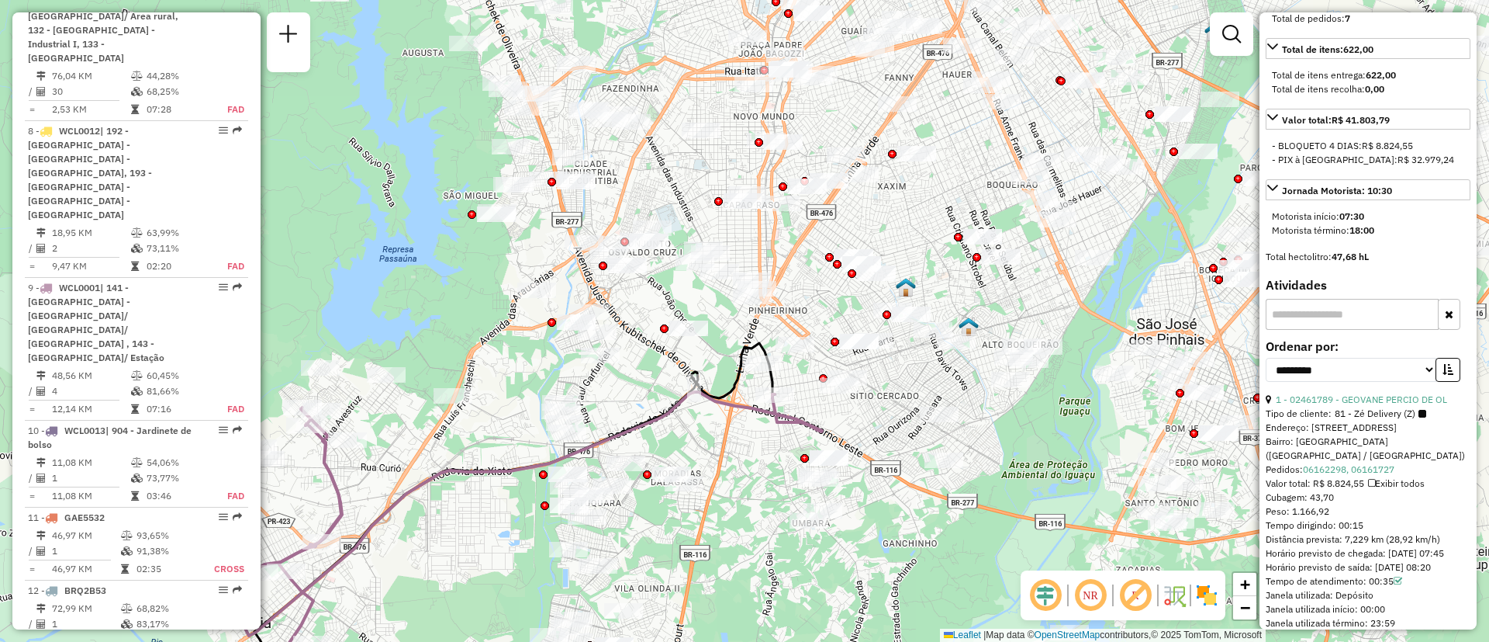
drag, startPoint x: 922, startPoint y: 383, endPoint x: 666, endPoint y: 531, distance: 294.7
click at [624, 544] on div "Janela de atendimento Grade de atendimento Capacidade Transportadoras Veículos …" at bounding box center [744, 321] width 1489 height 642
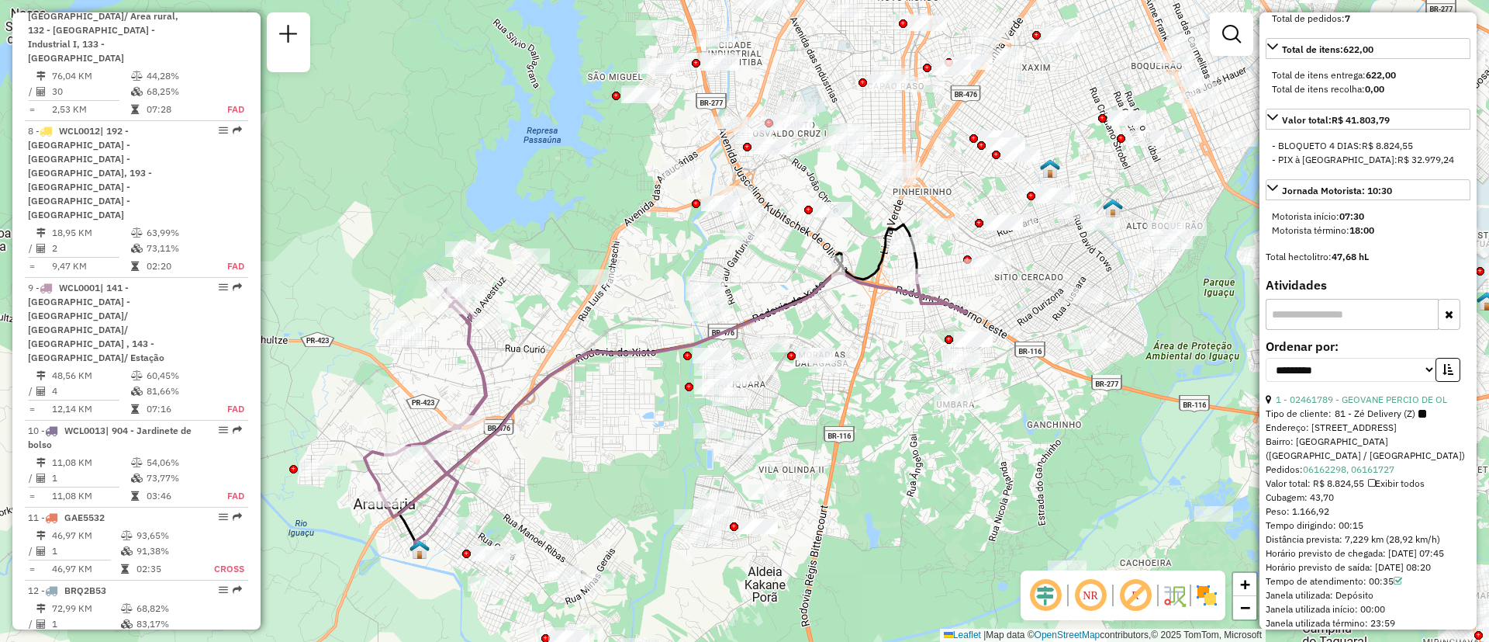
drag, startPoint x: 780, startPoint y: 455, endPoint x: 912, endPoint y: 340, distance: 175.4
click at [912, 340] on div "Janela de atendimento Grade de atendimento Capacidade Transportadoras Veículos …" at bounding box center [744, 321] width 1489 height 642
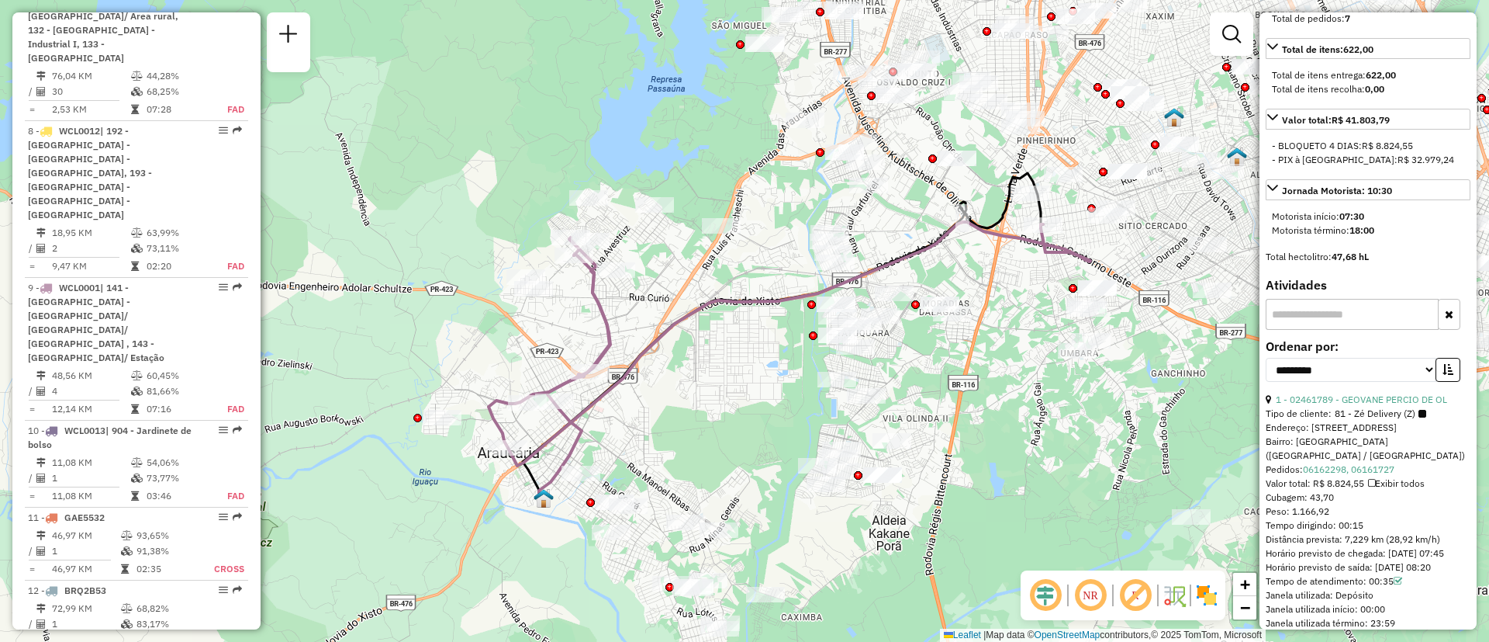
drag, startPoint x: 572, startPoint y: 445, endPoint x: 692, endPoint y: 396, distance: 129.8
click at [692, 396] on div "Janela de atendimento Grade de atendimento Capacidade Transportadoras Veículos …" at bounding box center [744, 321] width 1489 height 642
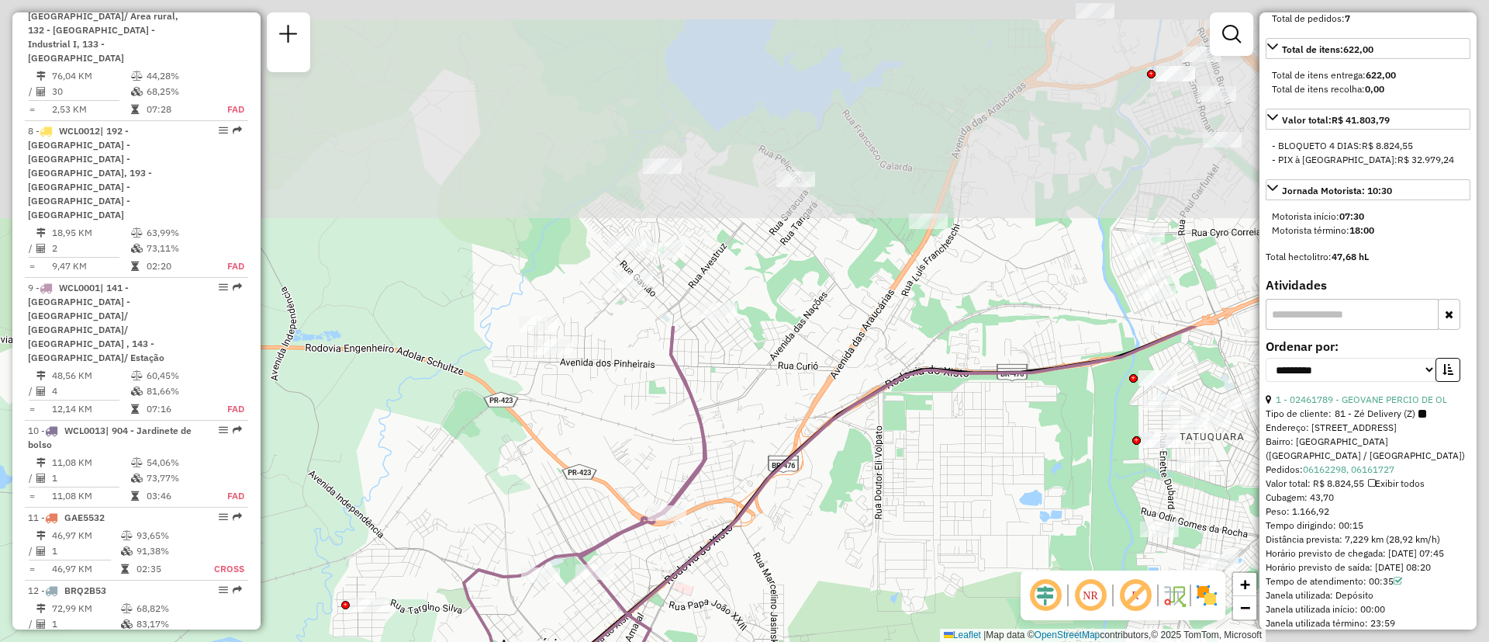
drag, startPoint x: 788, startPoint y: 237, endPoint x: 553, endPoint y: 627, distance: 455.5
click at [553, 627] on div "Janela de atendimento Grade de atendimento Capacidade Transportadoras Veículos …" at bounding box center [744, 321] width 1489 height 642
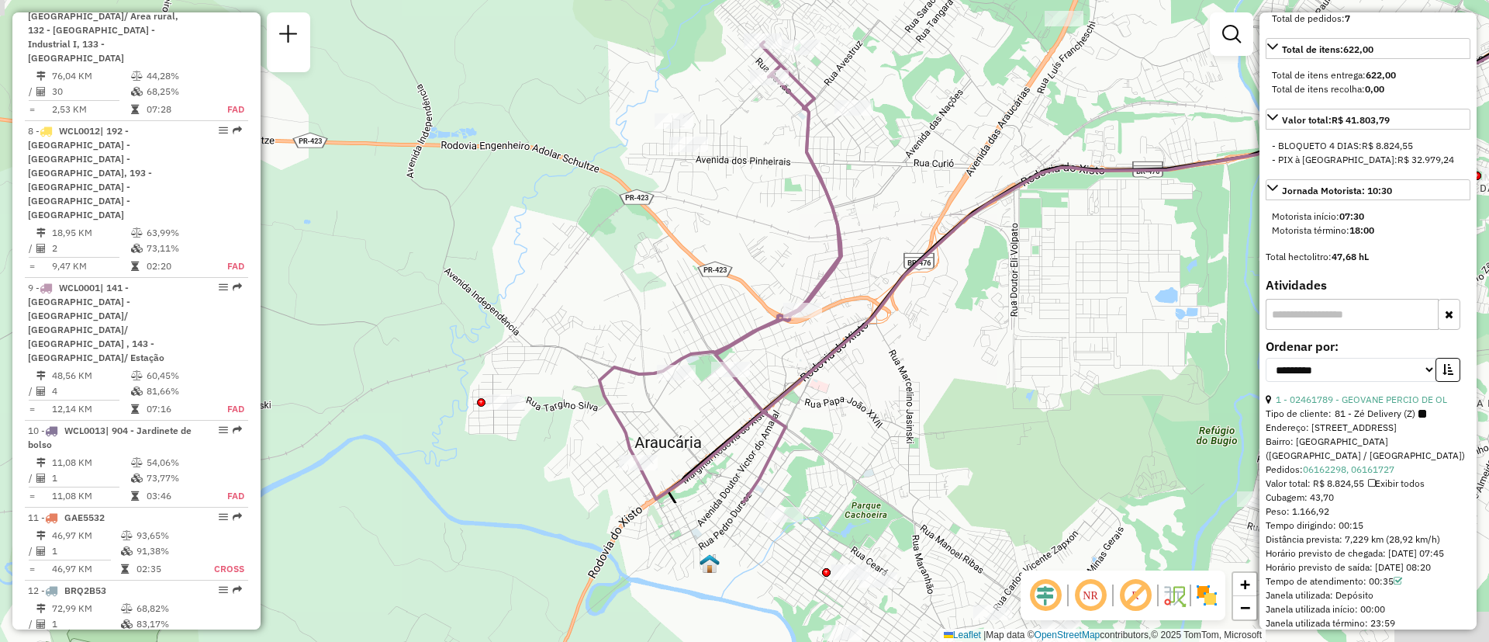
drag, startPoint x: 638, startPoint y: 428, endPoint x: 773, endPoint y: 225, distance: 244.4
click at [773, 225] on div "Janela de atendimento Grade de atendimento Capacidade Transportadoras Veículos …" at bounding box center [744, 321] width 1489 height 642
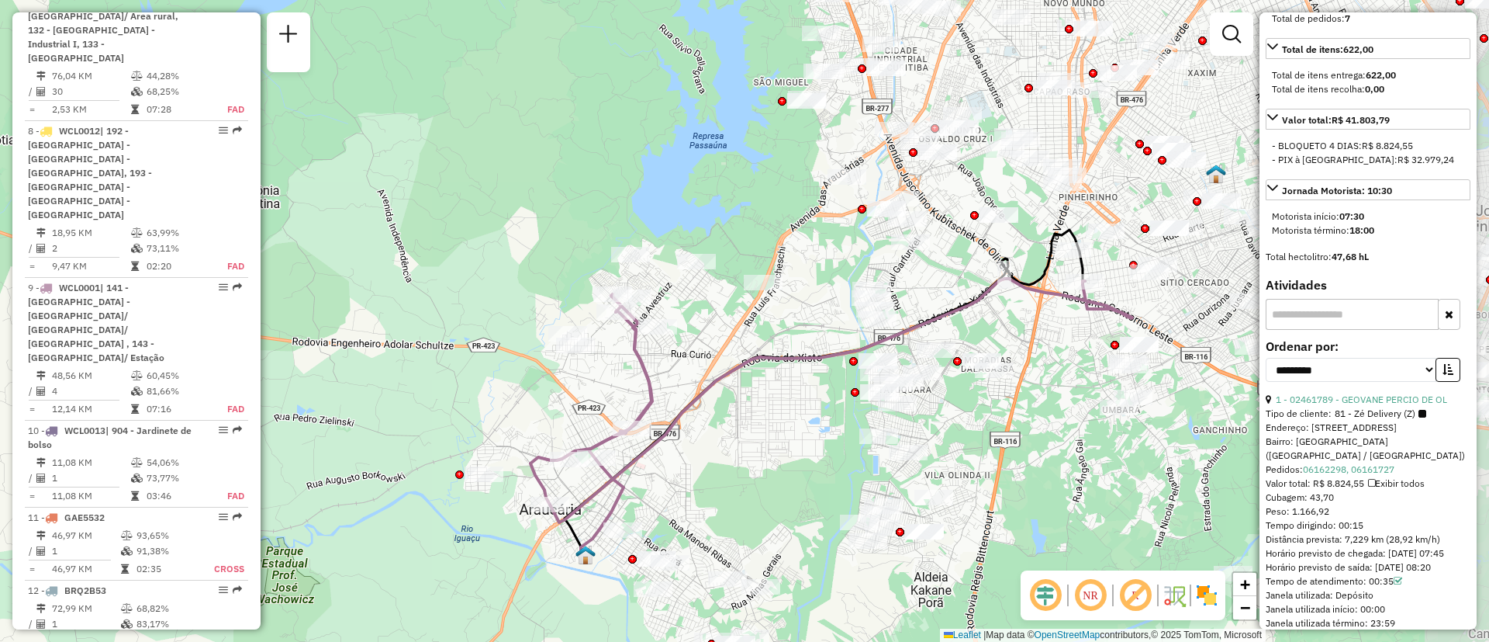
drag, startPoint x: 988, startPoint y: 397, endPoint x: 725, endPoint y: 472, distance: 273.3
click at [725, 472] on div "Janela de atendimento Grade de atendimento Capacidade Transportadoras Veículos …" at bounding box center [744, 321] width 1489 height 642
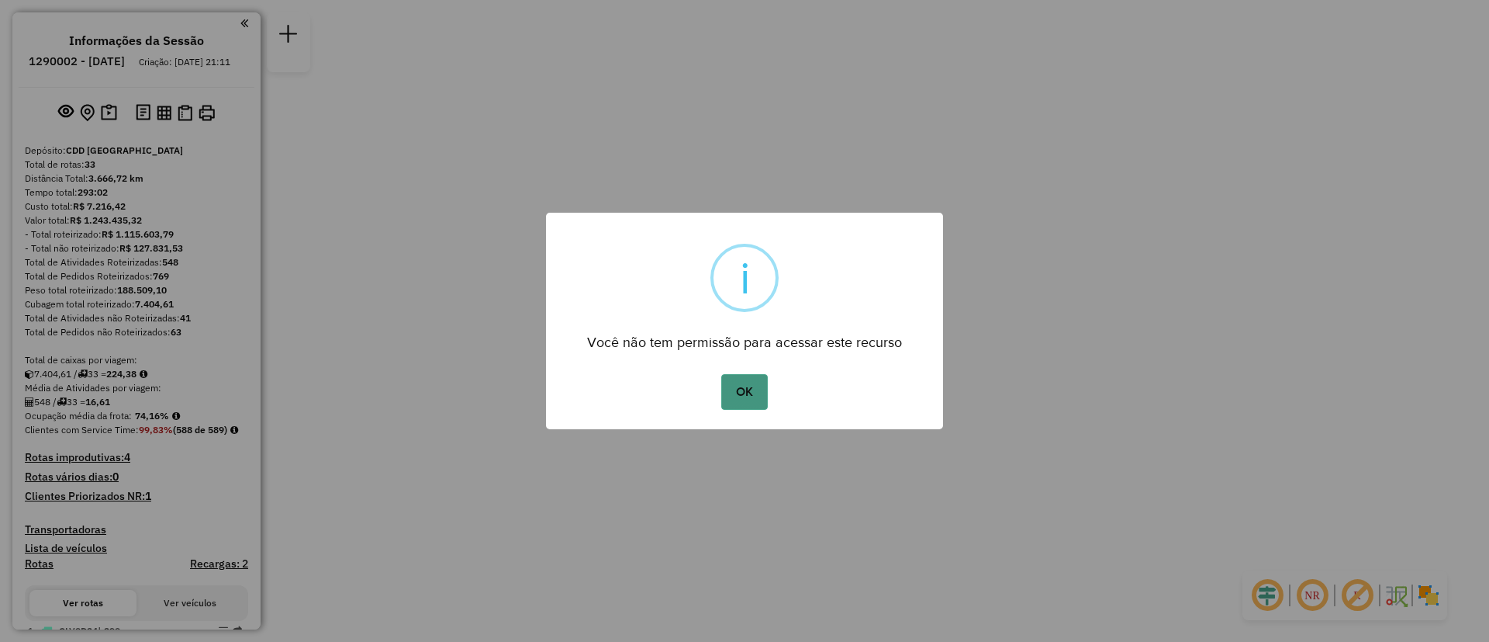
click at [761, 378] on button "OK" at bounding box center [744, 392] width 46 height 36
click at [732, 394] on button "OK" at bounding box center [744, 392] width 46 height 36
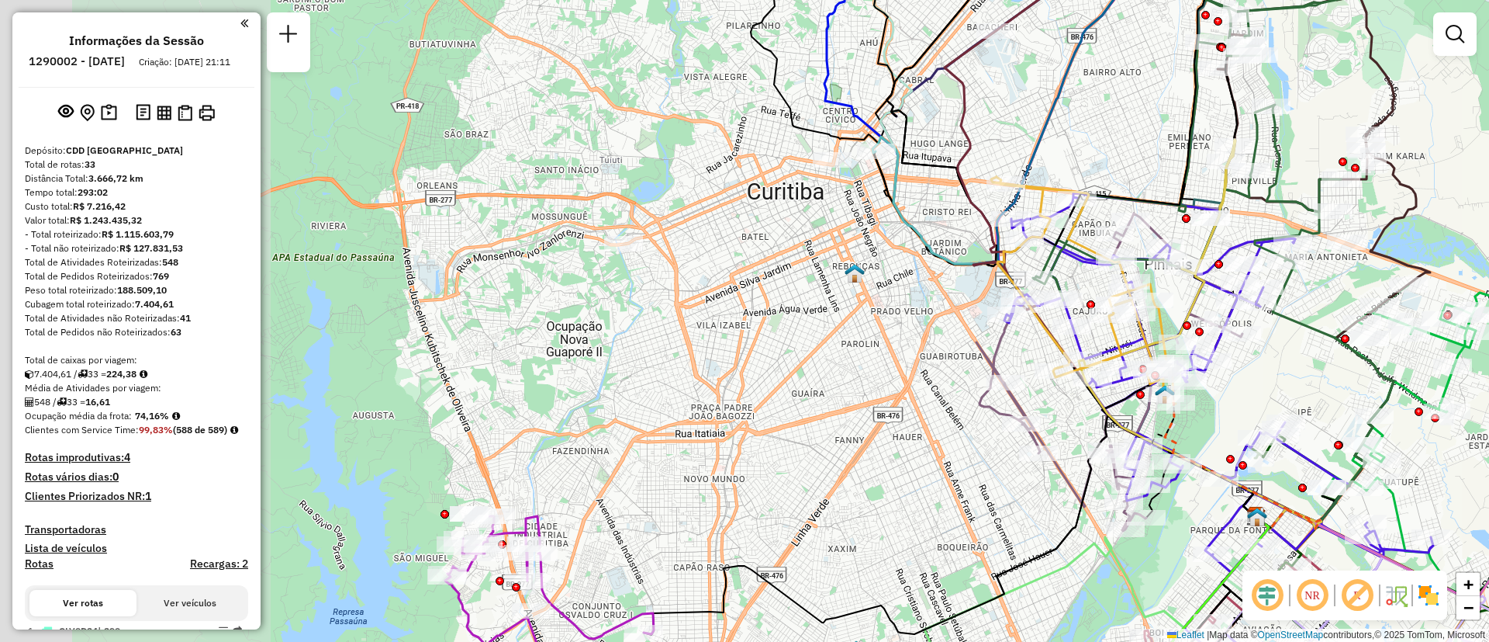
drag, startPoint x: 557, startPoint y: 323, endPoint x: 911, endPoint y: 282, distance: 357.0
click at [897, 301] on div "Janela de atendimento Grade de atendimento Capacidade Transportadoras Veículos …" at bounding box center [744, 321] width 1489 height 642
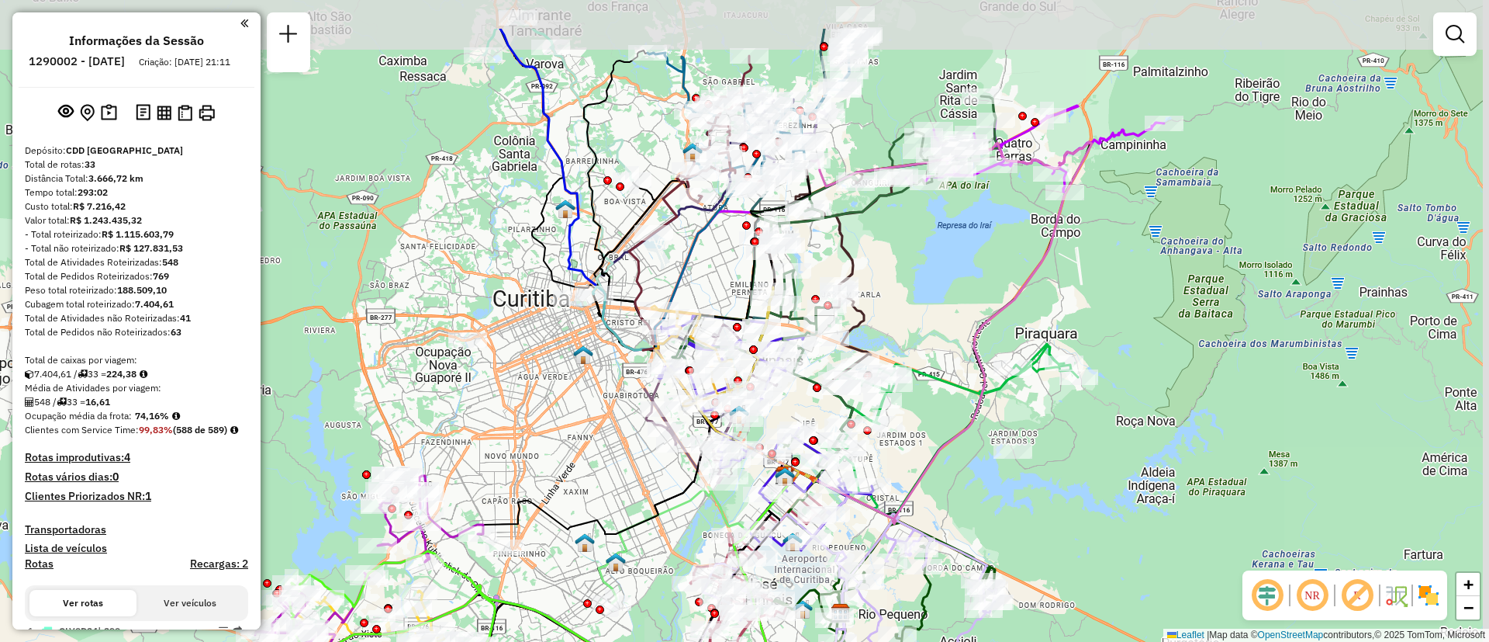
drag, startPoint x: 900, startPoint y: 379, endPoint x: 538, endPoint y: 658, distance: 456.3
click at [538, 641] on html "Aguarde... Pop-up bloqueado! Seu navegador bloqueou automáticamente a abertura …" at bounding box center [744, 321] width 1489 height 642
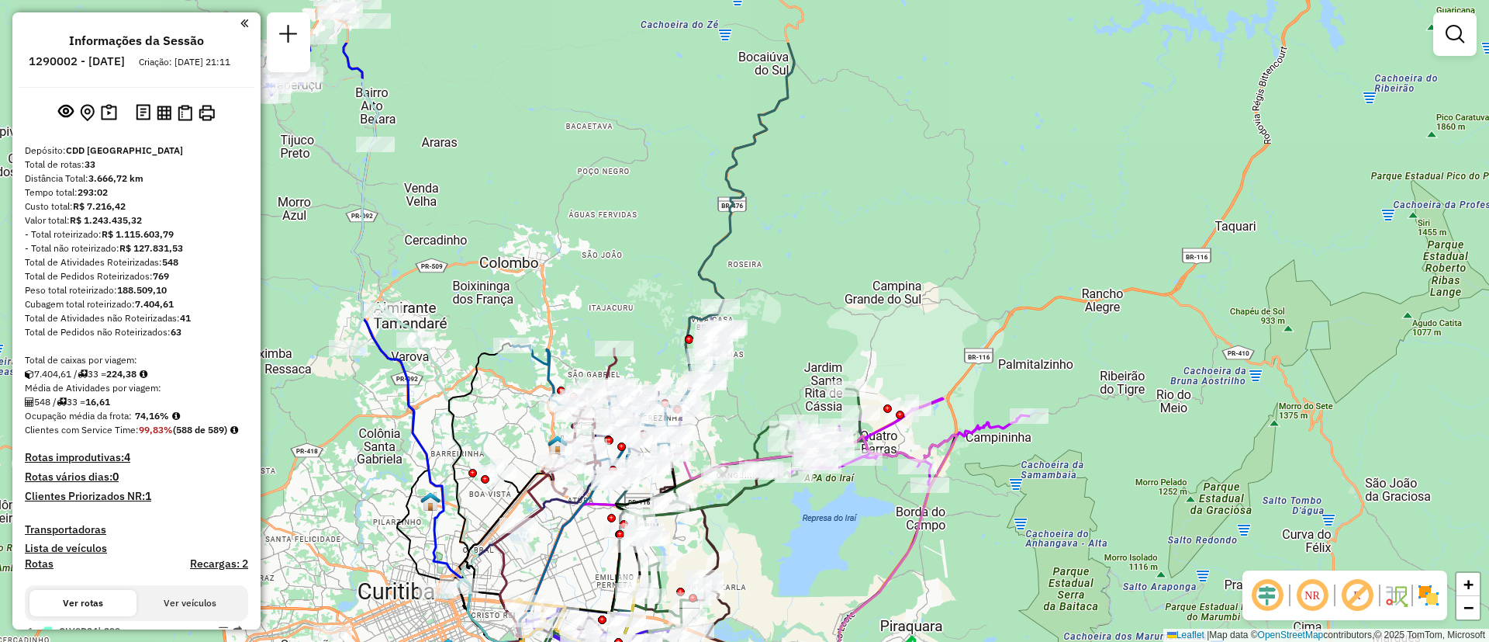
click at [482, 446] on icon at bounding box center [397, 271] width 202 height 403
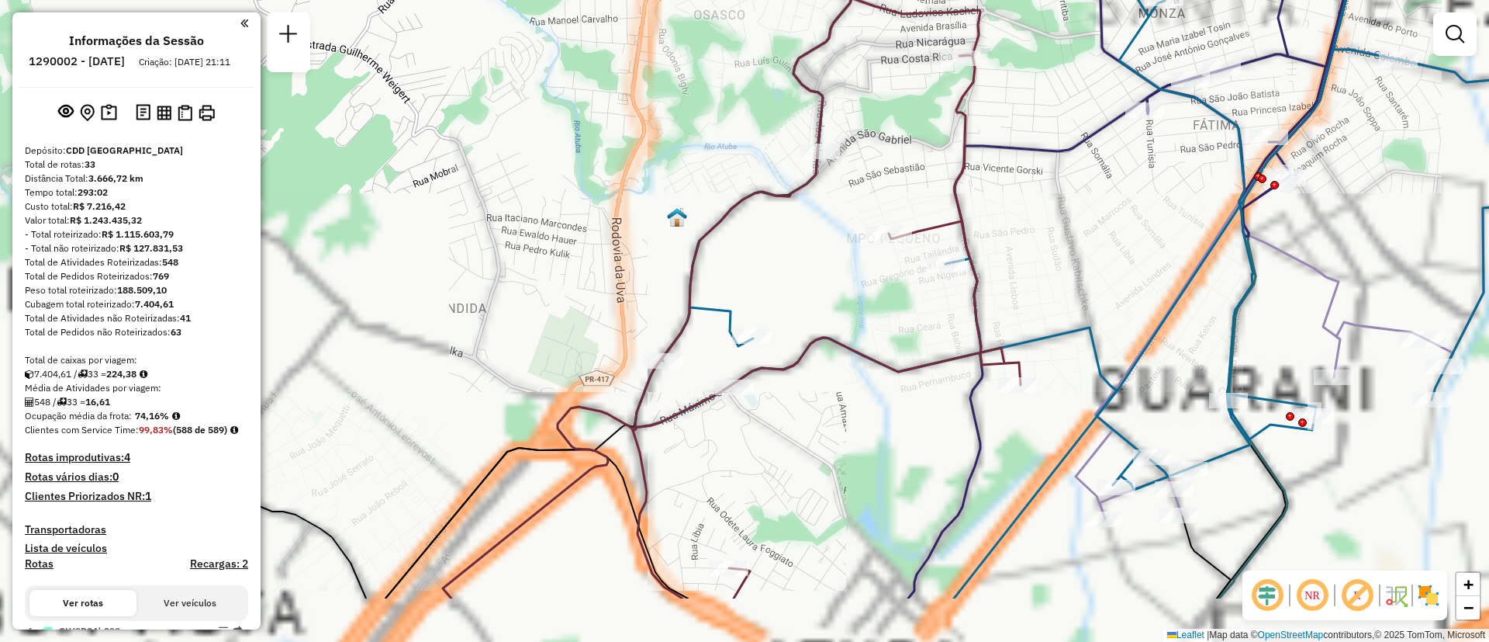
drag, startPoint x: 580, startPoint y: 361, endPoint x: 539, endPoint y: 248, distance: 119.8
click at [541, 246] on div "Janela de atendimento Grade de atendimento Capacidade Transportadoras Veículos …" at bounding box center [744, 321] width 1489 height 642
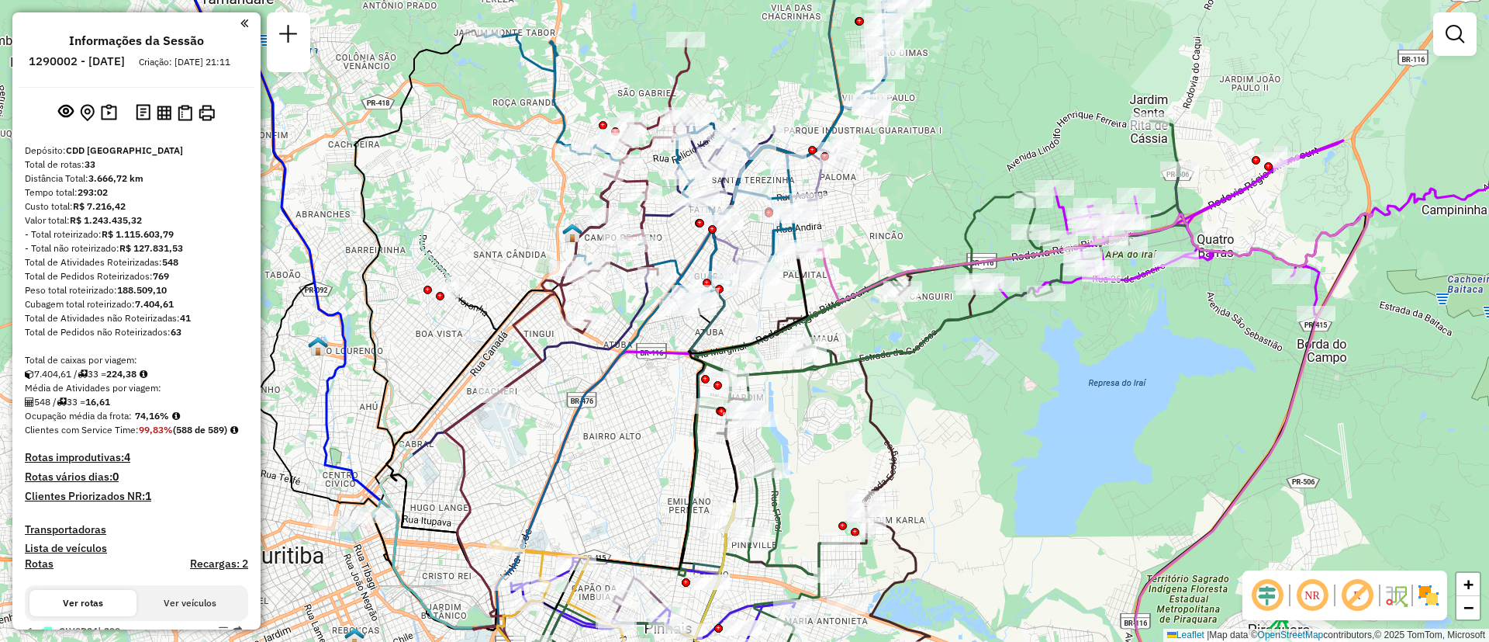
drag, startPoint x: 609, startPoint y: 402, endPoint x: 626, endPoint y: 388, distance: 22.1
click at [626, 388] on div "Janela de atendimento Grade de atendimento Capacidade Transportadoras Veículos …" at bounding box center [744, 321] width 1489 height 642
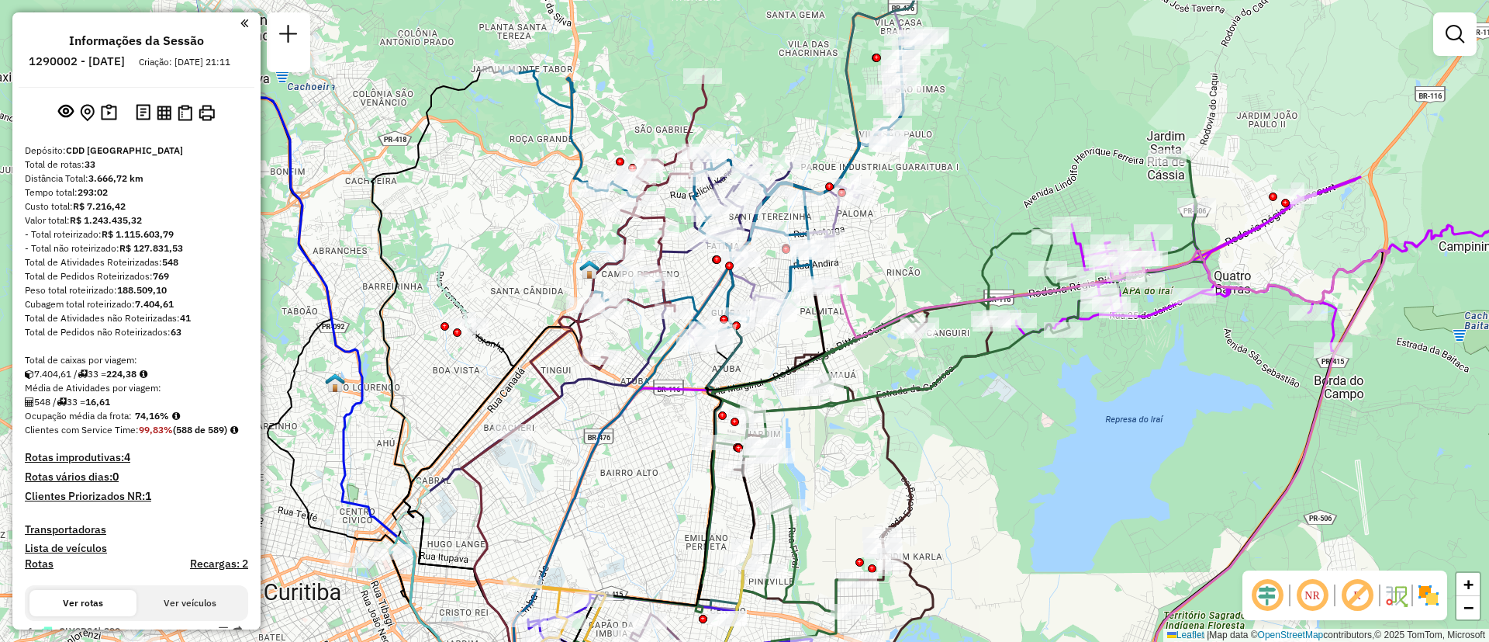
drag, startPoint x: 576, startPoint y: 341, endPoint x: 581, endPoint y: 380, distance: 39.2
click at [576, 393] on icon at bounding box center [561, 493] width 328 height 523
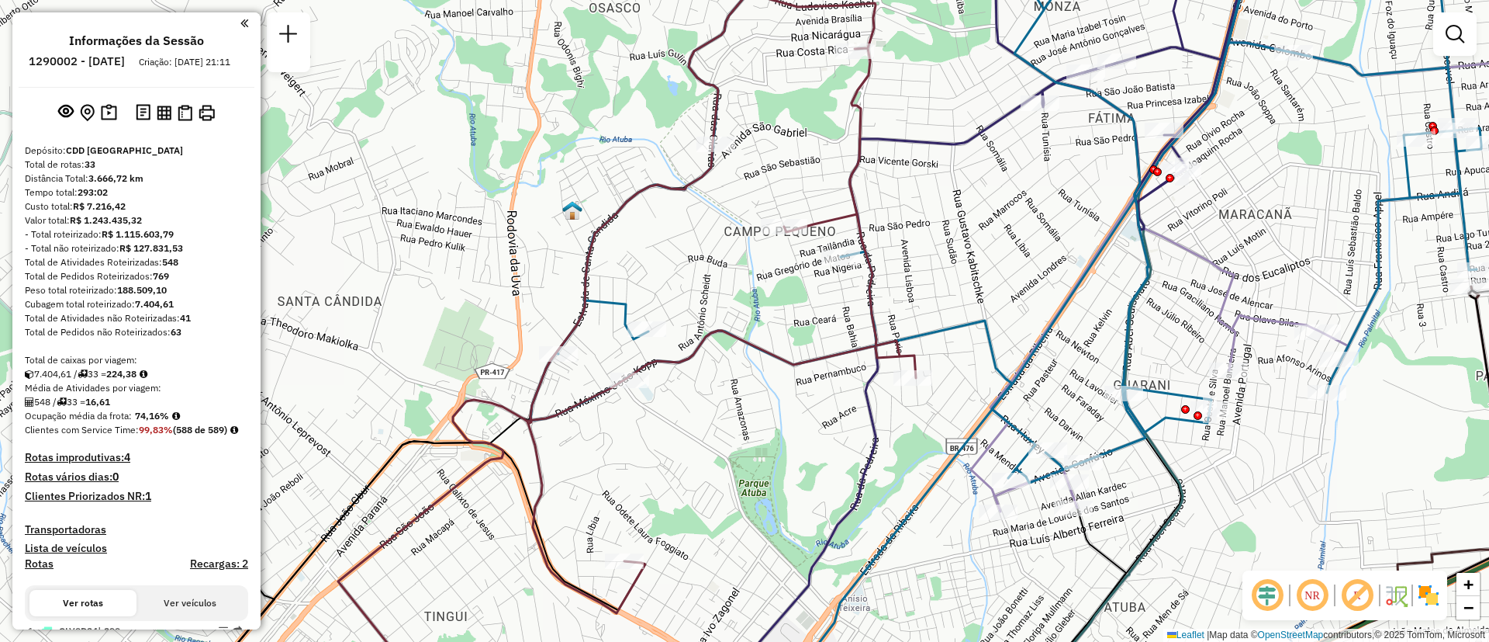
click at [611, 303] on icon at bounding box center [1006, 209] width 951 height 547
select select "**********"
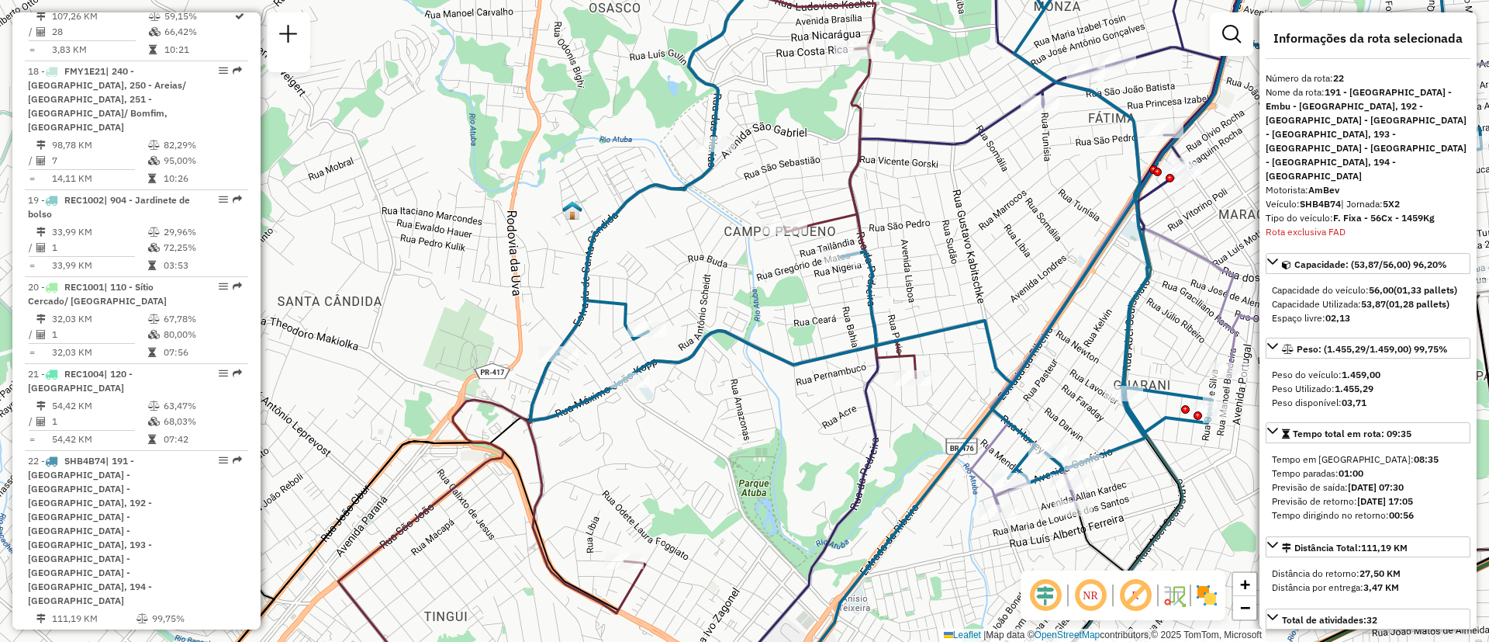
scroll to position [2516, 0]
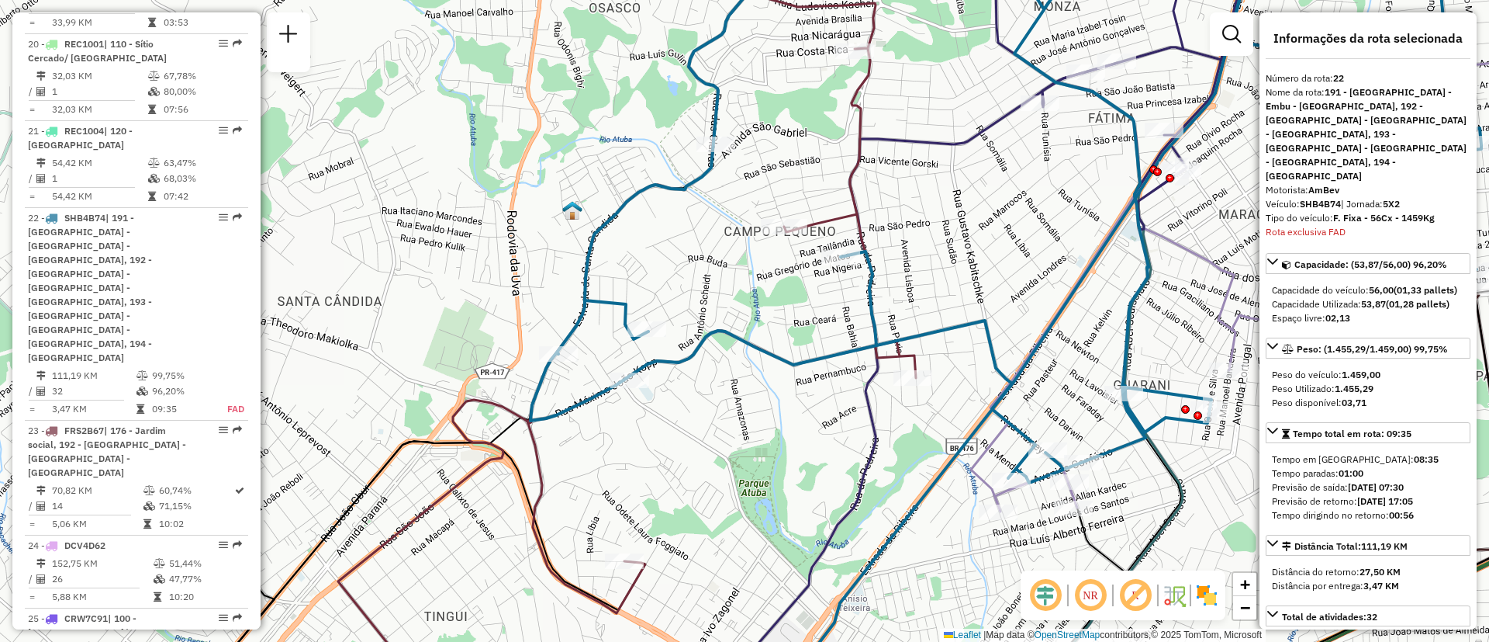
click at [1195, 249] on icon at bounding box center [1272, 224] width 602 height 576
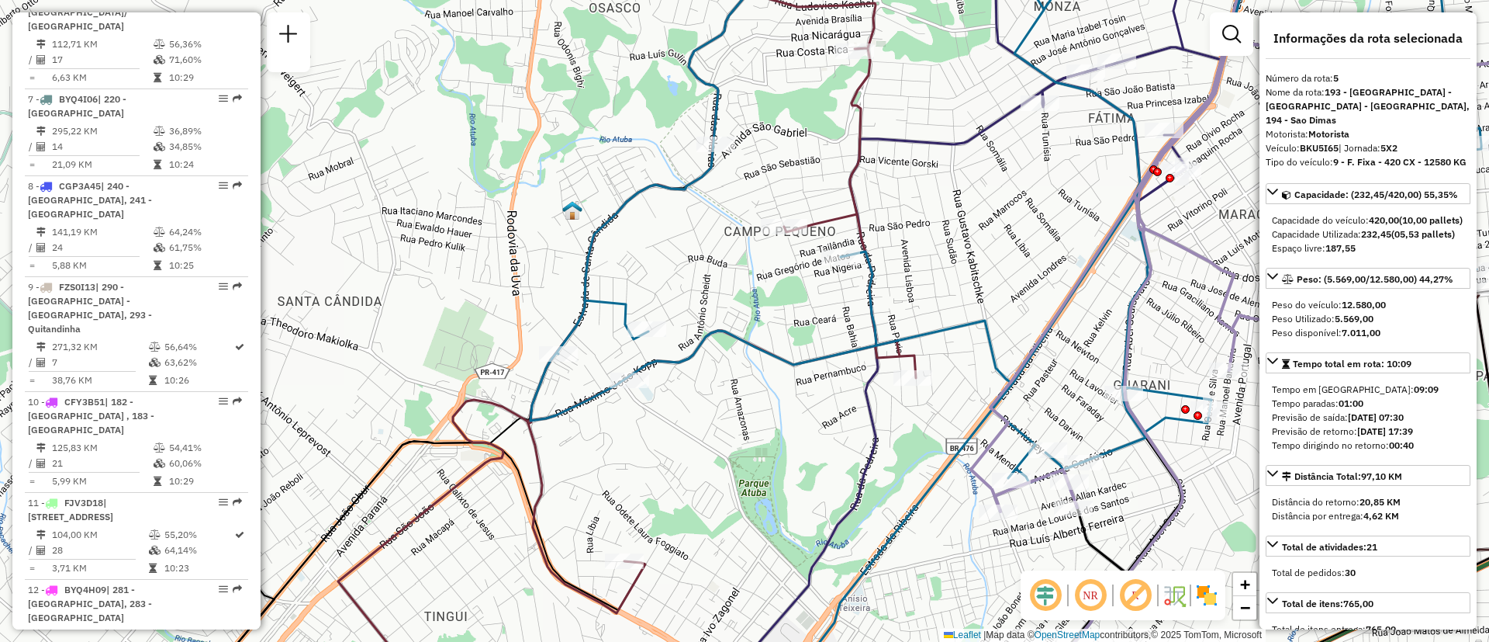
scroll to position [984, 0]
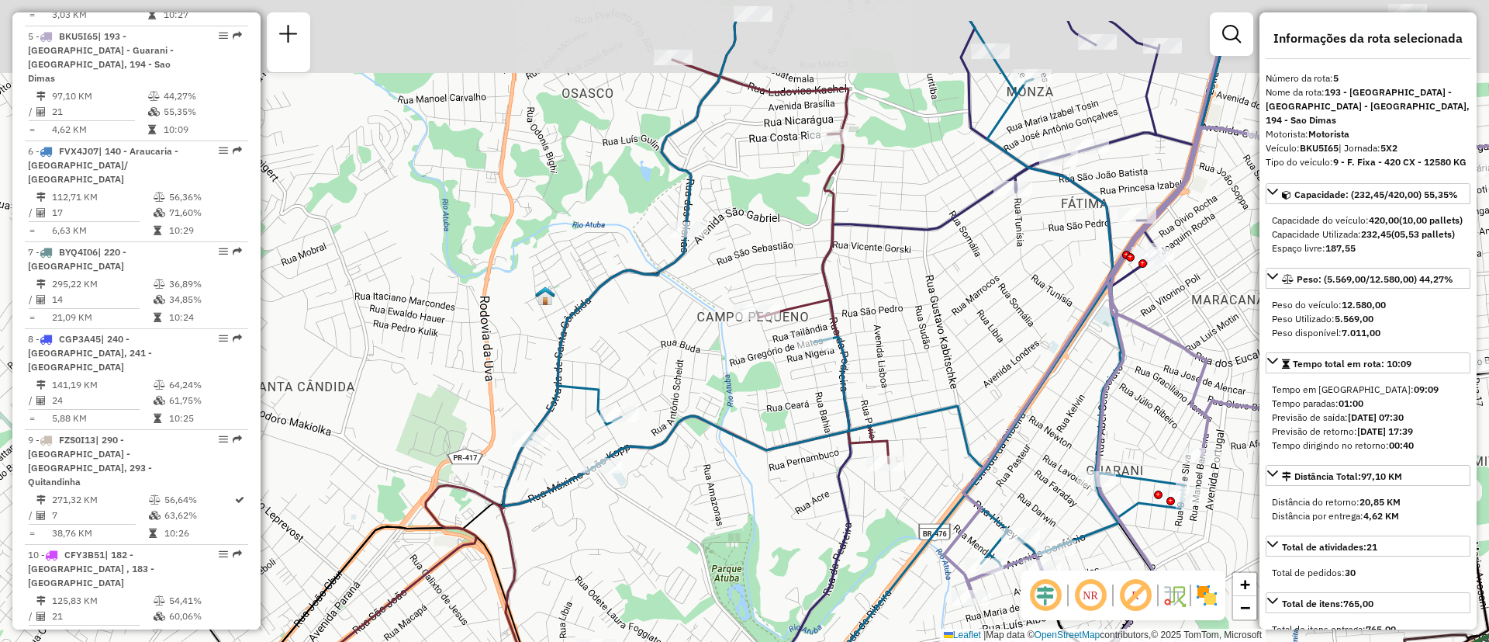
drag, startPoint x: 977, startPoint y: 161, endPoint x: 935, endPoint y: 315, distance: 160.2
click at [936, 314] on div "Janela de atendimento Grade de atendimento Capacidade Transportadoras Veículos …" at bounding box center [744, 321] width 1489 height 642
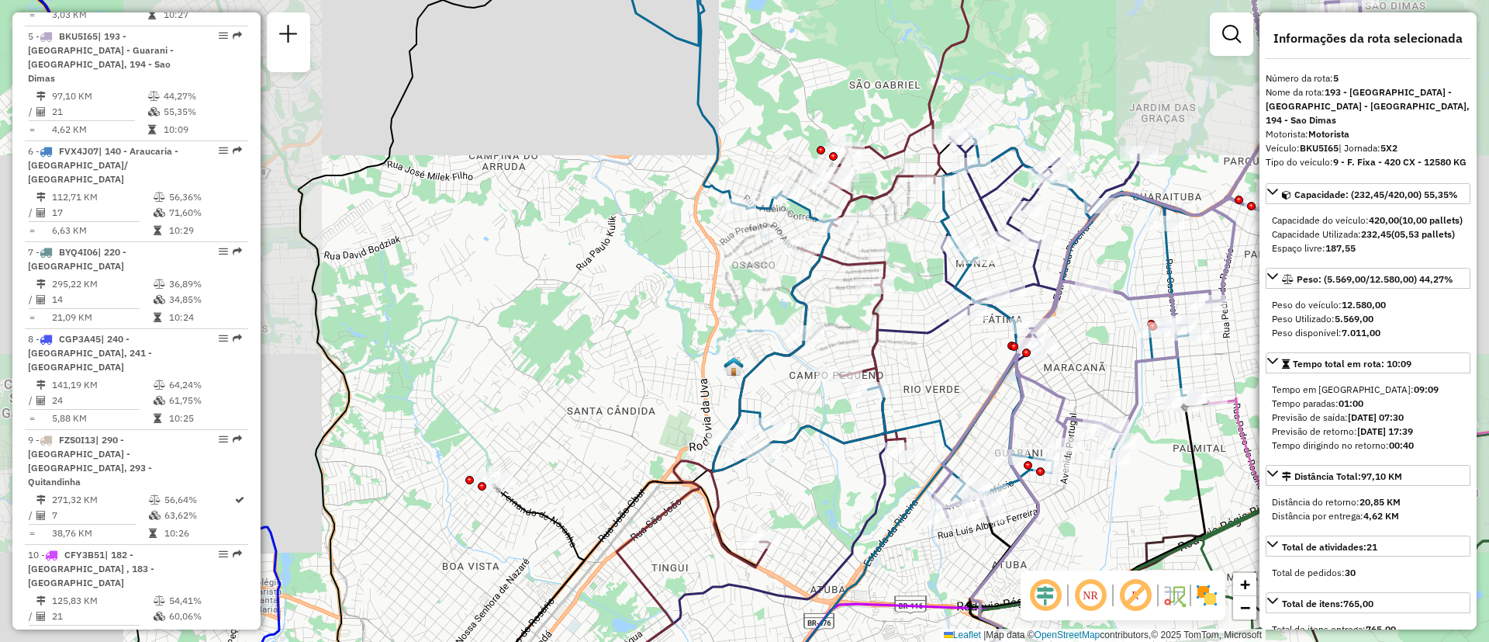
drag, startPoint x: 655, startPoint y: 239, endPoint x: 707, endPoint y: 368, distance: 139.9
click at [647, 401] on div "Janela de atendimento Grade de atendimento Capacidade Transportadoras Veículos …" at bounding box center [744, 321] width 1489 height 642
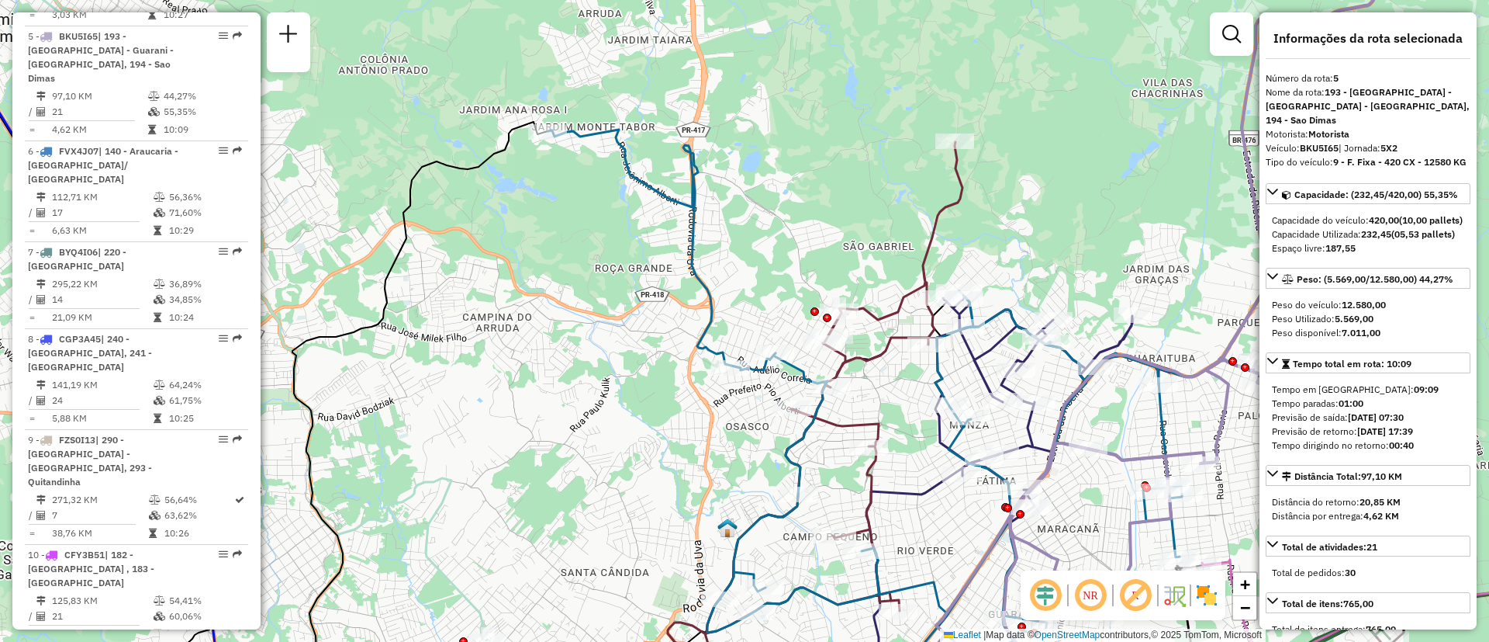
click at [963, 189] on icon at bounding box center [791, 423] width 343 height 563
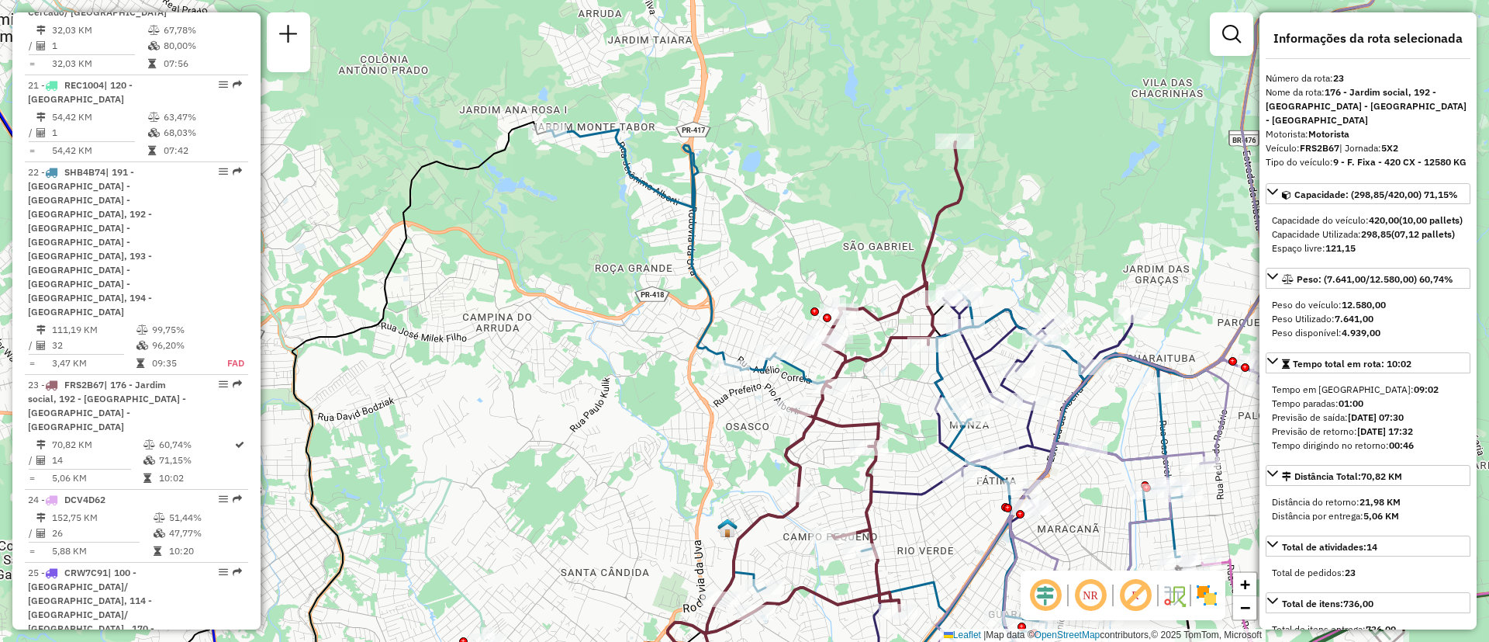
scroll to position [2645, 0]
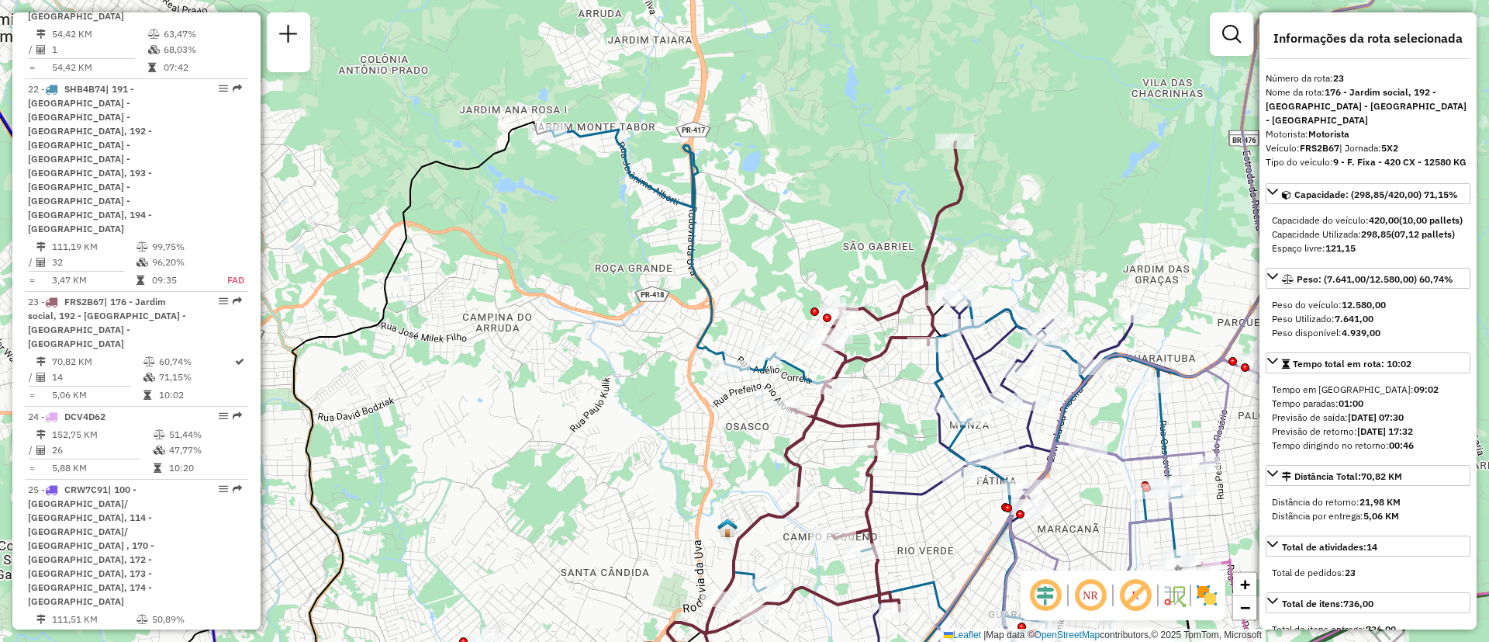
click at [597, 130] on icon at bounding box center [979, 360] width 862 height 605
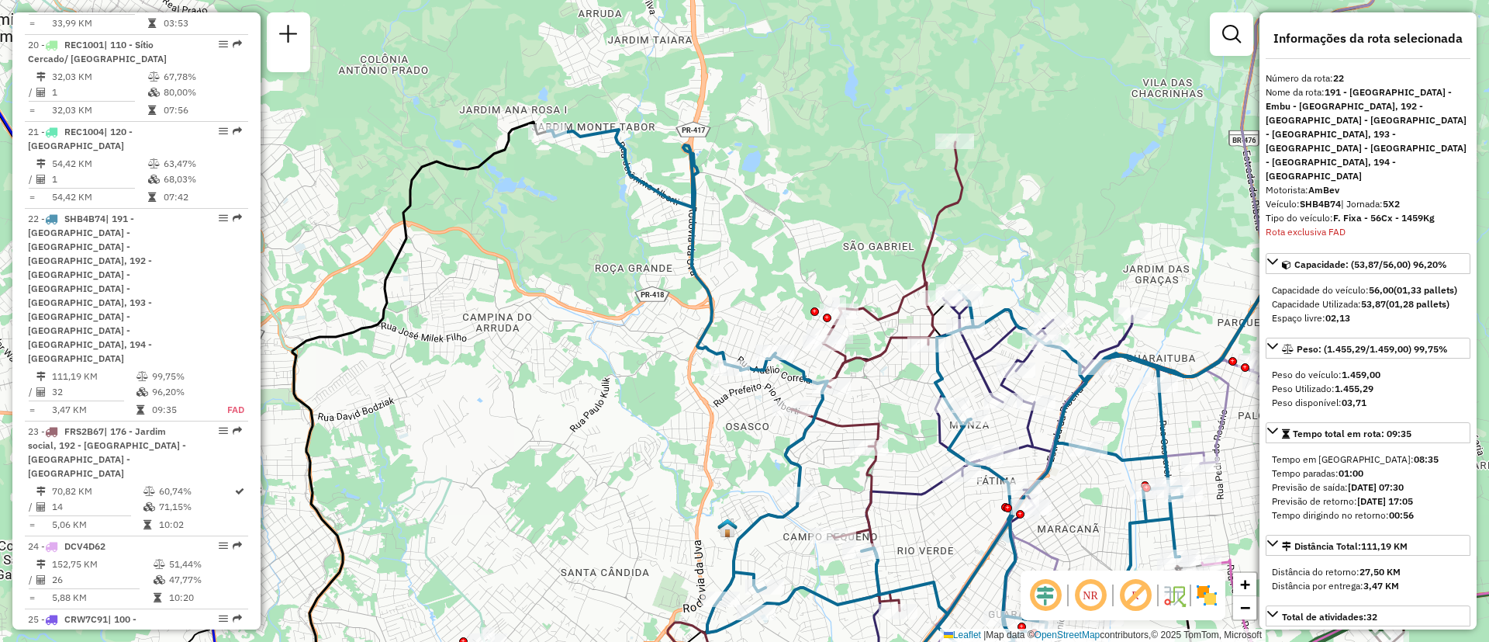
scroll to position [2516, 0]
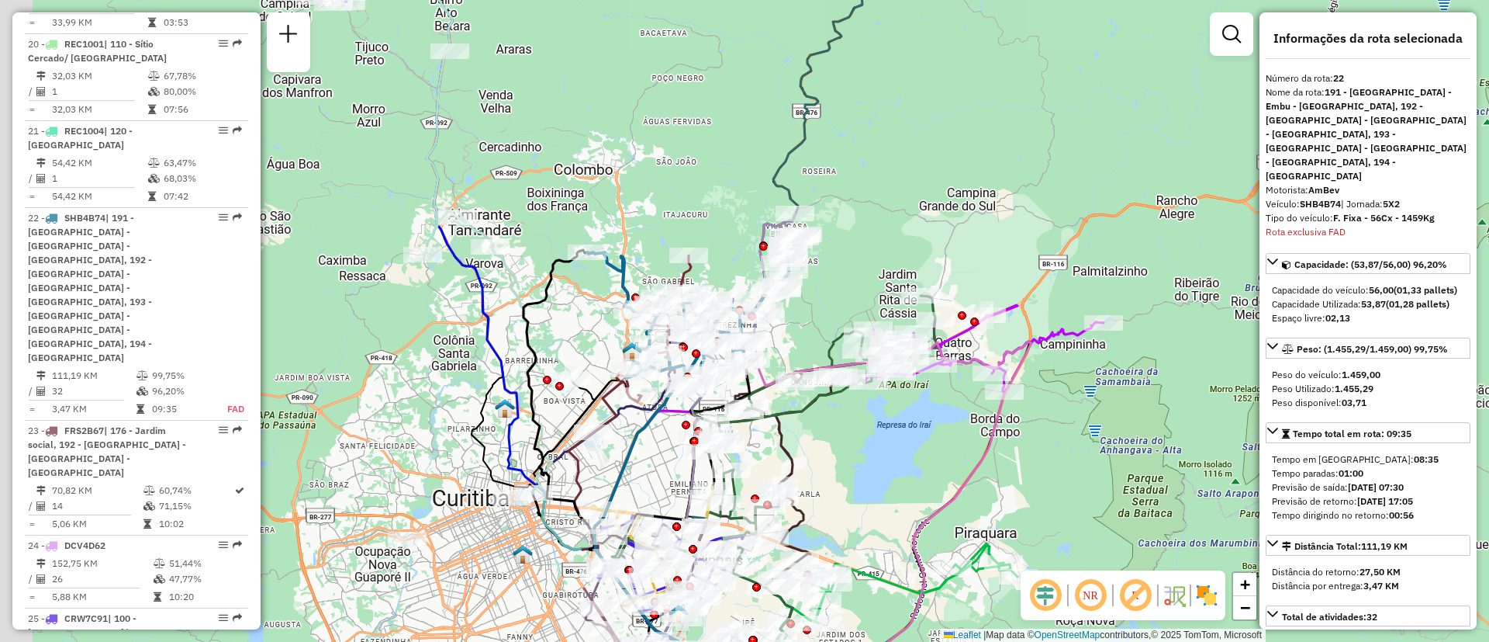
drag, startPoint x: 567, startPoint y: 296, endPoint x: 632, endPoint y: 288, distance: 65.6
click at [632, 288] on div "Janela de atendimento Grade de atendimento Capacidade Transportadoras Veículos …" at bounding box center [744, 321] width 1489 height 642
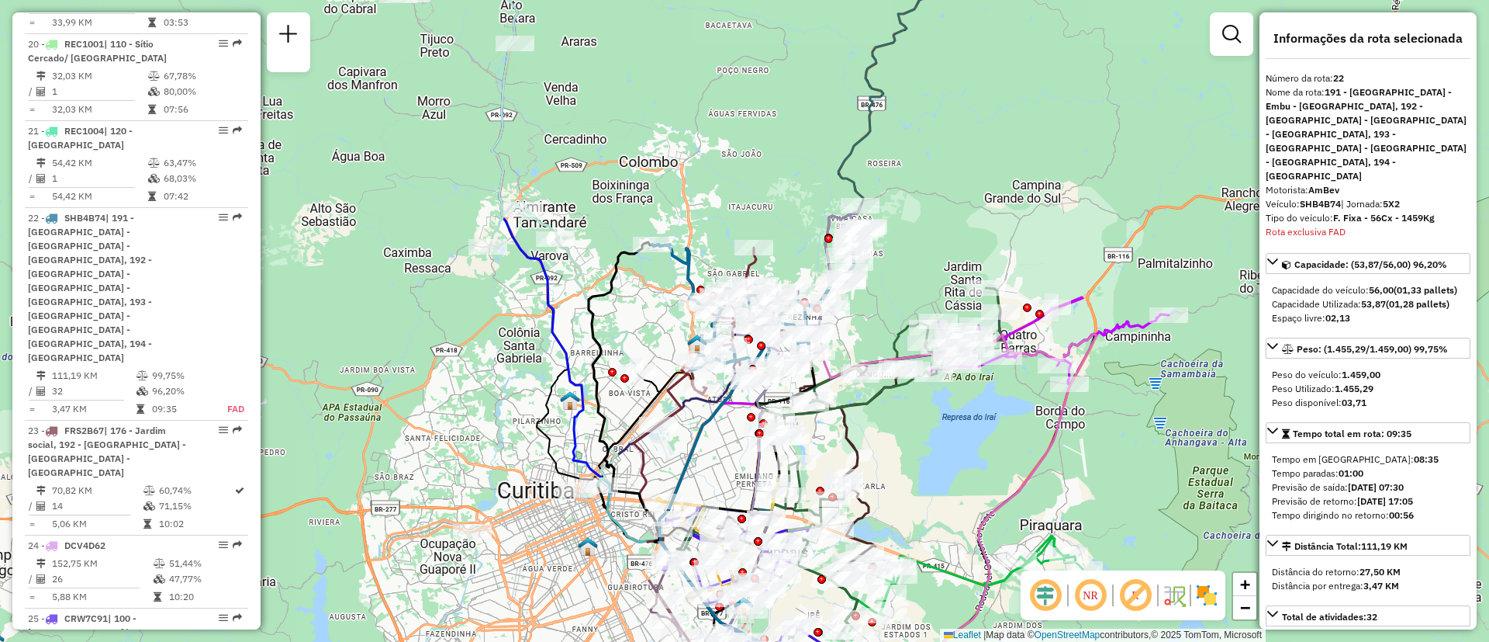
click at [528, 250] on icon at bounding box center [652, 305] width 338 height 738
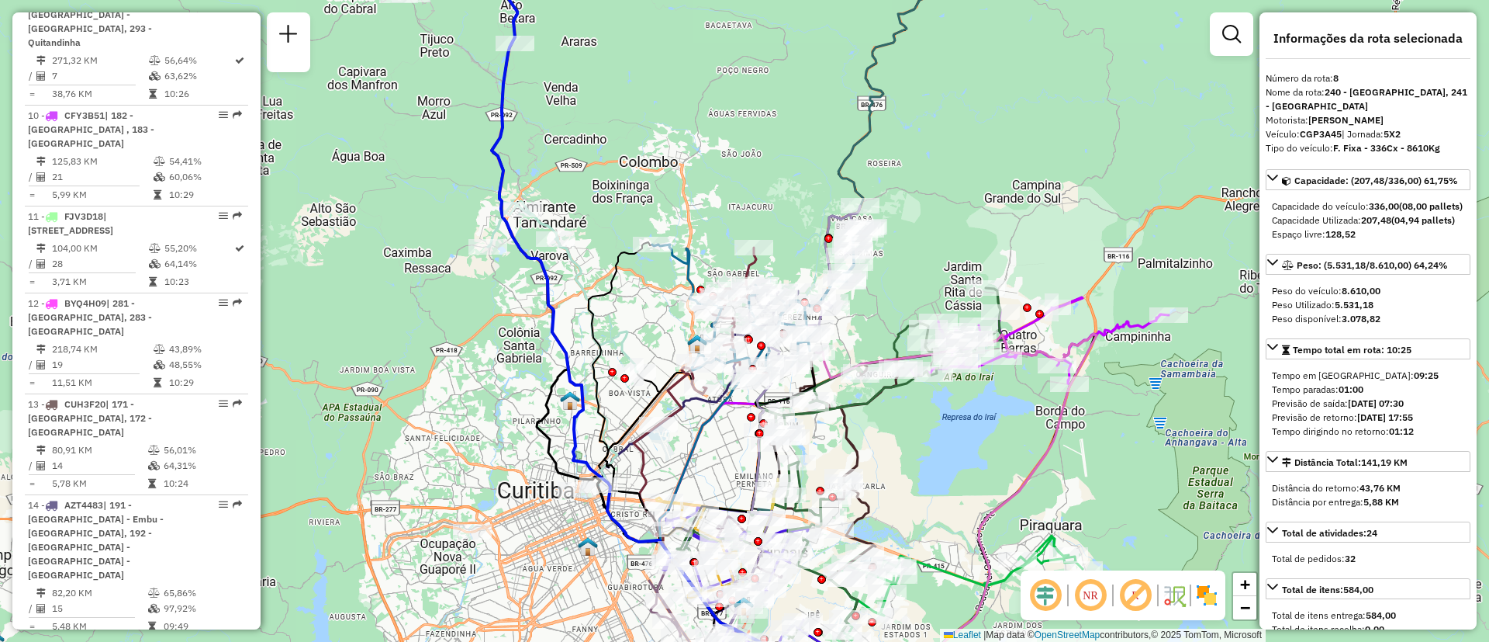
scroll to position [1230, 0]
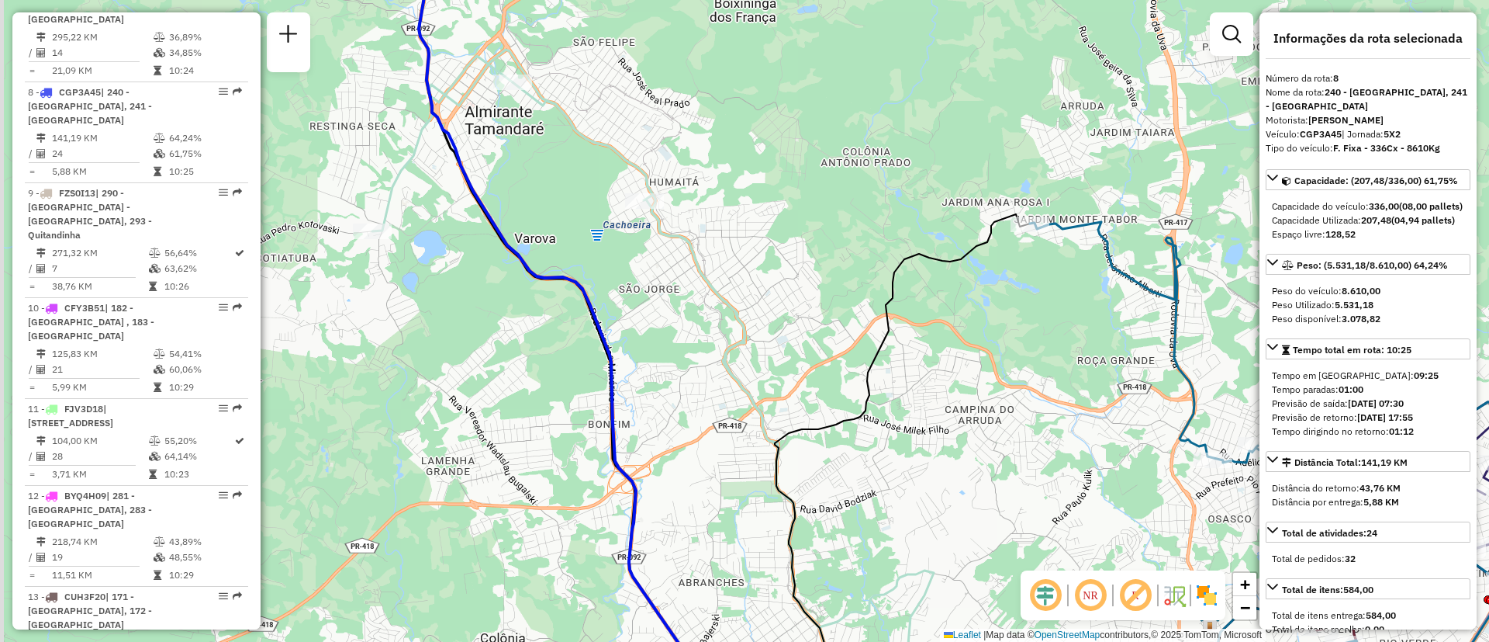
click at [590, 143] on icon at bounding box center [667, 320] width 590 height 770
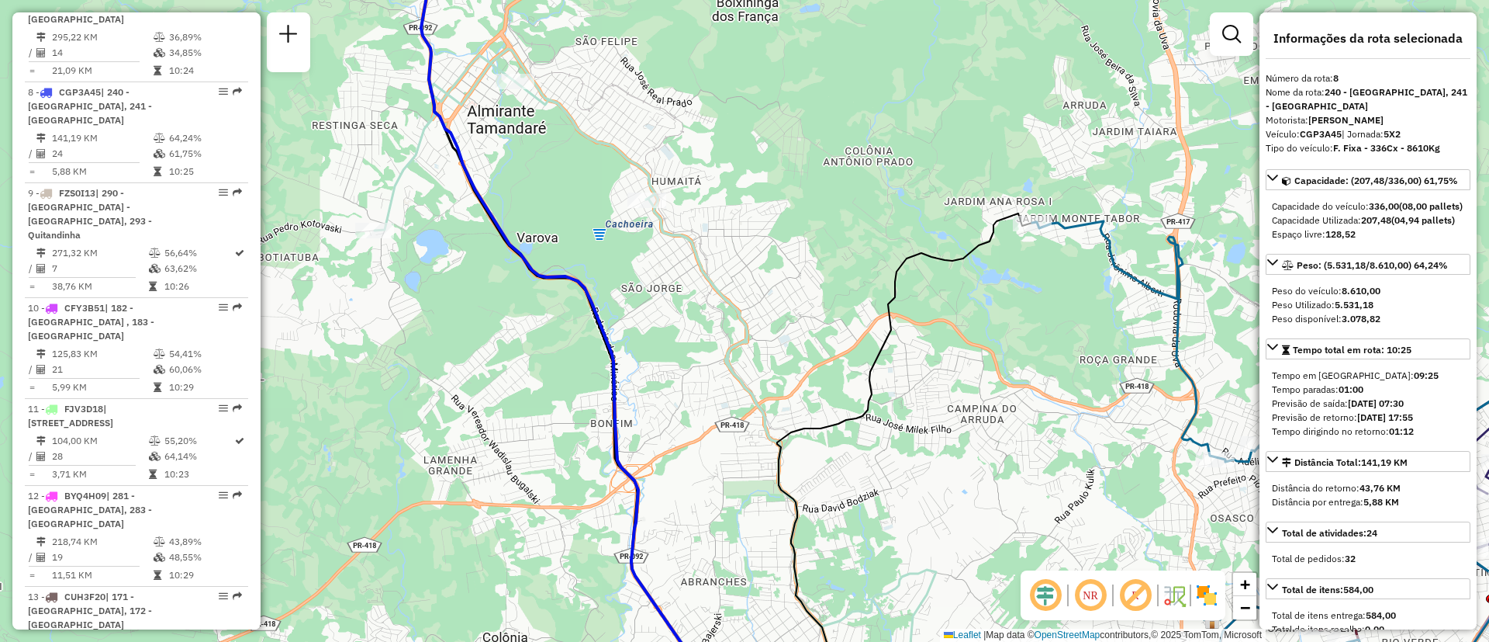
click at [600, 140] on icon at bounding box center [670, 321] width 590 height 770
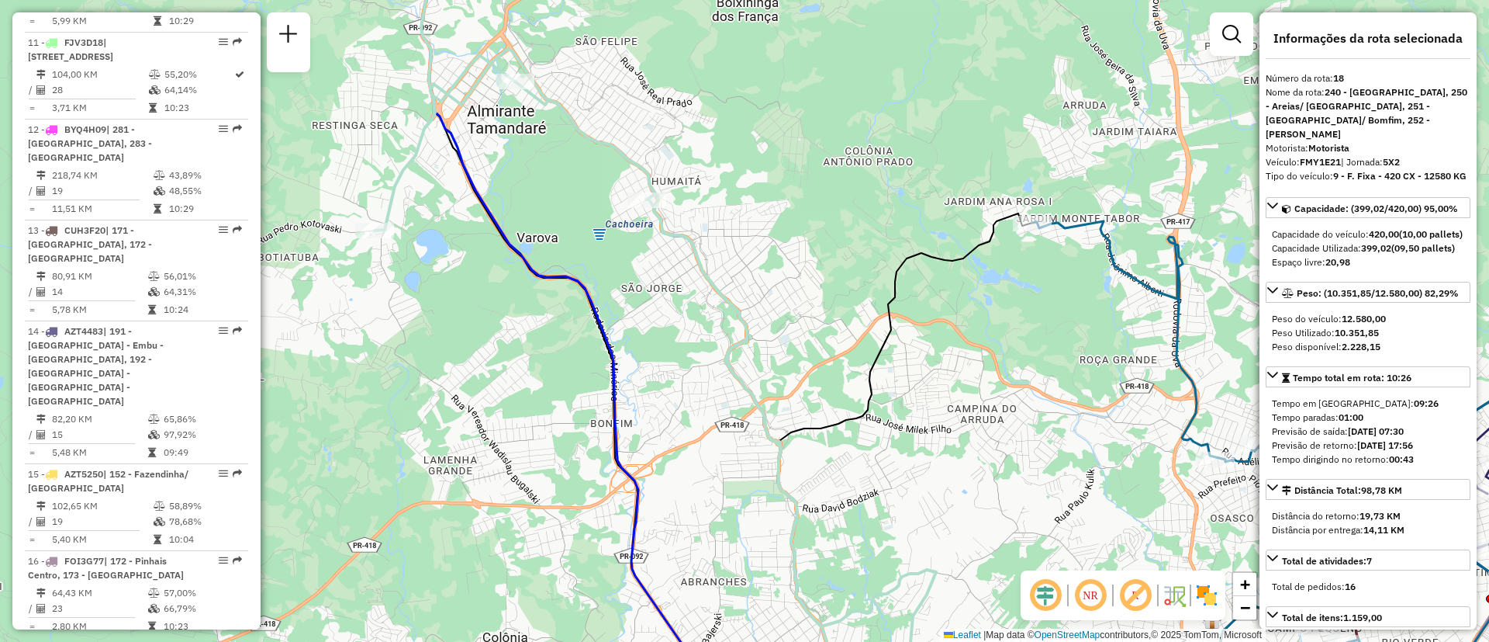
scroll to position [2141, 0]
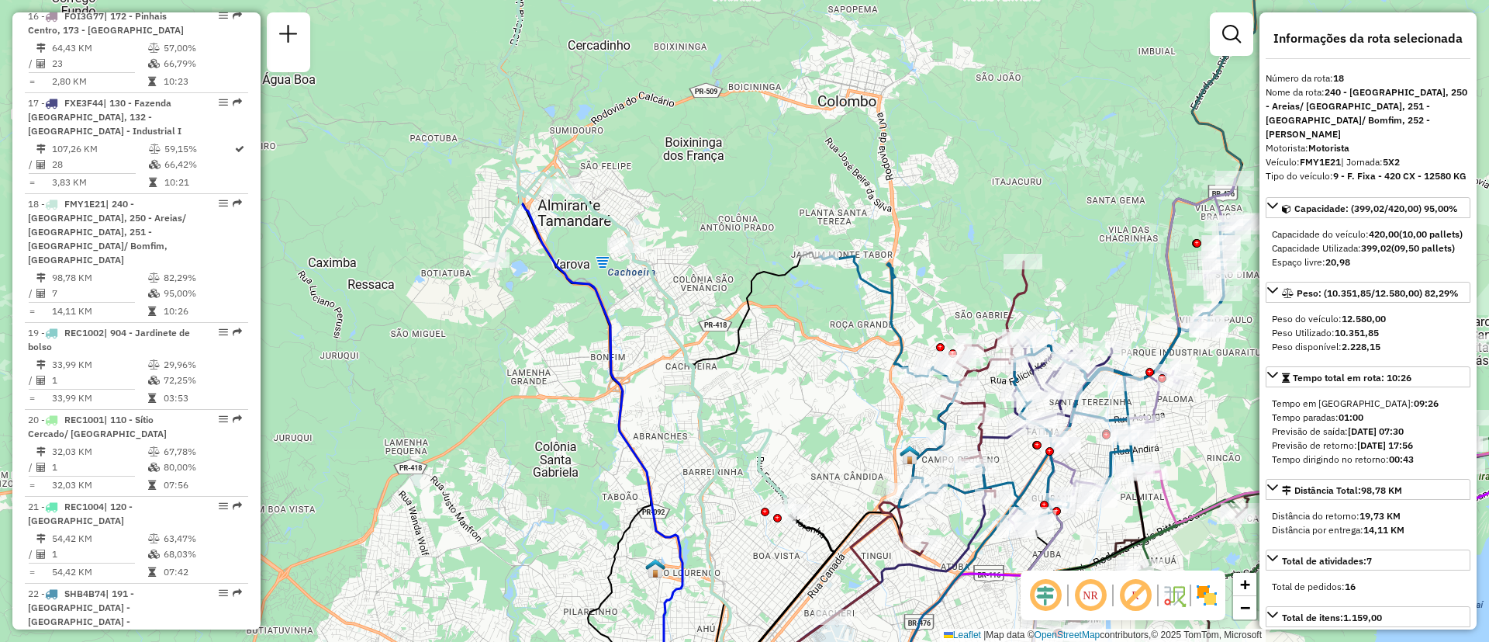
drag, startPoint x: 797, startPoint y: 429, endPoint x: 759, endPoint y: 410, distance: 42.3
click at [759, 410] on div "Janela de atendimento Grade de atendimento Capacidade Transportadoras Veículos …" at bounding box center [744, 321] width 1489 height 642
click at [725, 353] on icon at bounding box center [756, 479] width 128 height 452
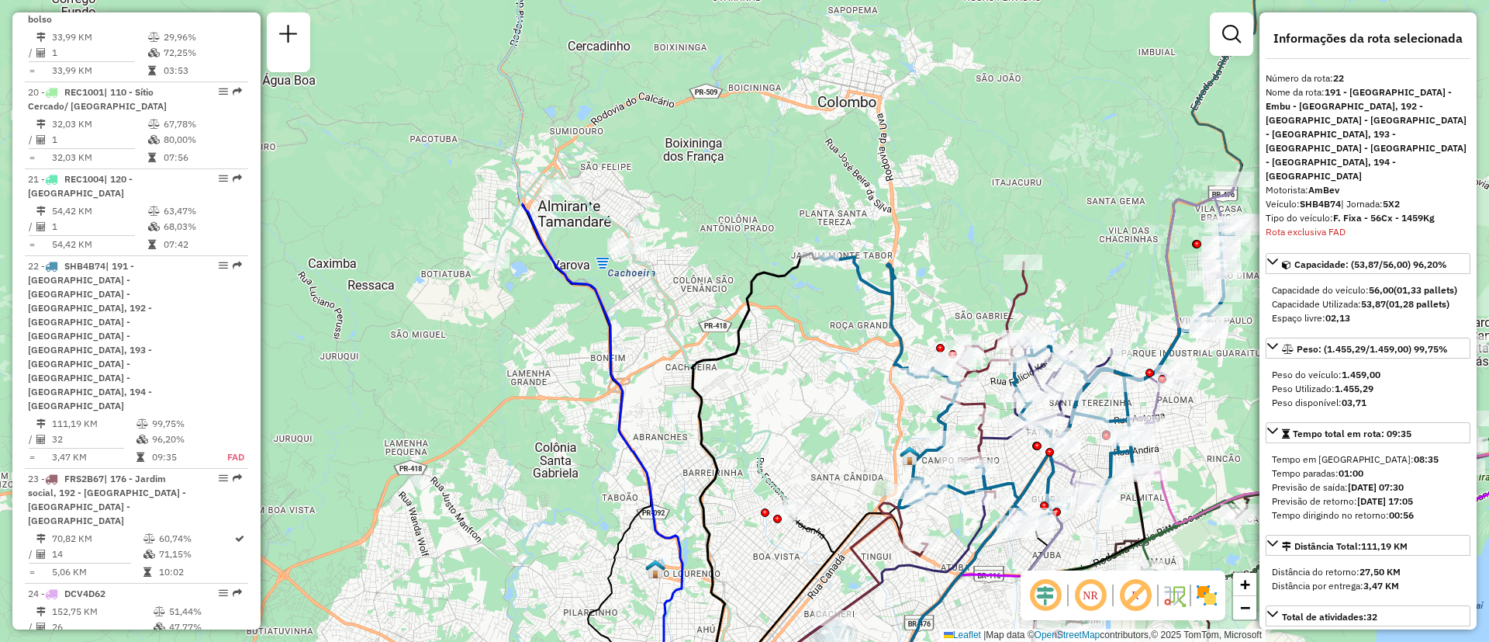
scroll to position [2516, 0]
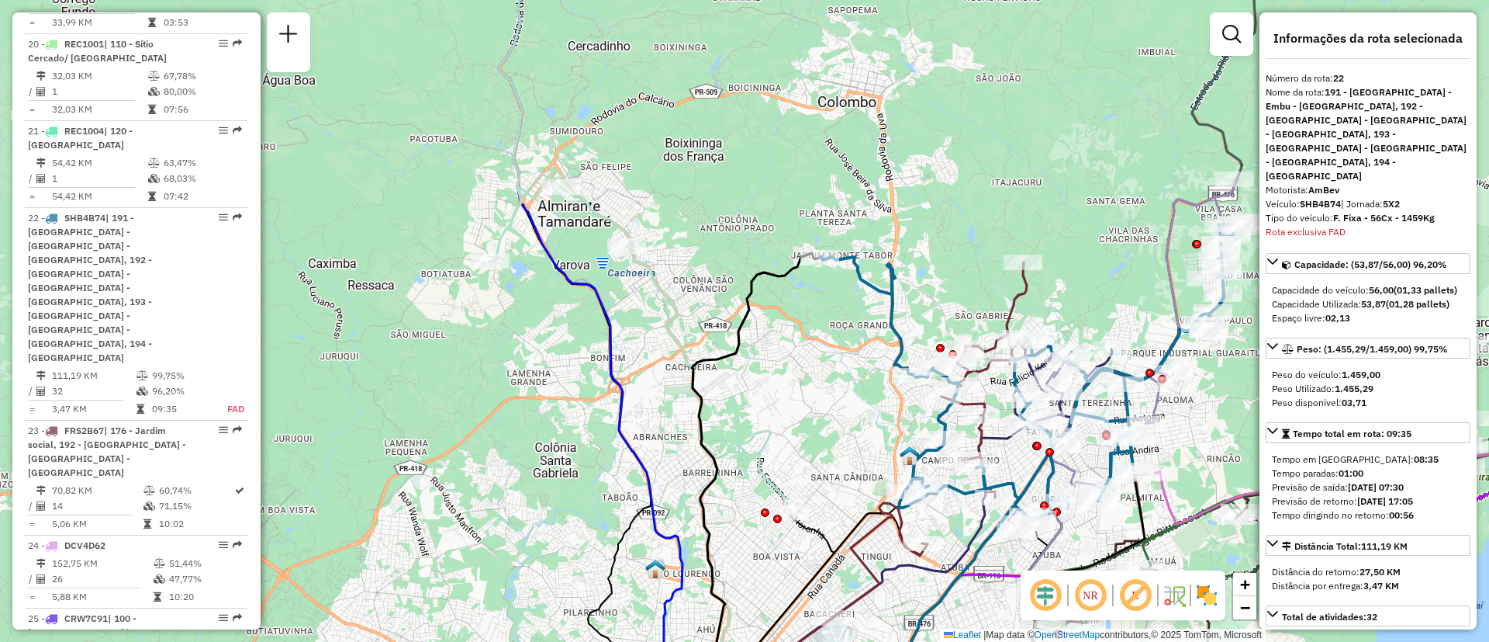
click at [608, 324] on icon at bounding box center [598, 321] width 198 height 770
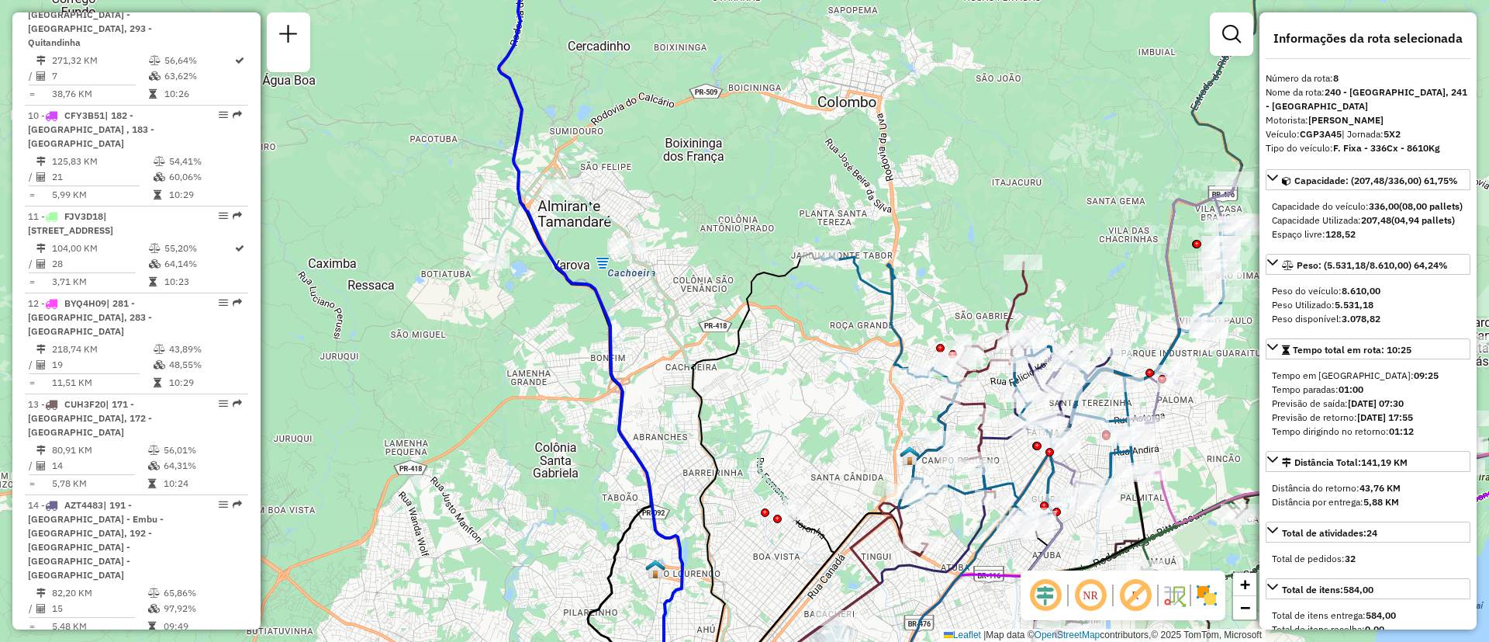
scroll to position [1230, 0]
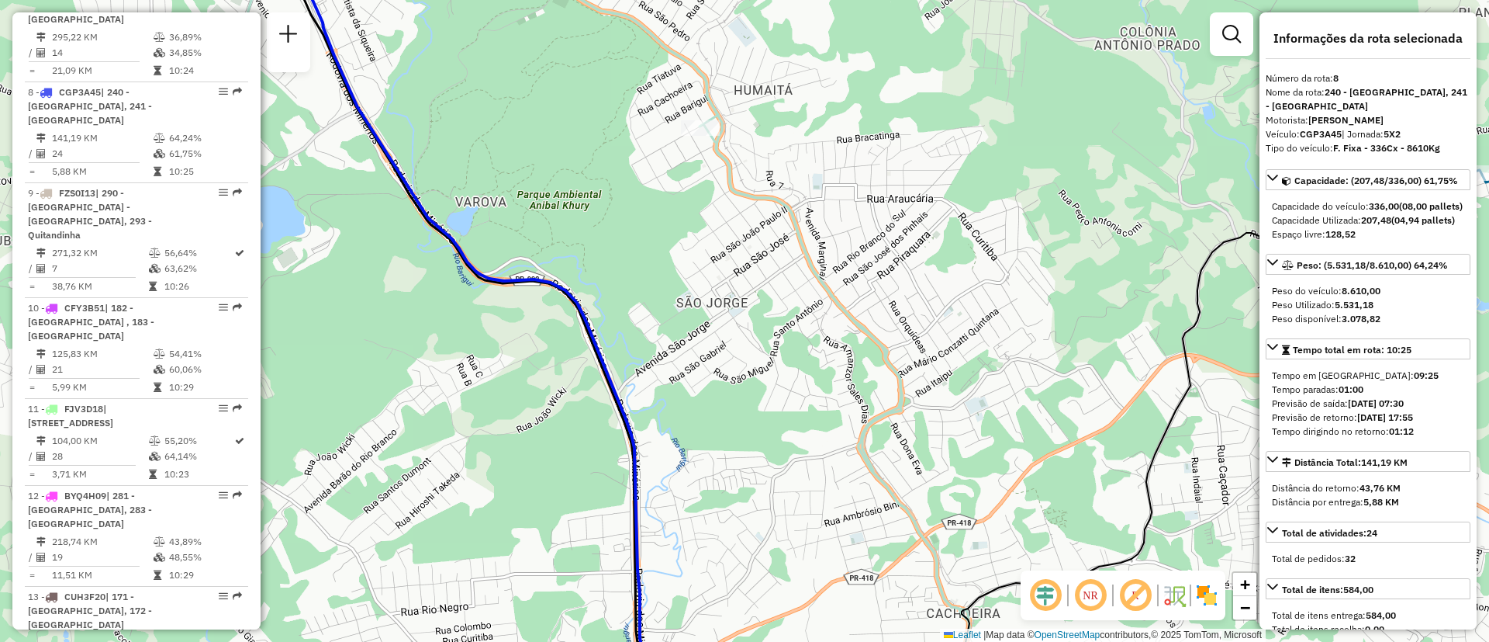
click at [818, 284] on icon at bounding box center [563, 321] width 813 height 770
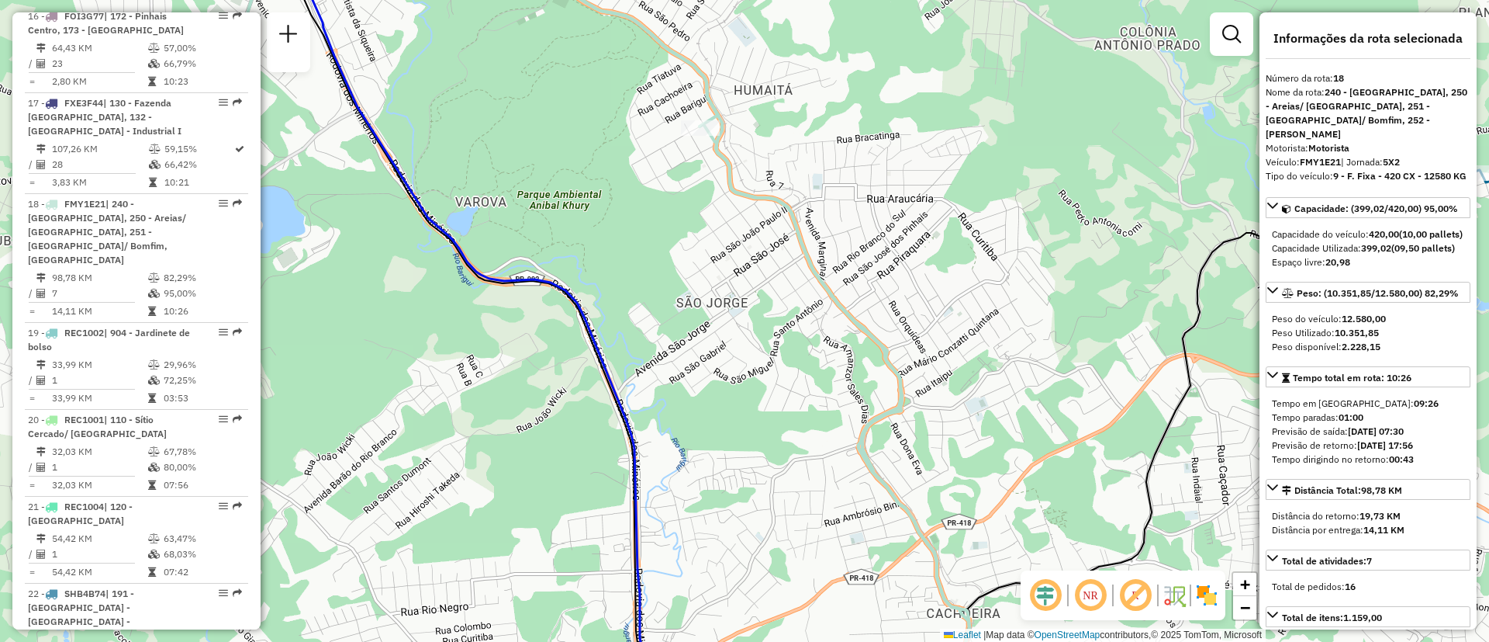
scroll to position [2141, 0]
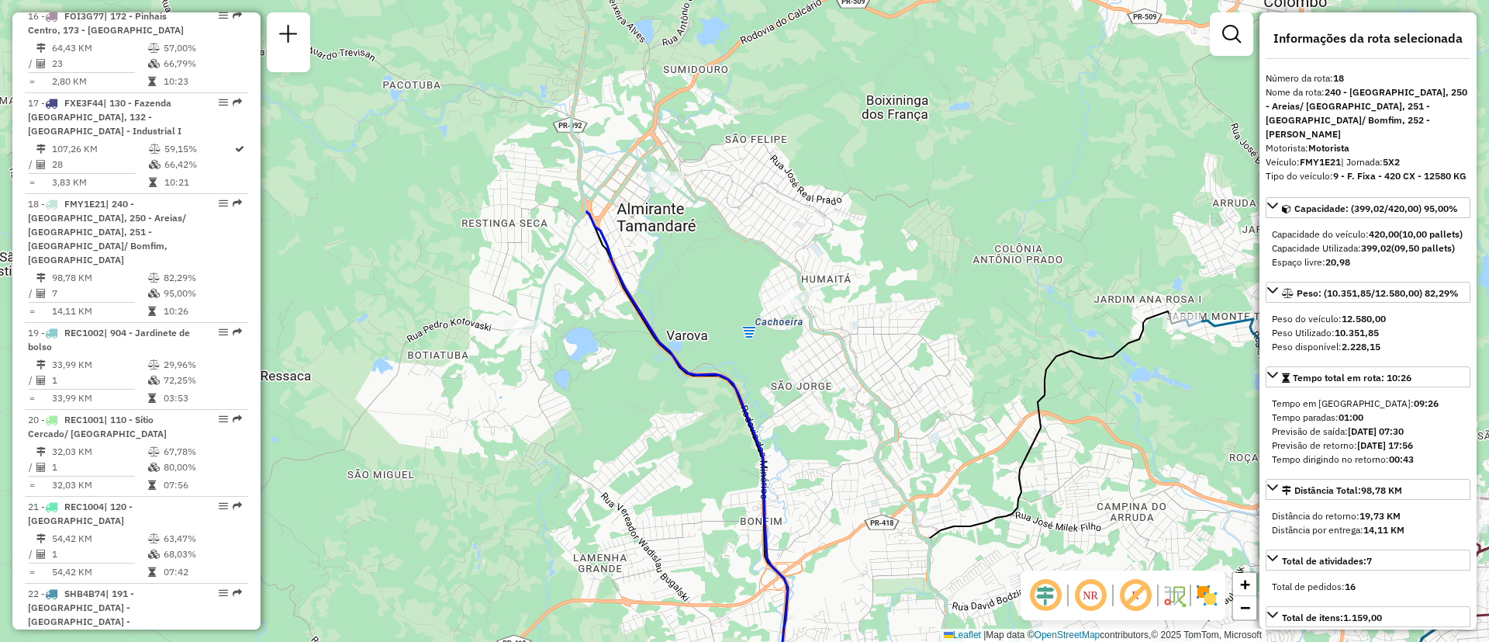
drag, startPoint x: 921, startPoint y: 360, endPoint x: 794, endPoint y: 440, distance: 149.6
click at [797, 439] on div "Janela de atendimento Grade de atendimento Capacidade Transportadoras Veículos …" at bounding box center [744, 321] width 1489 height 642
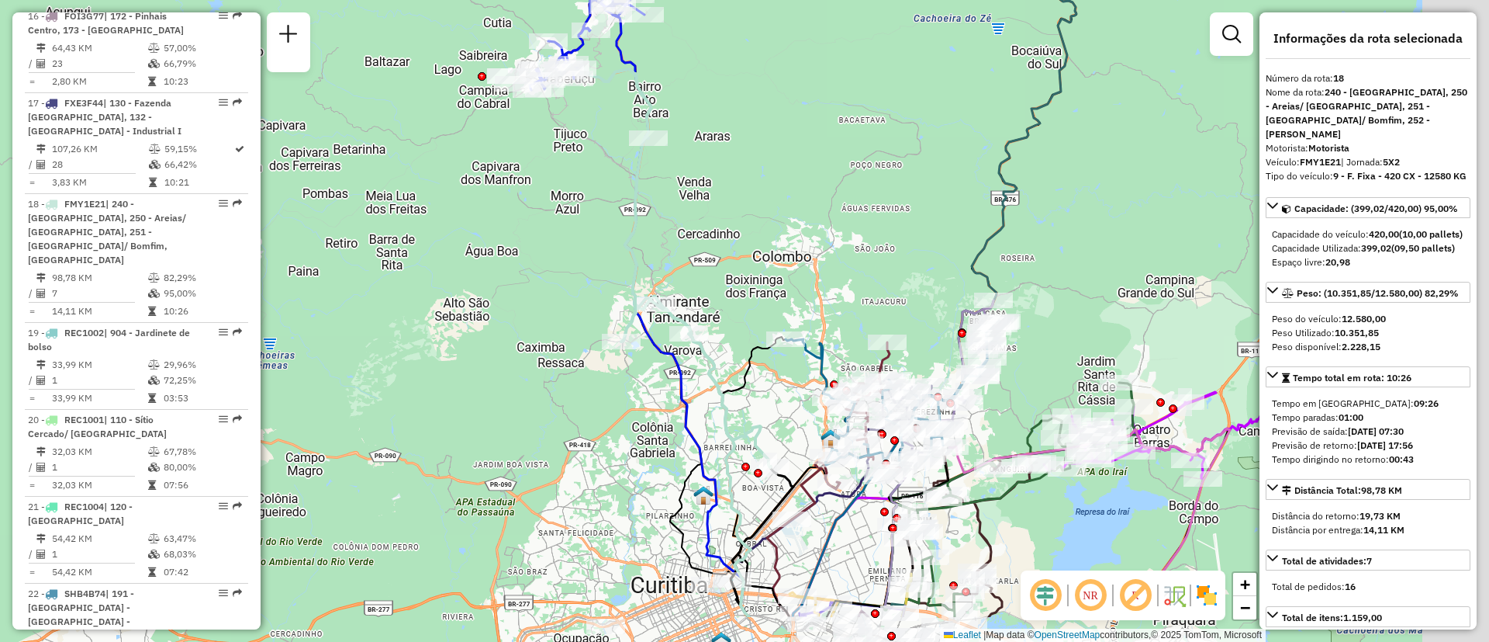
drag, startPoint x: 819, startPoint y: 388, endPoint x: 711, endPoint y: 251, distance: 175.1
click at [711, 251] on div "Janela de atendimento Grade de atendimento Capacidade Transportadoras Veículos …" at bounding box center [744, 321] width 1489 height 642
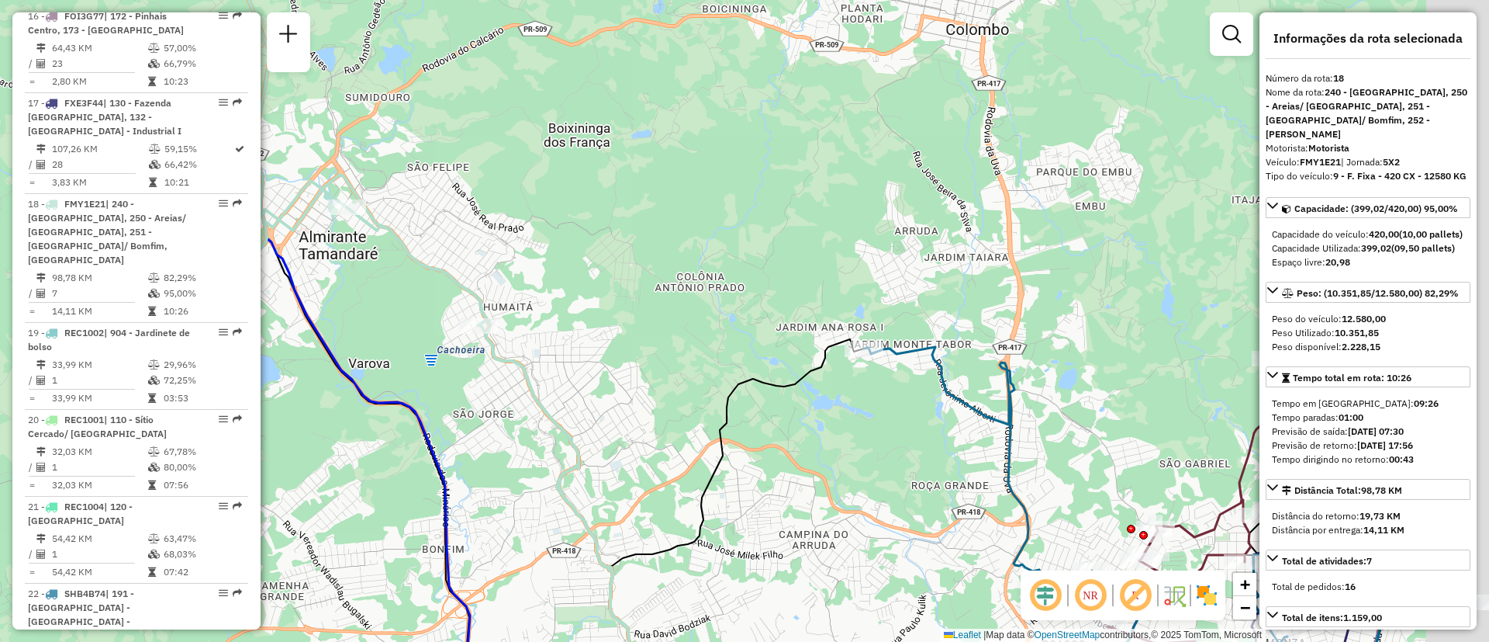
drag, startPoint x: 1058, startPoint y: 483, endPoint x: 722, endPoint y: 412, distance: 343.4
click at [722, 412] on div "Janela de atendimento Grade de atendimento Capacidade Transportadoras Veículos …" at bounding box center [744, 321] width 1489 height 642
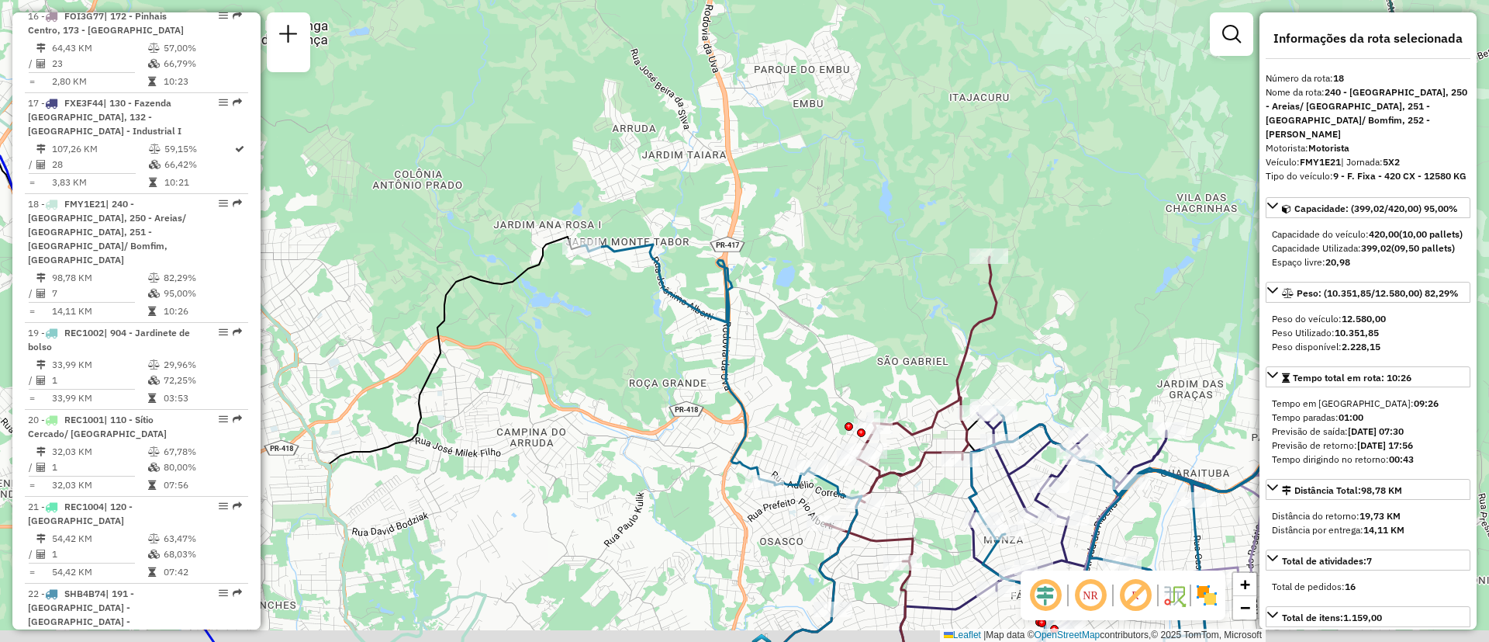
drag, startPoint x: 890, startPoint y: 316, endPoint x: 626, endPoint y: 175, distance: 299.2
click at [626, 175] on div "Janela de atendimento Grade de atendimento Capacidade Transportadoras Veículos …" at bounding box center [744, 321] width 1489 height 642
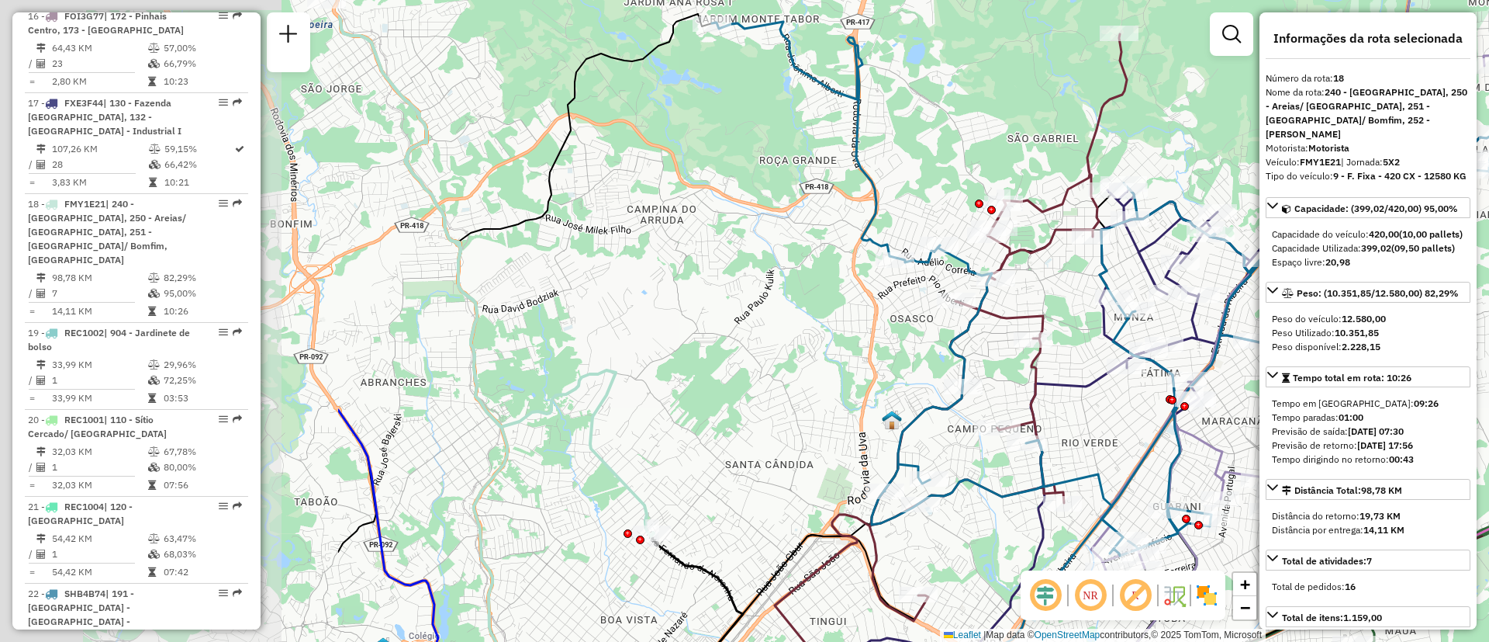
drag, startPoint x: 585, startPoint y: 327, endPoint x: 990, endPoint y: 324, distance: 404.9
click at [990, 324] on div "Janela de atendimento Grade de atendimento Capacidade Transportadoras Veículos …" at bounding box center [744, 321] width 1489 height 642
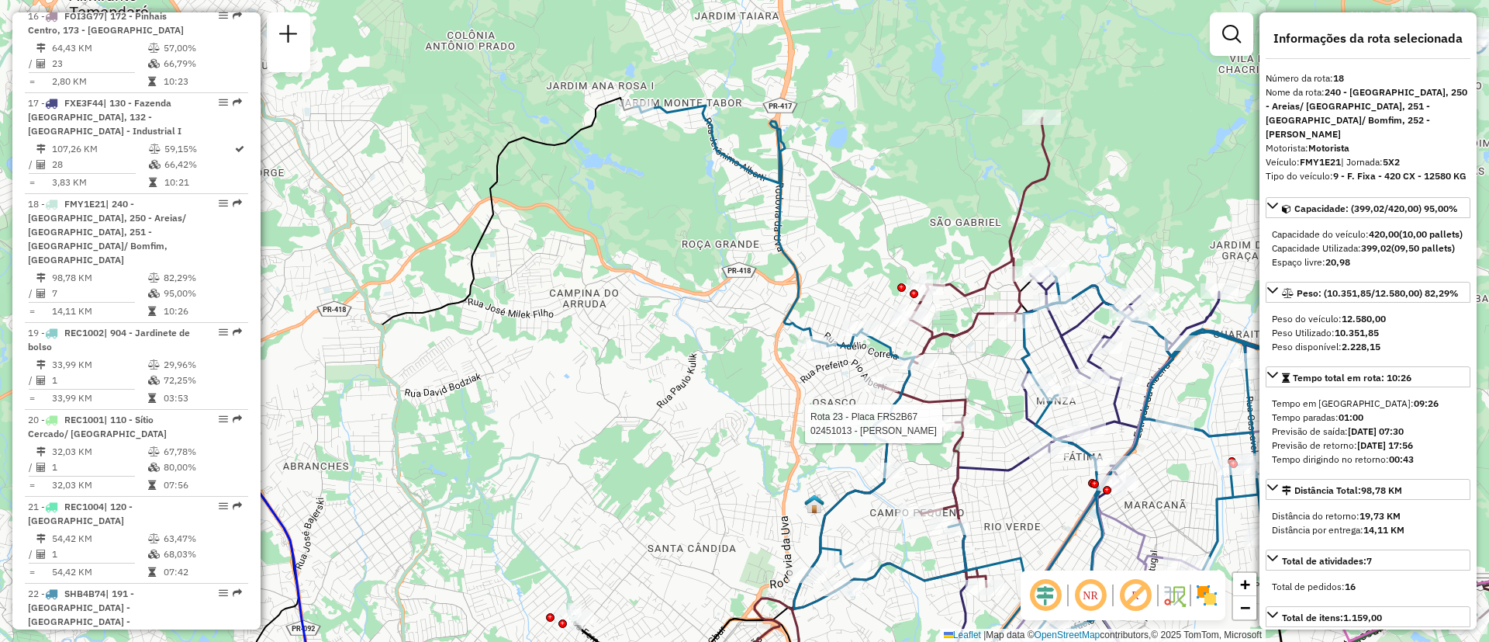
drag, startPoint x: 813, startPoint y: 313, endPoint x: 729, endPoint y: 403, distance: 122.9
click at [729, 403] on div "Rota 23 - Placa FRS2B67 02451013 - [PERSON_NAME] WOS Janela de atendimento Grad…" at bounding box center [744, 321] width 1489 height 642
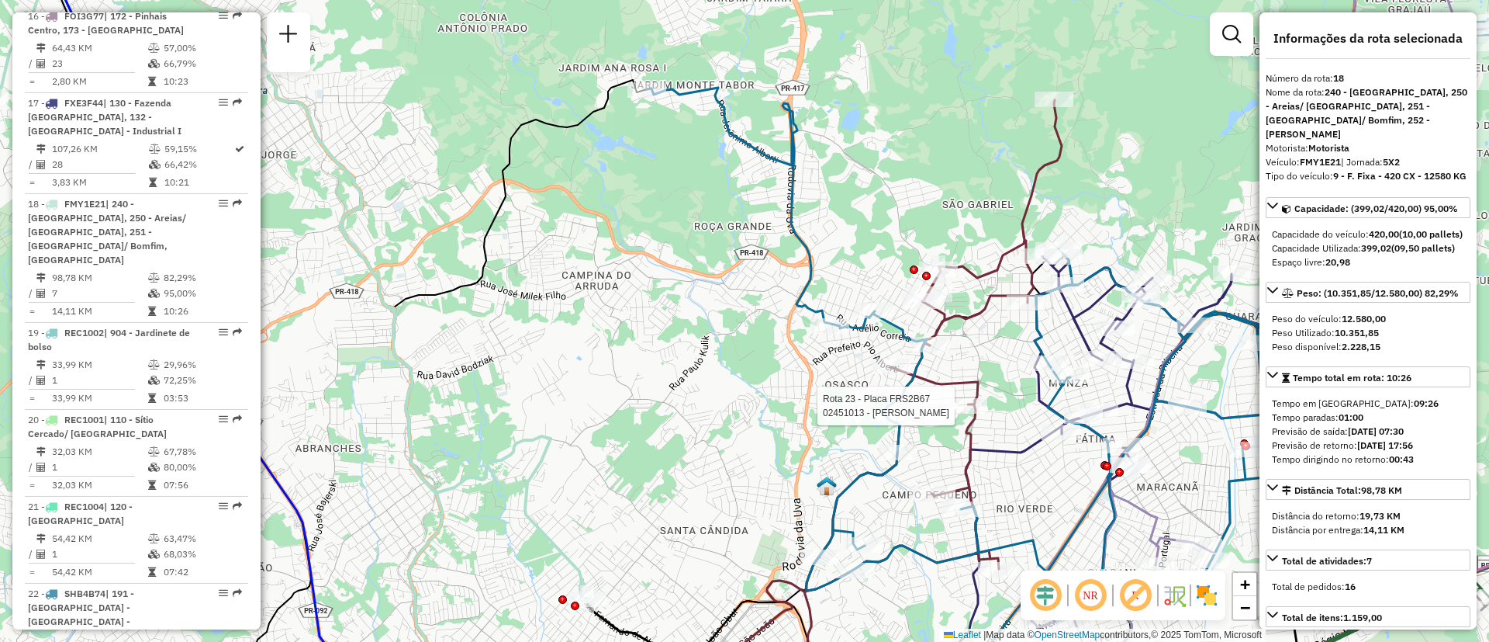
drag, startPoint x: 627, startPoint y: 381, endPoint x: 669, endPoint y: 321, distance: 73.0
click at [669, 321] on div "Rota 23 - Placa FRS2B67 02451013 - [PERSON_NAME] WOS Janela de atendimento Grad…" at bounding box center [744, 321] width 1489 height 642
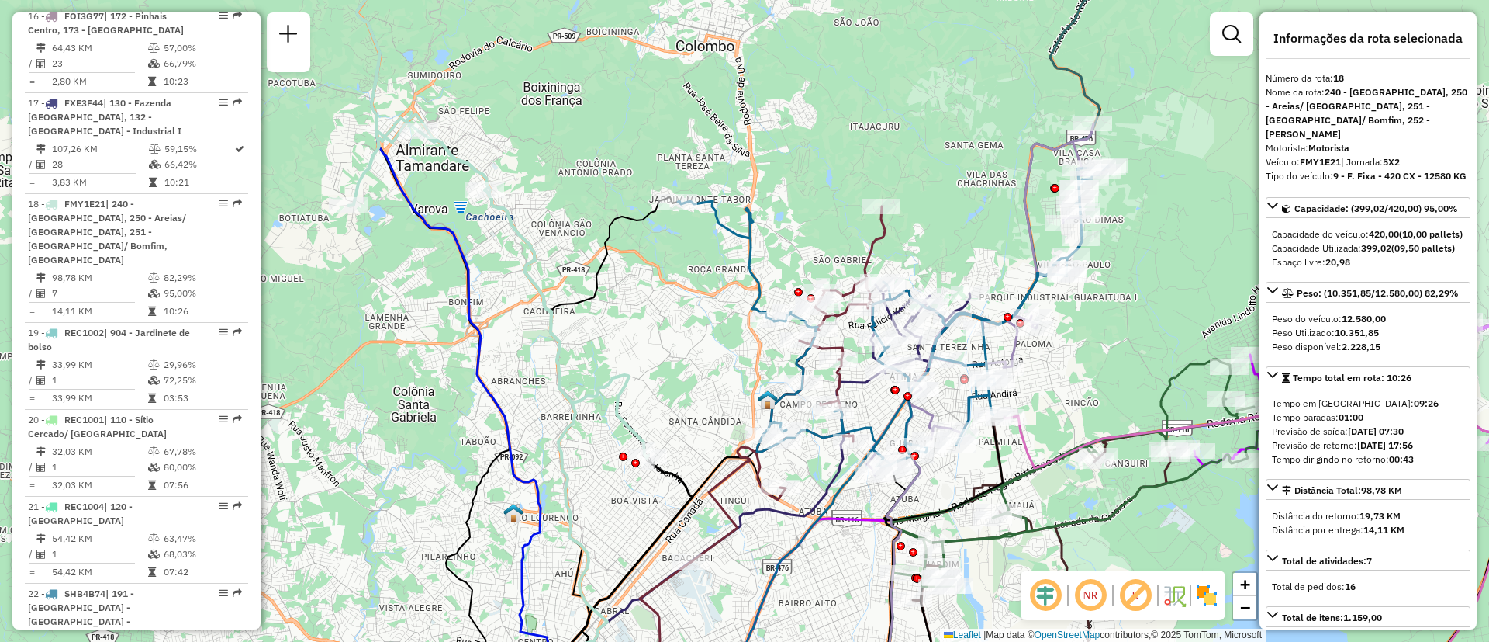
drag, startPoint x: 704, startPoint y: 373, endPoint x: 841, endPoint y: 360, distance: 137.9
click at [836, 366] on div "Janela de atendimento Grade de atendimento Capacidade Transportadoras Veículos …" at bounding box center [744, 321] width 1489 height 642
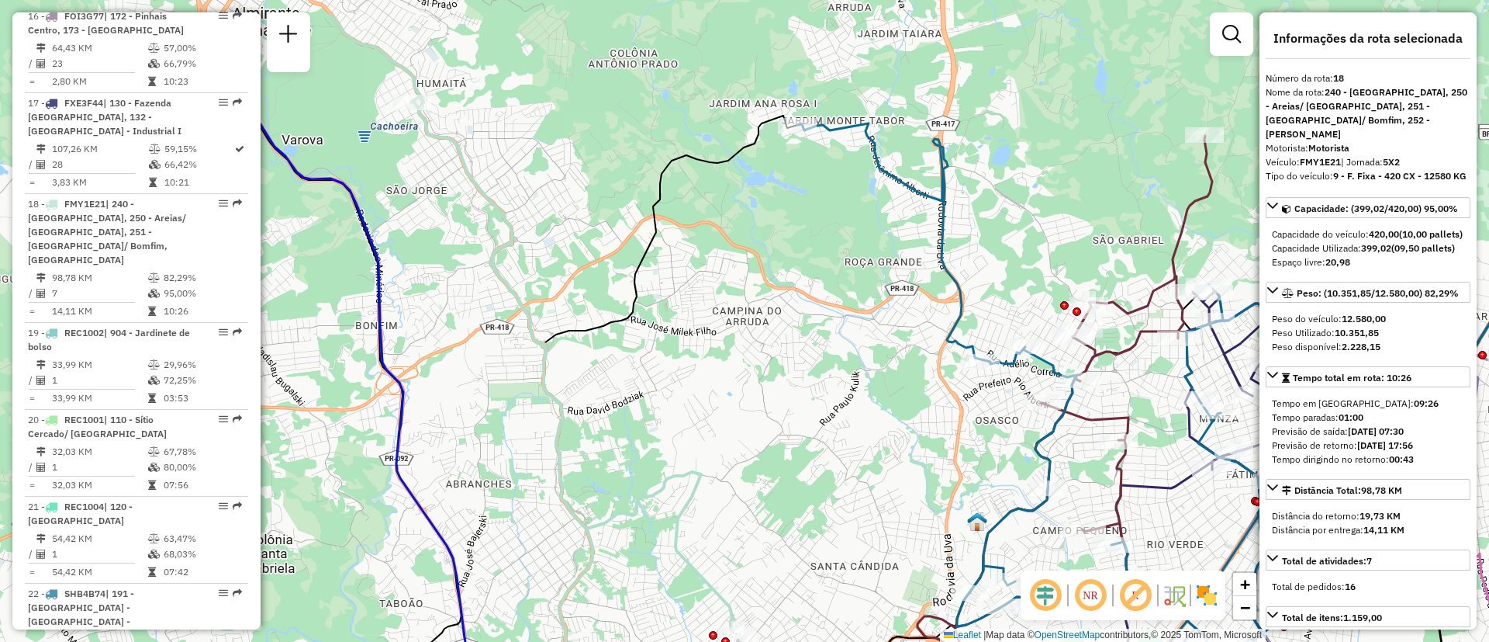
drag, startPoint x: 820, startPoint y: 311, endPoint x: 879, endPoint y: 389, distance: 98.1
click at [879, 389] on div "Janela de atendimento Grade de atendimento Capacidade Transportadoras Veículos …" at bounding box center [744, 321] width 1489 height 642
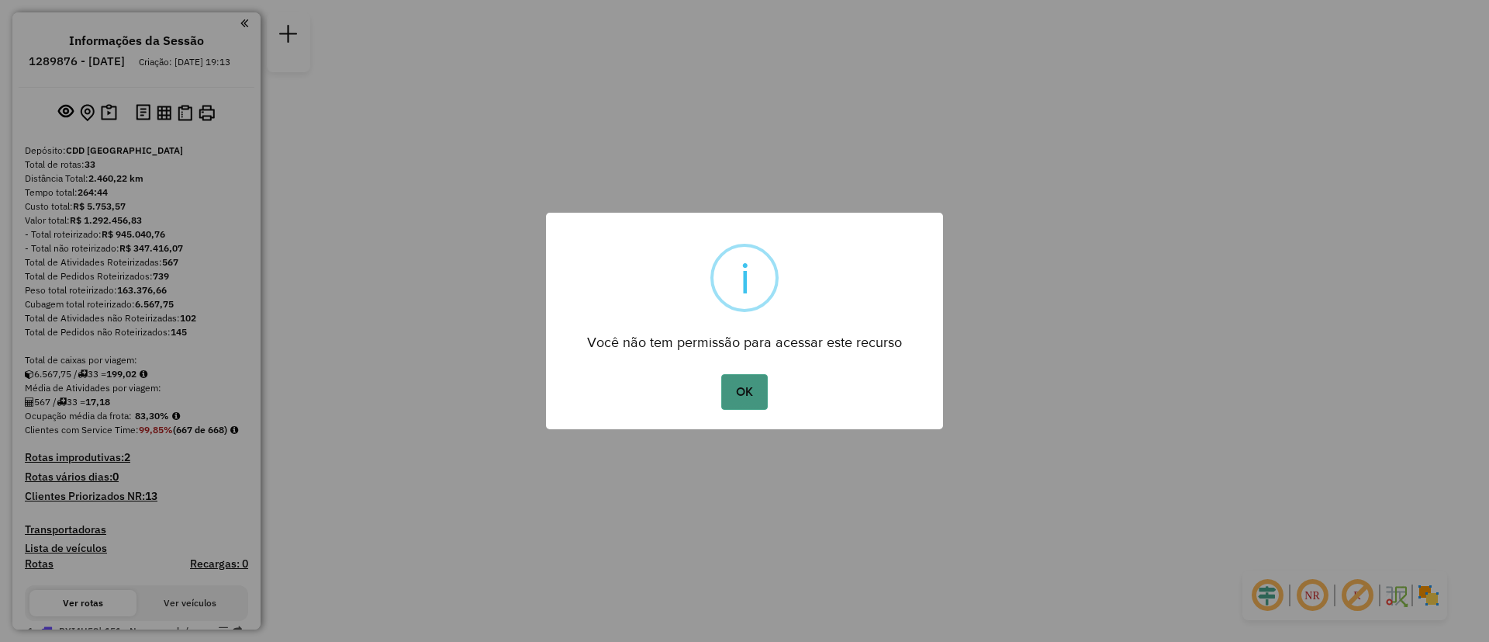
click at [749, 391] on button "OK" at bounding box center [744, 392] width 46 height 36
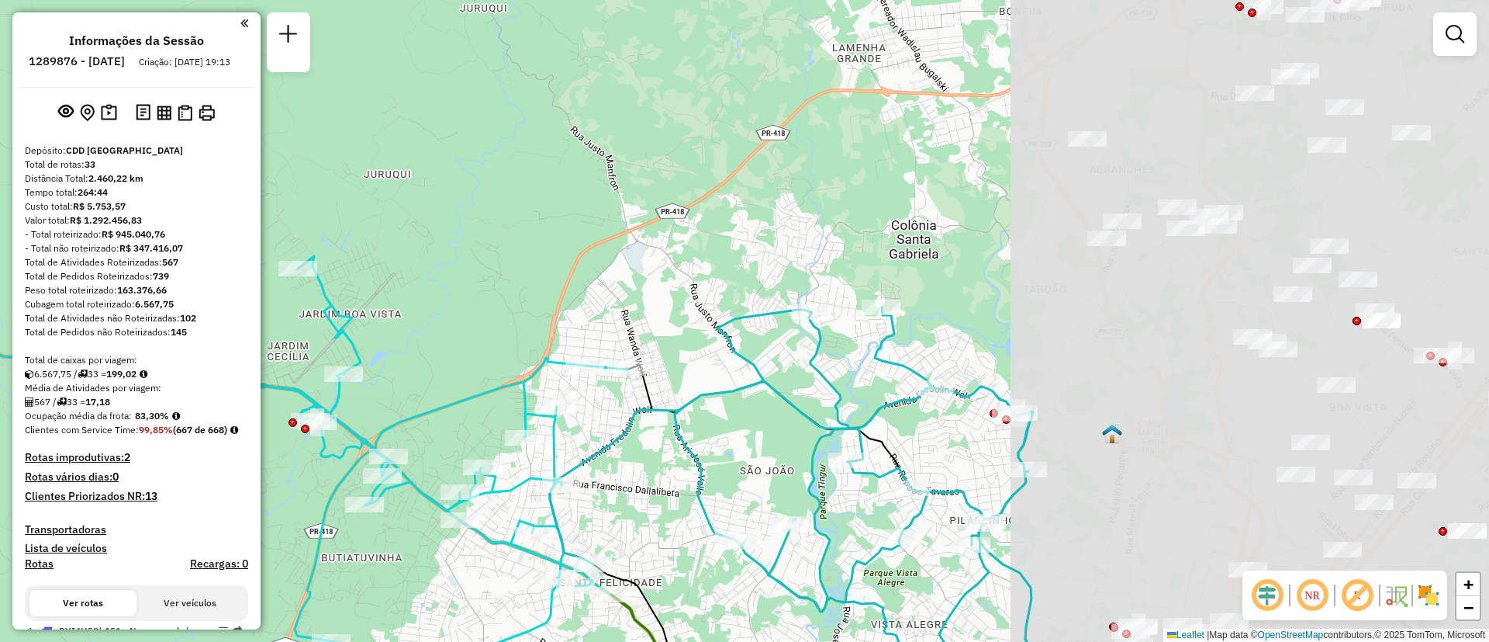
drag, startPoint x: 1009, startPoint y: 170, endPoint x: 449, endPoint y: 310, distance: 577.2
click at [449, 310] on div "Janela de atendimento Grade de atendimento Capacidade Transportadoras Veículos …" at bounding box center [744, 321] width 1489 height 642
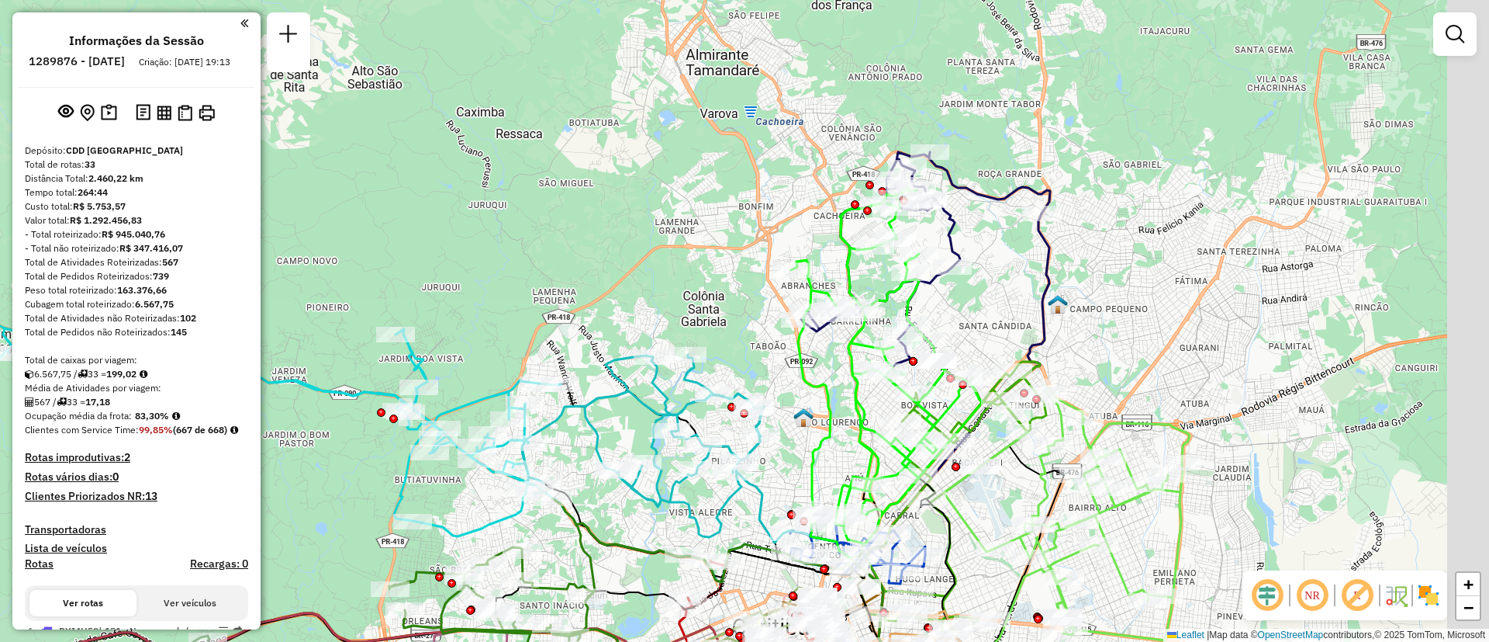
drag, startPoint x: 767, startPoint y: 255, endPoint x: 489, endPoint y: 357, distance: 295.7
click at [489, 357] on div "Janela de atendimento Grade de atendimento Capacidade Transportadoras Veículos …" at bounding box center [744, 321] width 1489 height 642
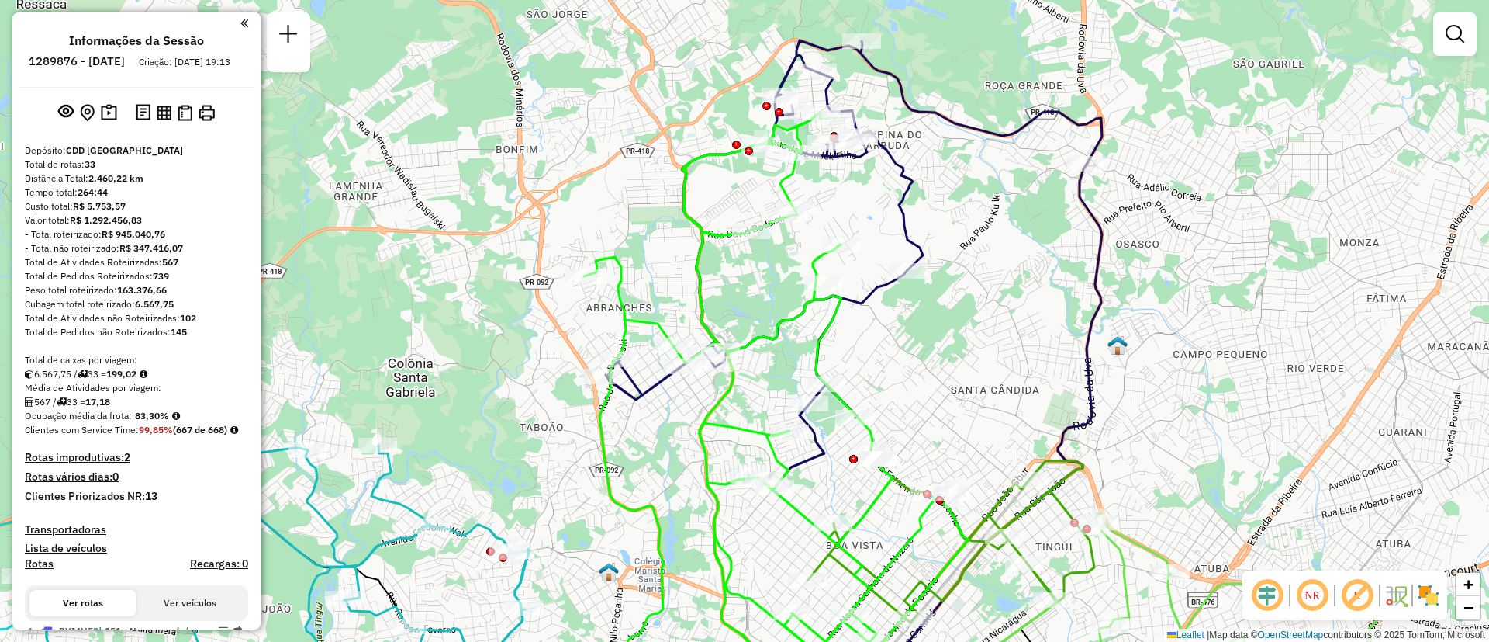
click at [624, 293] on icon at bounding box center [776, 408] width 385 height 593
select select "**********"
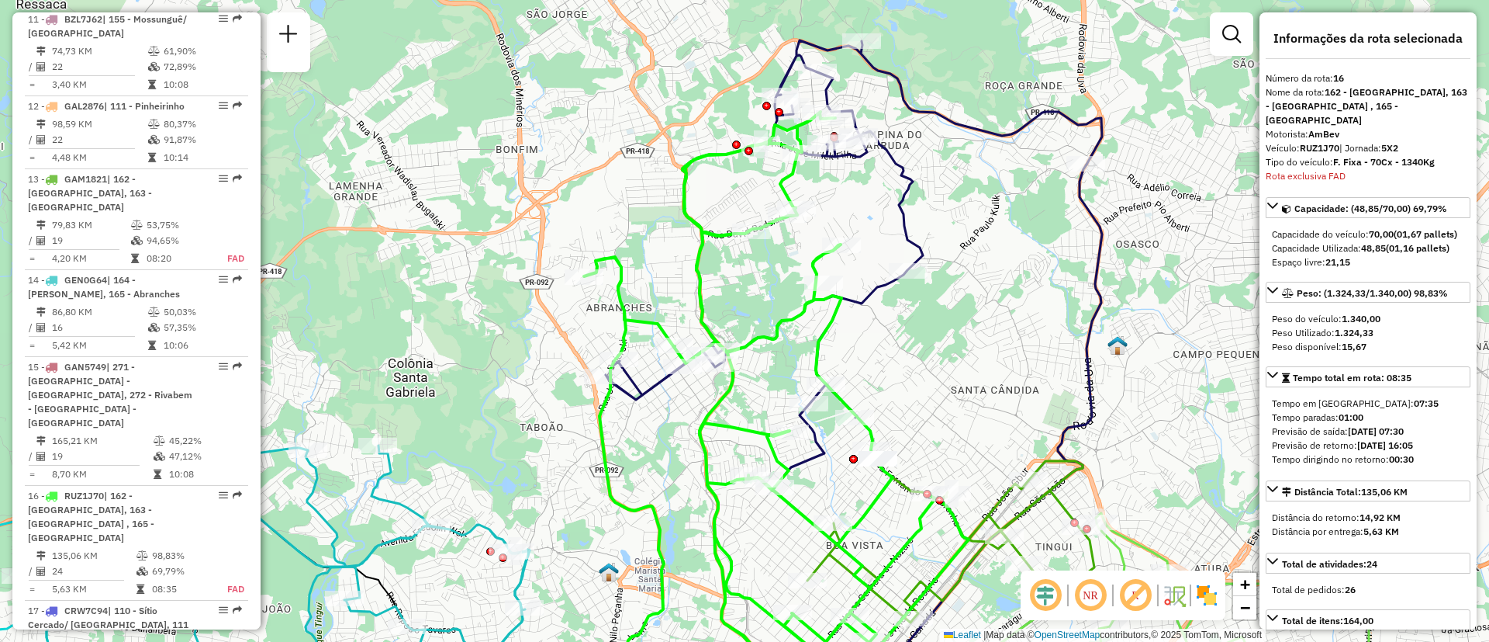
scroll to position [1995, 0]
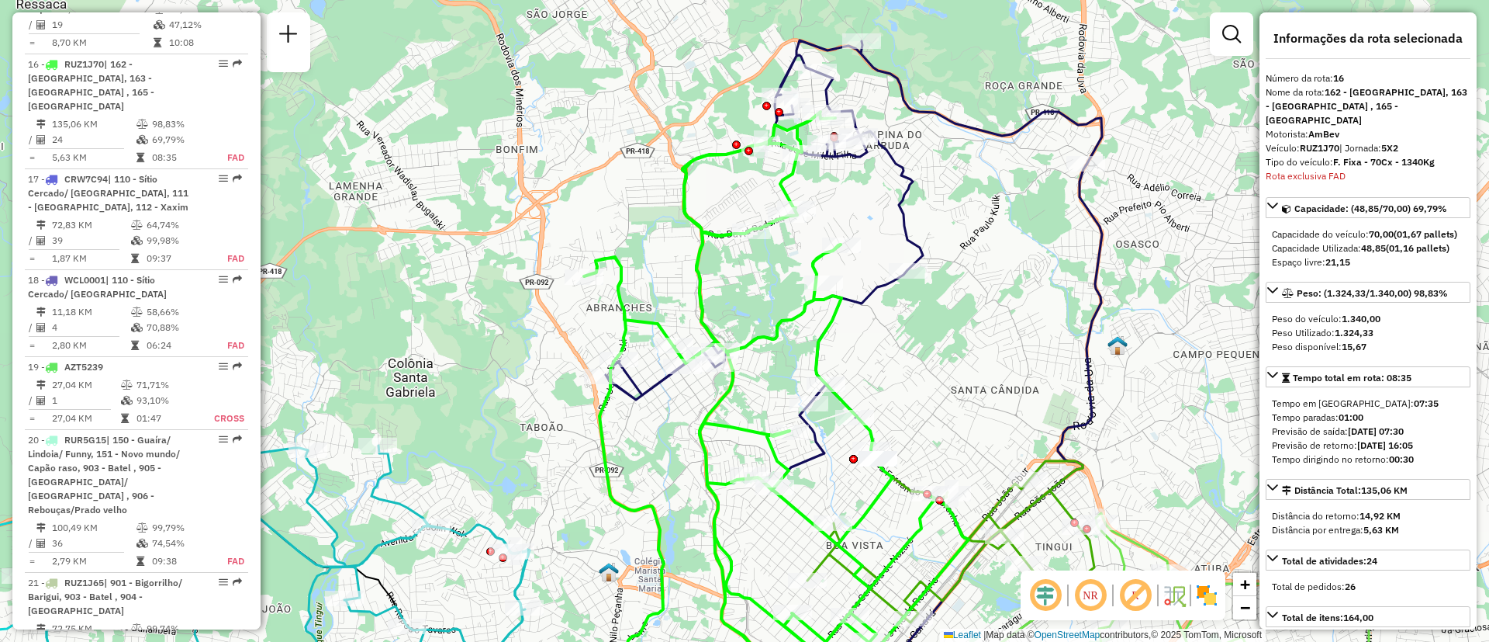
click at [900, 227] on icon at bounding box center [854, 264] width 496 height 448
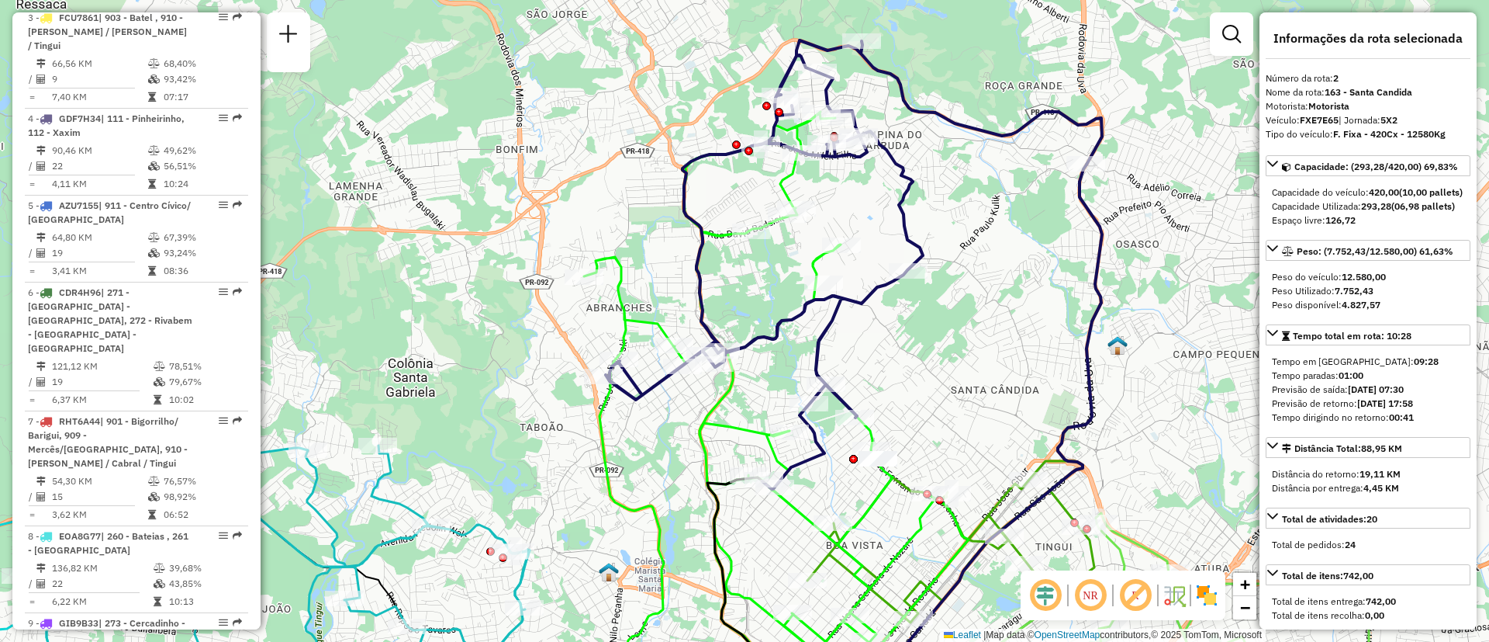
scroll to position [723, 0]
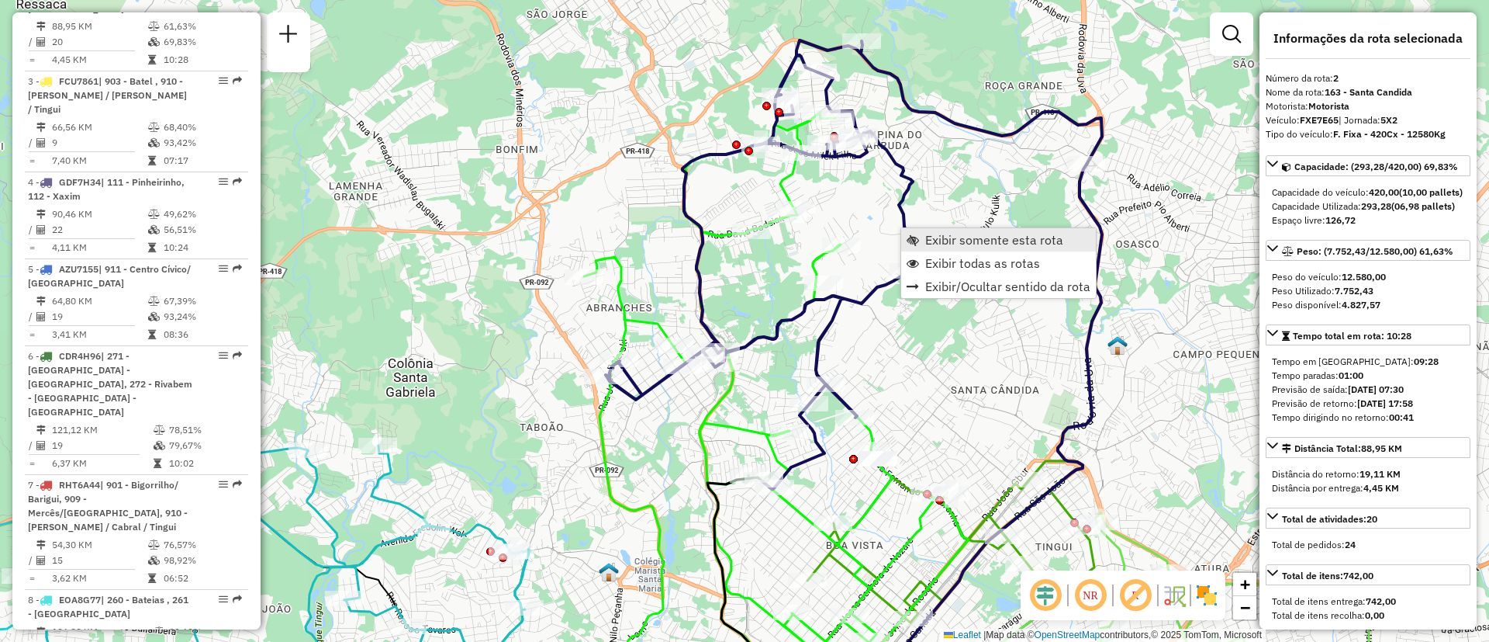
click at [947, 237] on span "Exibir somente esta rota" at bounding box center [994, 239] width 138 height 12
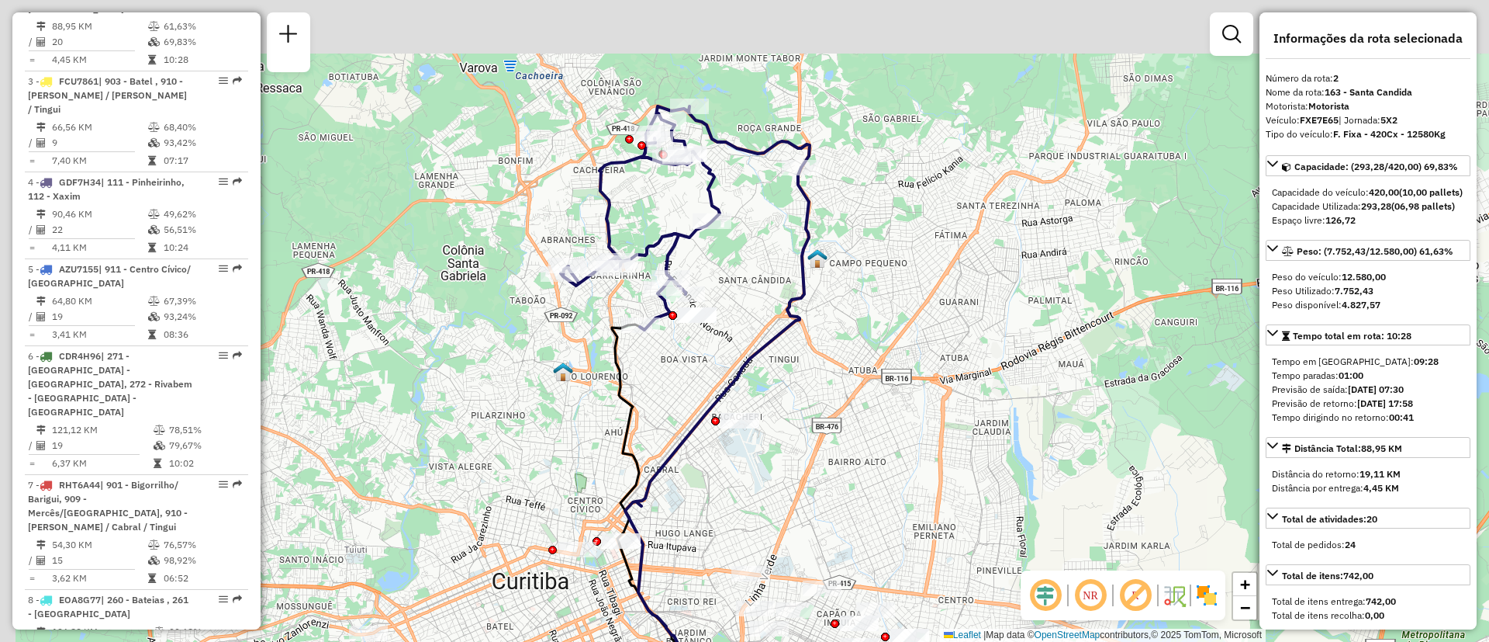
drag, startPoint x: 681, startPoint y: 206, endPoint x: 850, endPoint y: 318, distance: 203.1
click at [844, 318] on icon at bounding box center [734, 479] width 219 height 623
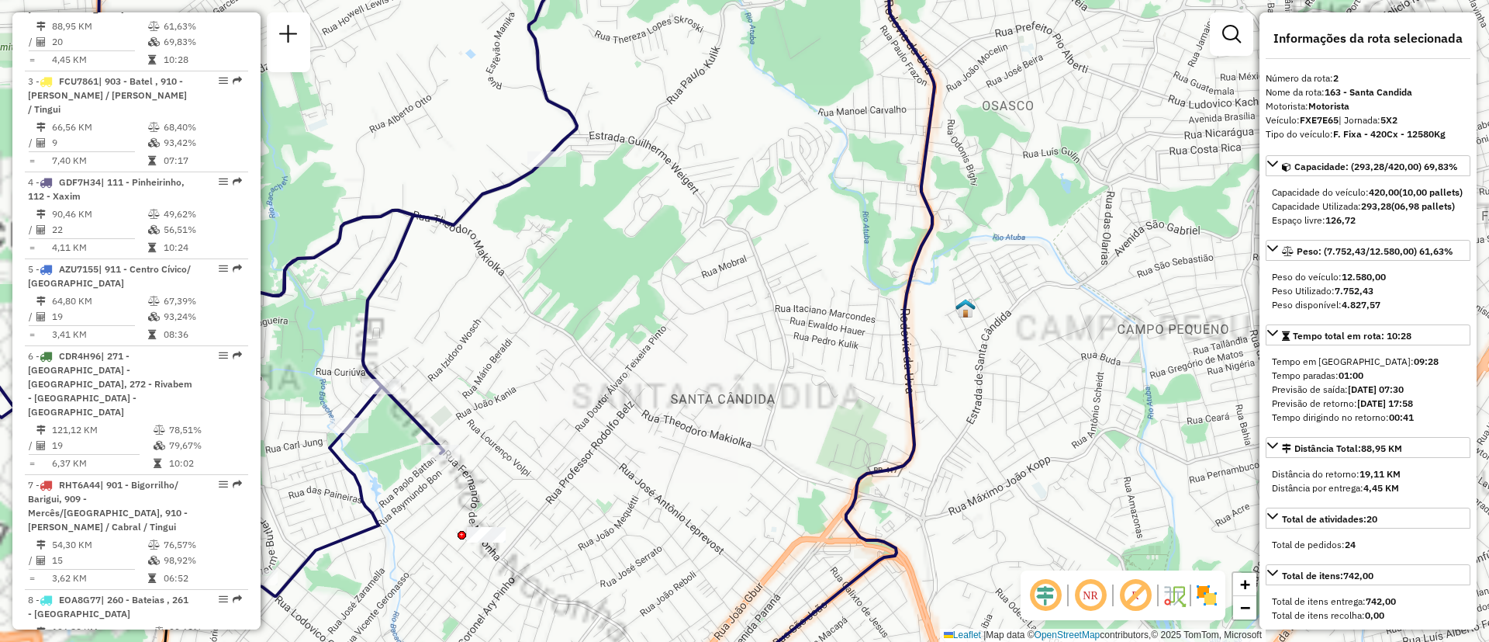
drag, startPoint x: 998, startPoint y: 285, endPoint x: 1050, endPoint y: 263, distance: 56.3
click at [1046, 269] on div "Janela de atendimento Grade de atendimento Capacidade Transportadoras Veículos …" at bounding box center [744, 321] width 1489 height 642
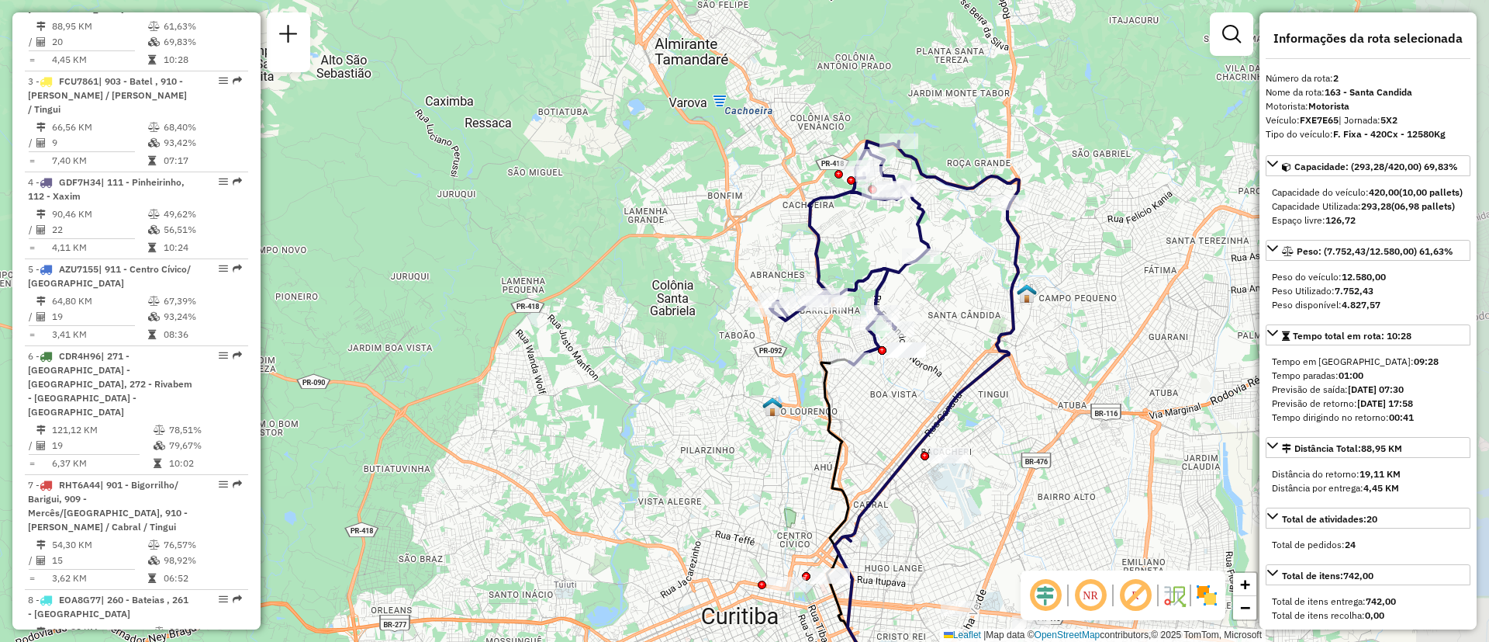
click at [946, 308] on div "Janela de atendimento Grade de atendimento Capacidade Transportadoras Veículos …" at bounding box center [744, 321] width 1489 height 642
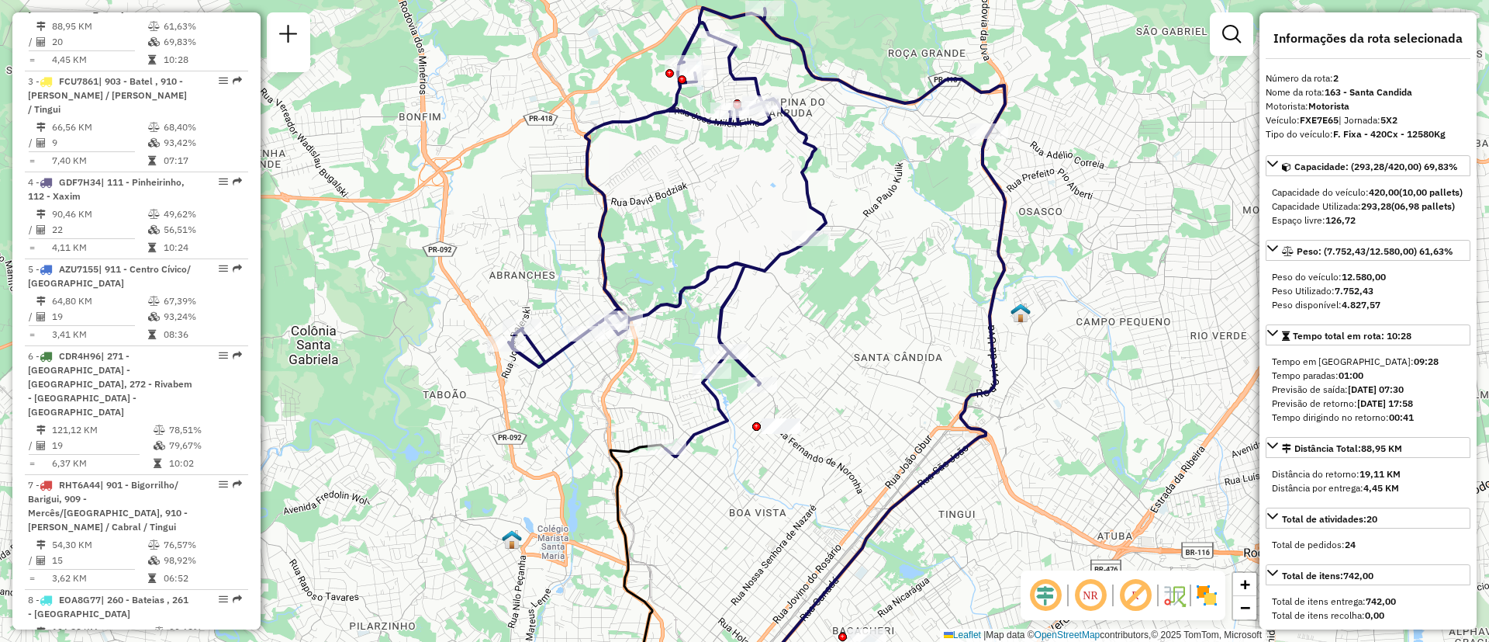
drag, startPoint x: 908, startPoint y: 326, endPoint x: 830, endPoint y: 361, distance: 85.1
click at [830, 361] on div "Janela de atendimento Grade de atendimento Capacidade Transportadoras Veículos …" at bounding box center [744, 321] width 1489 height 642
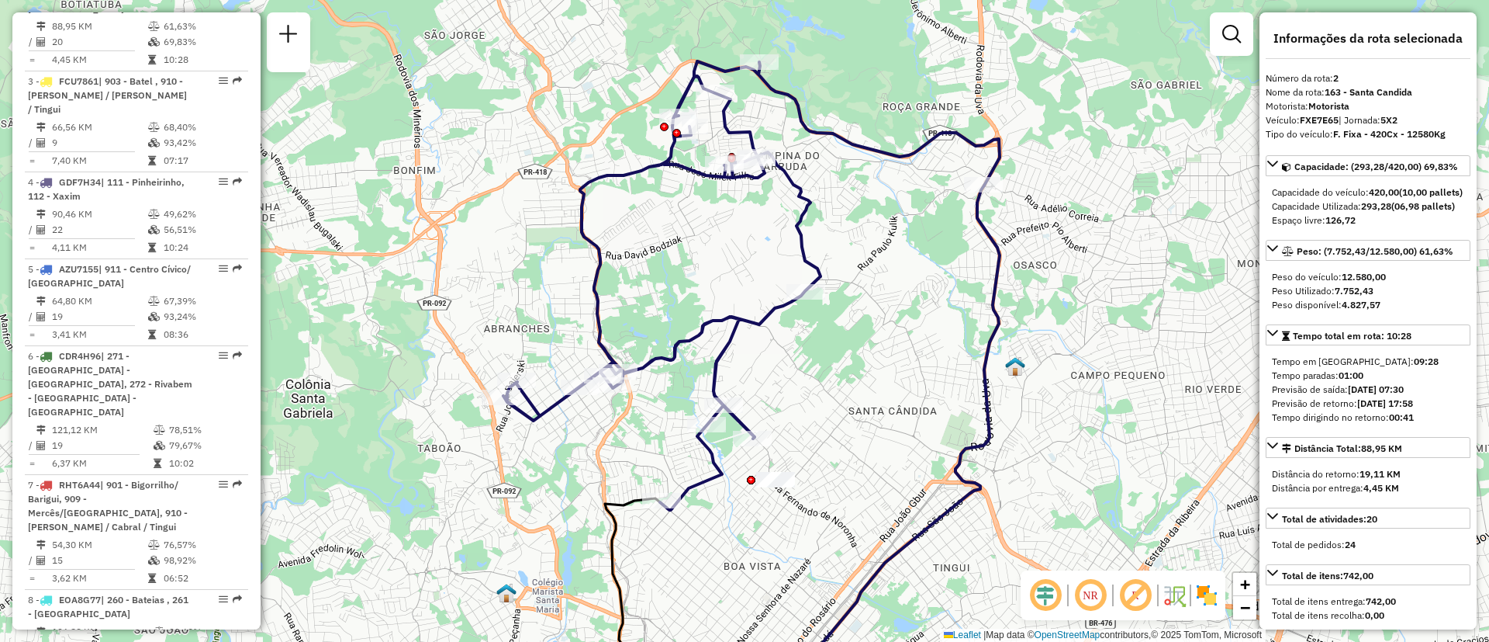
click at [871, 382] on div "Janela de atendimento Grade de atendimento Capacidade Transportadoras Veículos …" at bounding box center [744, 321] width 1489 height 642
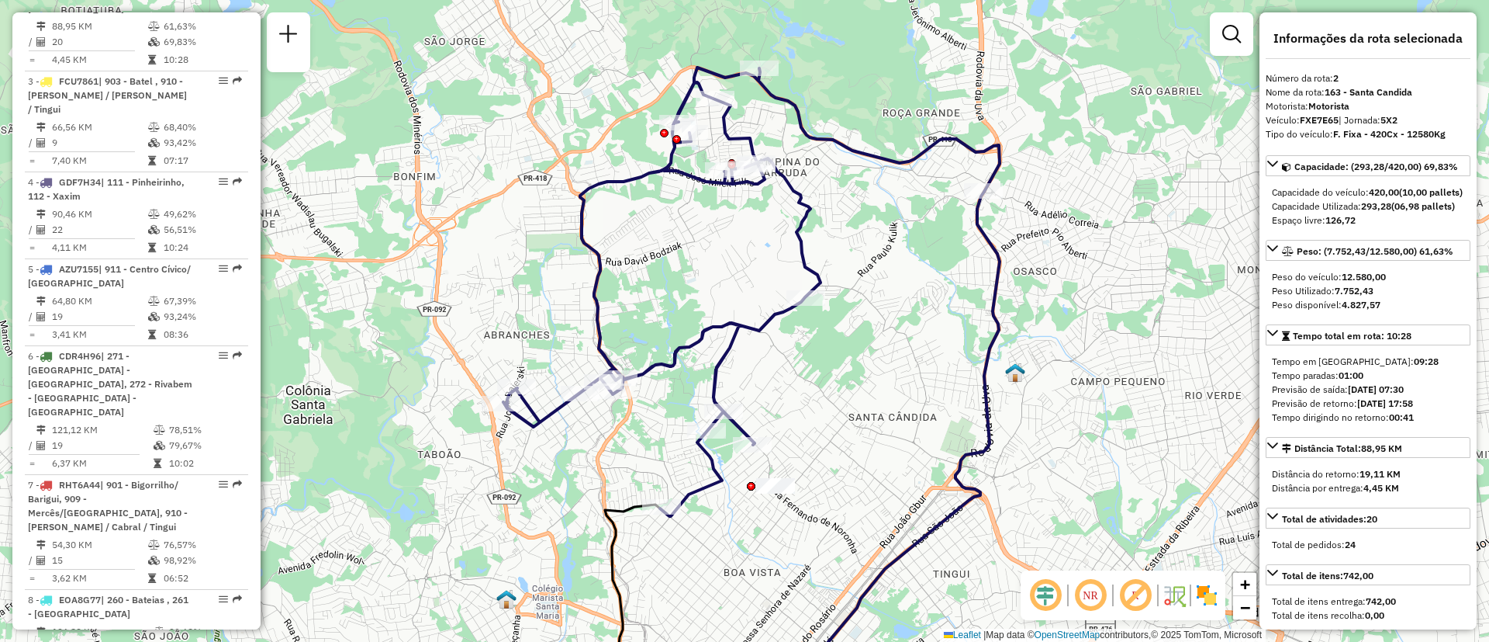
click at [597, 275] on icon at bounding box center [751, 291] width 496 height 448
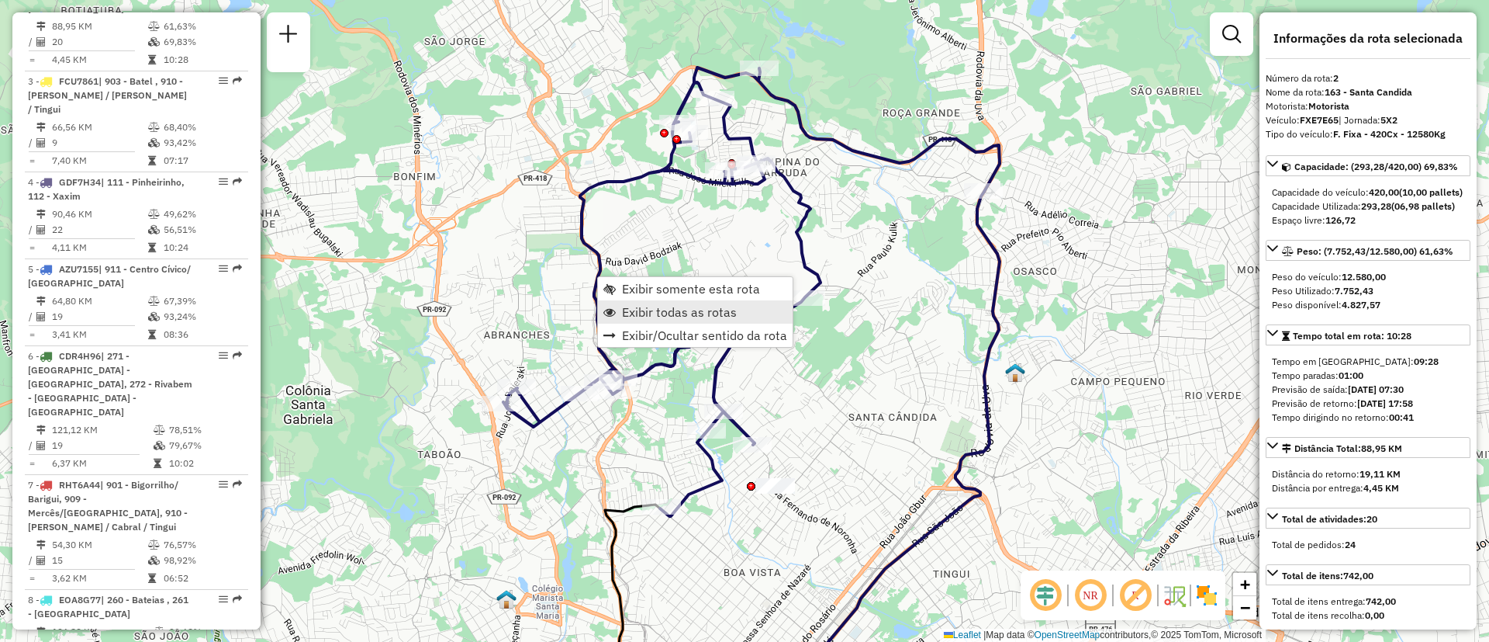
click at [637, 310] on span "Exibir todas as rotas" at bounding box center [679, 312] width 115 height 12
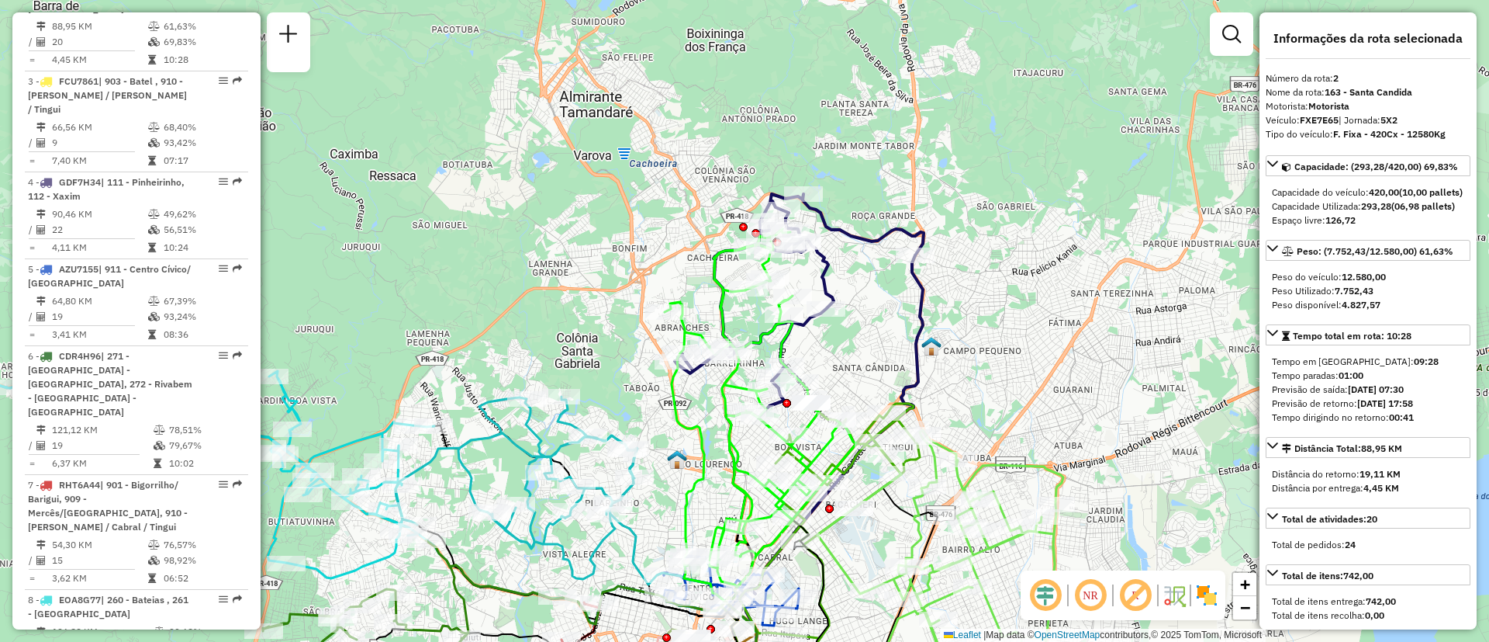
drag, startPoint x: 911, startPoint y: 351, endPoint x: 891, endPoint y: 355, distance: 20.5
click at [891, 355] on div "Janela de atendimento Grade de atendimento Capacidade Transportadoras Veículos …" at bounding box center [744, 321] width 1489 height 642
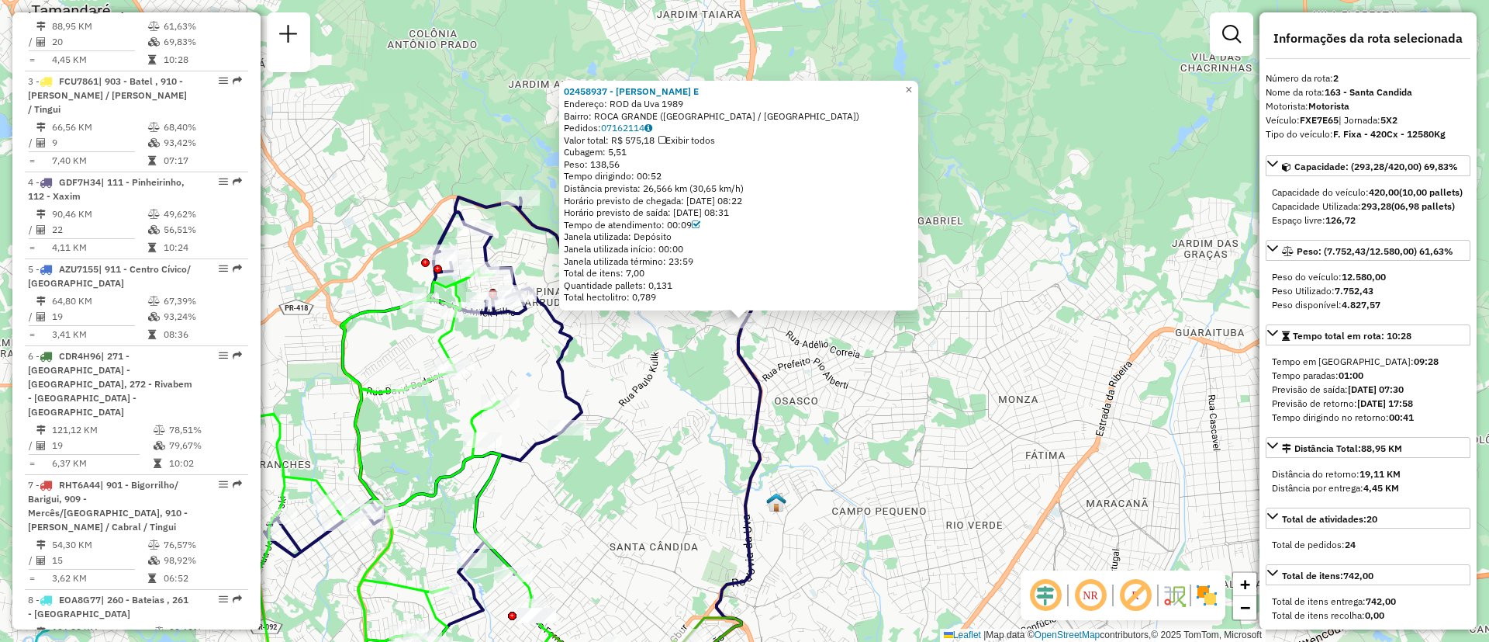
click at [950, 193] on div "02458937 - [PERSON_NAME][GEOGRAPHIC_DATA] E Endereço: ROD da Uva 1989 Bairro: […" at bounding box center [744, 321] width 1489 height 642
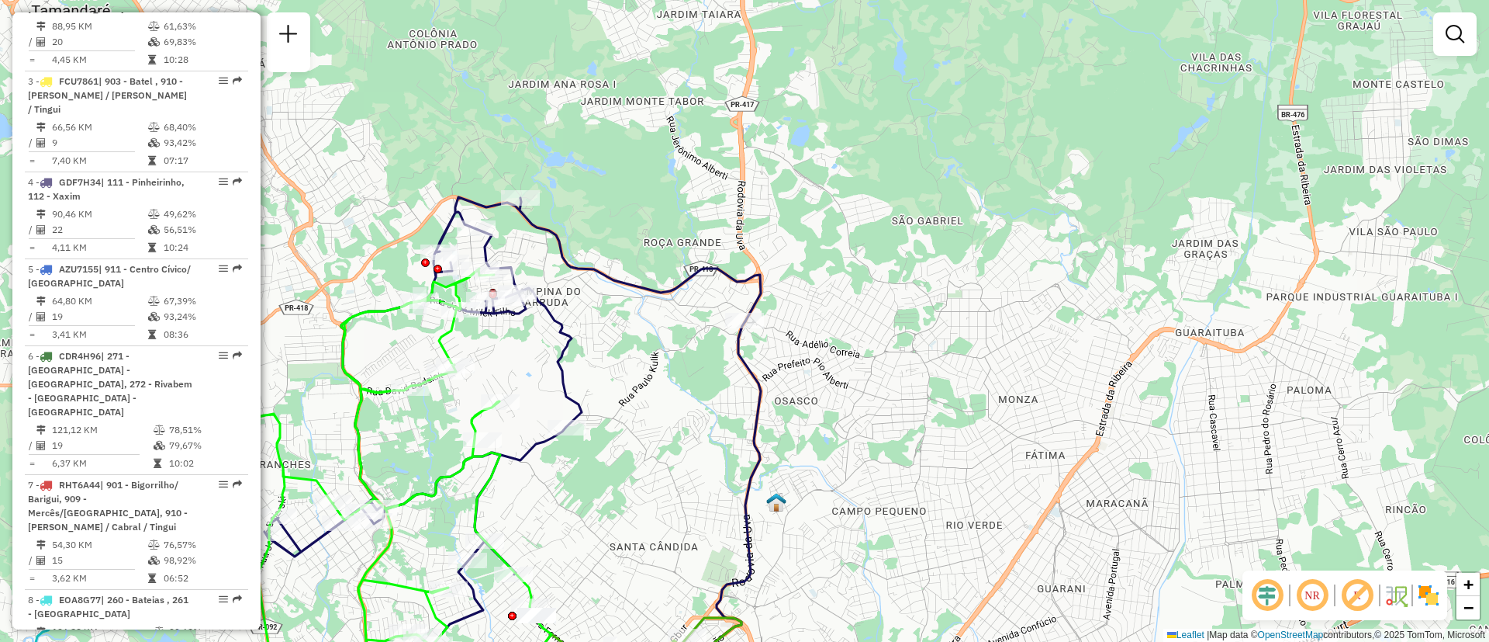
click at [751, 363] on icon at bounding box center [701, 513] width 120 height 384
select select "**********"
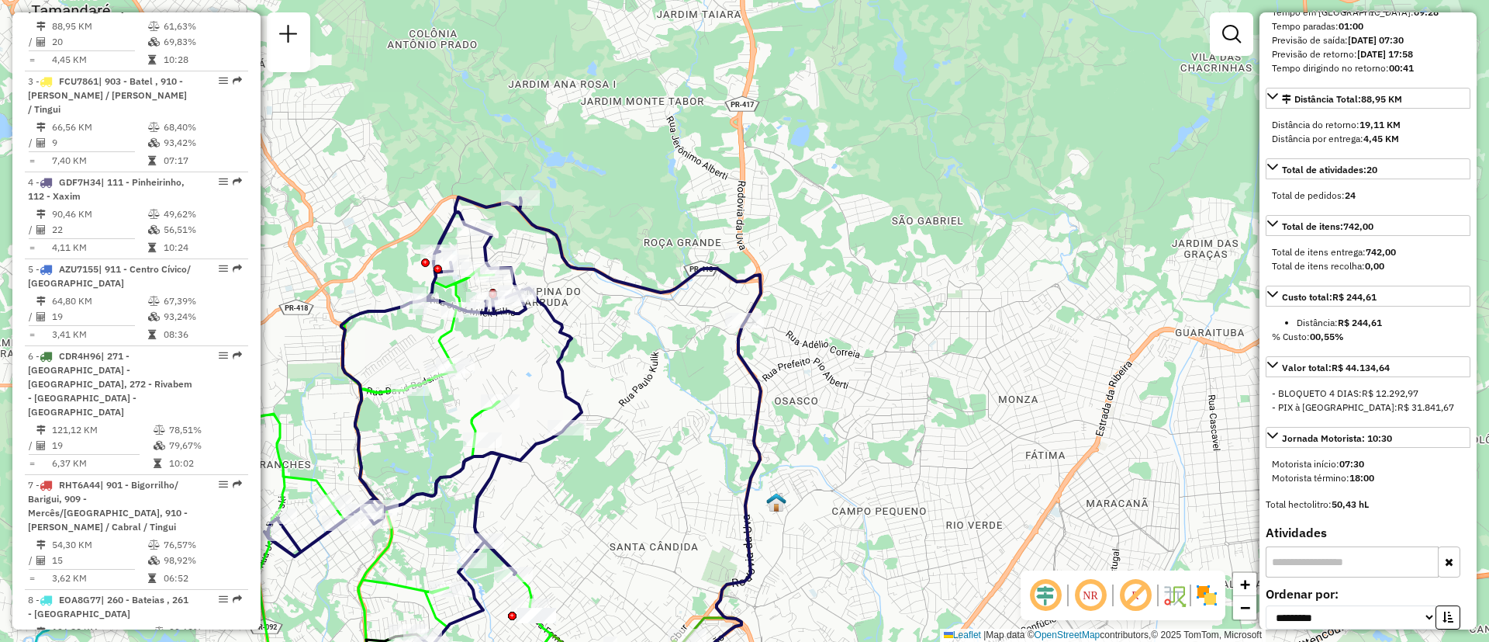
scroll to position [582, 0]
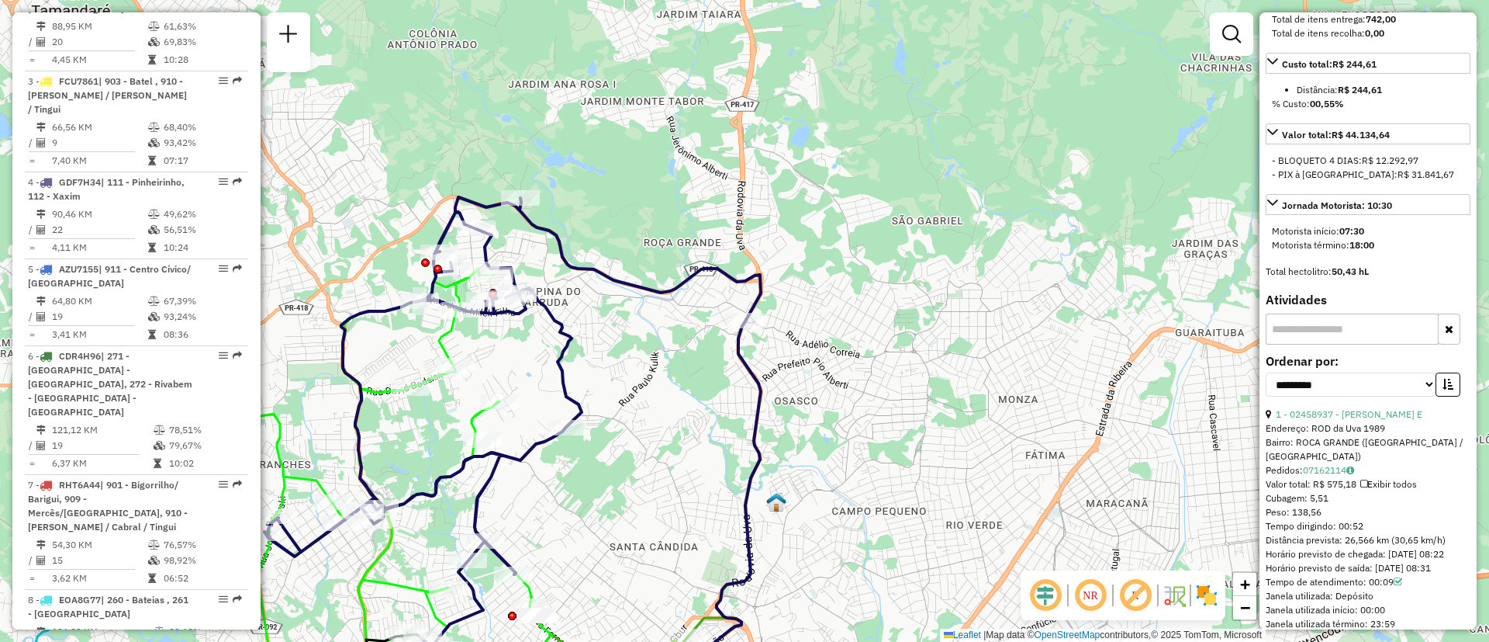
drag, startPoint x: 1334, startPoint y: 514, endPoint x: 1294, endPoint y: 516, distance: 40.4
click at [1294, 505] on div "Cubagem: 5,51" at bounding box center [1368, 498] width 205 height 14
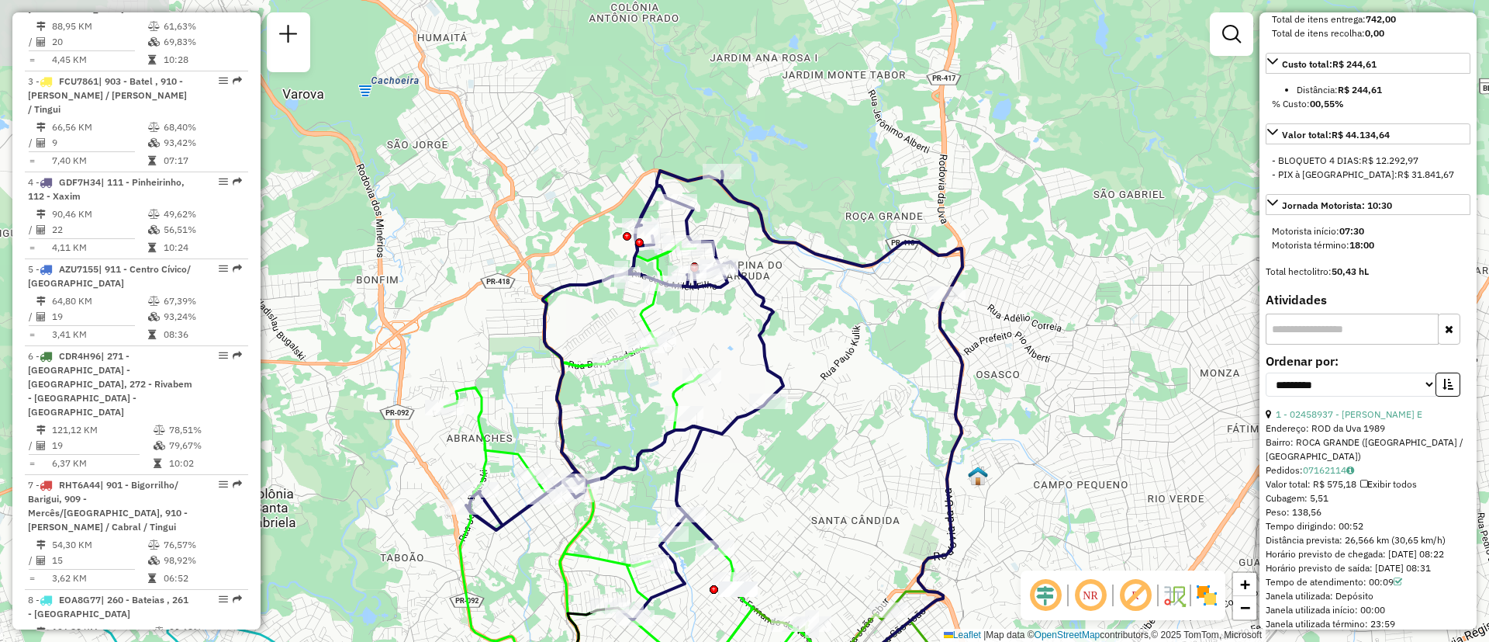
drag, startPoint x: 673, startPoint y: 483, endPoint x: 897, endPoint y: 433, distance: 228.9
click at [886, 444] on div "Janela de atendimento Grade de atendimento Capacidade Transportadoras Veículos …" at bounding box center [744, 321] width 1489 height 642
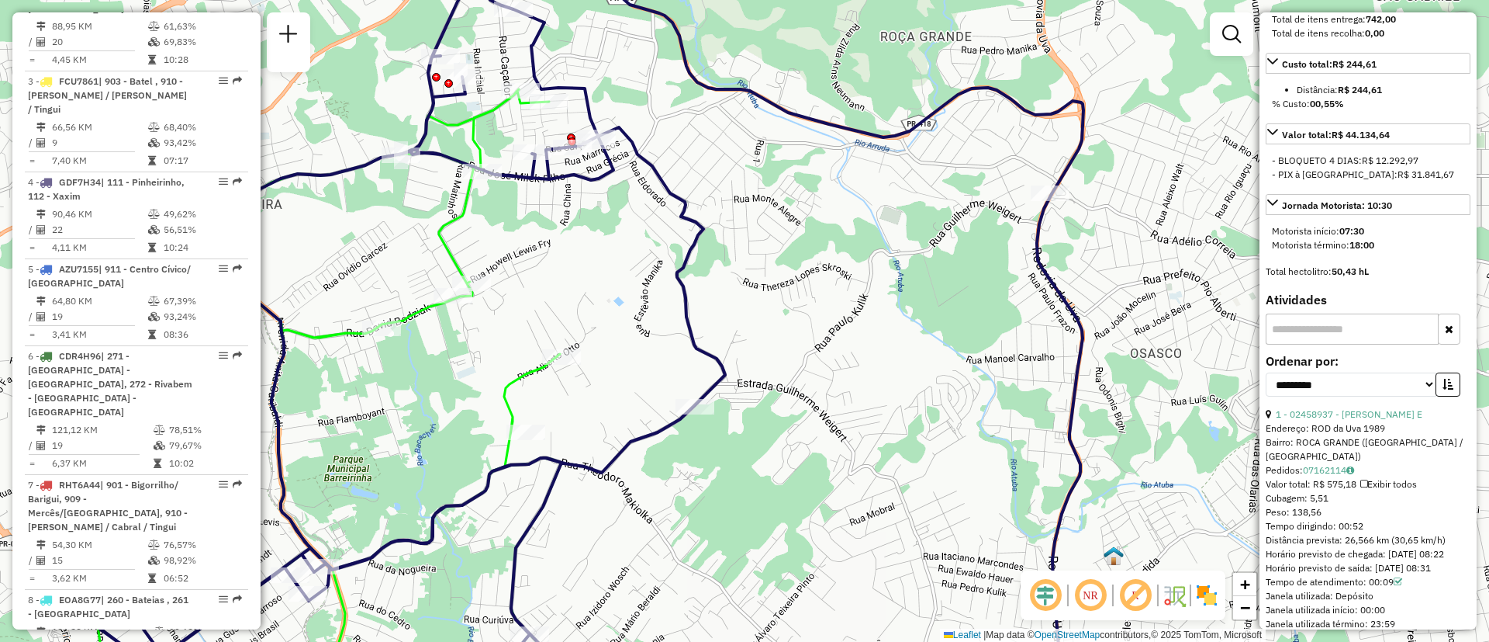
drag, startPoint x: 834, startPoint y: 393, endPoint x: 1065, endPoint y: 358, distance: 233.9
click at [1065, 358] on div "Janela de atendimento Grade de atendimento Capacidade Transportadoras Veículos …" at bounding box center [744, 321] width 1489 height 642
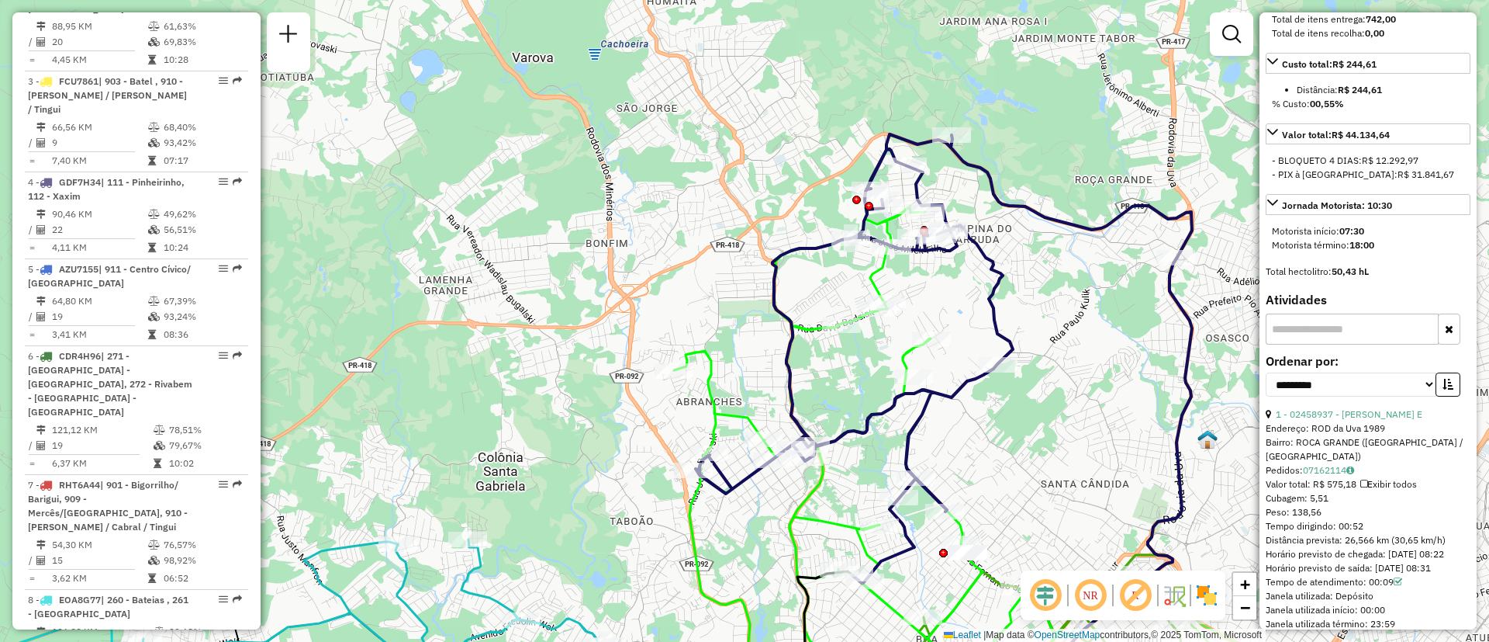
click at [995, 285] on icon at bounding box center [944, 358] width 496 height 448
click at [1072, 298] on span "Exibir somente esta rota" at bounding box center [1090, 298] width 138 height 12
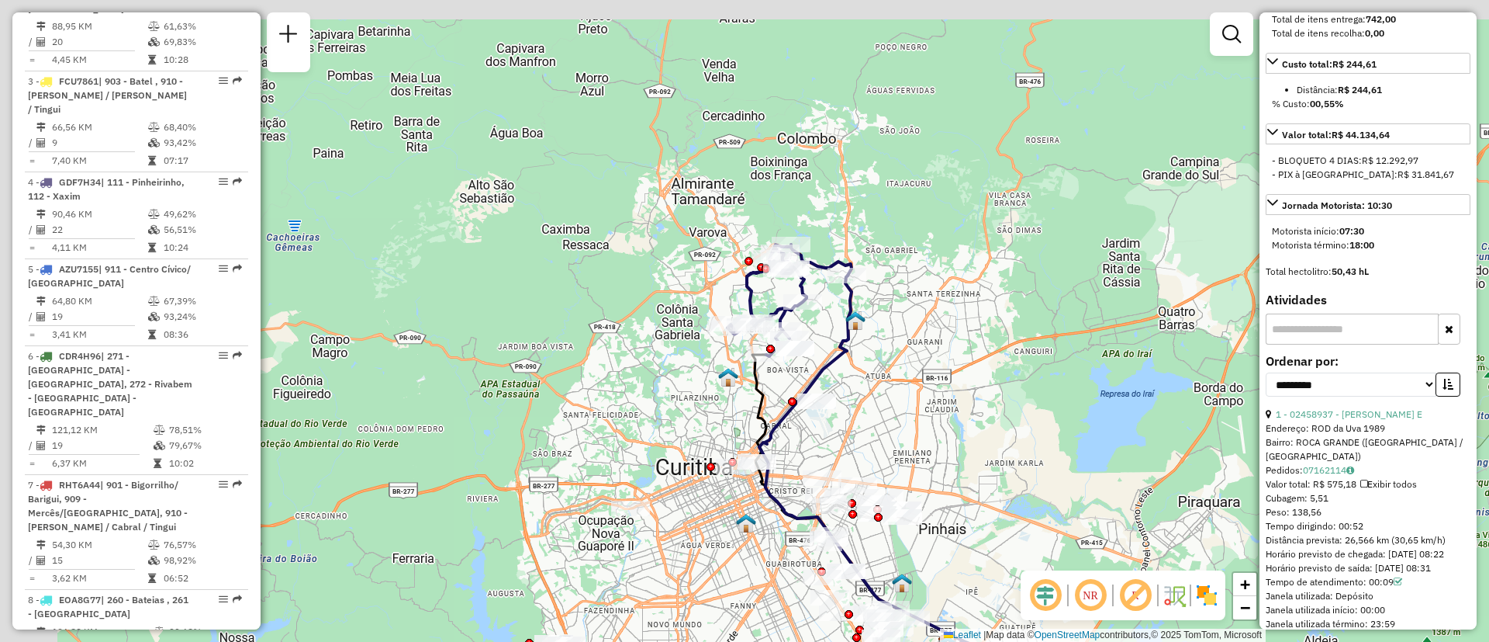
drag, startPoint x: 787, startPoint y: 317, endPoint x: 869, endPoint y: 415, distance: 127.7
click at [892, 428] on div "Janela de atendimento Grade de atendimento Capacidade Transportadoras Veículos …" at bounding box center [744, 321] width 1489 height 642
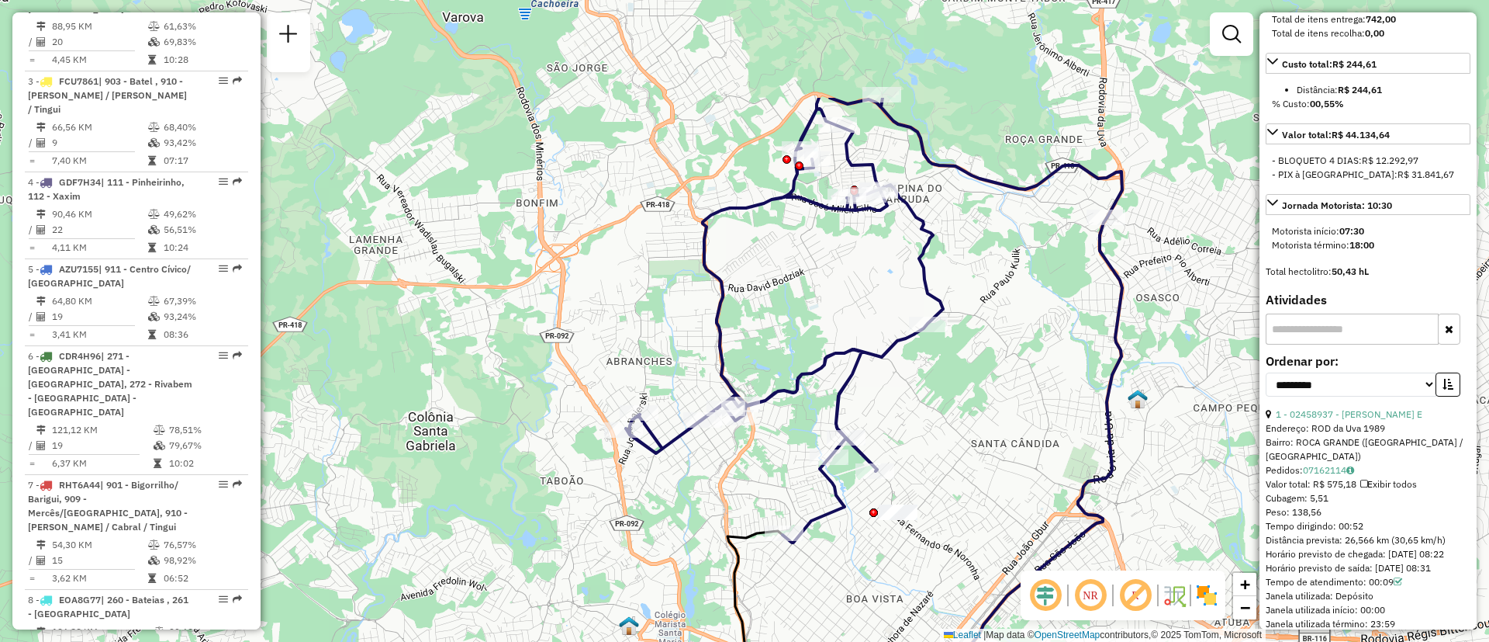
drag, startPoint x: 918, startPoint y: 375, endPoint x: 932, endPoint y: 458, distance: 84.2
click at [932, 458] on div "Janela de atendimento Grade de atendimento Capacidade Transportadoras Veículos …" at bounding box center [744, 321] width 1489 height 642
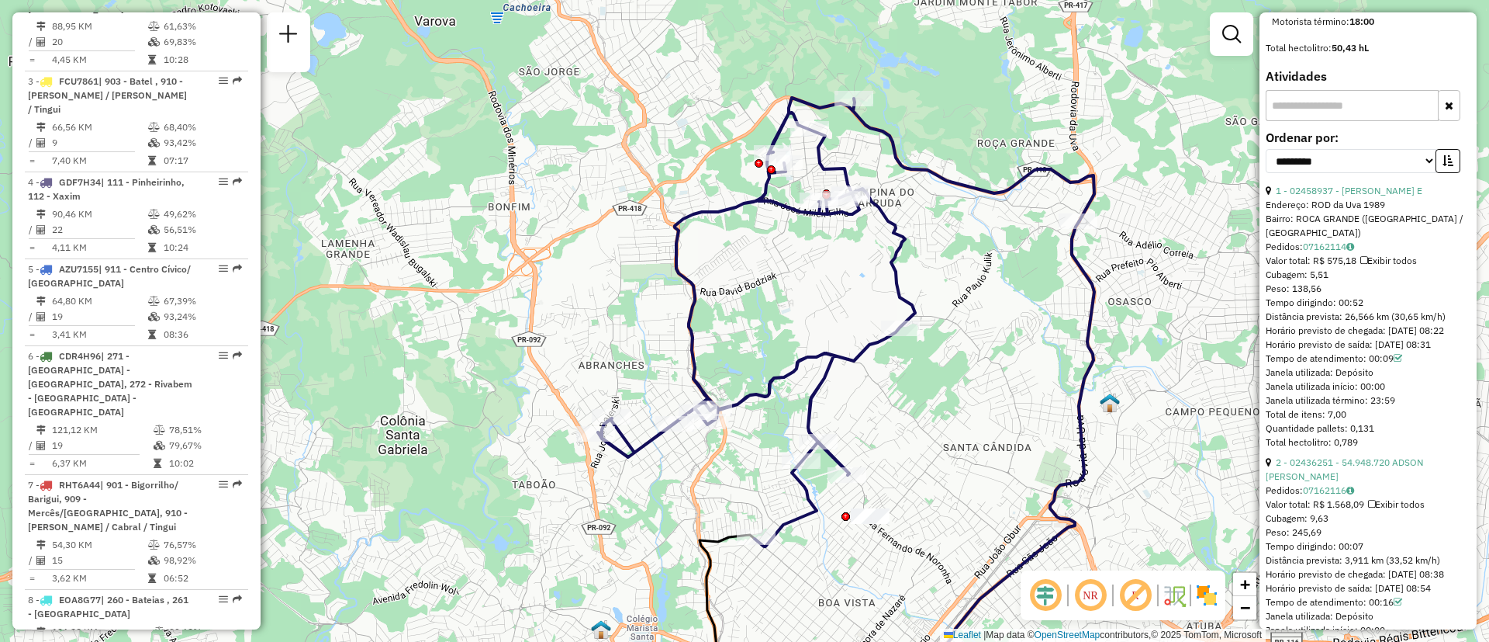
scroll to position [815, 0]
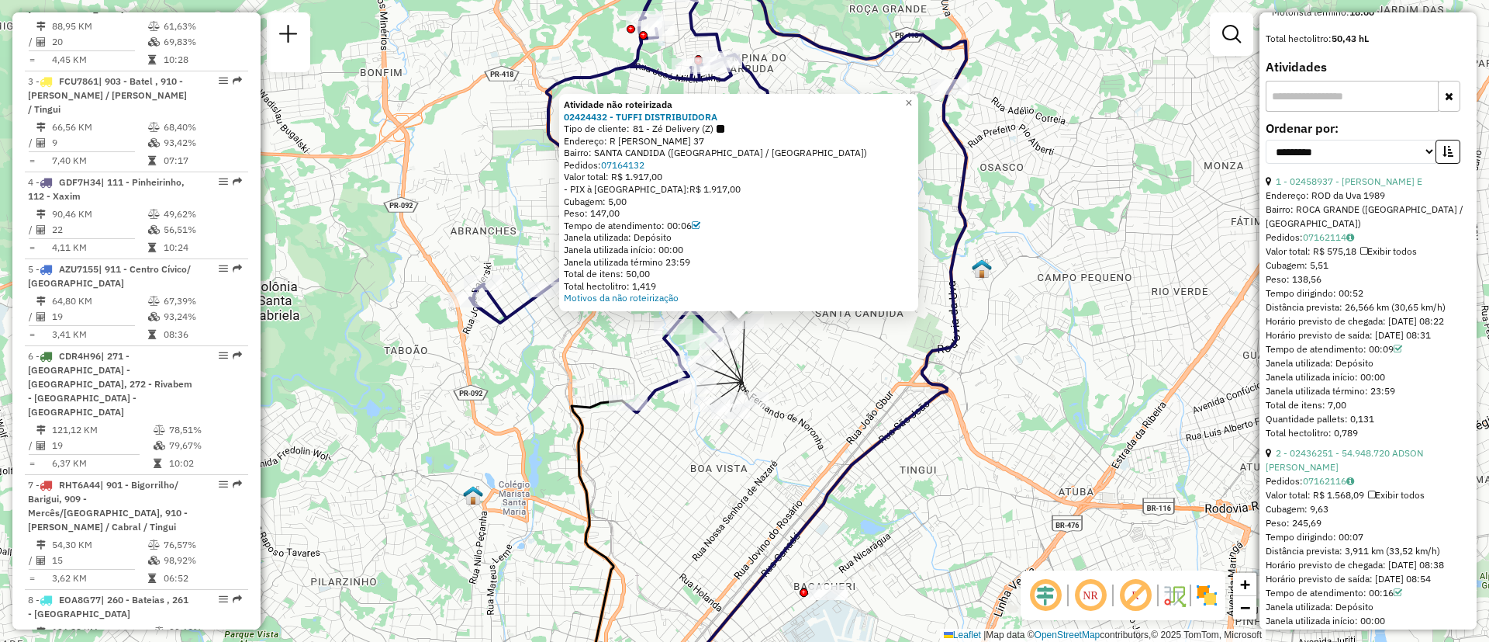
click at [862, 401] on div "Atividade não roteirizada 02424432 - TUFFI DISTRIBUIDORA Tipo de cliente: 81 - …" at bounding box center [744, 321] width 1489 height 642
